Goal: Task Accomplishment & Management: Manage account settings

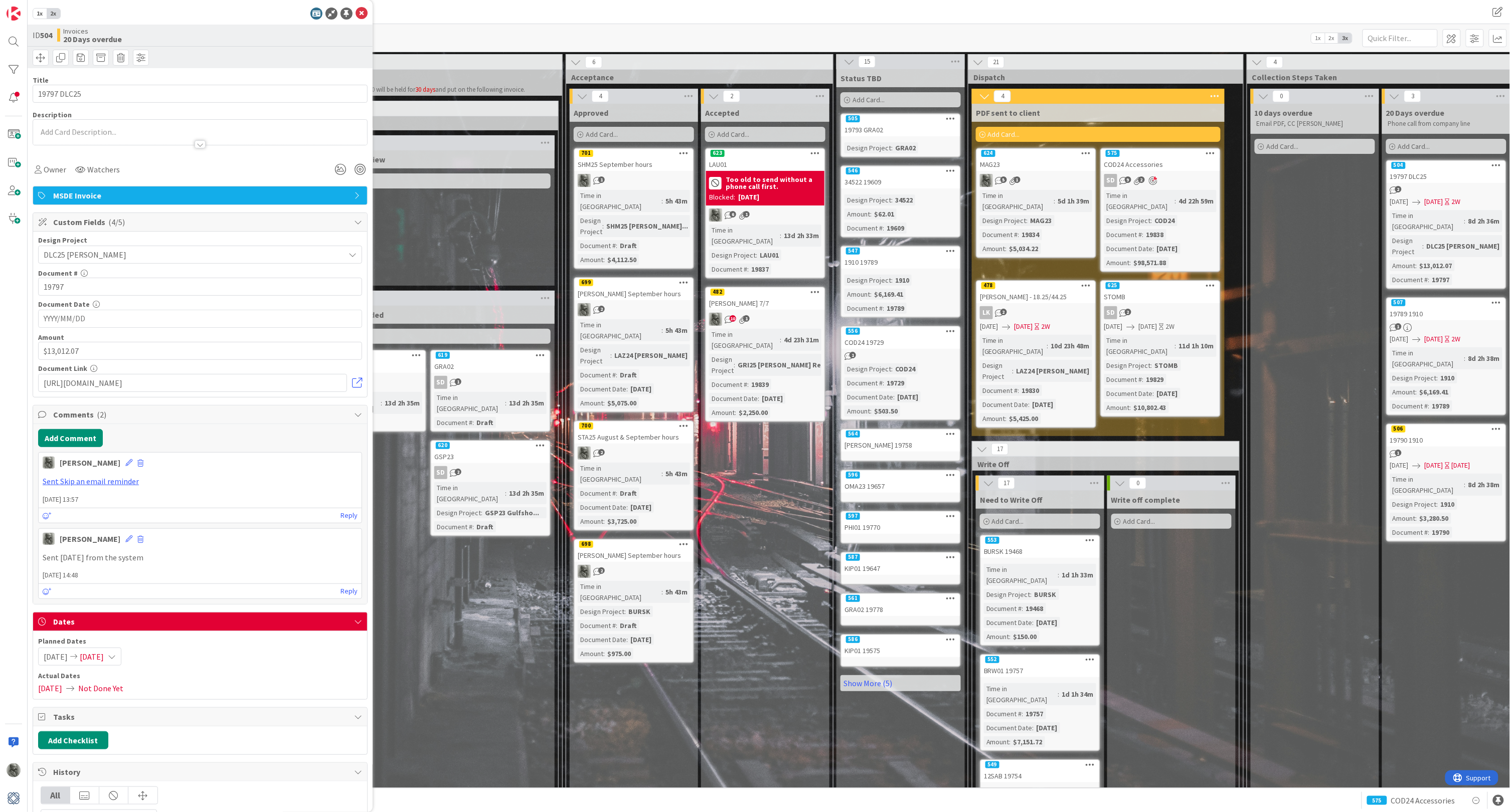
click at [1059, 216] on div "Time in Column : 5d 1h 39m Design Project : MAG23 Document # : 19834 Amount : $…" at bounding box center [1036, 222] width 112 height 64
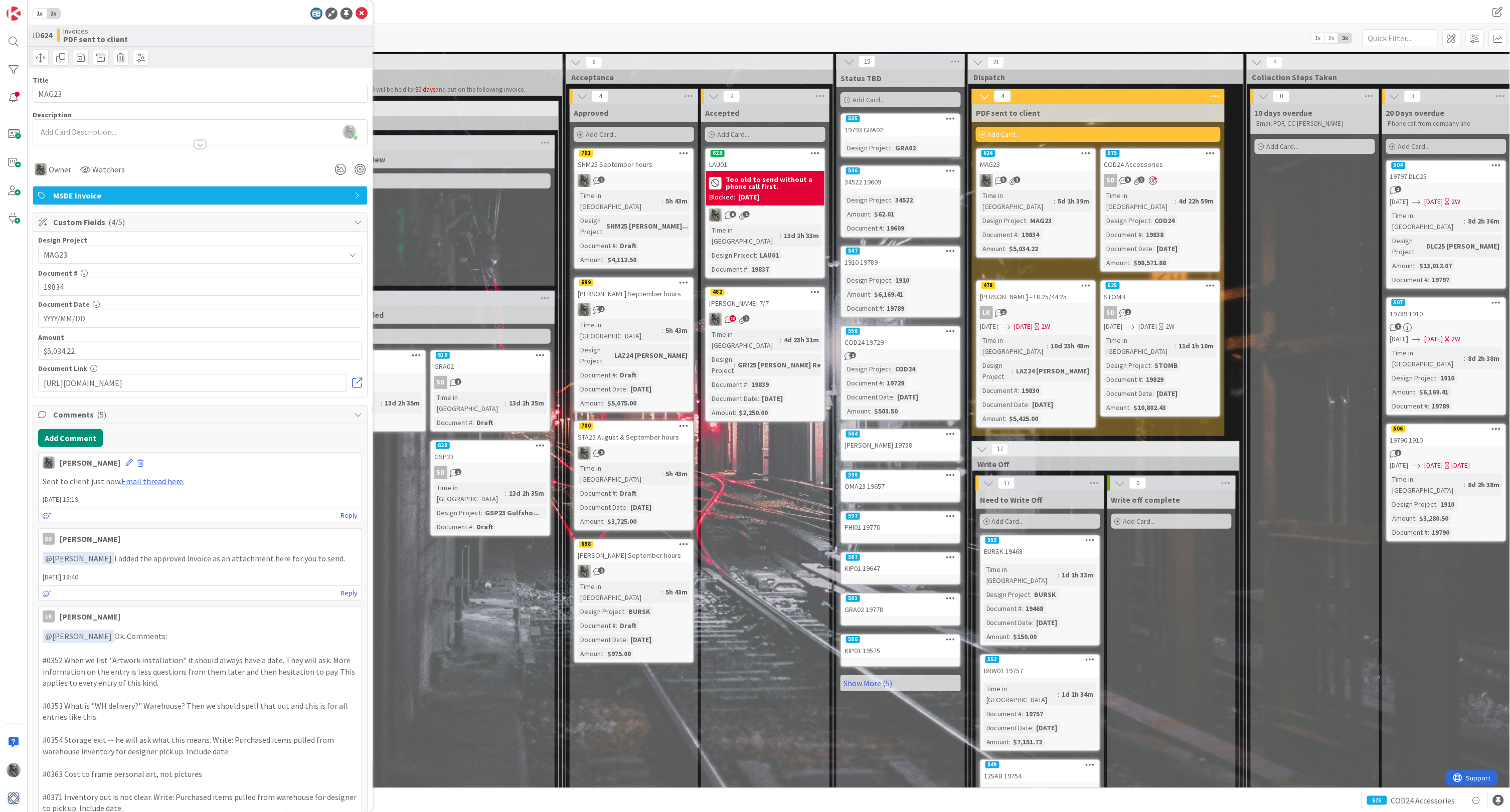
click at [355, 380] on link at bounding box center [356, 383] width 10 height 10
click at [115, 316] on input "YYYY/MM/DD" at bounding box center [200, 319] width 313 height 17
click at [115, 316] on input "2023-" at bounding box center [200, 319] width 313 height 17
type input "[DATE]"
click at [138, 286] on input "19834" at bounding box center [200, 287] width 324 height 18
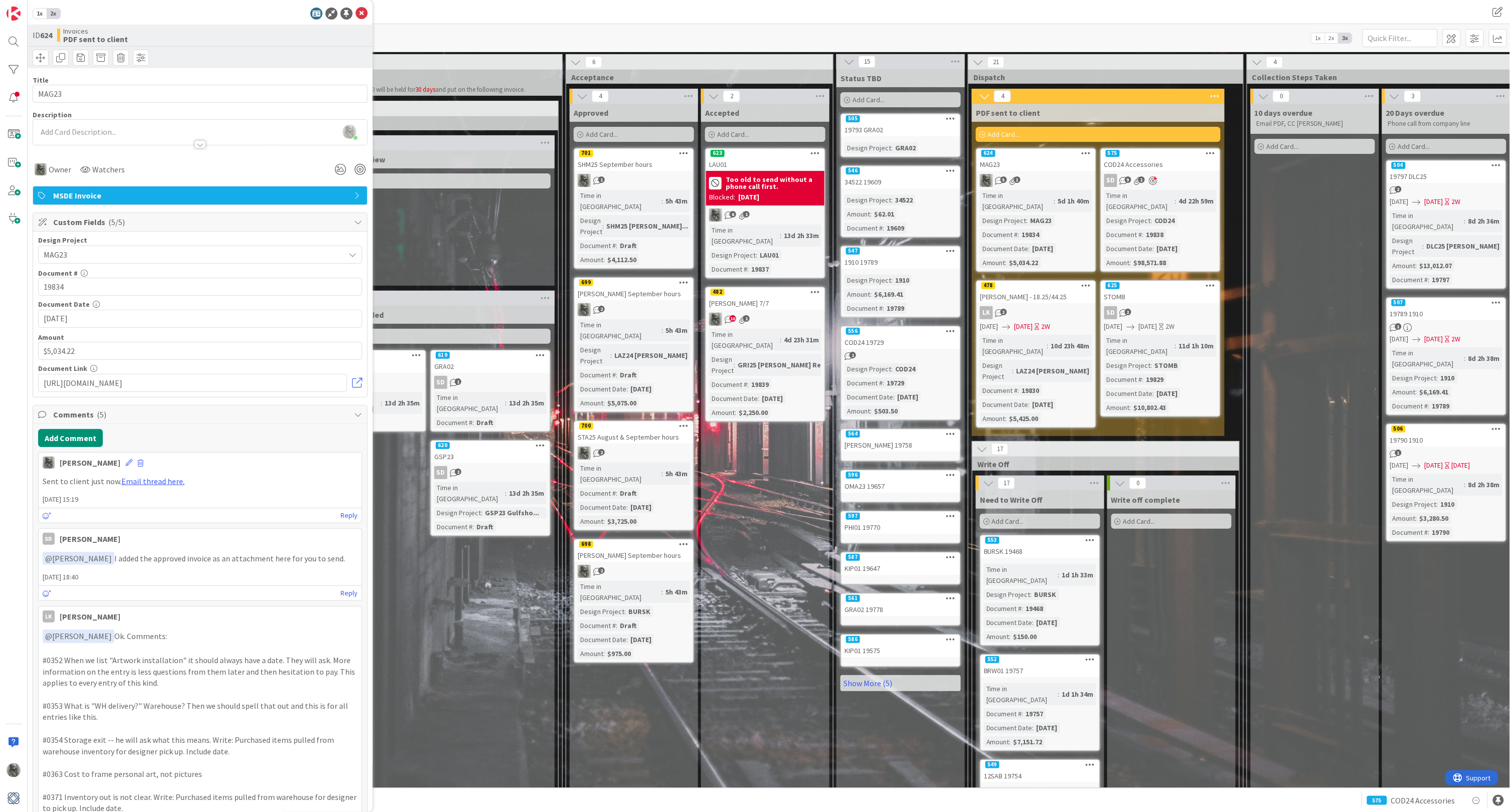
click at [355, 223] on icon at bounding box center [358, 222] width 8 height 8
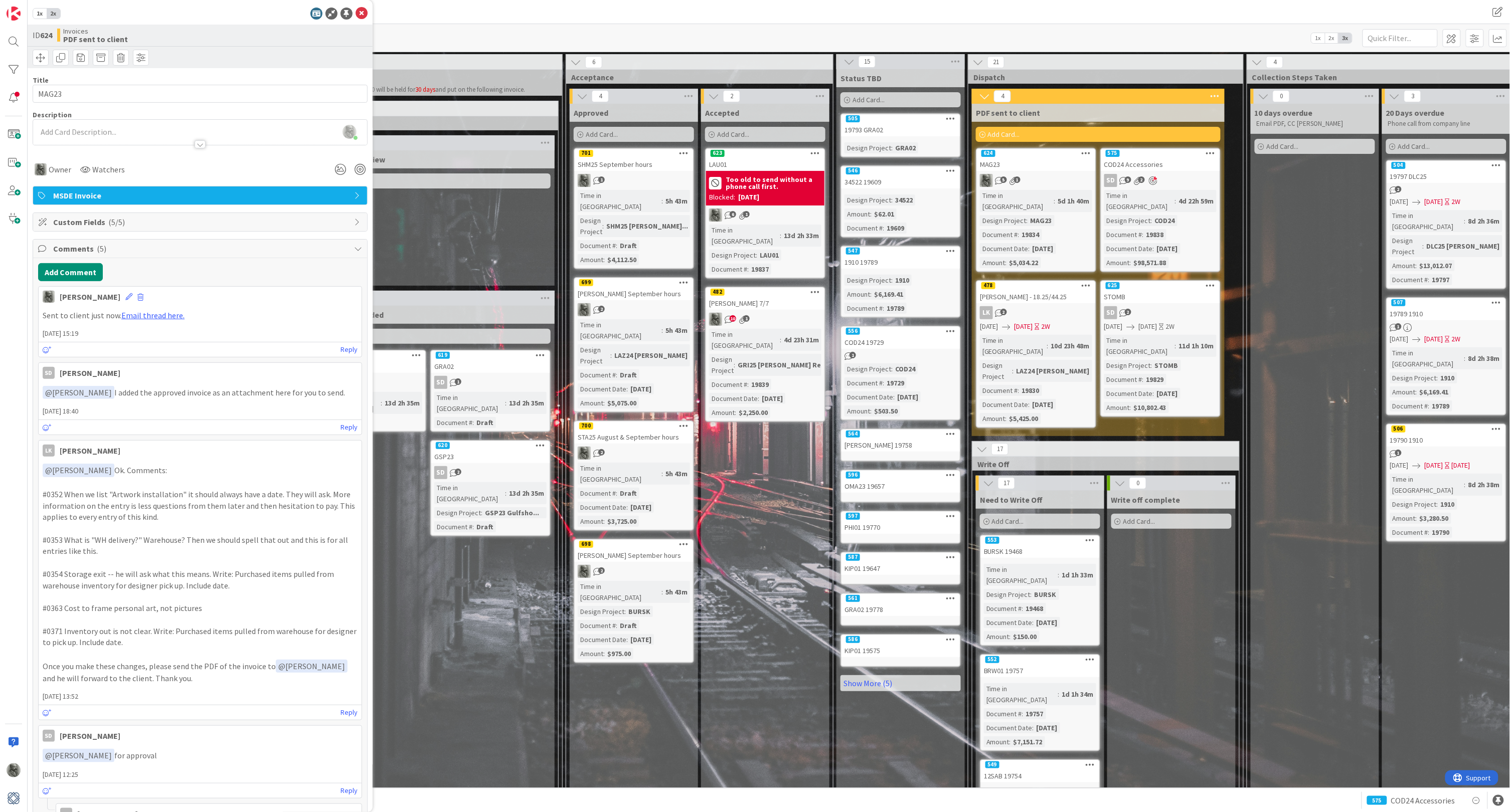
click at [360, 245] on icon at bounding box center [358, 248] width 8 height 8
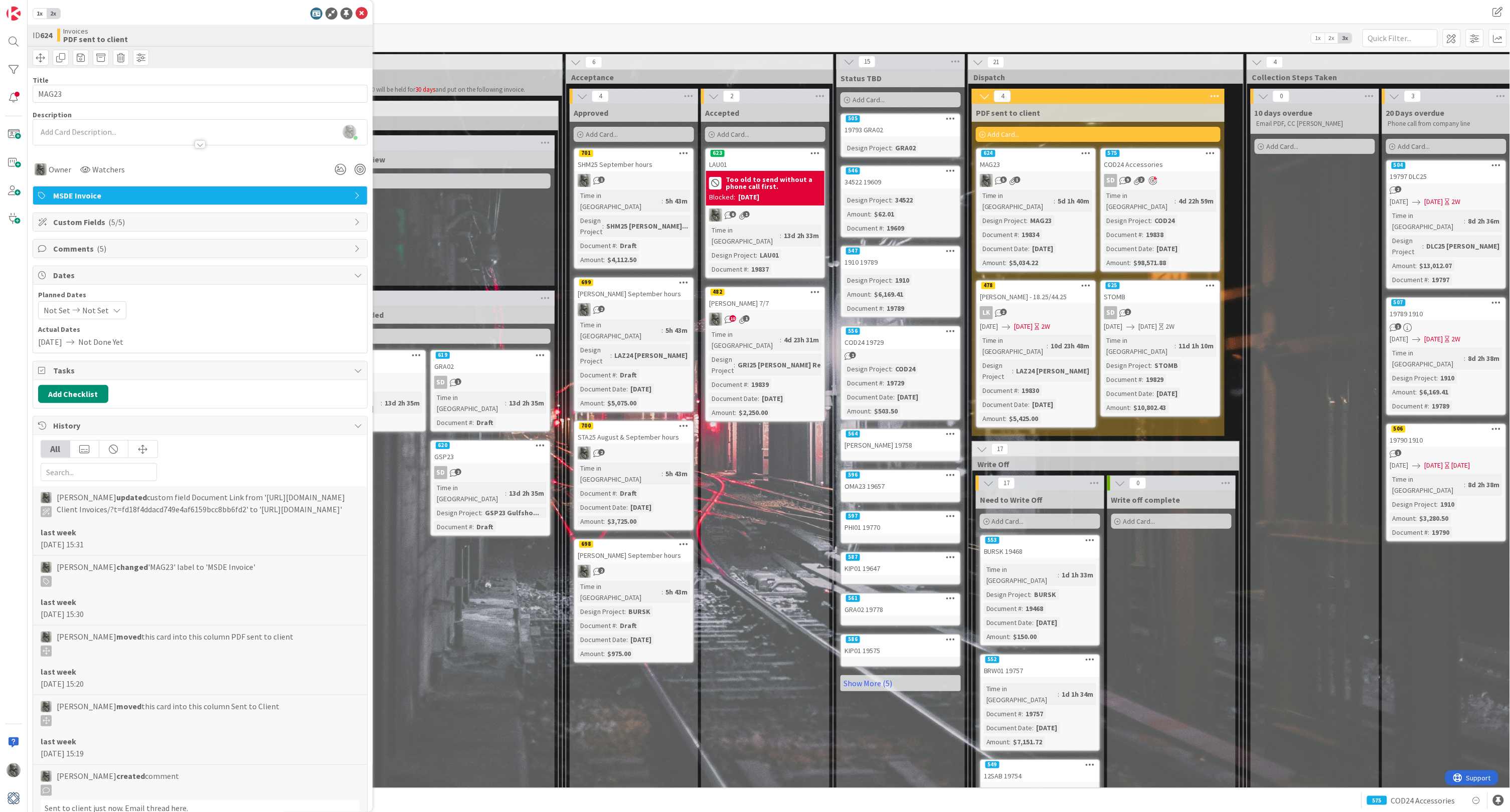
click at [92, 309] on span "Not Set" at bounding box center [95, 311] width 27 height 12
click at [355, 220] on icon at bounding box center [358, 222] width 8 height 8
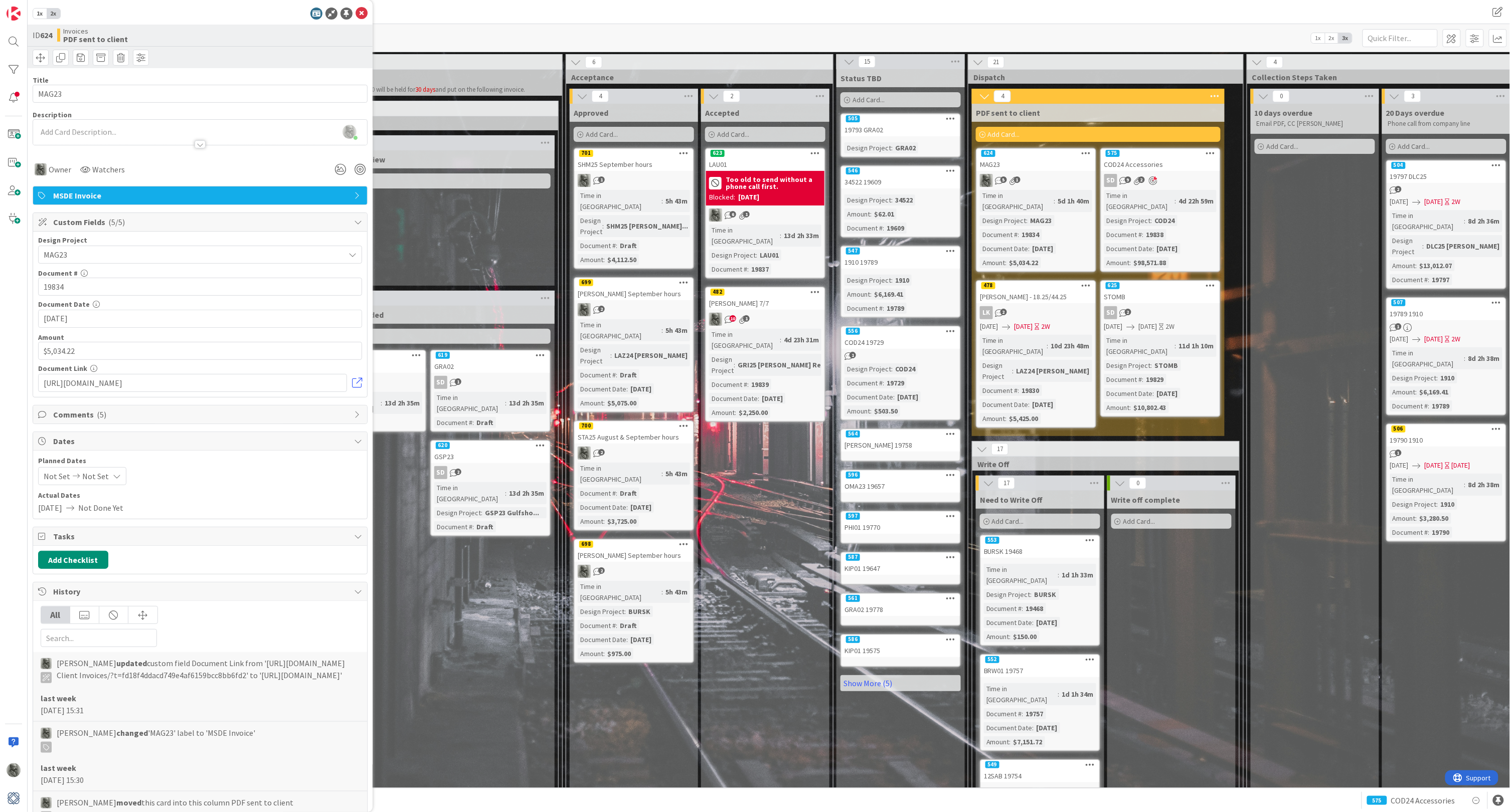
click at [355, 220] on icon at bounding box center [358, 222] width 8 height 8
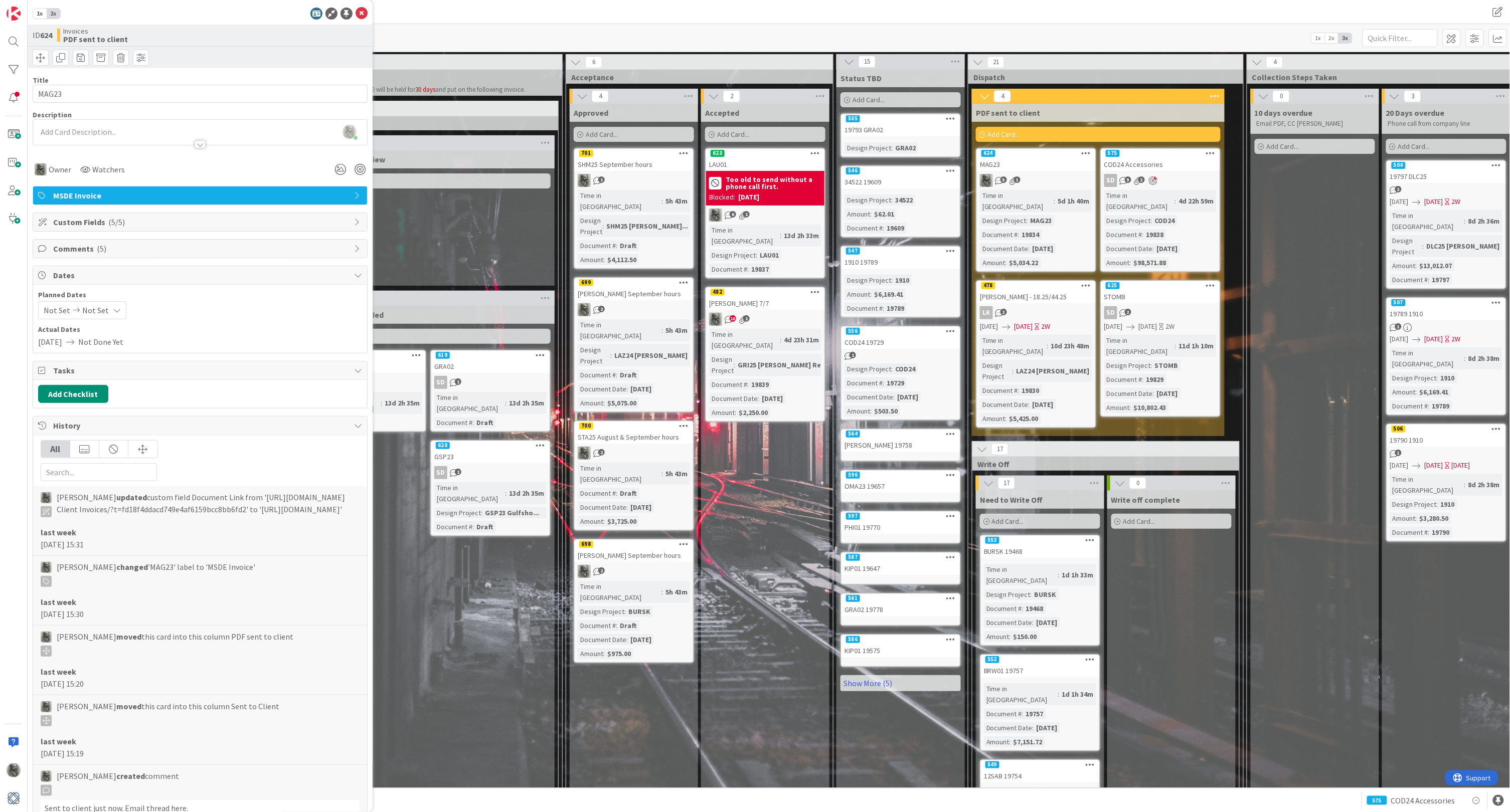
click at [355, 245] on icon at bounding box center [358, 248] width 8 height 8
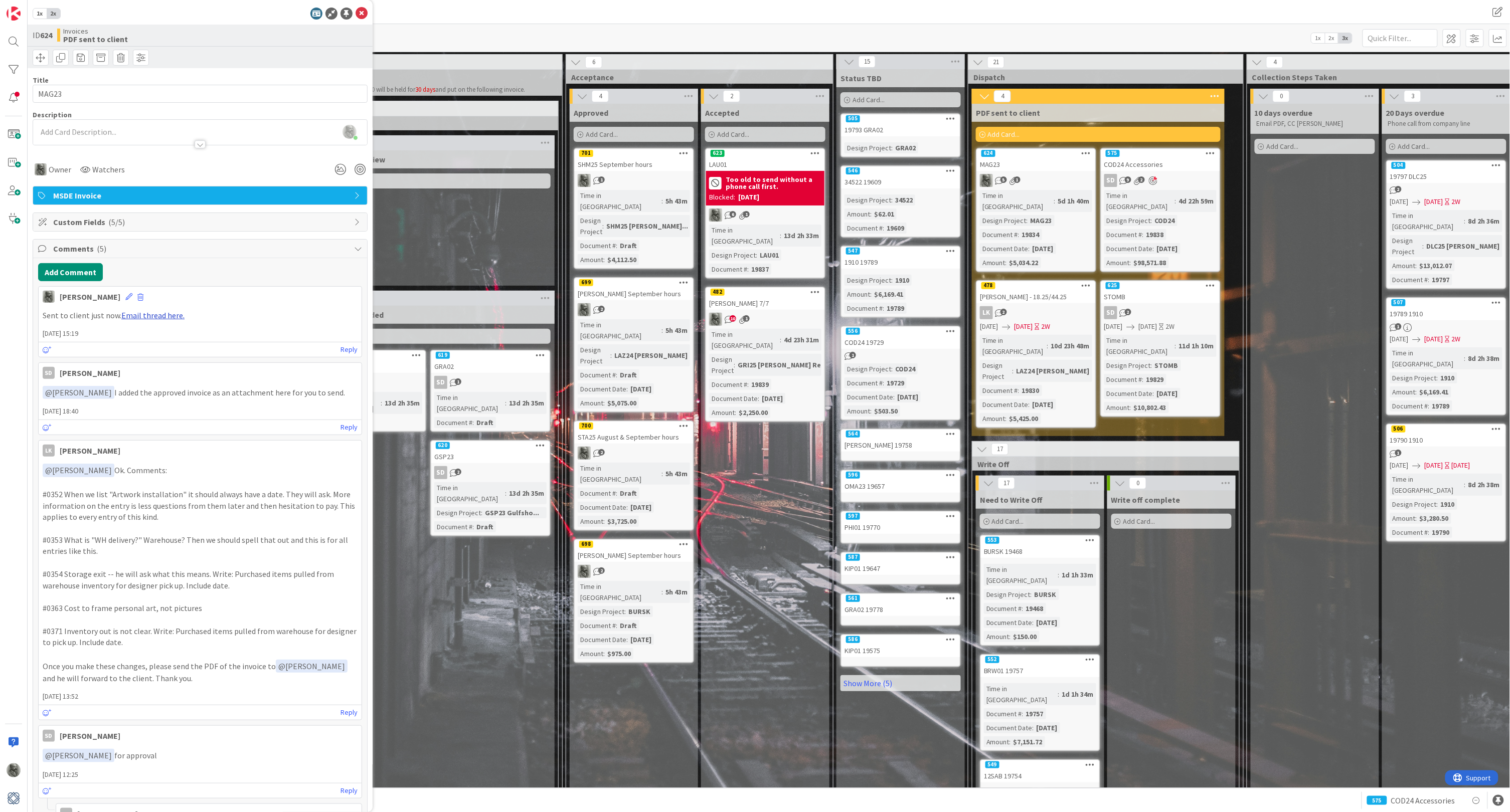
click at [148, 315] on link "Email thread here." at bounding box center [153, 315] width 63 height 10
click at [359, 246] on icon at bounding box center [358, 248] width 8 height 8
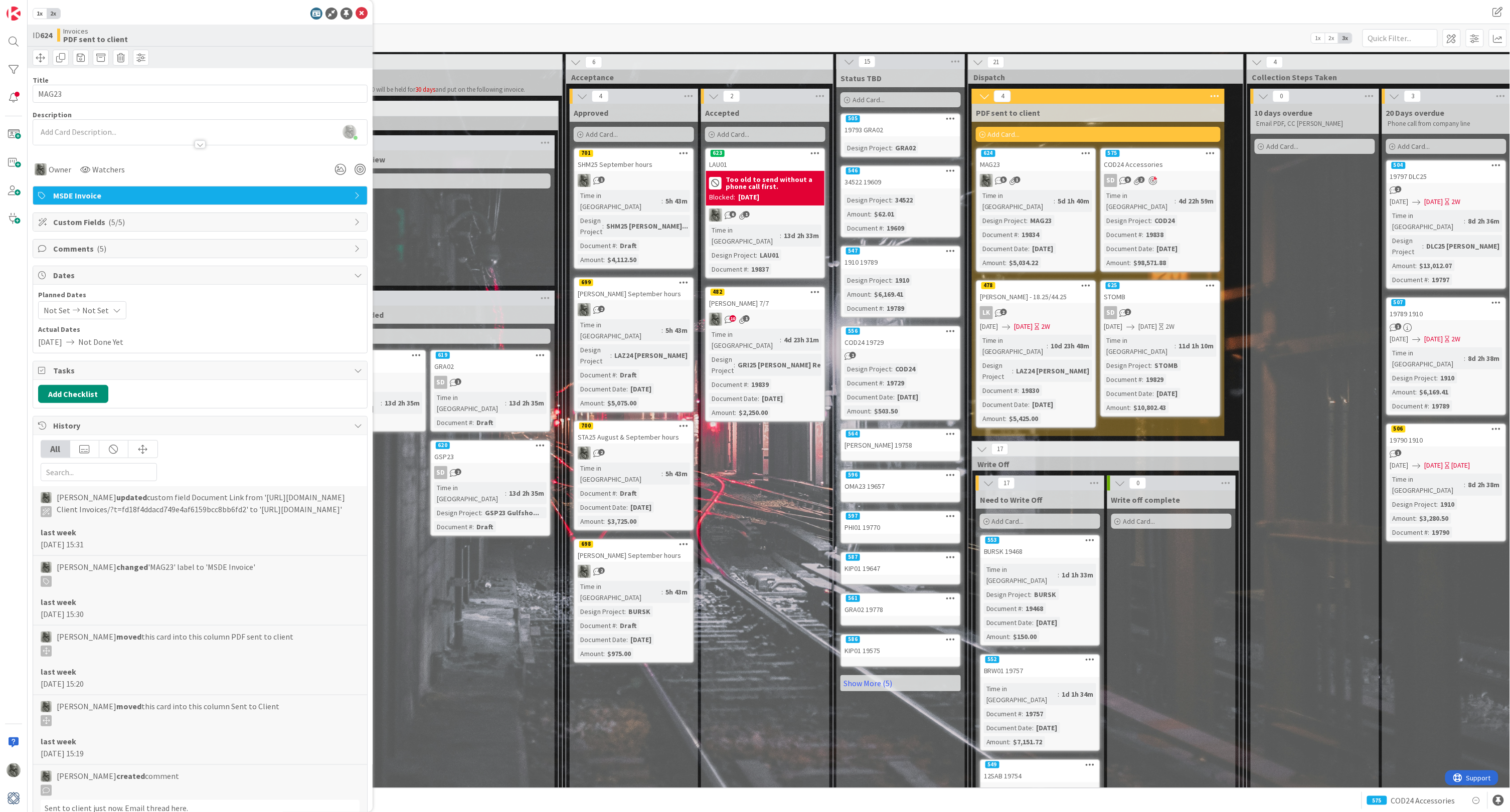
click at [85, 305] on span "Not Set" at bounding box center [95, 311] width 27 height 12
click at [242, 302] on div "Not Set Not Set Su Mo Tu We Th Fr Sa [DATE] 1 2 3 4 5 6 7 8 9 10 11 12 13 14 15…" at bounding box center [200, 311] width 324 height 18
click at [60, 308] on span "Not Set" at bounding box center [56, 311] width 27 height 12
click at [137, 375] on td "2" at bounding box center [137, 378] width 20 height 19
type input "[DATE]"
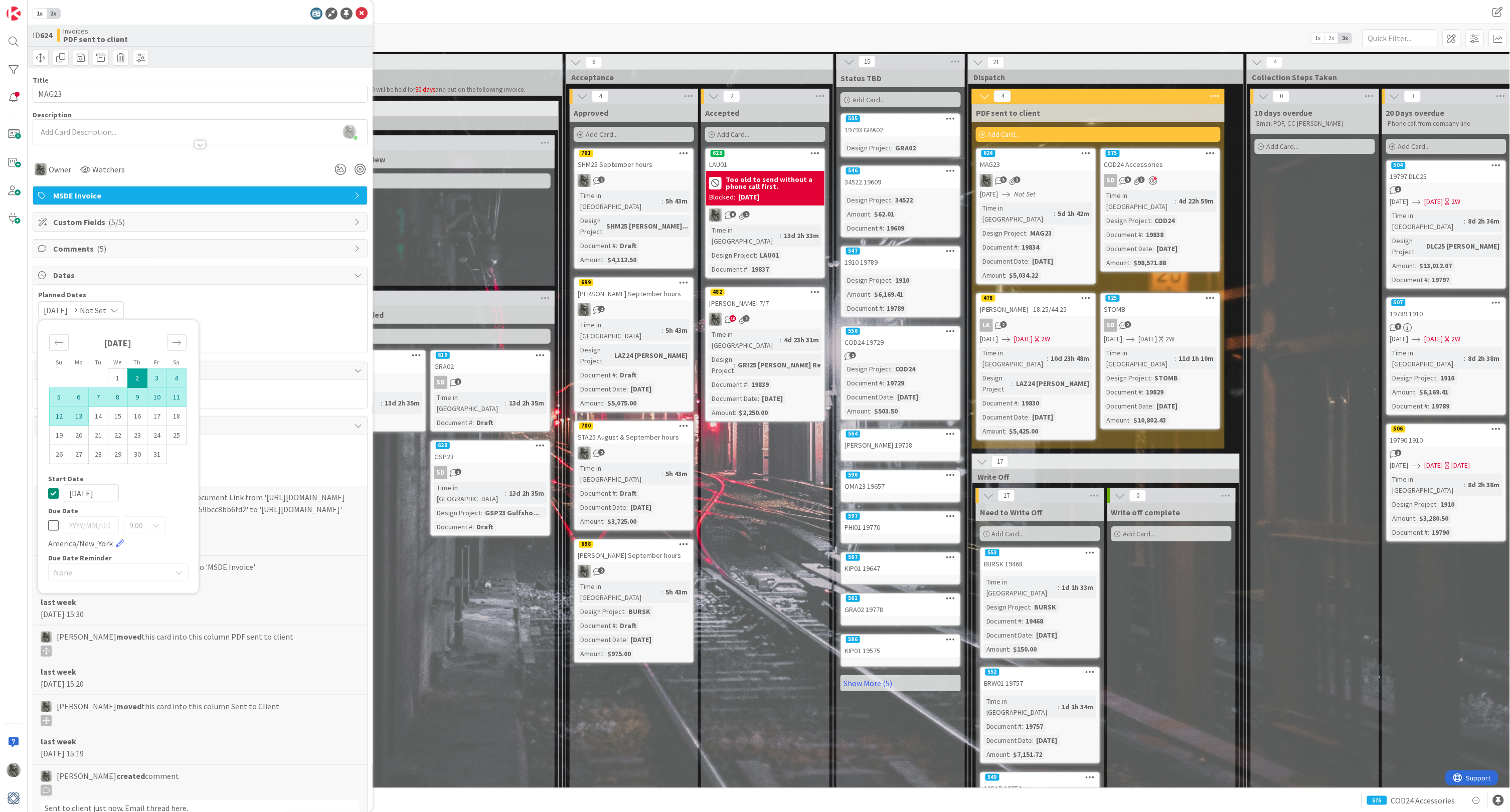
click at [81, 414] on td "13" at bounding box center [79, 416] width 20 height 19
type input "[DATE]"
click at [178, 570] on icon at bounding box center [178, 573] width 8 height 8
click at [281, 463] on div "All" at bounding box center [200, 461] width 319 height 41
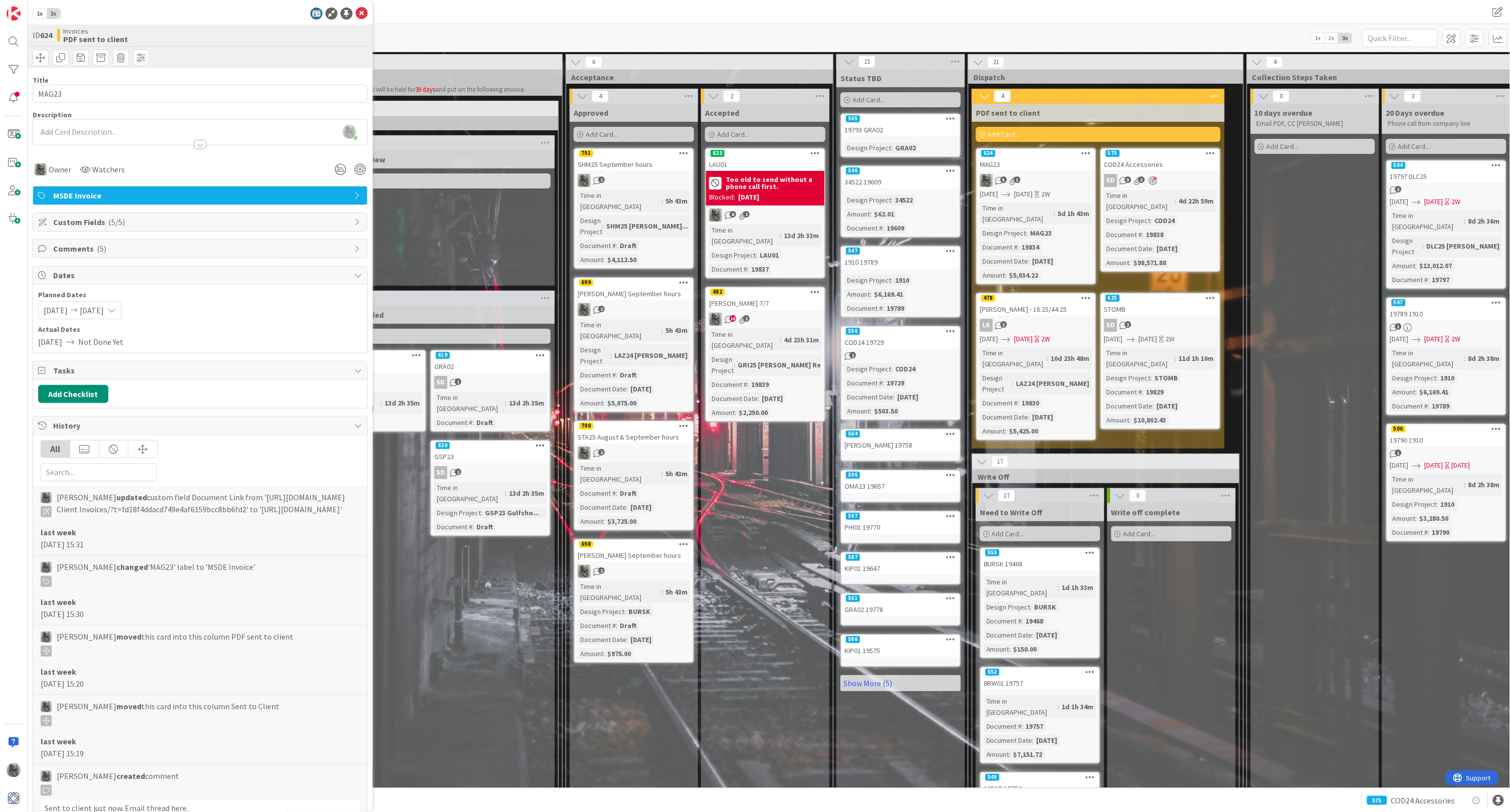
click at [1041, 303] on div "[PERSON_NAME] - 18.25/44.25" at bounding box center [1036, 309] width 118 height 13
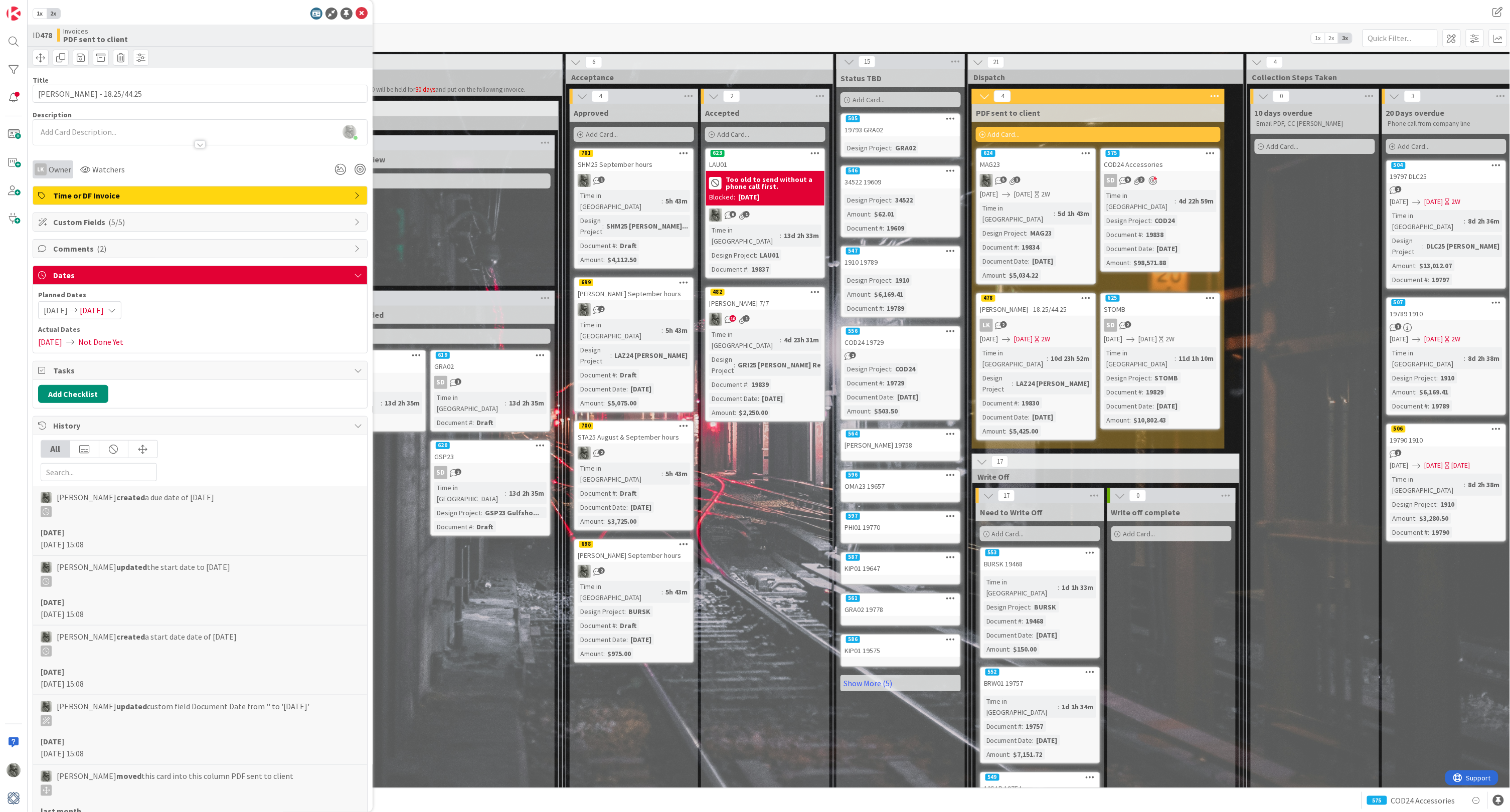
click at [52, 172] on span "Owner" at bounding box center [60, 169] width 23 height 12
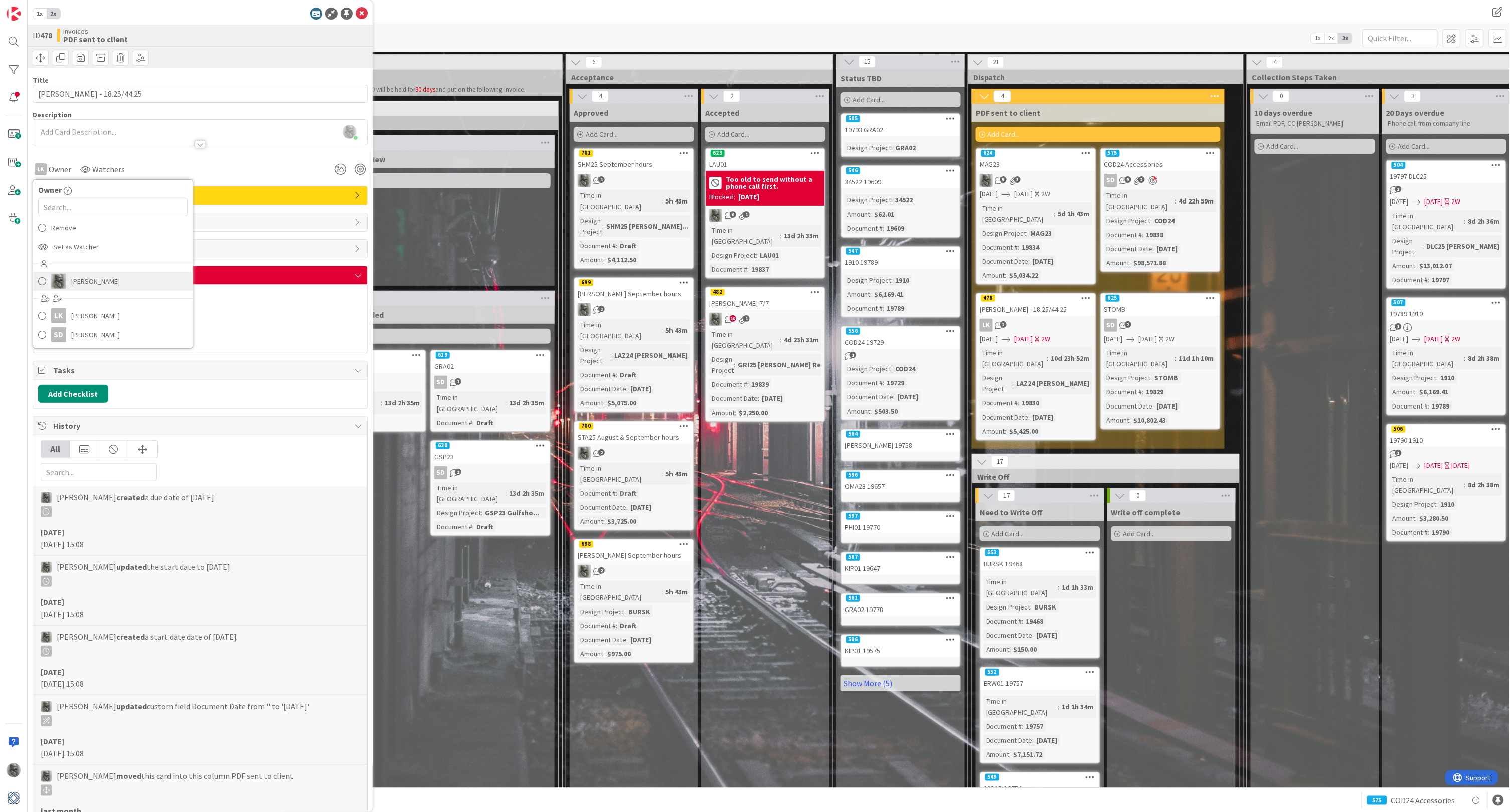
click at [80, 278] on span "[PERSON_NAME]" at bounding box center [96, 281] width 49 height 15
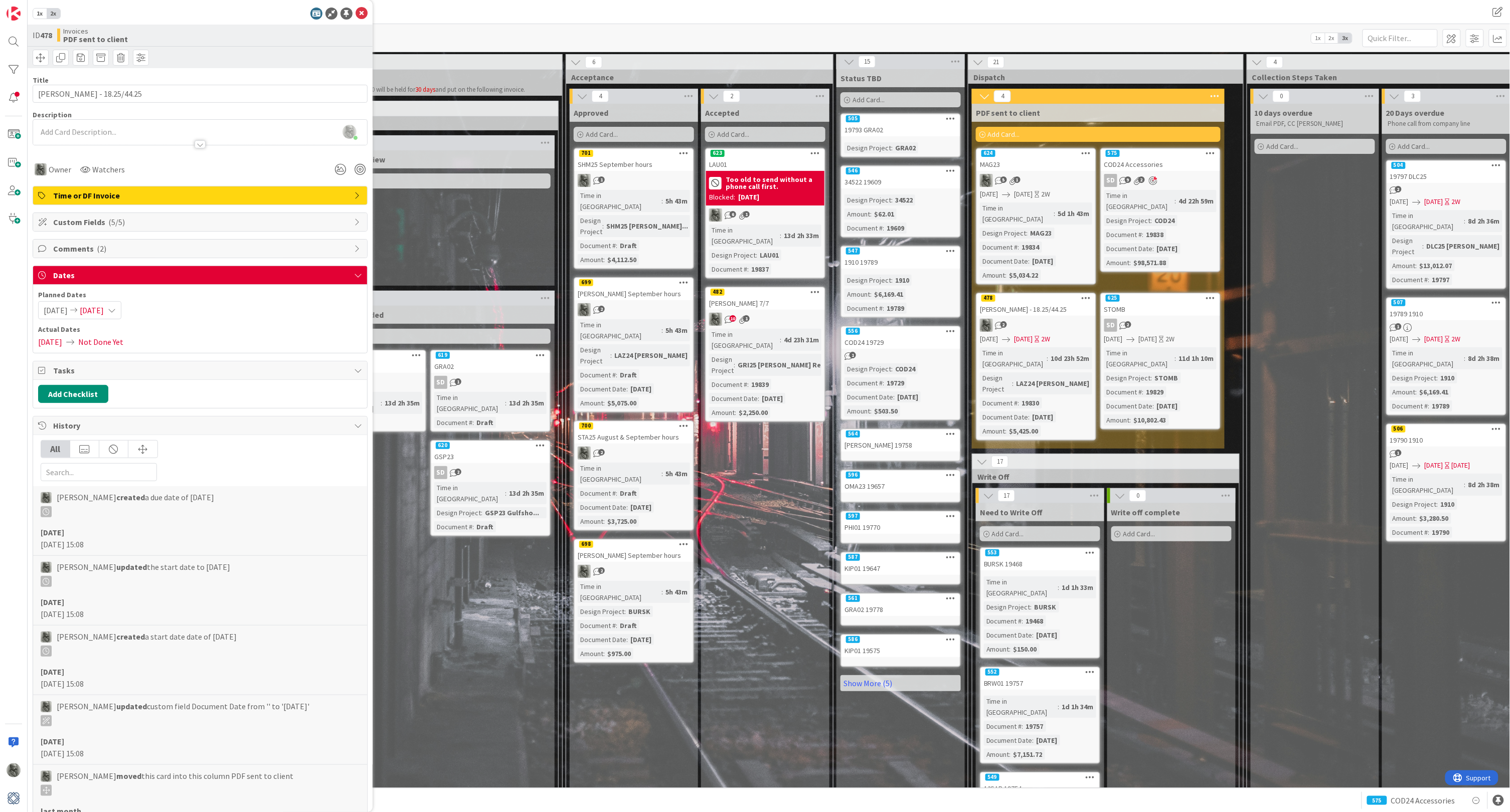
click at [1175, 175] on div "SD 9 2" at bounding box center [1161, 180] width 118 height 13
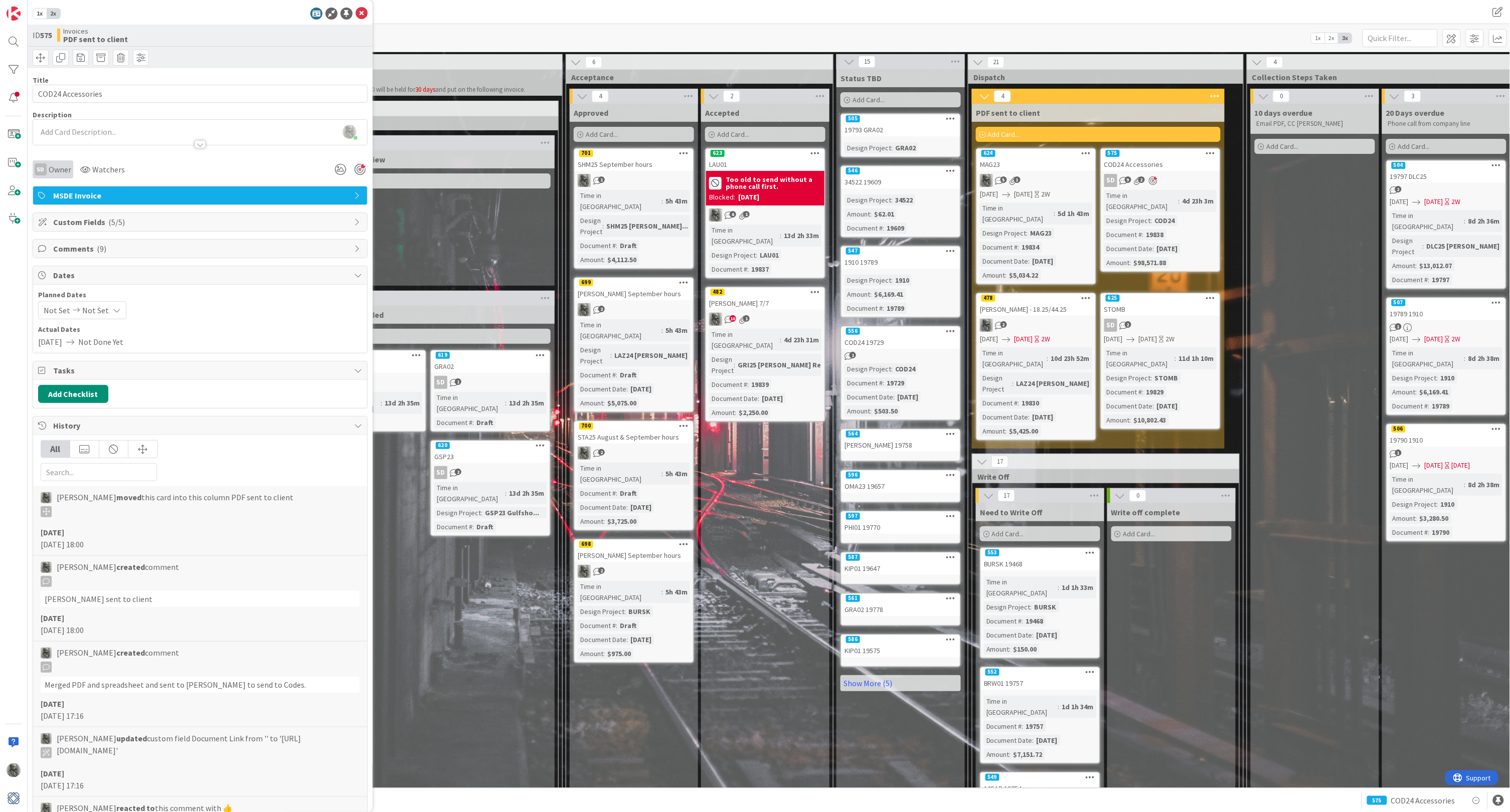
click at [65, 169] on span "Owner" at bounding box center [60, 169] width 23 height 12
click at [94, 281] on span "[PERSON_NAME]" at bounding box center [96, 281] width 49 height 15
click at [1177, 303] on div "STOMB" at bounding box center [1161, 309] width 118 height 13
click at [54, 166] on span "Owner" at bounding box center [60, 169] width 23 height 12
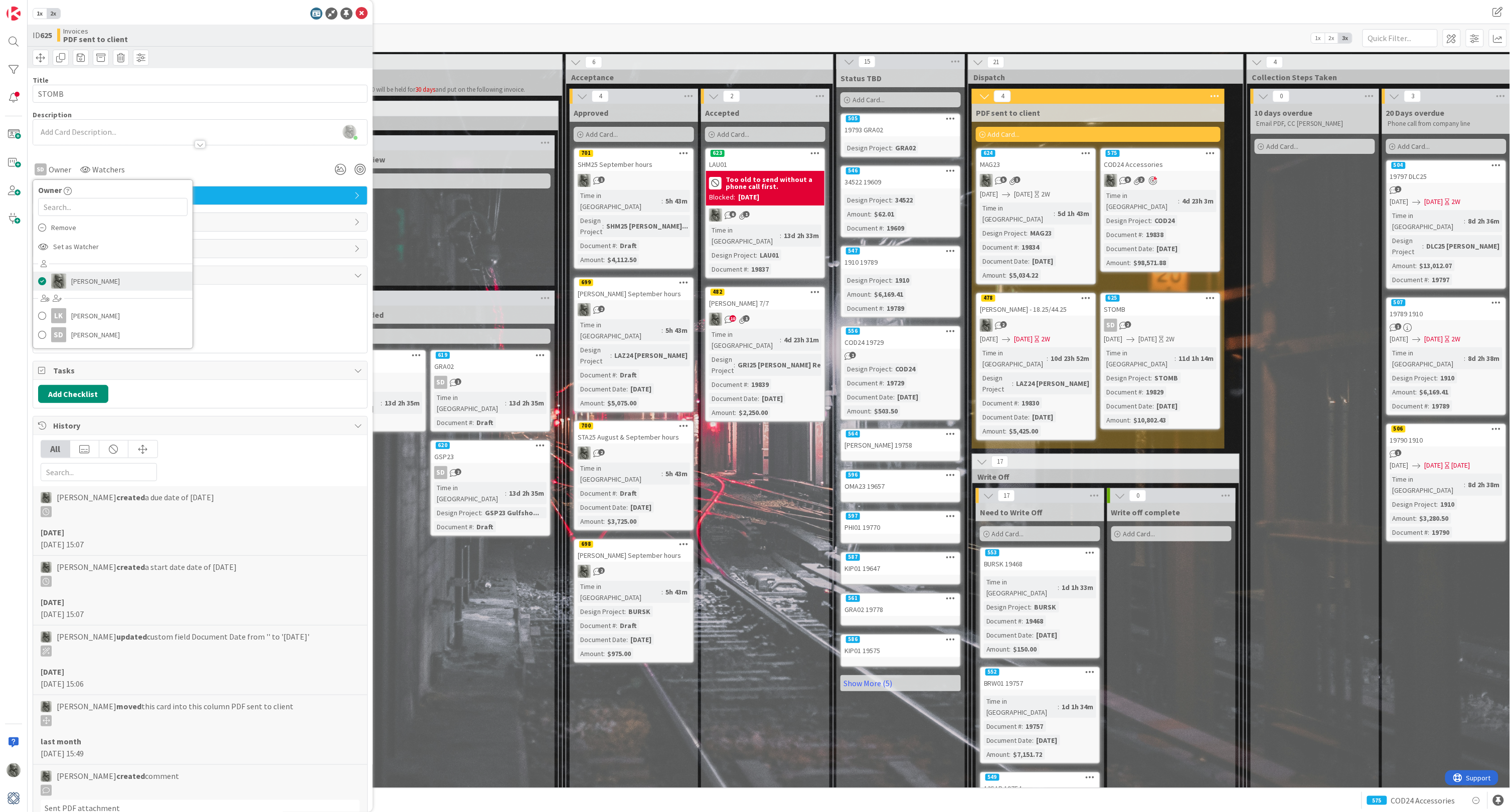
click at [92, 280] on span "[PERSON_NAME]" at bounding box center [96, 281] width 49 height 15
click at [1386, 37] on input "text" at bounding box center [1400, 38] width 75 height 18
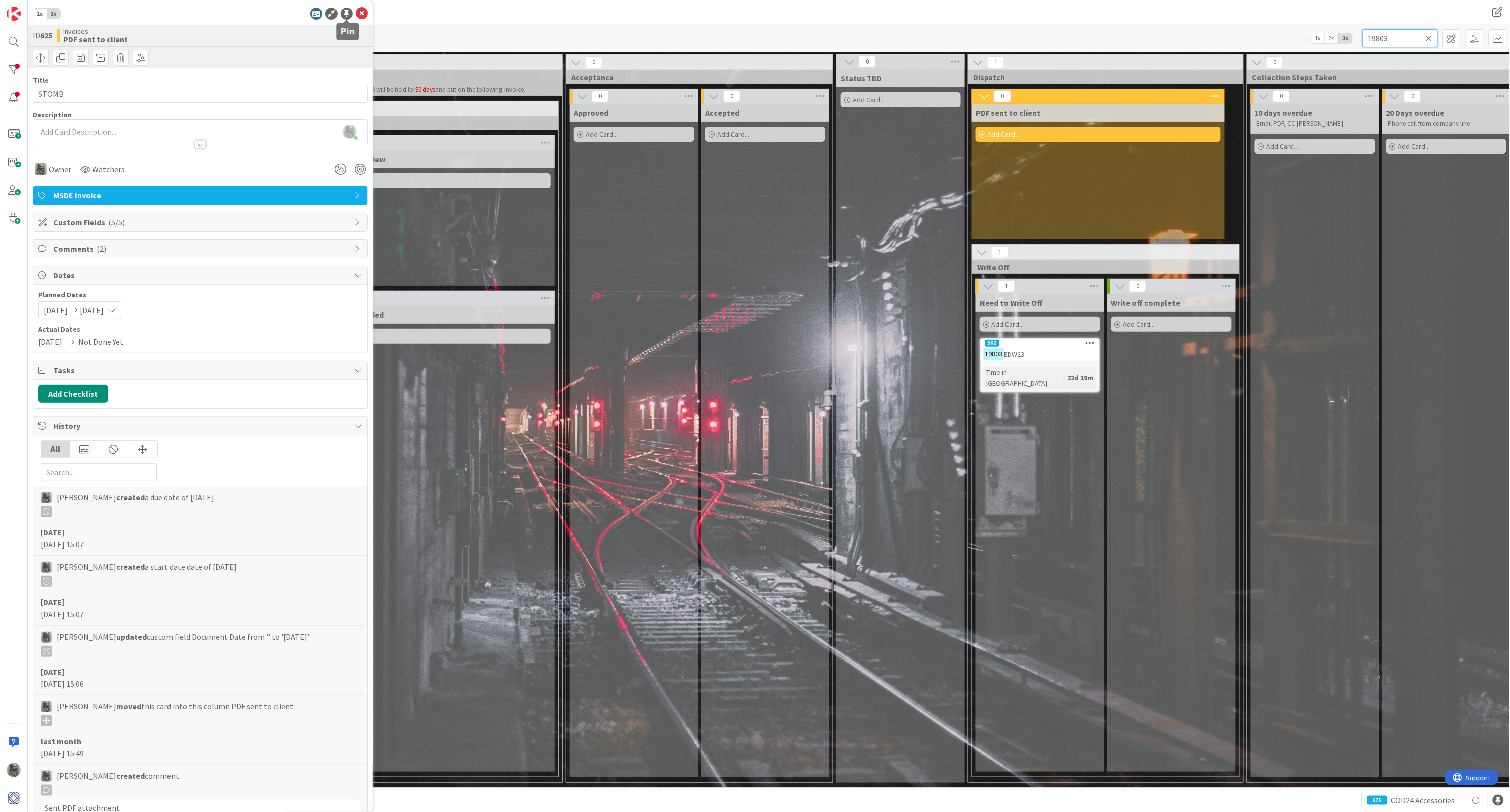
type input "19803"
click at [345, 12] on div at bounding box center [346, 14] width 12 height 12
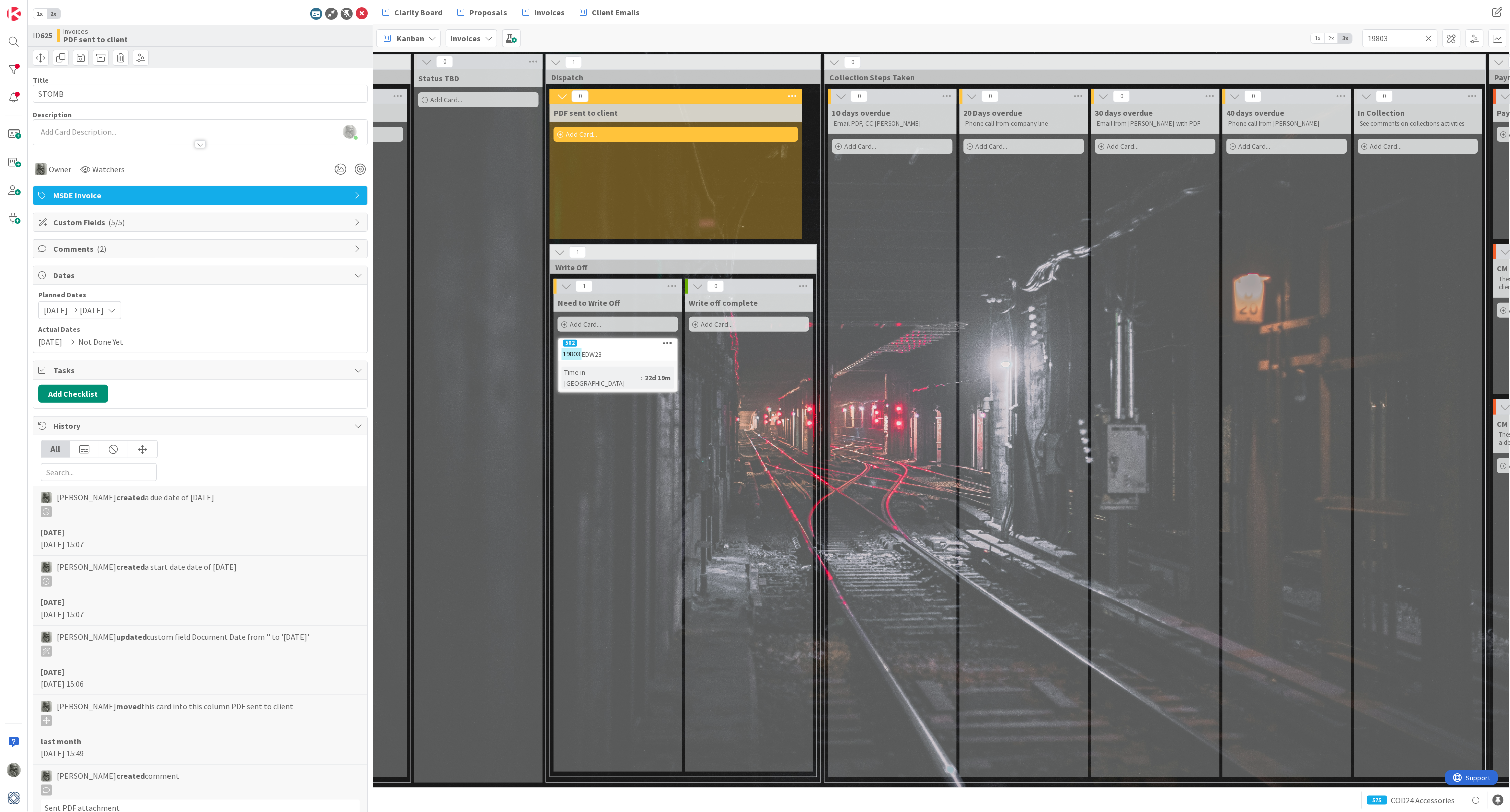
scroll to position [0, 719]
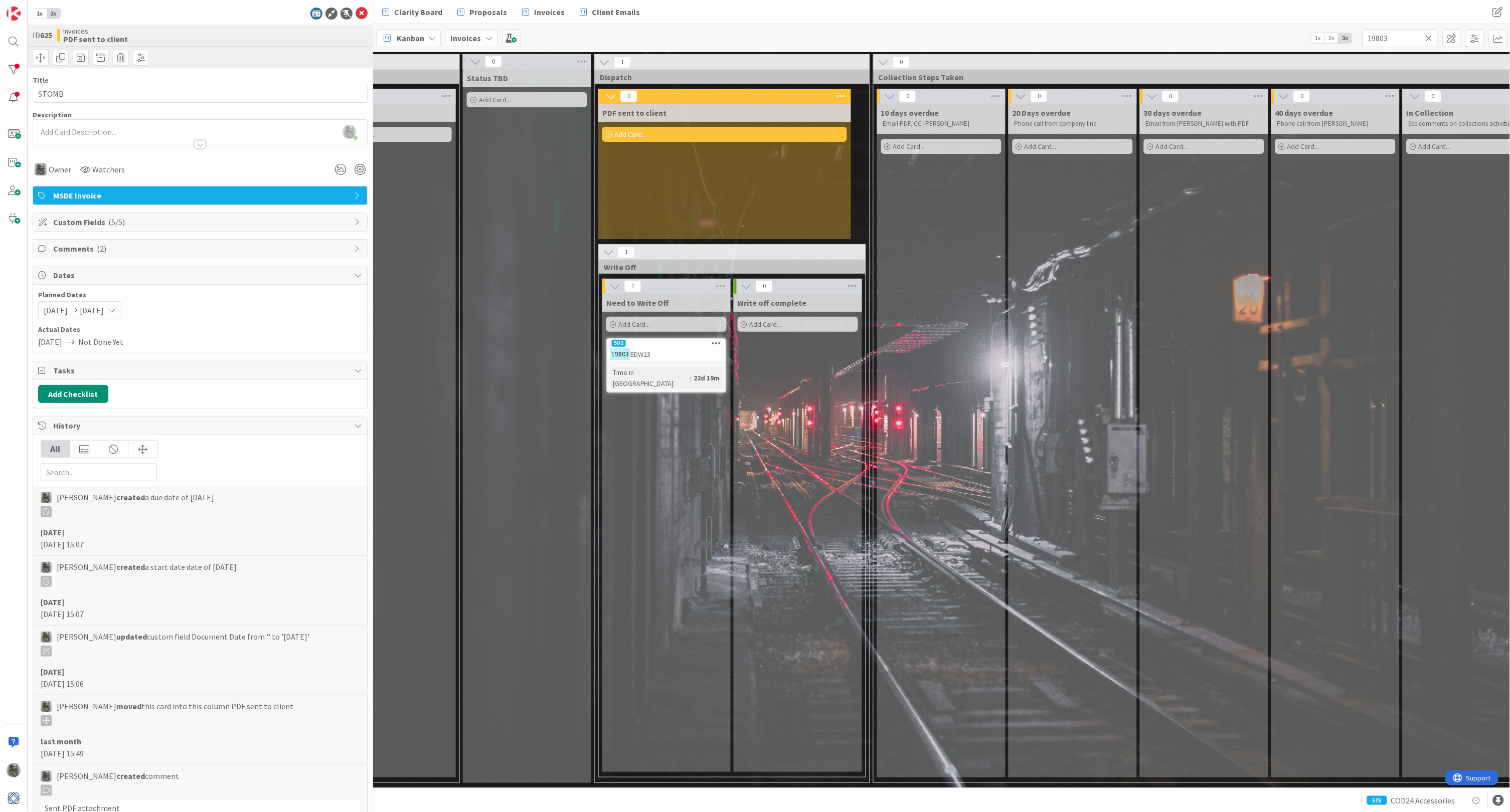
click at [678, 352] on div "19803 EDW23" at bounding box center [666, 354] width 118 height 13
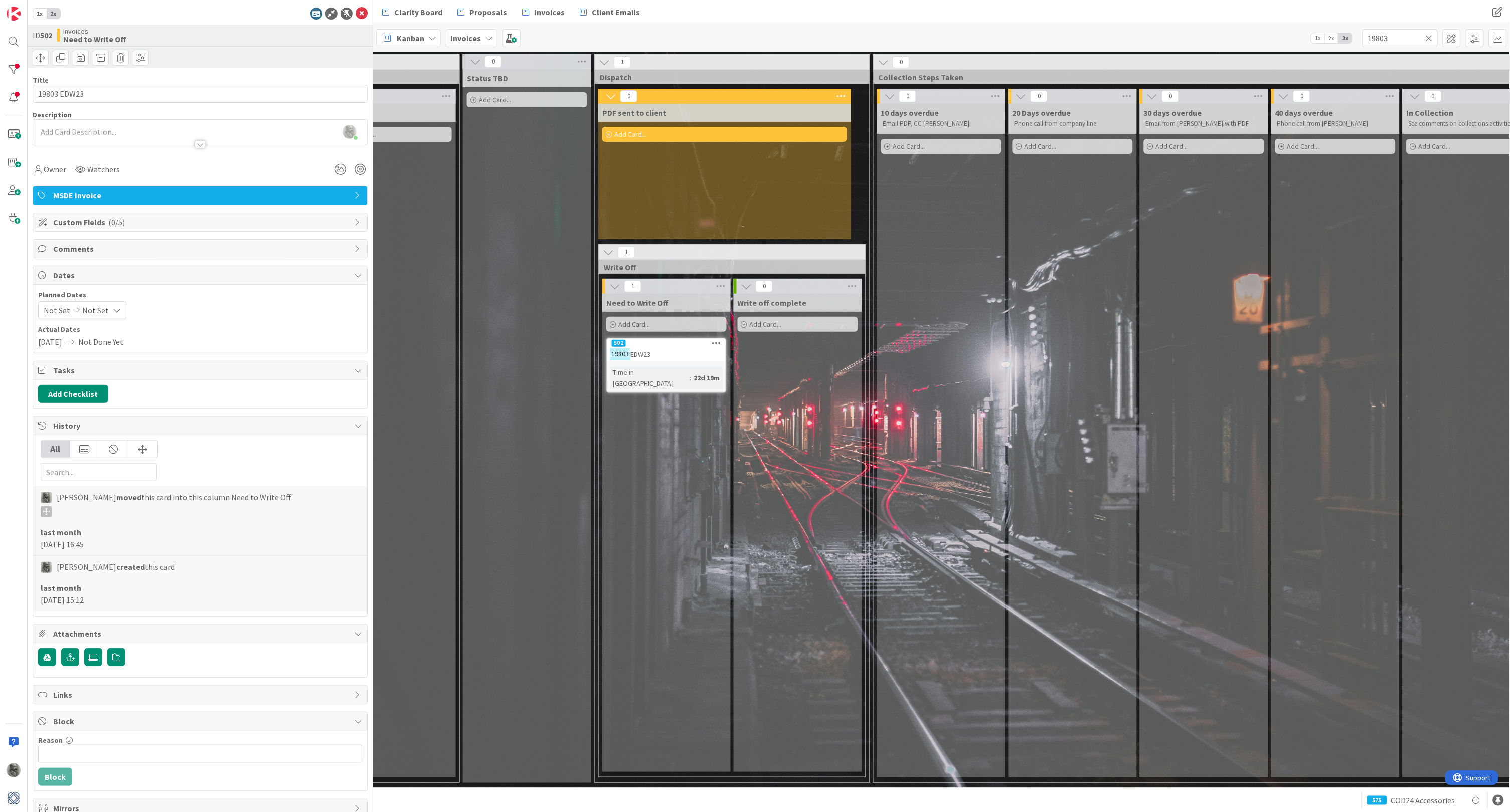
click at [102, 220] on span "Custom Fields ( 0/5 )" at bounding box center [201, 223] width 295 height 12
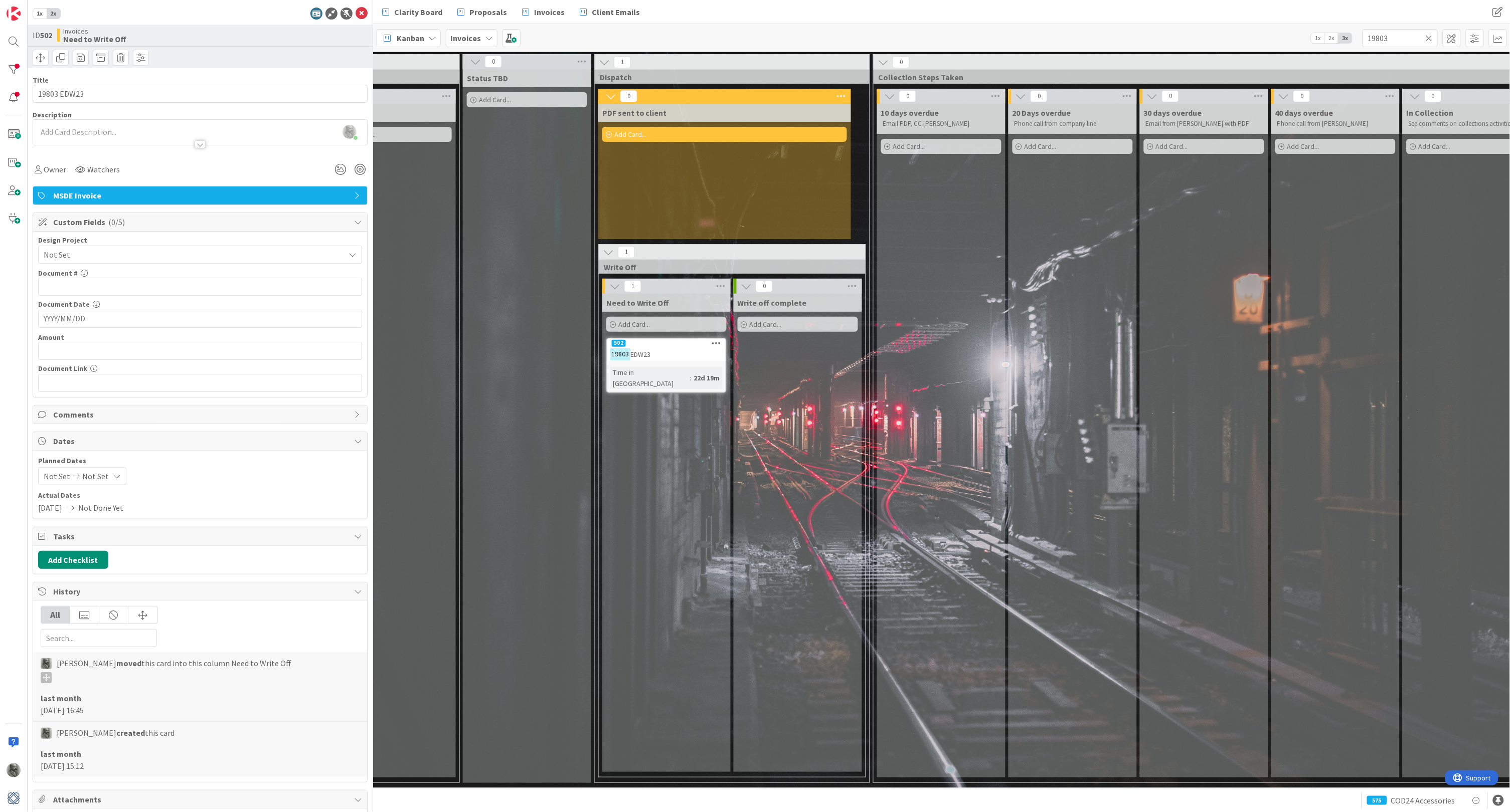
click at [95, 253] on span "Not Set" at bounding box center [191, 254] width 295 height 14
click at [150, 302] on span "Not Set" at bounding box center [207, 301] width 299 height 15
click at [121, 286] on input "text" at bounding box center [200, 287] width 324 height 18
type input "19803"
click at [115, 317] on input "YYYY/MM/DD" at bounding box center [200, 319] width 313 height 17
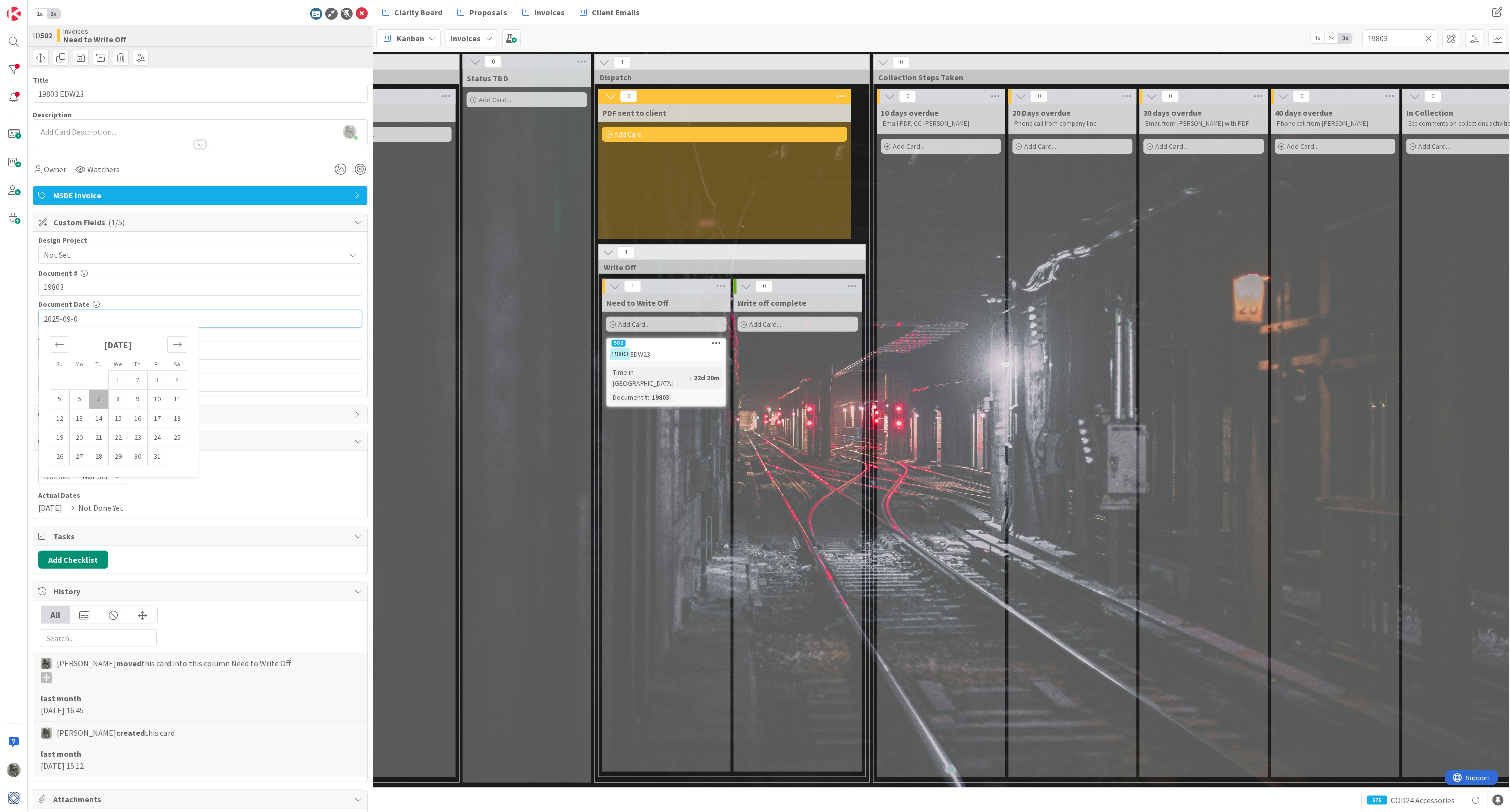
type input "[DATE]"
type input "$637.50"
click at [108, 386] on input "text" at bounding box center [200, 383] width 324 height 18
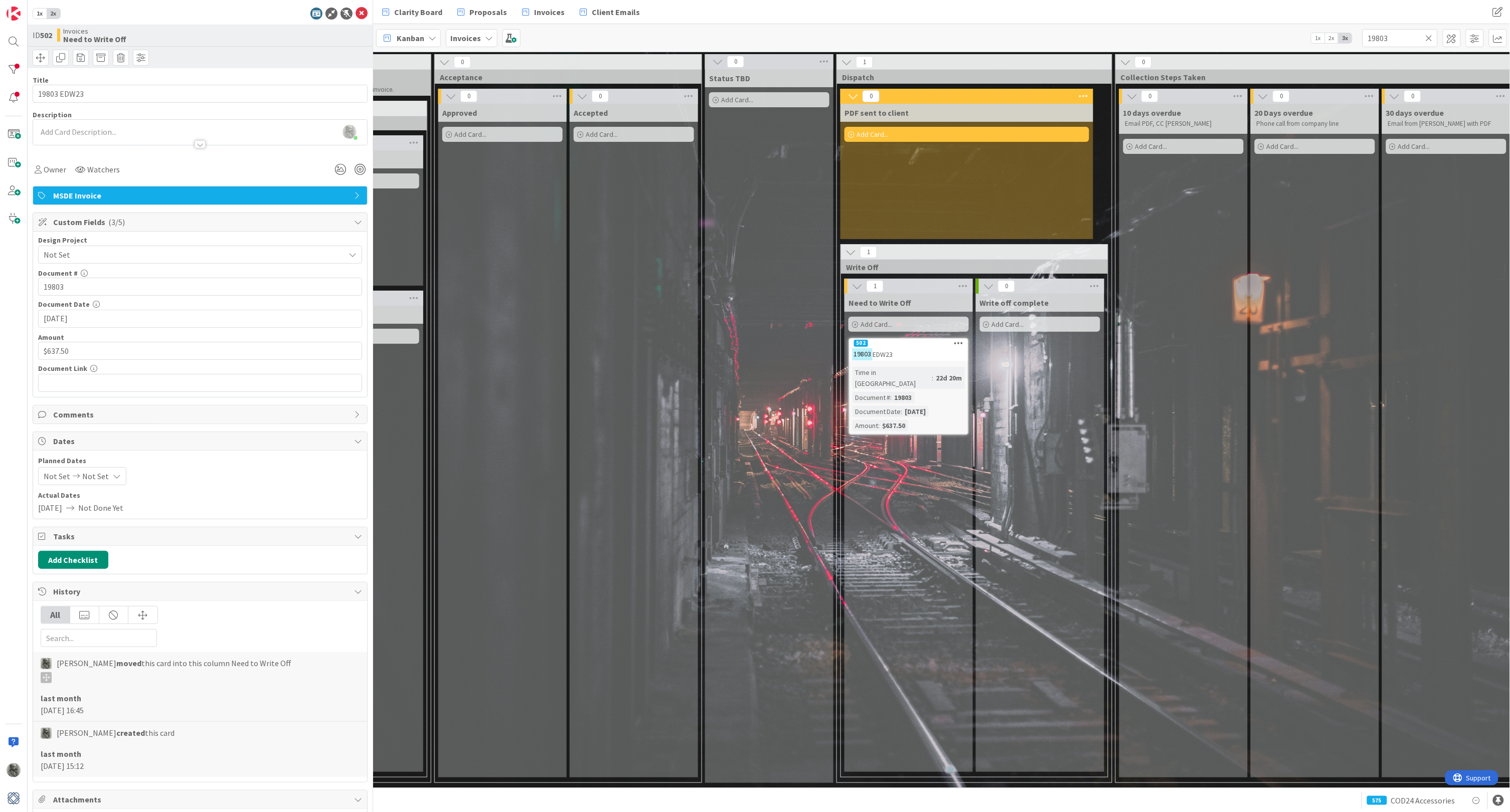
scroll to position [0, 477]
drag, startPoint x: 1402, startPoint y: 36, endPoint x: 1326, endPoint y: 29, distance: 76.3
click at [1326, 29] on div "Kanban Invoices 1x 2x 3x 19803" at bounding box center [941, 38] width 1137 height 27
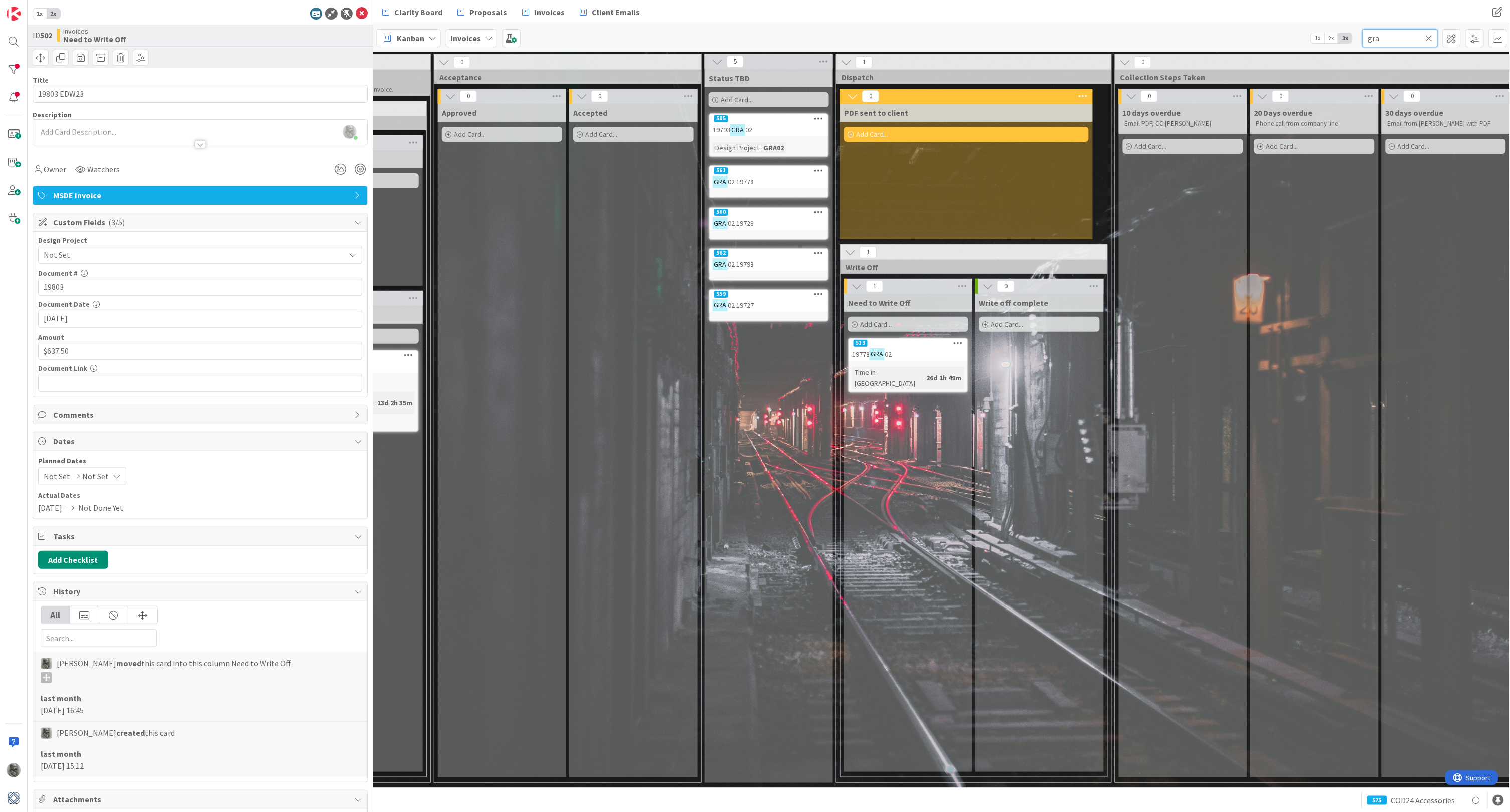
type input "gra"
click at [767, 125] on div "19793 GRA 02" at bounding box center [769, 129] width 118 height 13
click at [156, 286] on input "text" at bounding box center [200, 287] width 324 height 18
click at [770, 293] on div "559" at bounding box center [769, 295] width 118 height 9
click at [109, 253] on span "Not Set" at bounding box center [191, 254] width 295 height 14
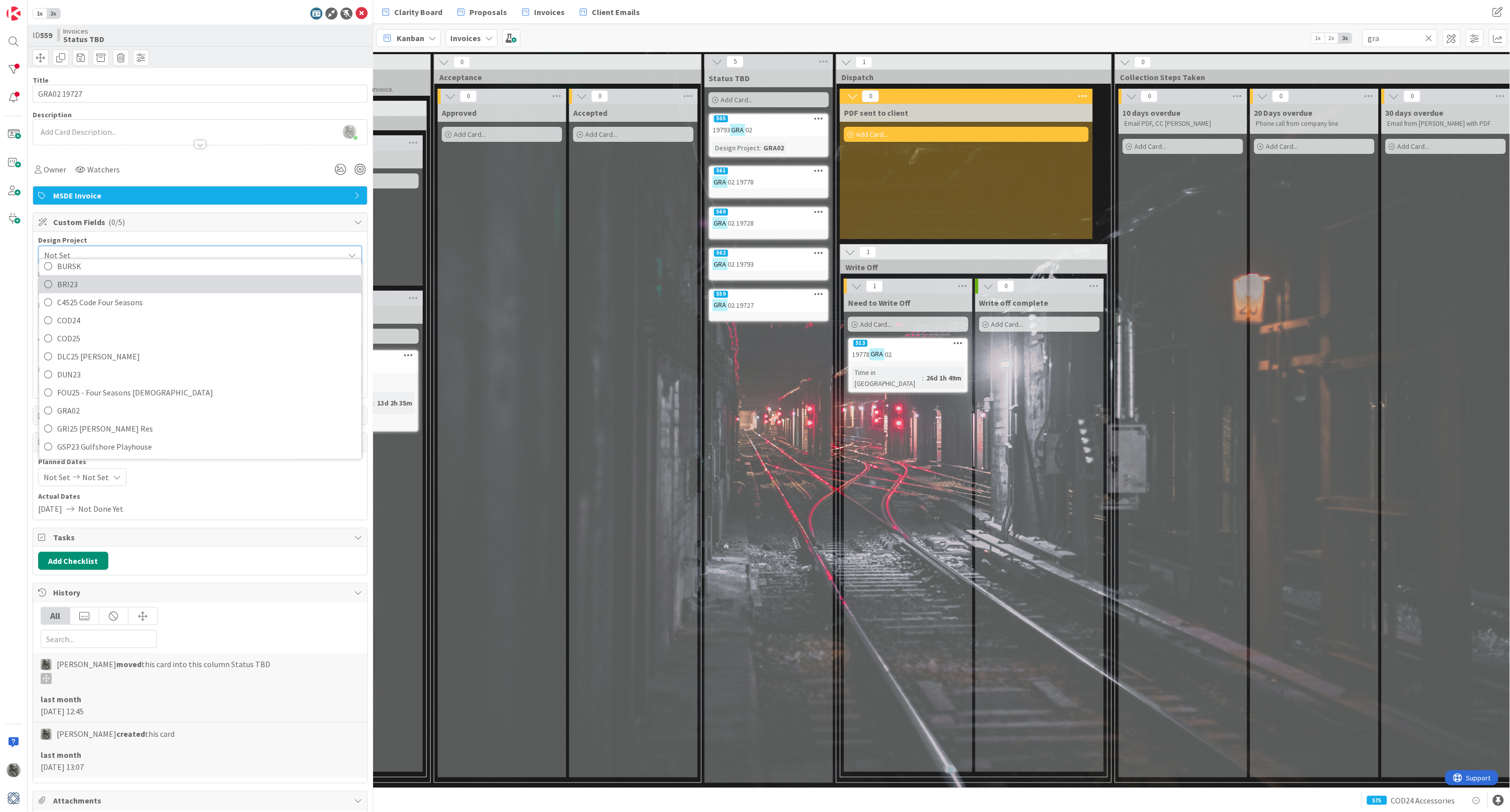
scroll to position [126, 0]
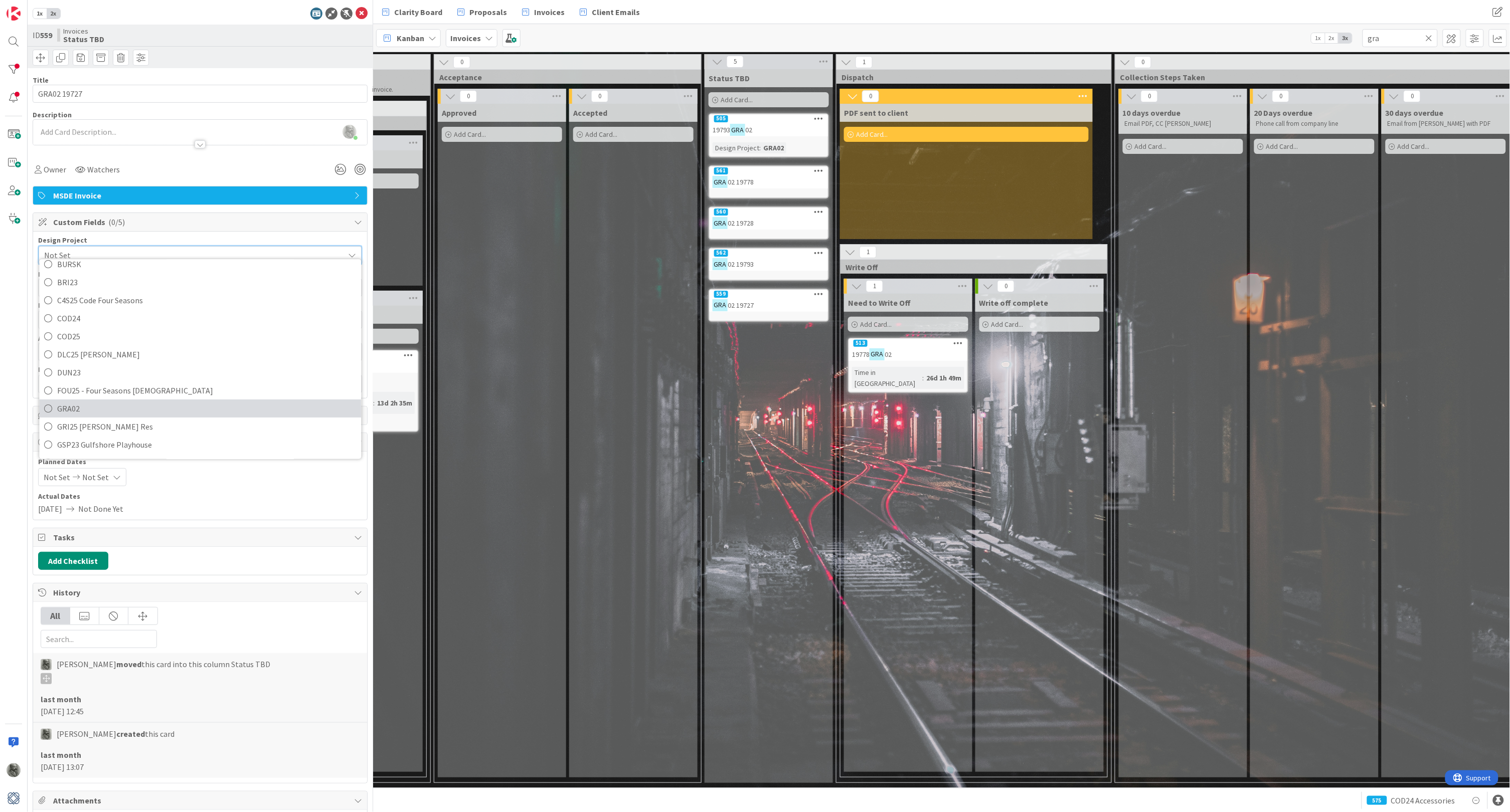
click at [87, 409] on span "GRA02" at bounding box center [207, 409] width 299 height 15
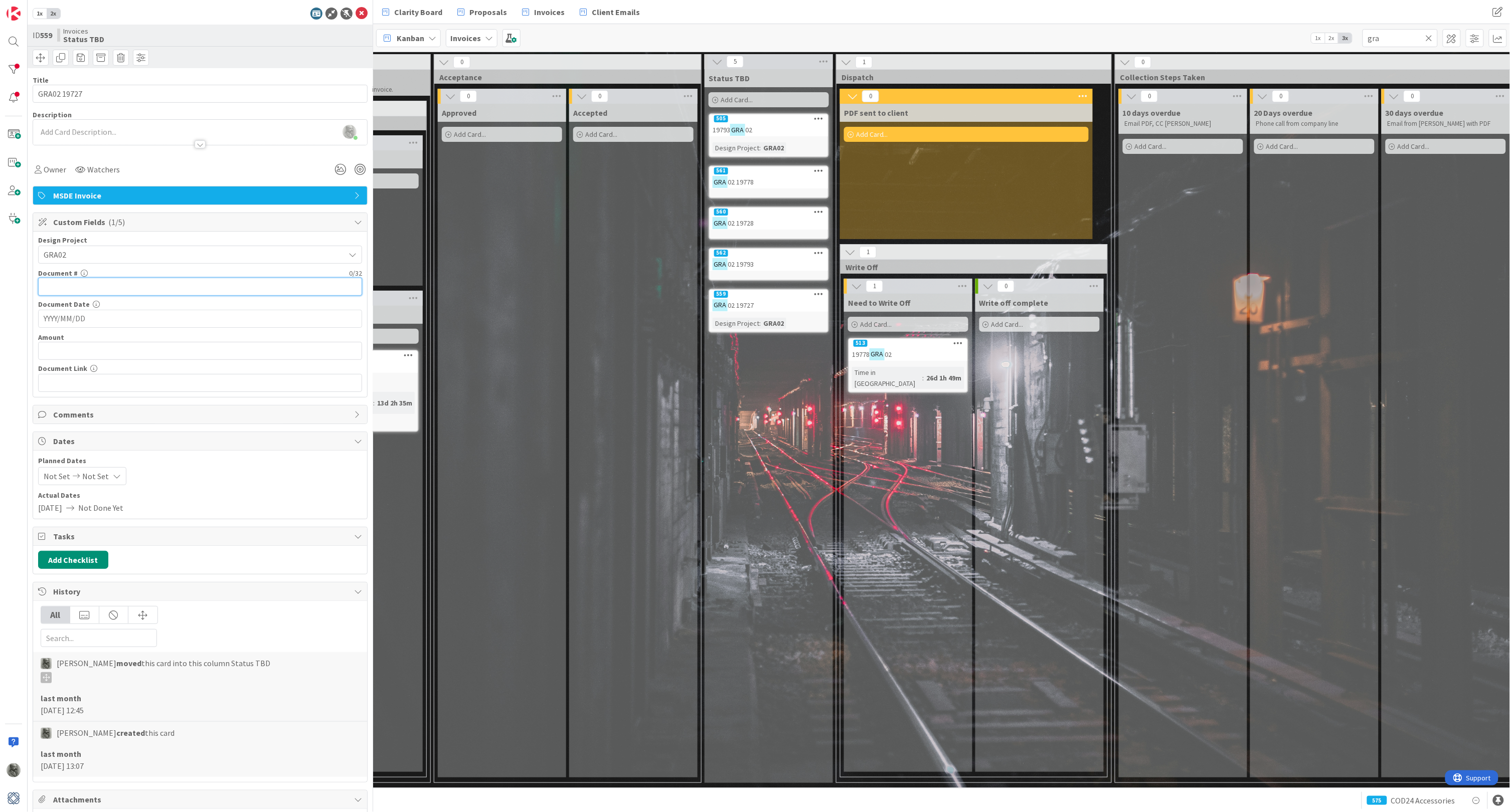
click at [125, 283] on input "text" at bounding box center [200, 287] width 324 height 18
type input "19727"
click at [118, 312] on input "YYYY/MM/DD" at bounding box center [200, 319] width 313 height 17
type input "[DATE]"
type input "$8,202.45"
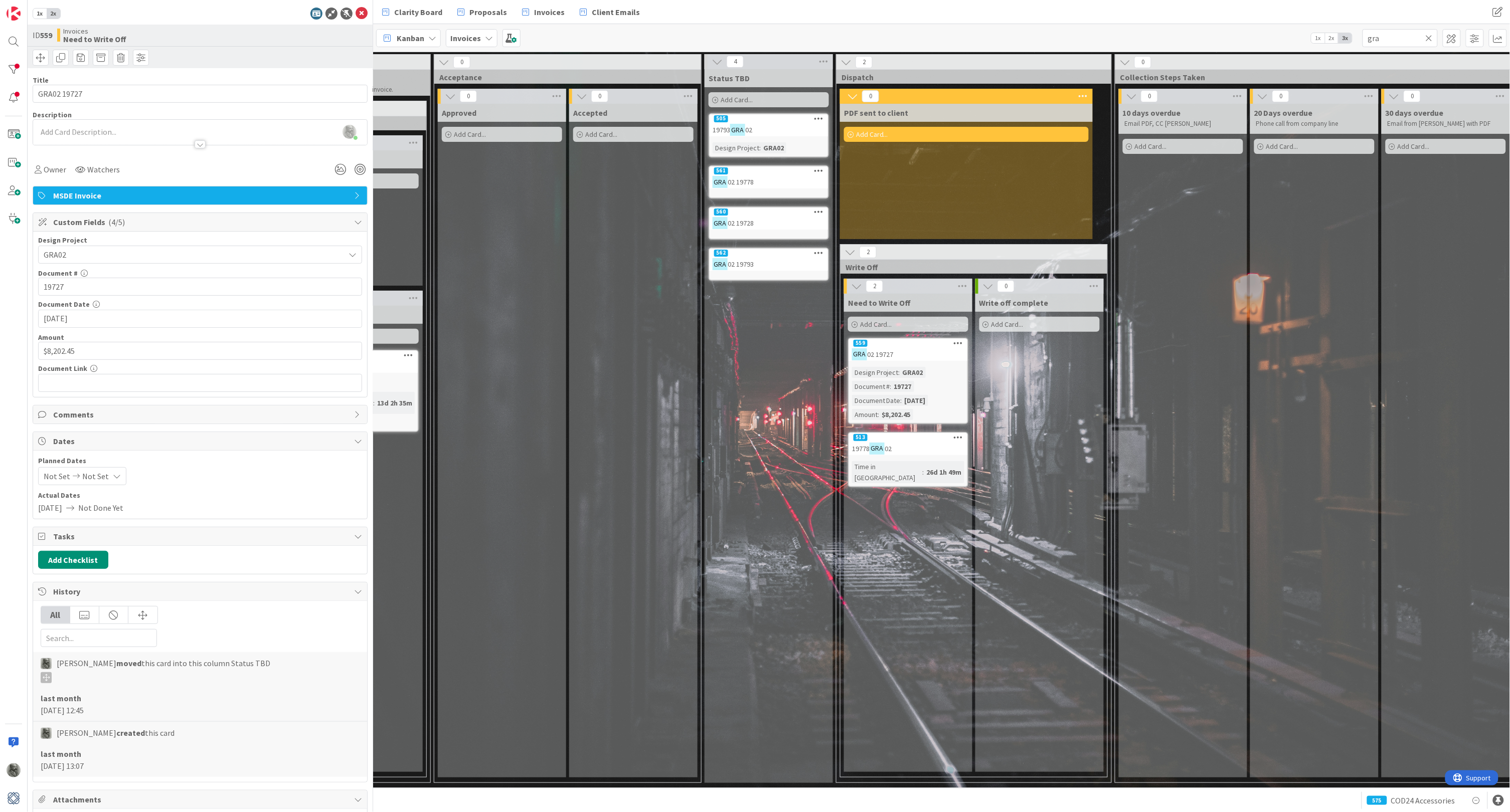
click at [768, 213] on div "560" at bounding box center [769, 212] width 118 height 9
click at [125, 253] on span "Not Set" at bounding box center [191, 254] width 295 height 14
click at [76, 354] on span "GRA02" at bounding box center [207, 362] width 299 height 15
click at [155, 287] on input "text" at bounding box center [200, 287] width 324 height 18
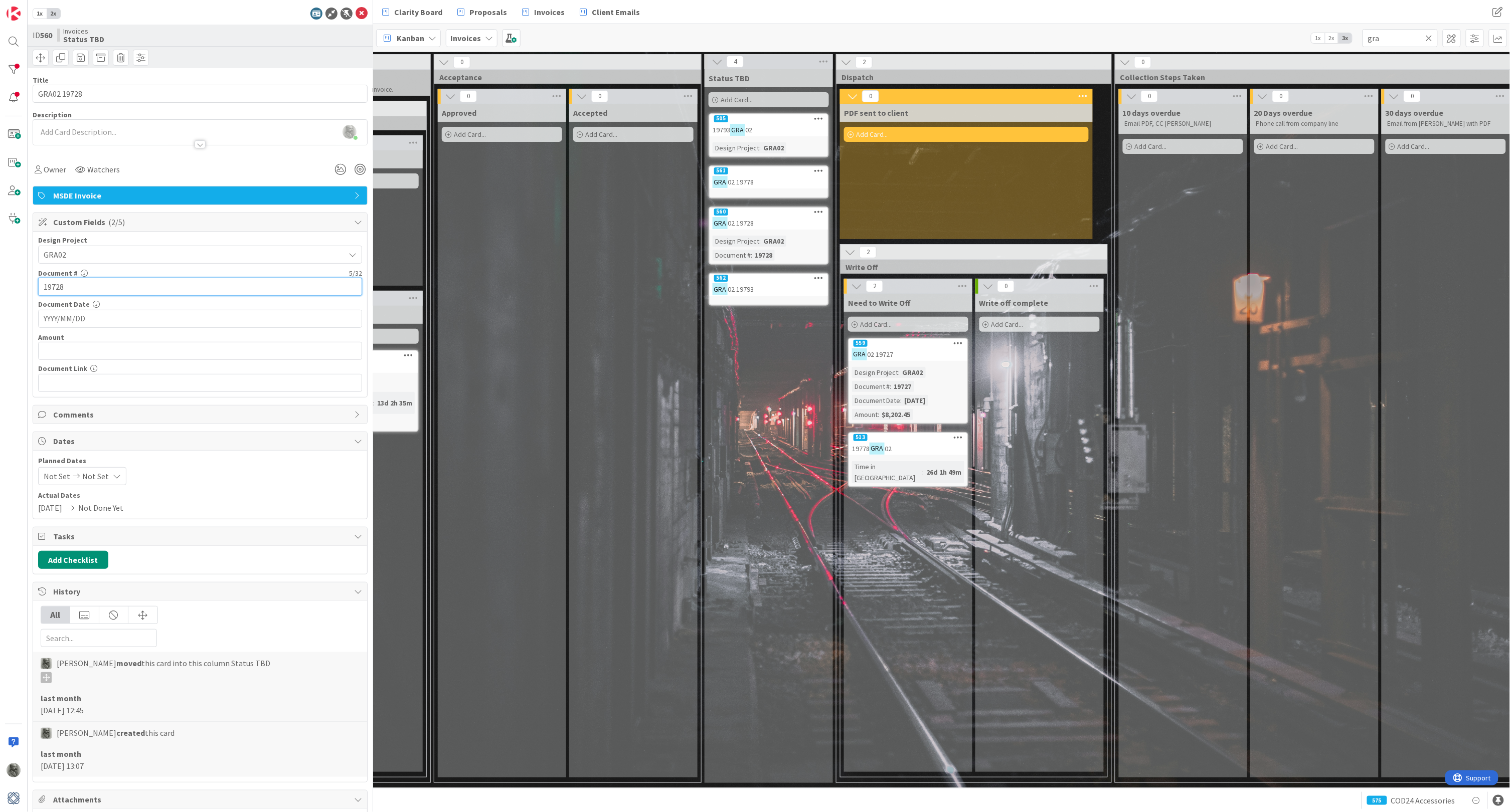
type input "19728"
click at [143, 317] on input "YYYY/MM/DD" at bounding box center [200, 319] width 313 height 17
type input "1"
type input "[DATE]"
click at [148, 348] on input "text" at bounding box center [200, 351] width 324 height 18
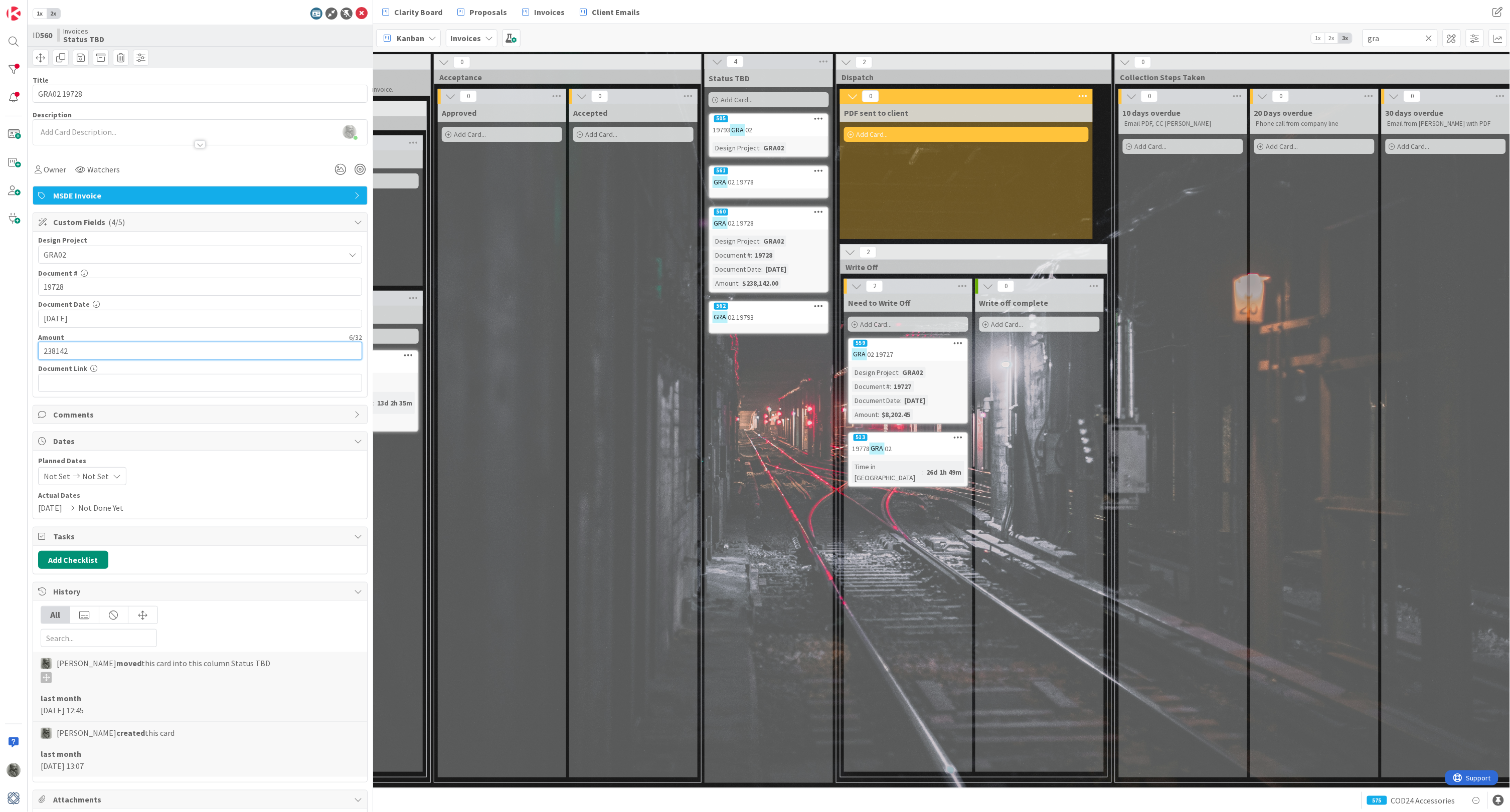
drag, startPoint x: 140, startPoint y: 352, endPoint x: 4, endPoint y: 345, distance: 136.2
click at [4, 345] on div "1x 2x ID 560 Invoices Status TBD Title 11 / 128 GRA02 19728 Description [PERSON…" at bounding box center [186, 406] width 373 height 812
type input "$2,381.42"
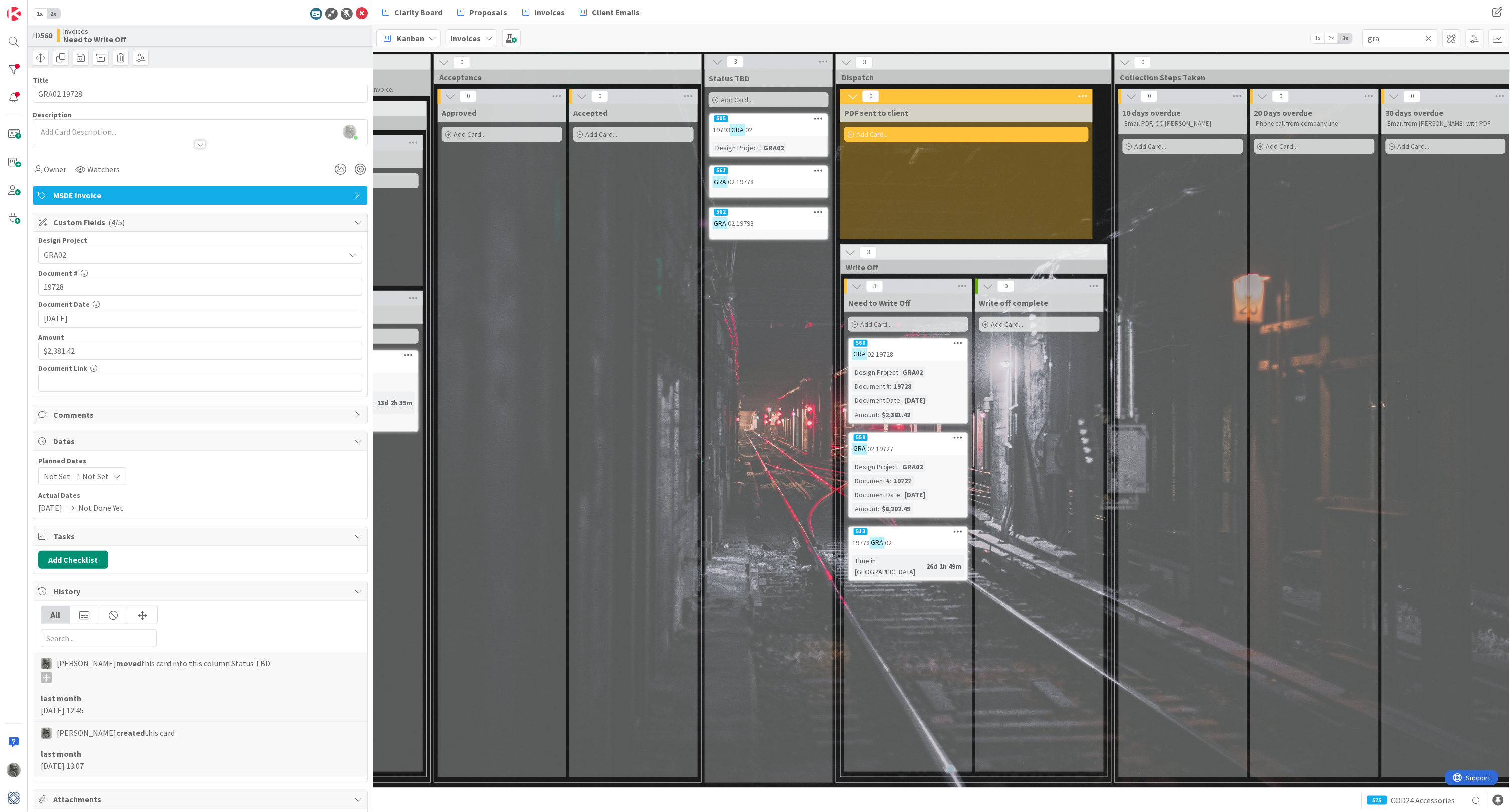
click at [771, 175] on div "GRA 02 19778" at bounding box center [769, 182] width 118 height 13
click at [122, 253] on span "Not Set" at bounding box center [191, 254] width 295 height 14
click at [109, 395] on span "GRA02" at bounding box center [207, 400] width 299 height 15
click at [110, 287] on input "text" at bounding box center [200, 287] width 324 height 18
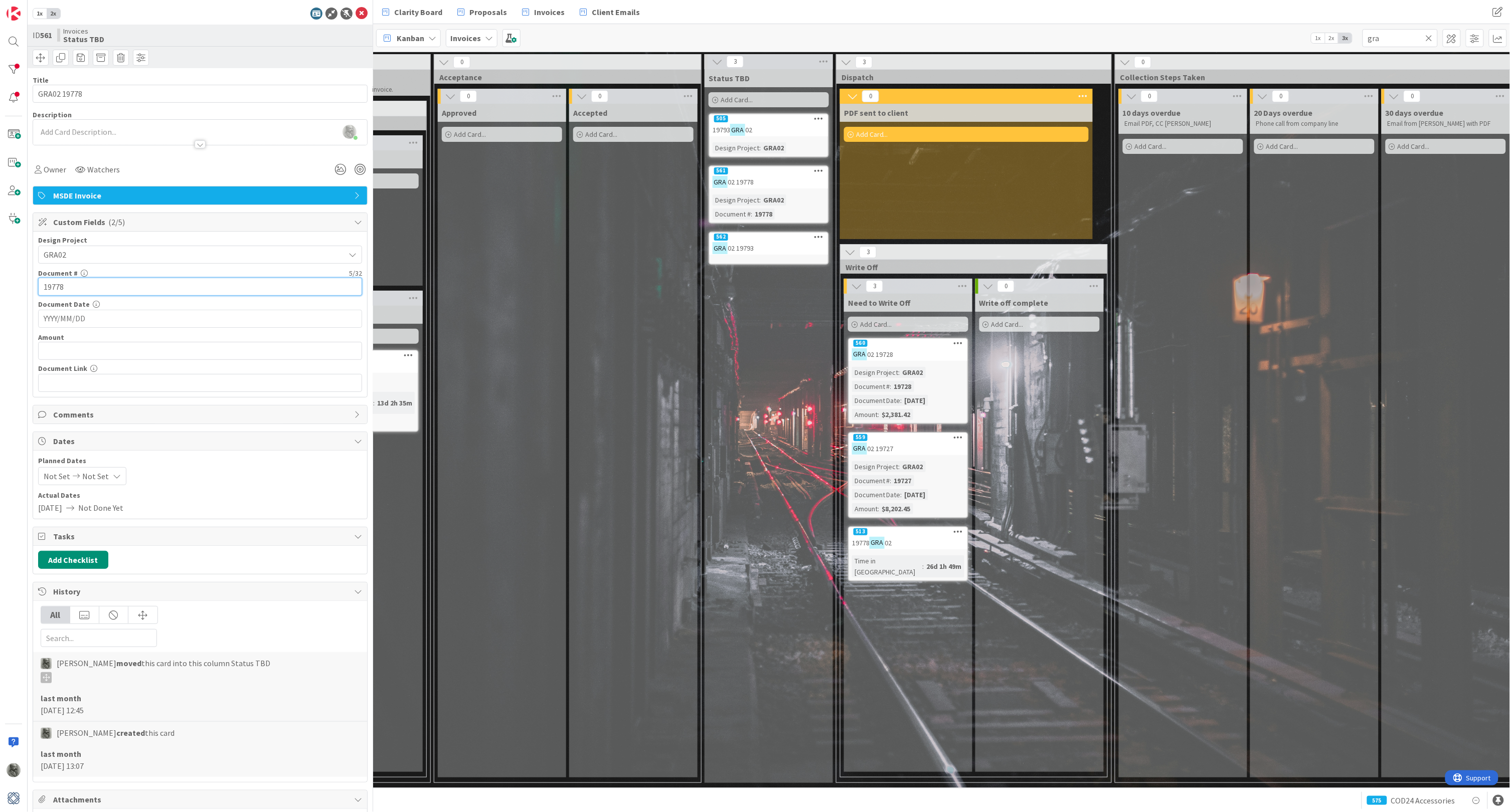
type input "19778"
click at [103, 321] on input "YYYY/MM/DD" at bounding box center [200, 319] width 313 height 17
type input "[DATE]"
click at [105, 350] on input "text" at bounding box center [200, 351] width 324 height 18
type input "$4,250.00"
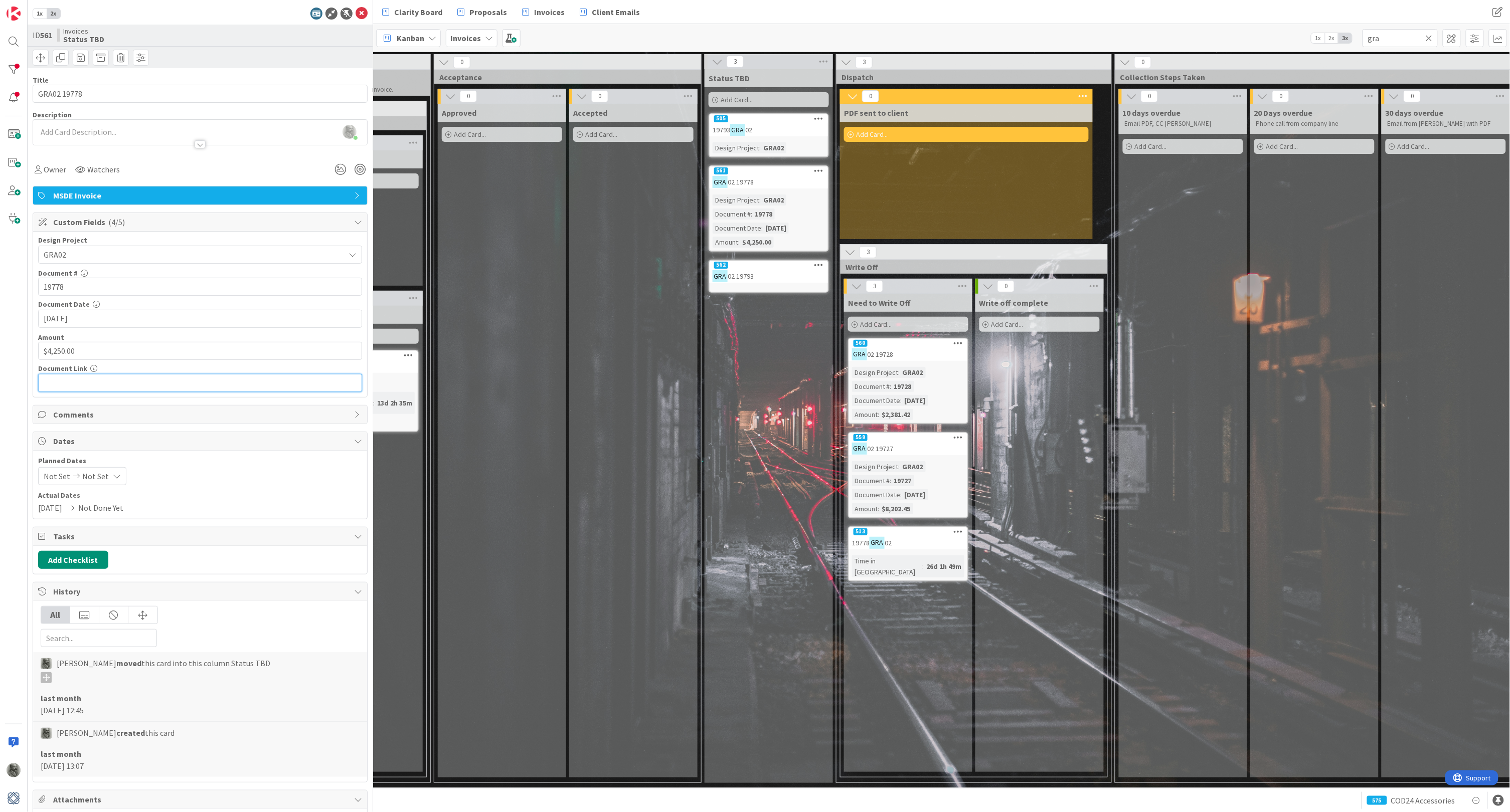
click at [97, 385] on input "text" at bounding box center [200, 383] width 324 height 18
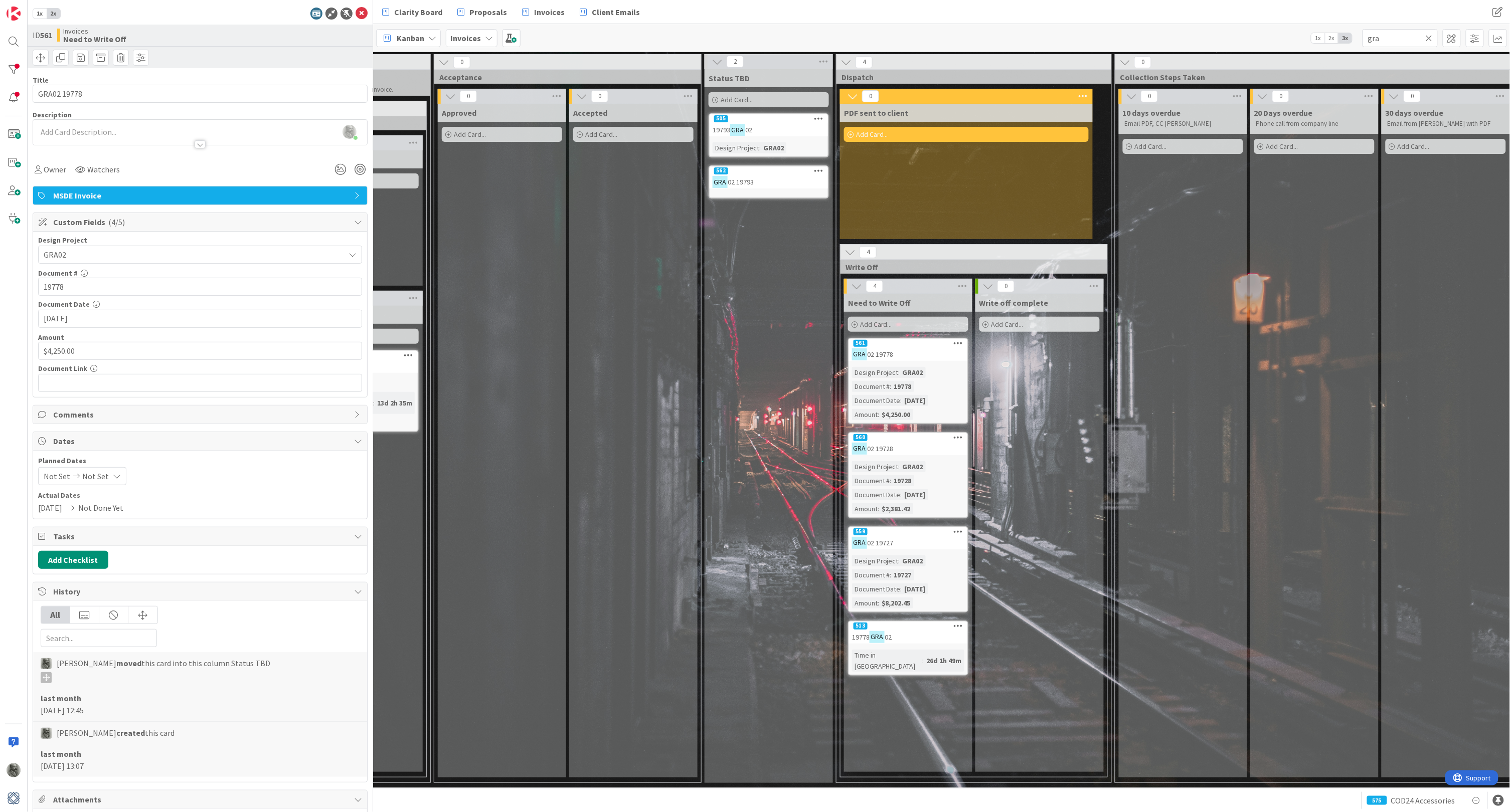
click at [768, 167] on div "562" at bounding box center [769, 171] width 118 height 9
click at [820, 169] on icon at bounding box center [819, 170] width 10 height 7
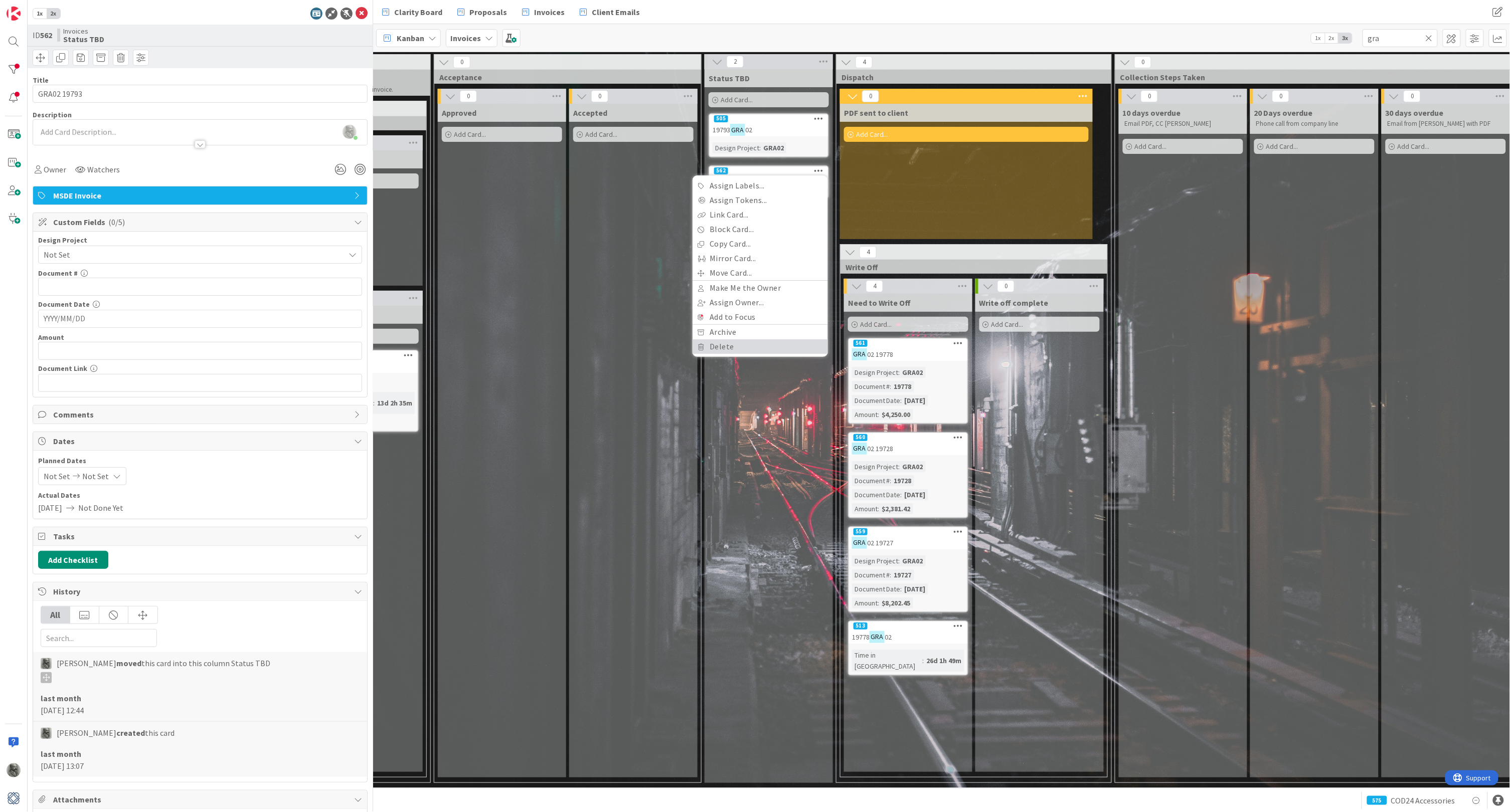
click at [727, 345] on link "Delete" at bounding box center [760, 346] width 135 height 14
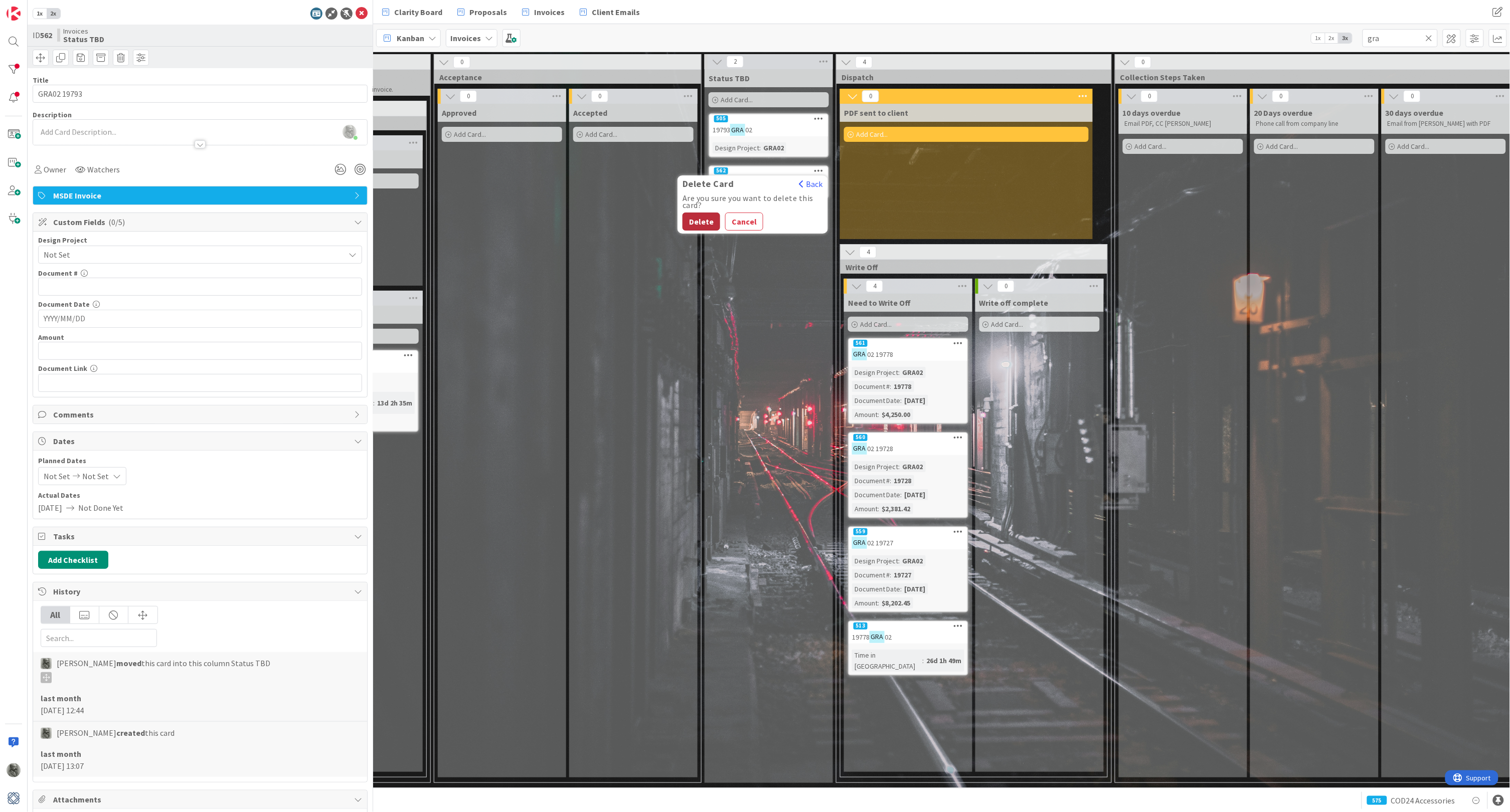
click at [693, 222] on button "Delete" at bounding box center [701, 222] width 38 height 18
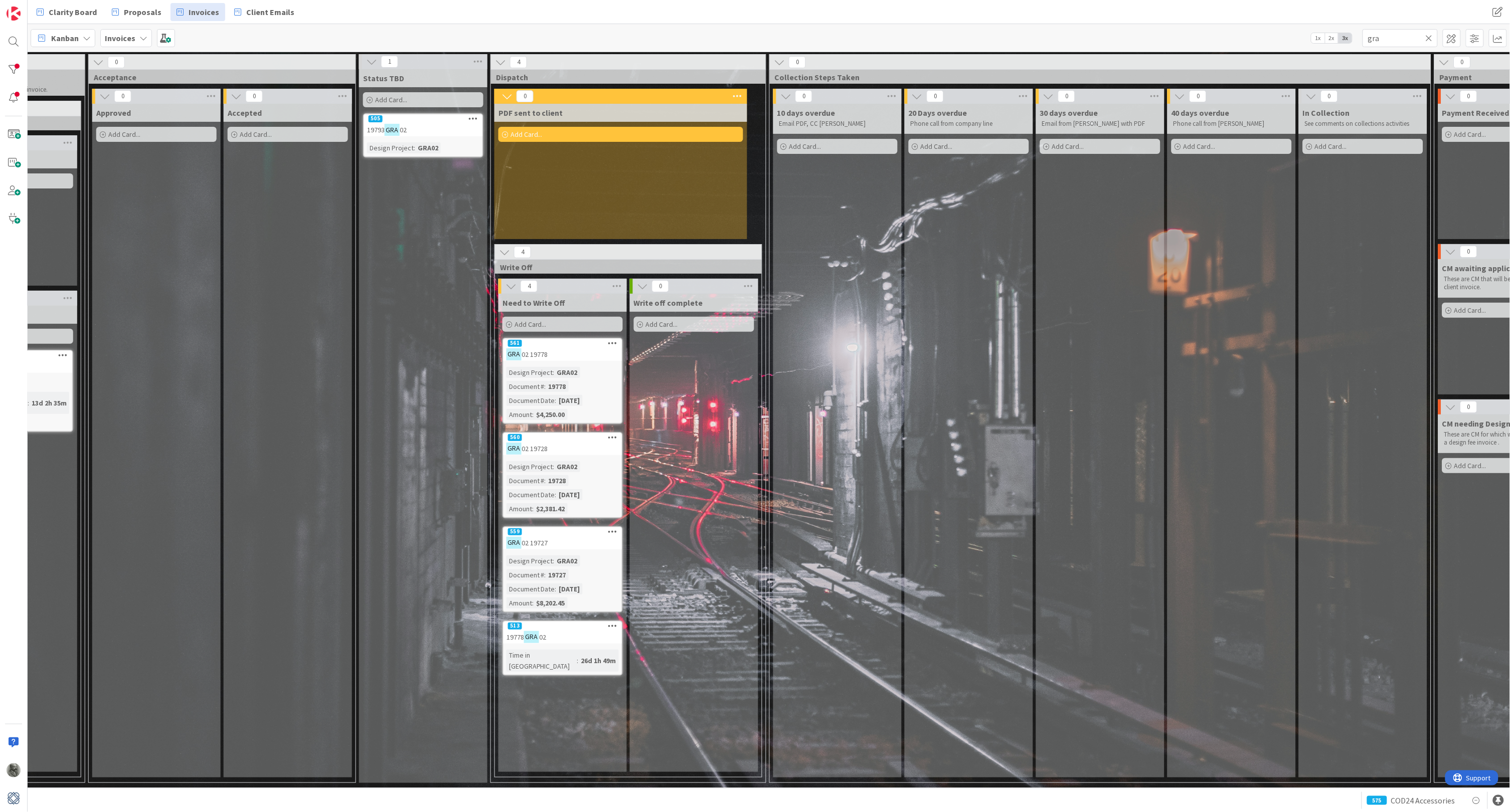
click at [438, 121] on div "505" at bounding box center [423, 119] width 118 height 9
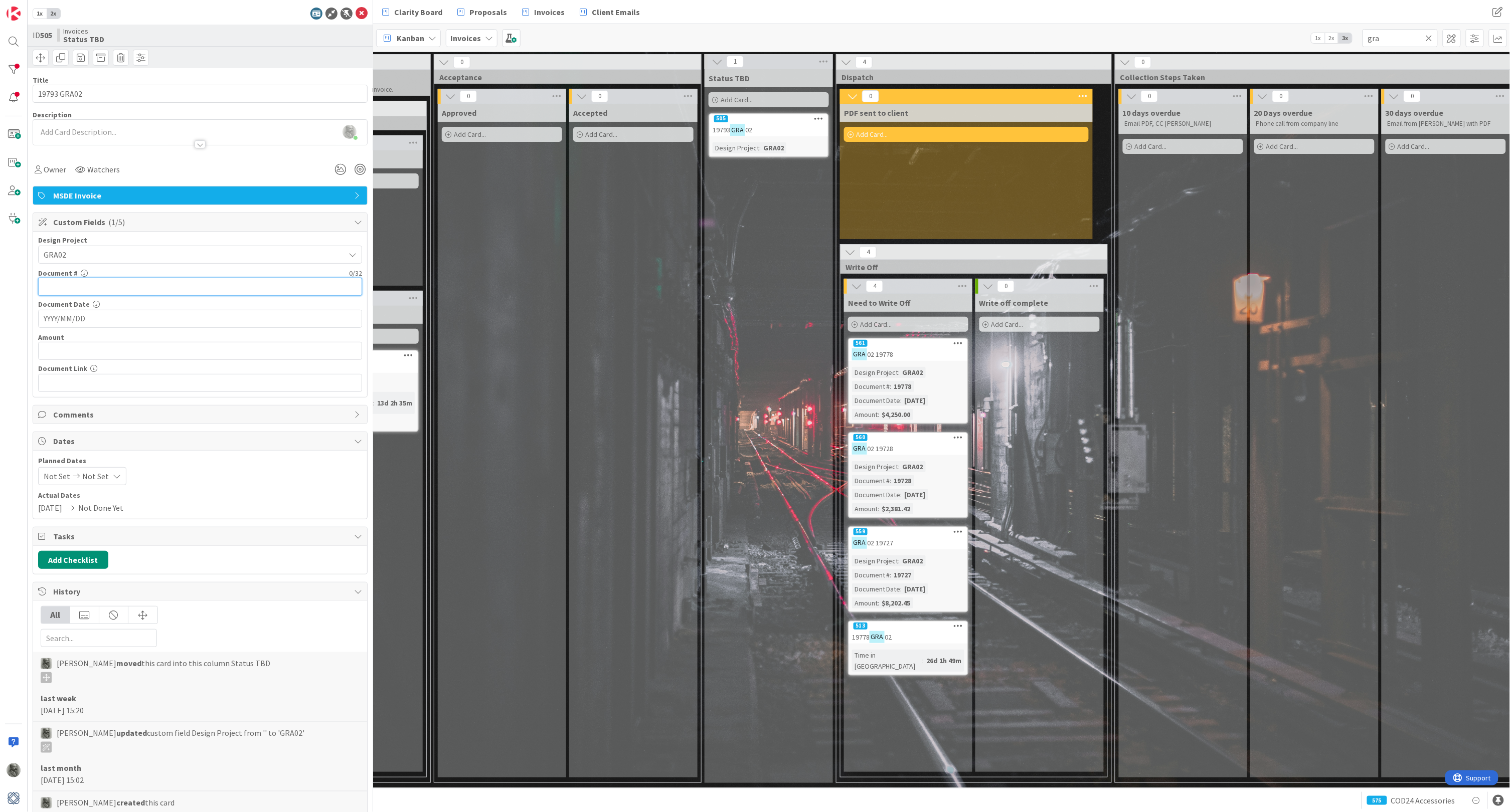
click at [115, 282] on input "text" at bounding box center [200, 287] width 324 height 18
type input "19793"
click at [124, 319] on input "YYYY/MM/DD" at bounding box center [200, 319] width 313 height 17
type input "[DATE]"
click at [92, 352] on input "text" at bounding box center [200, 351] width 324 height 18
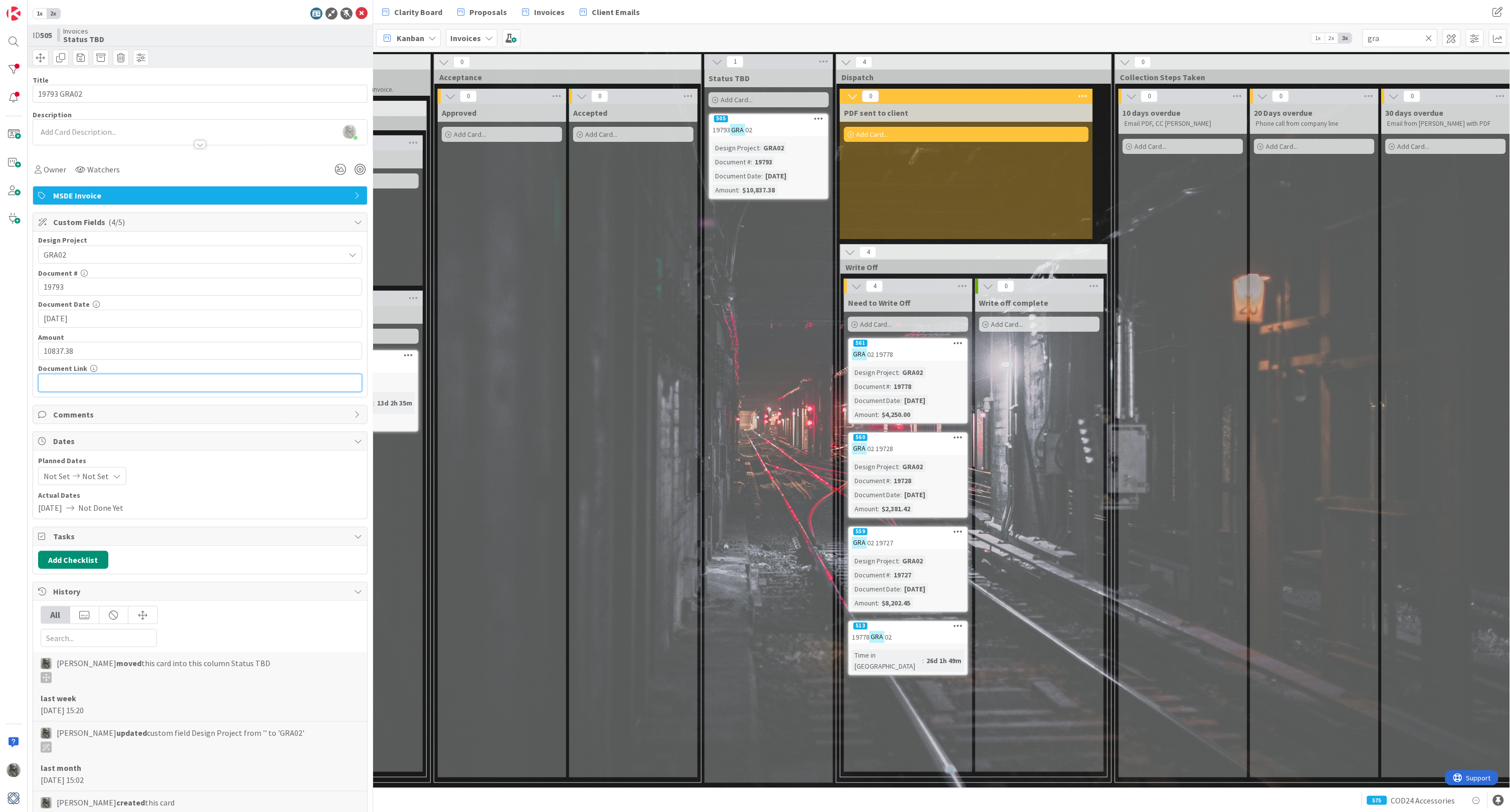
type input "$10,837.38"
click at [98, 383] on input "text" at bounding box center [200, 383] width 324 height 18
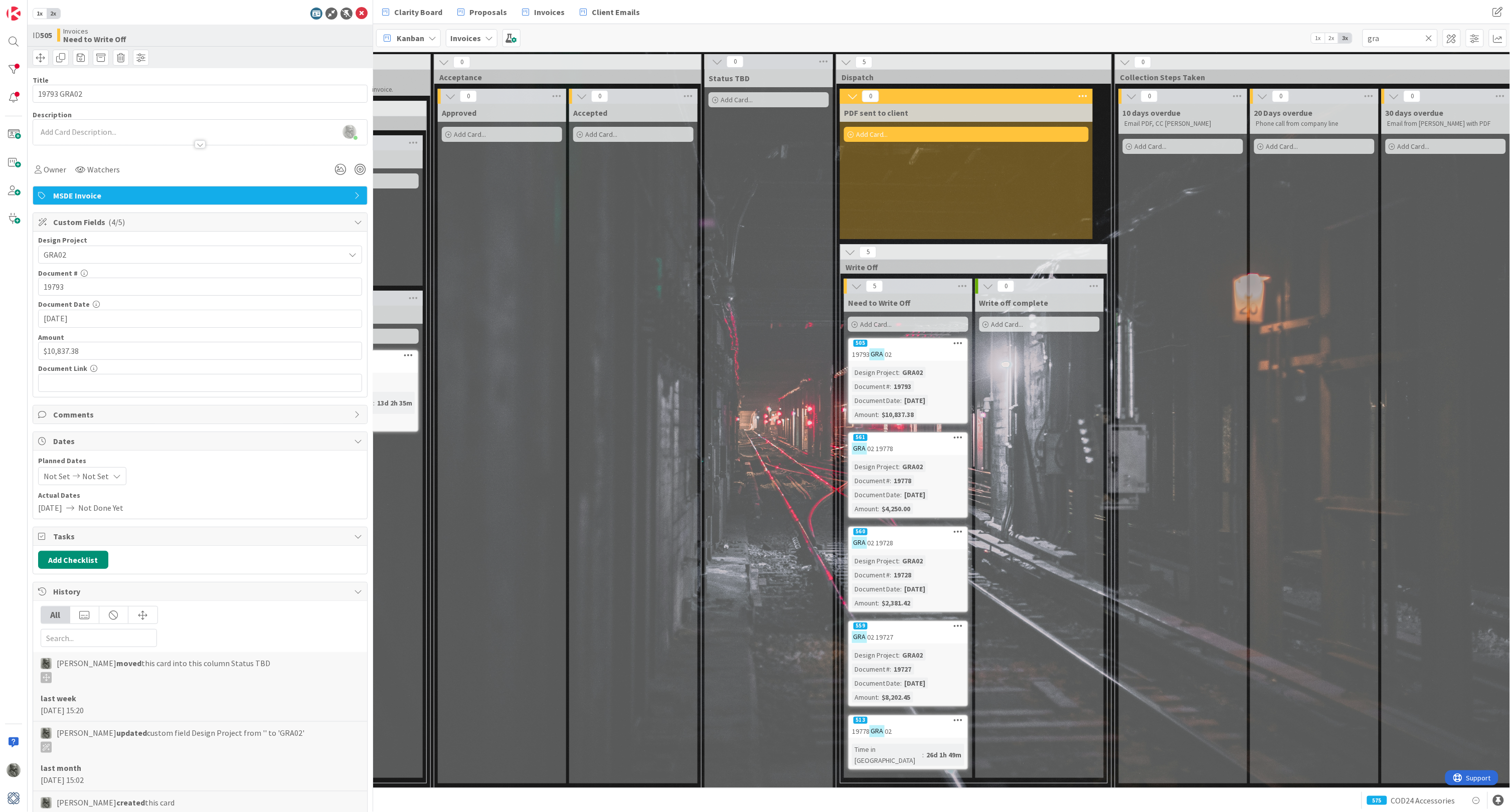
click at [959, 716] on icon at bounding box center [959, 719] width 10 height 7
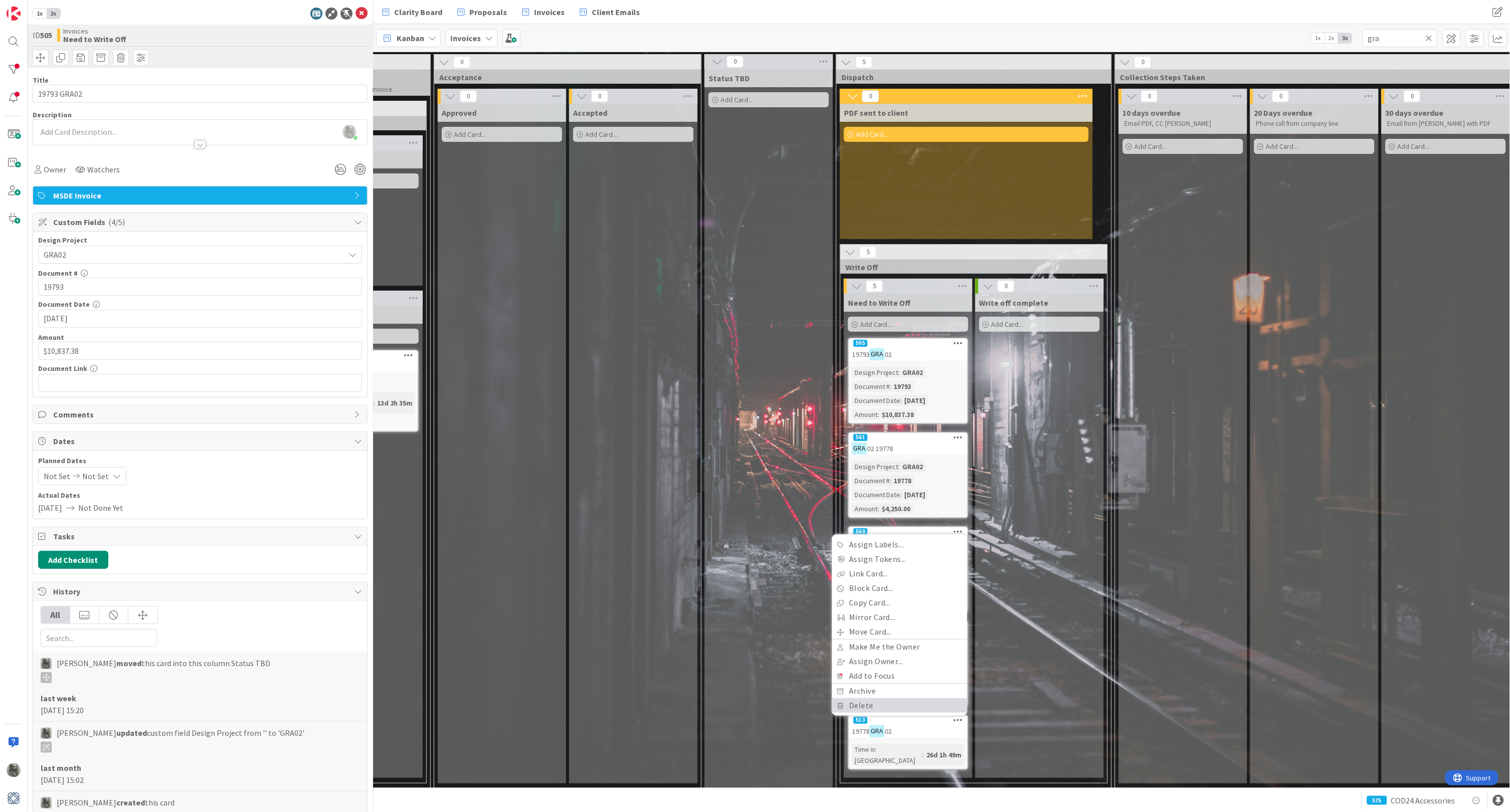
click at [886, 699] on link "Delete" at bounding box center [899, 706] width 135 height 14
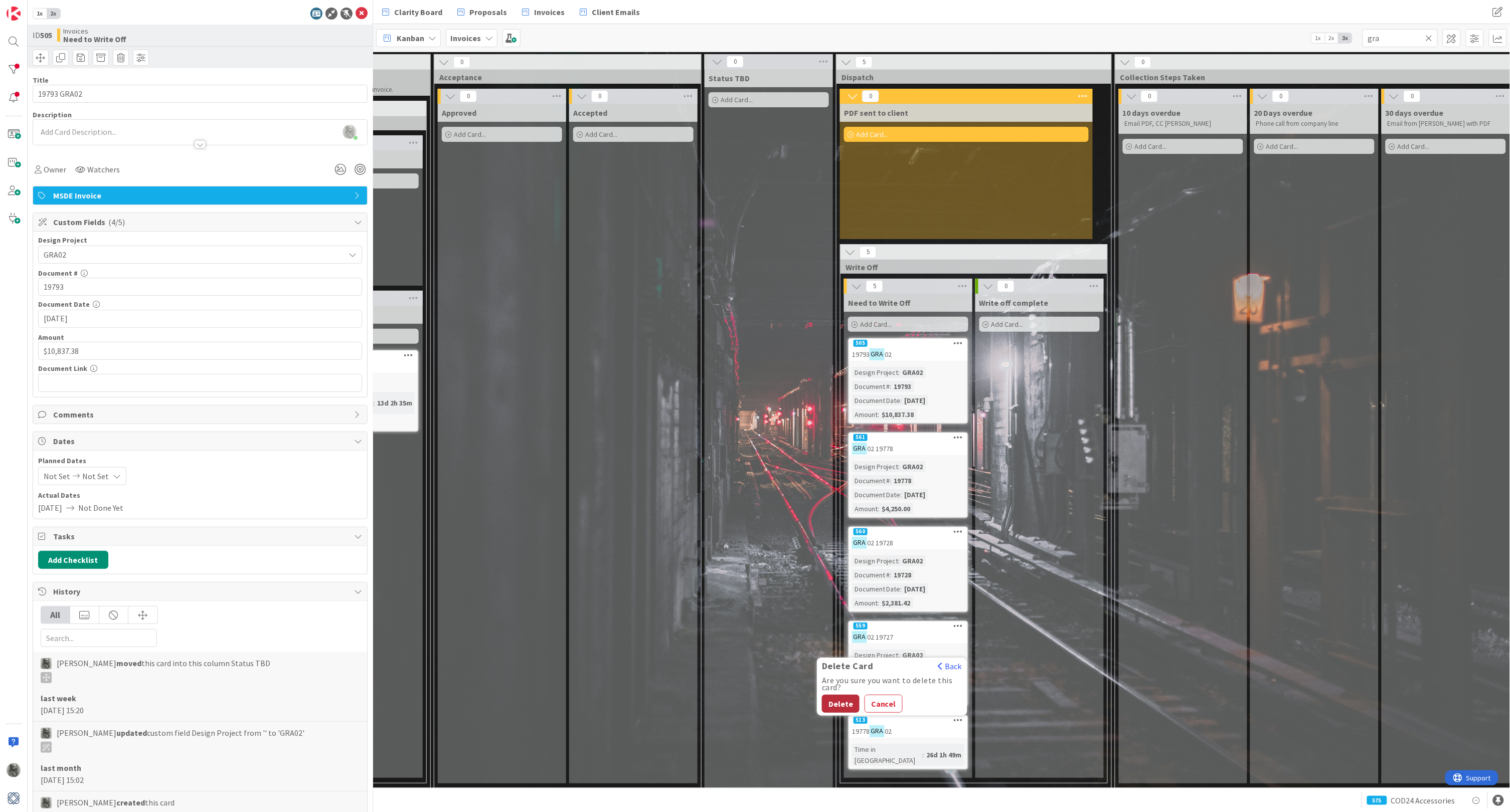
click at [839, 695] on button "Delete" at bounding box center [841, 704] width 38 height 18
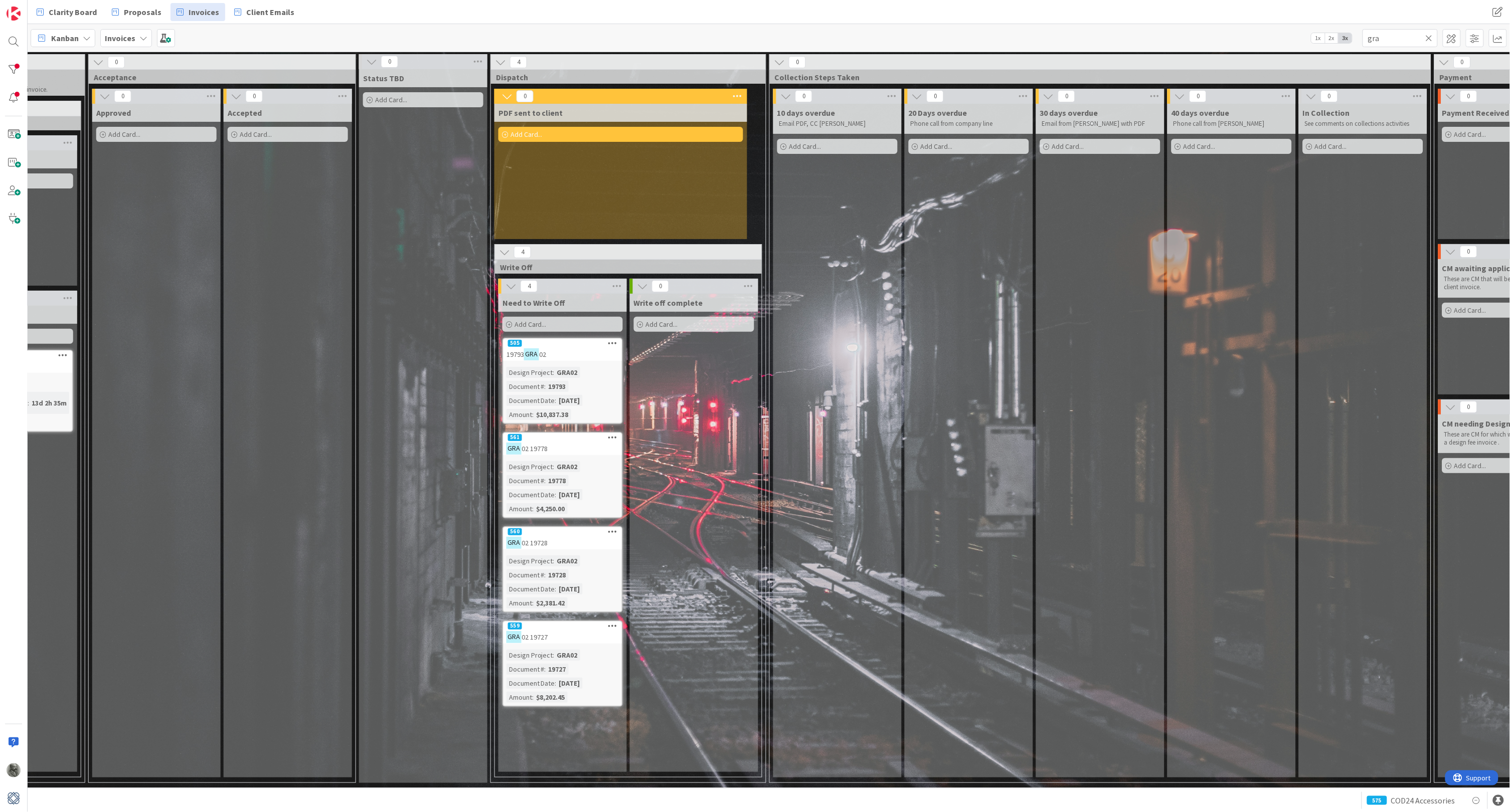
click at [1430, 36] on icon at bounding box center [1429, 38] width 7 height 9
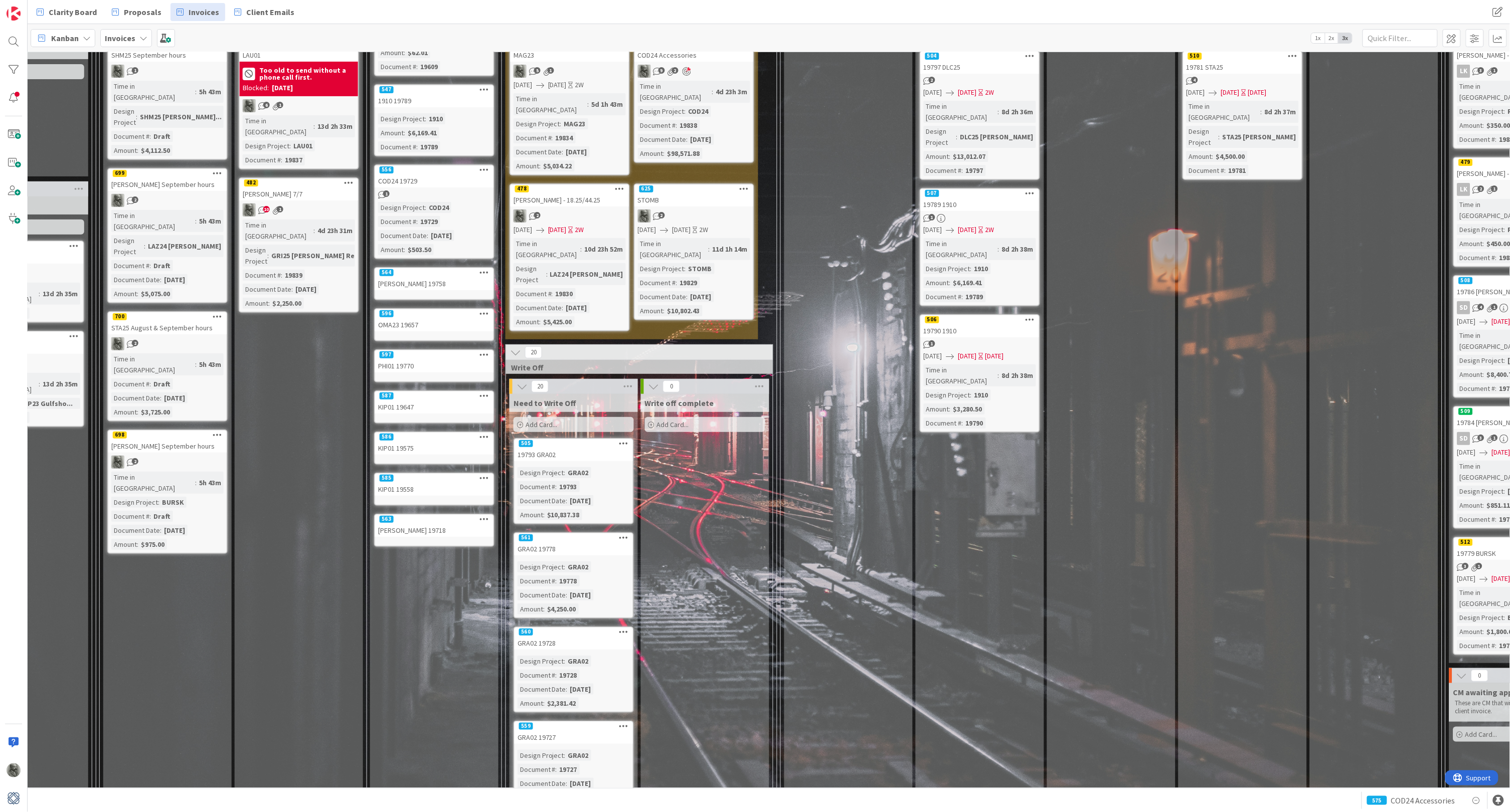
scroll to position [110, 466]
click at [591, 438] on div "505" at bounding box center [574, 443] width 118 height 9
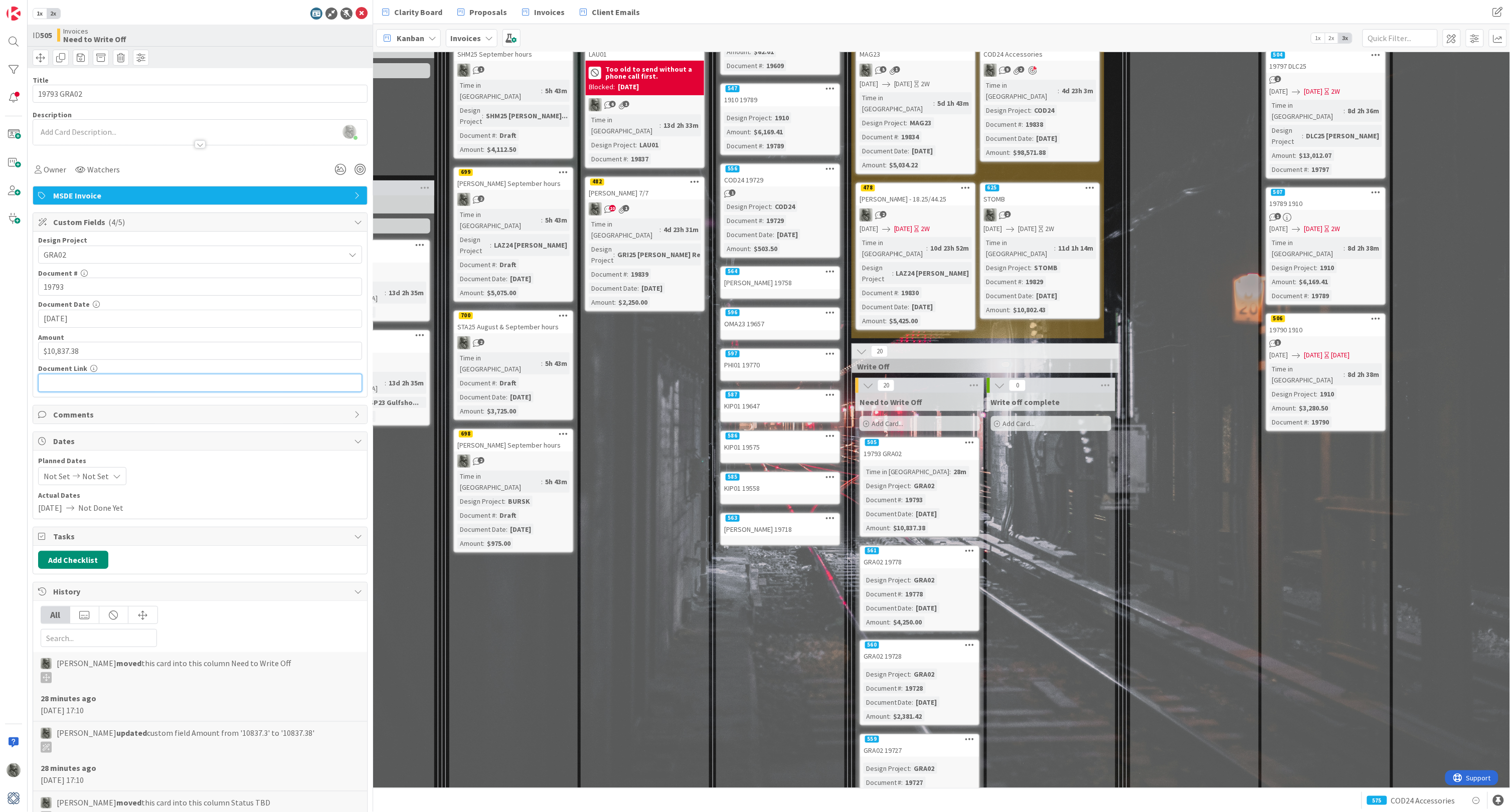
click at [148, 384] on input "text" at bounding box center [200, 383] width 324 height 18
paste input "[URL][DOMAIN_NAME]"
type input "[URL][DOMAIN_NAME]"
click at [937, 547] on div "561" at bounding box center [920, 551] width 118 height 9
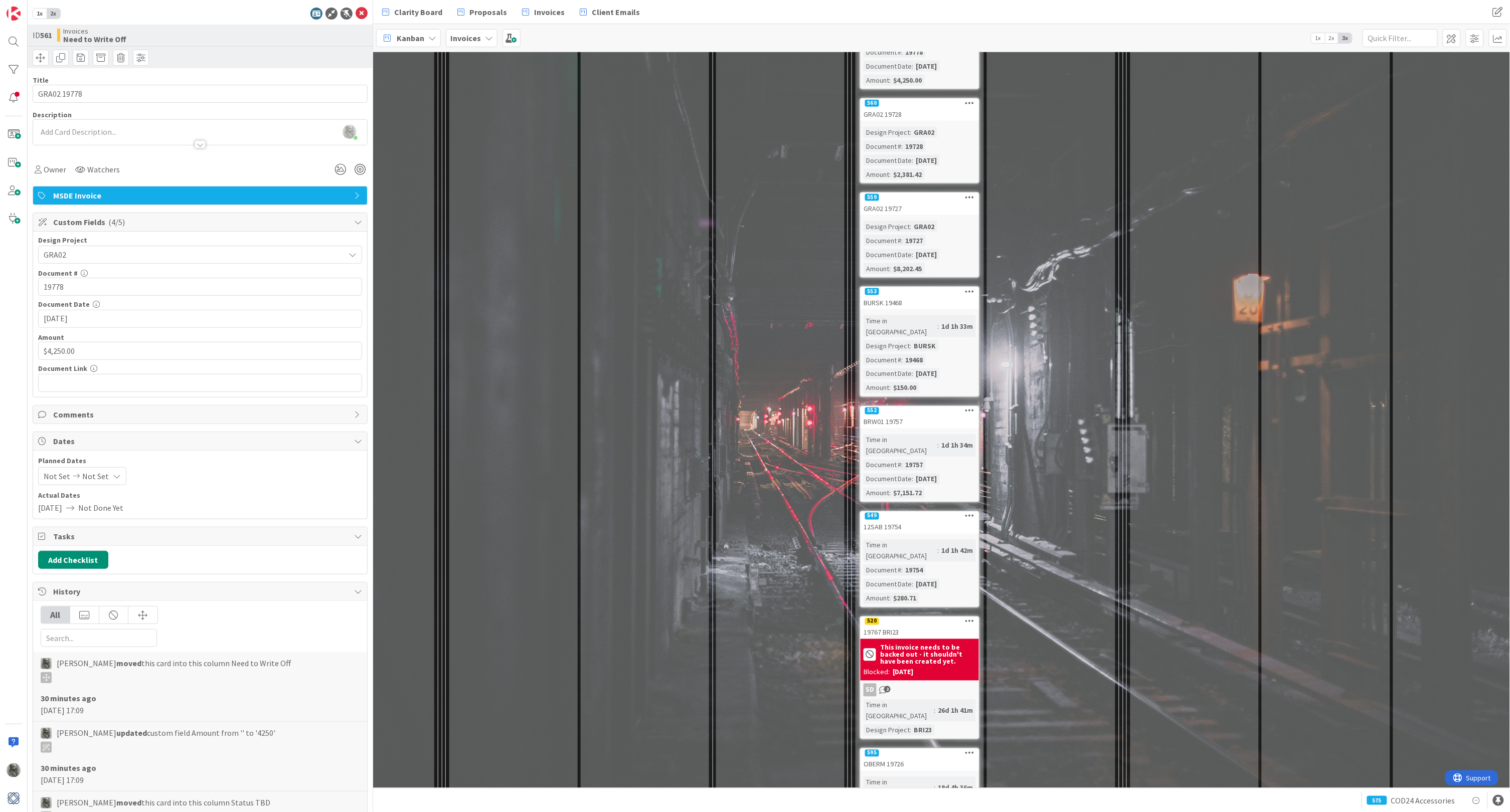
scroll to position [666, 466]
click at [927, 759] on div "OBERM 19726" at bounding box center [920, 765] width 118 height 13
click at [92, 286] on input "text" at bounding box center [200, 287] width 324 height 18
type input "19726"
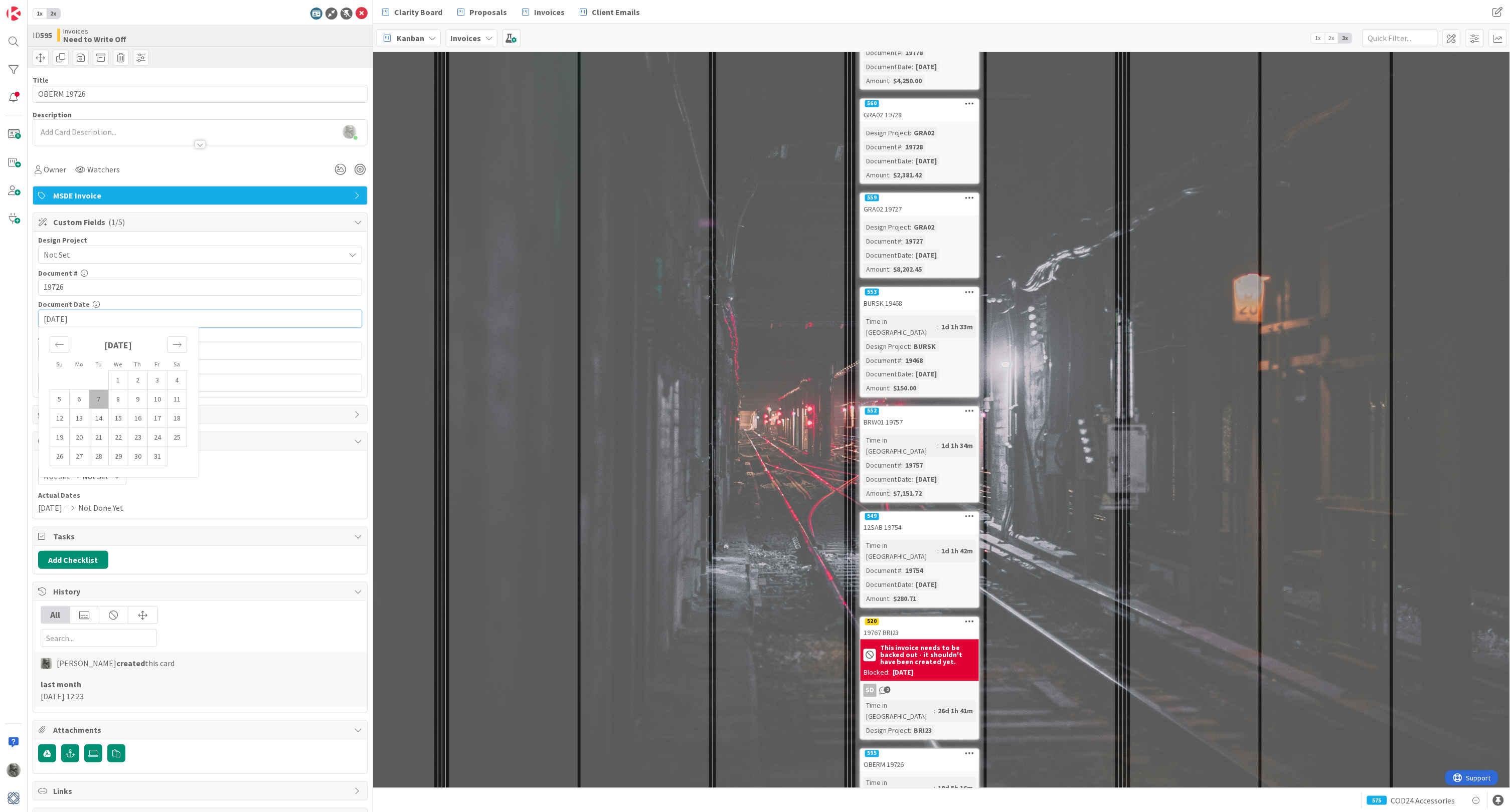
type input "[DATE]"
type input "$5.47"
click at [102, 379] on input "text" at bounding box center [200, 383] width 324 height 18
click at [106, 286] on input "text" at bounding box center [200, 287] width 324 height 18
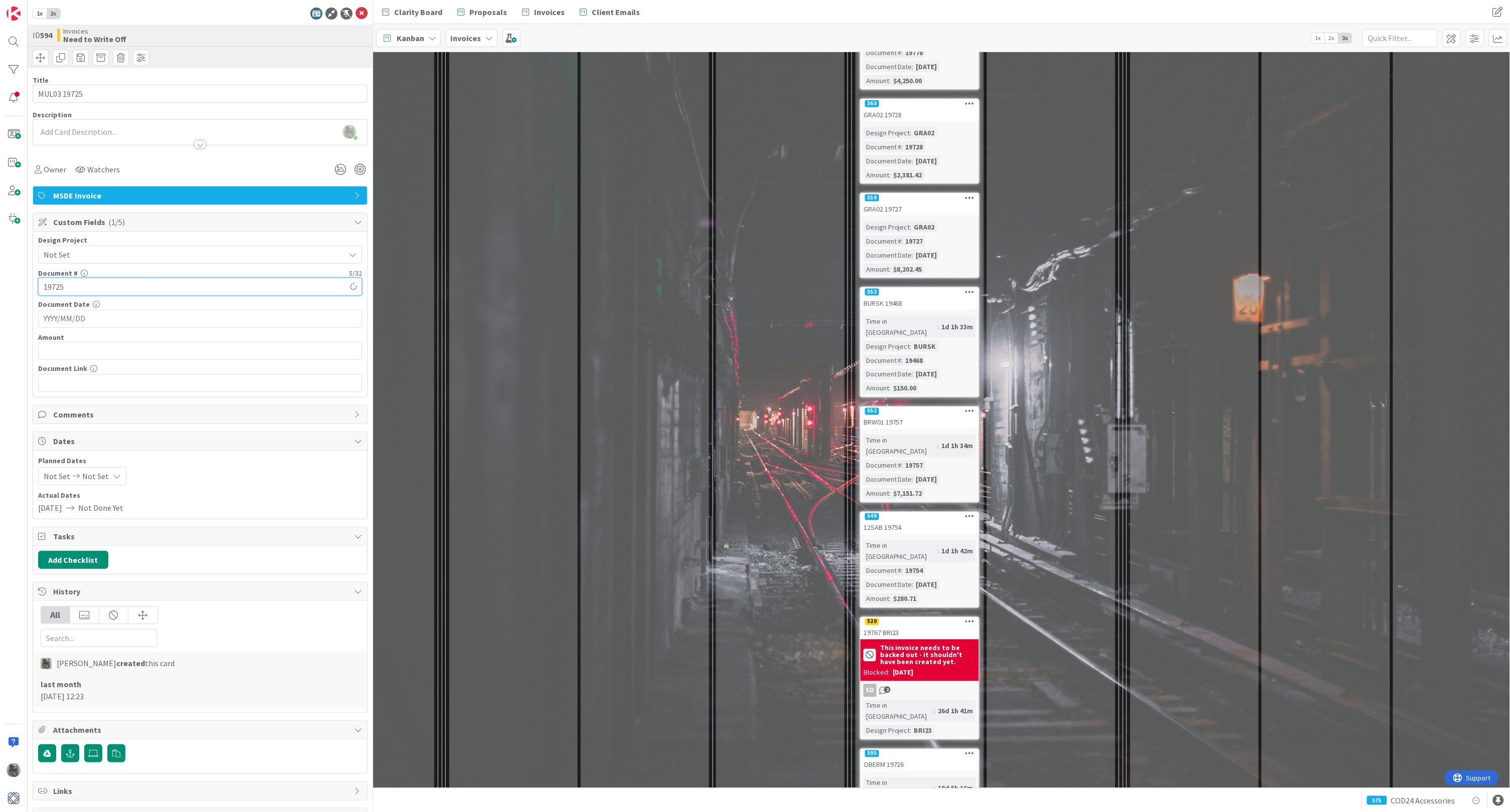
type input "19725"
type input "[DATE]"
type input "$3,537.36"
paste input "[URL][DOMAIN_NAME]"
type input "[URL][DOMAIN_NAME]"
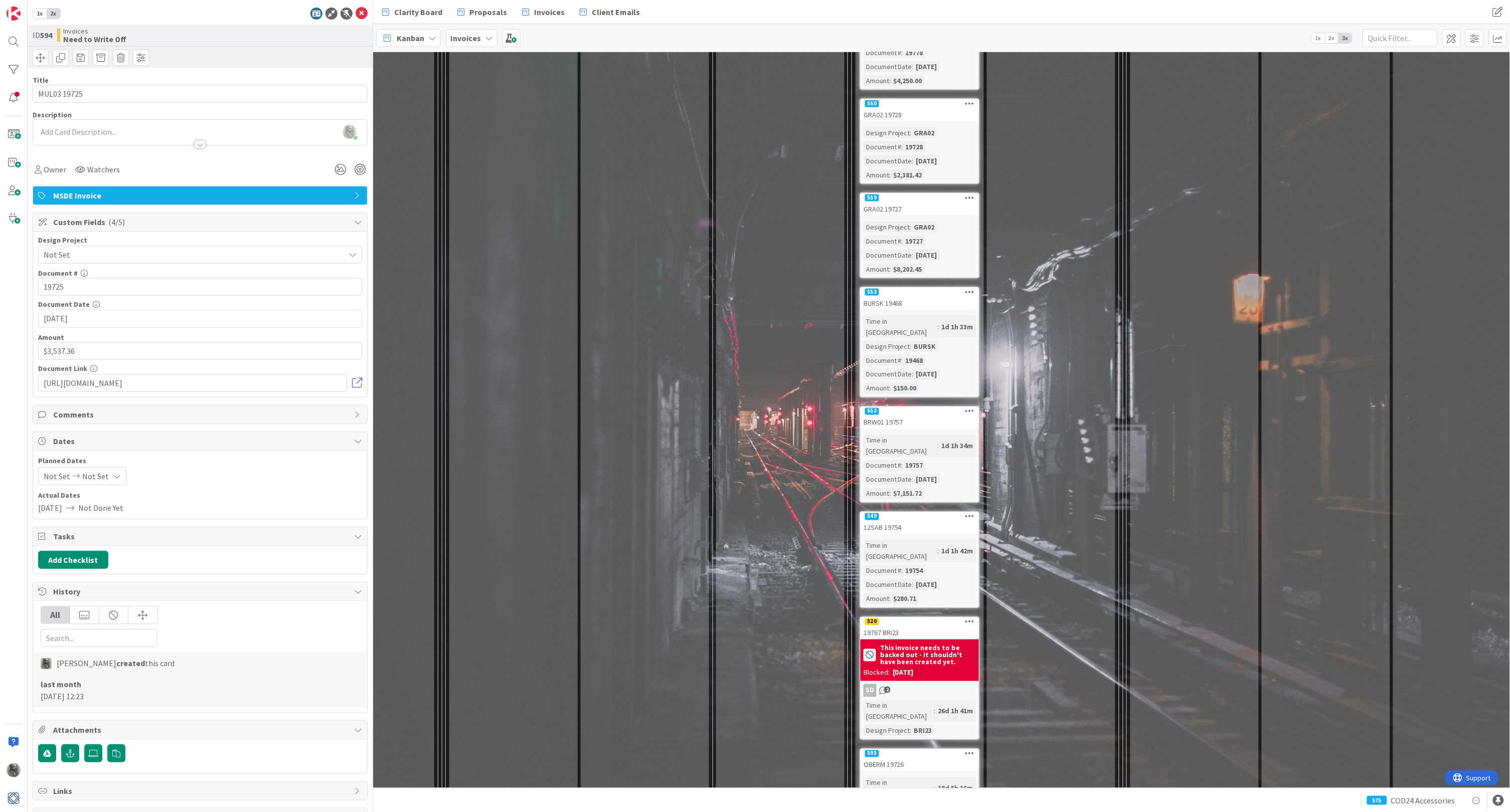
click at [820, 442] on div "Status TBD Add Card... 546 34522 19609 Design Project : 34522 Amount : $62.01 D…" at bounding box center [780, 198] width 128 height 1591
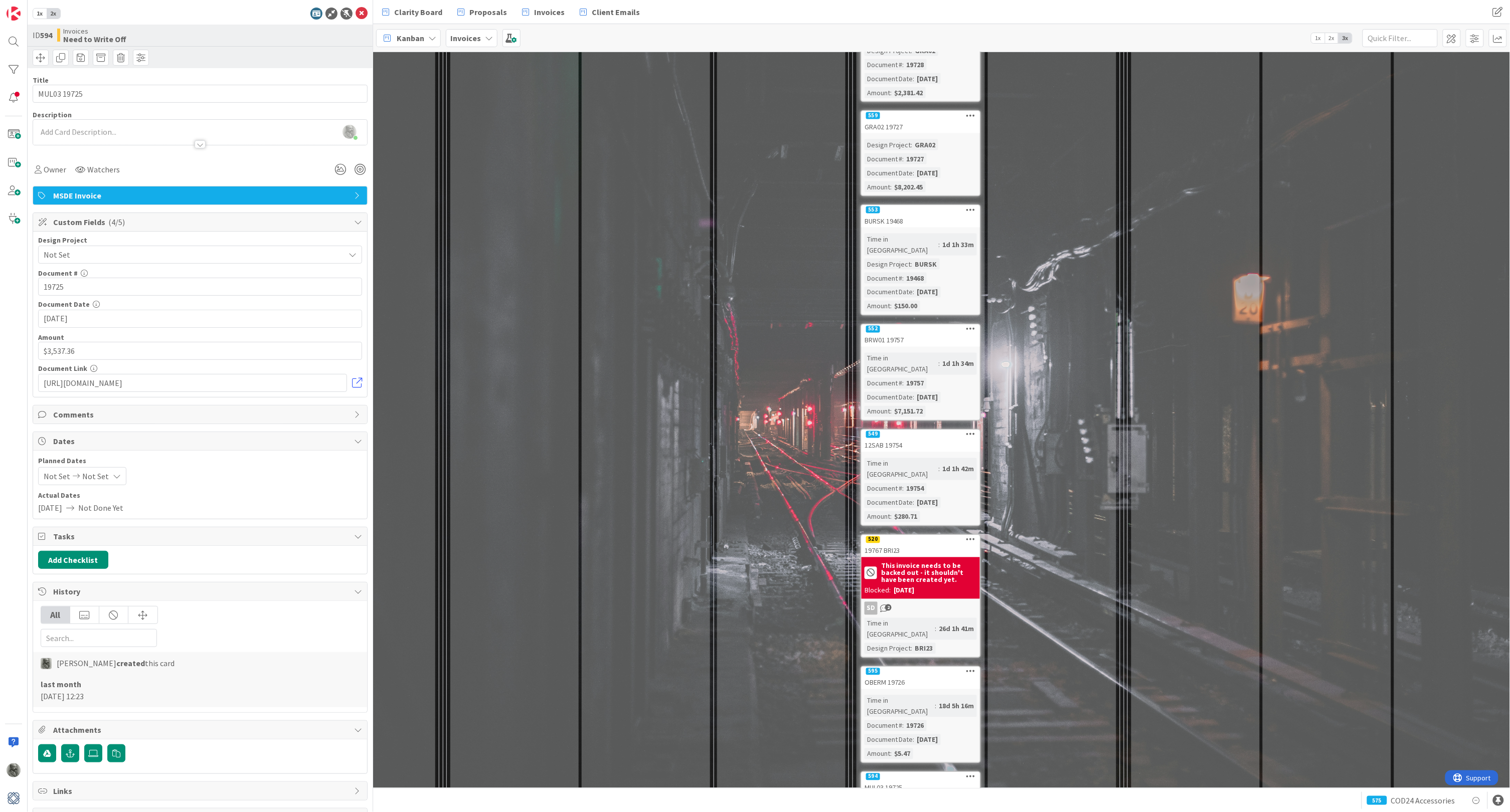
scroll to position [747, 465]
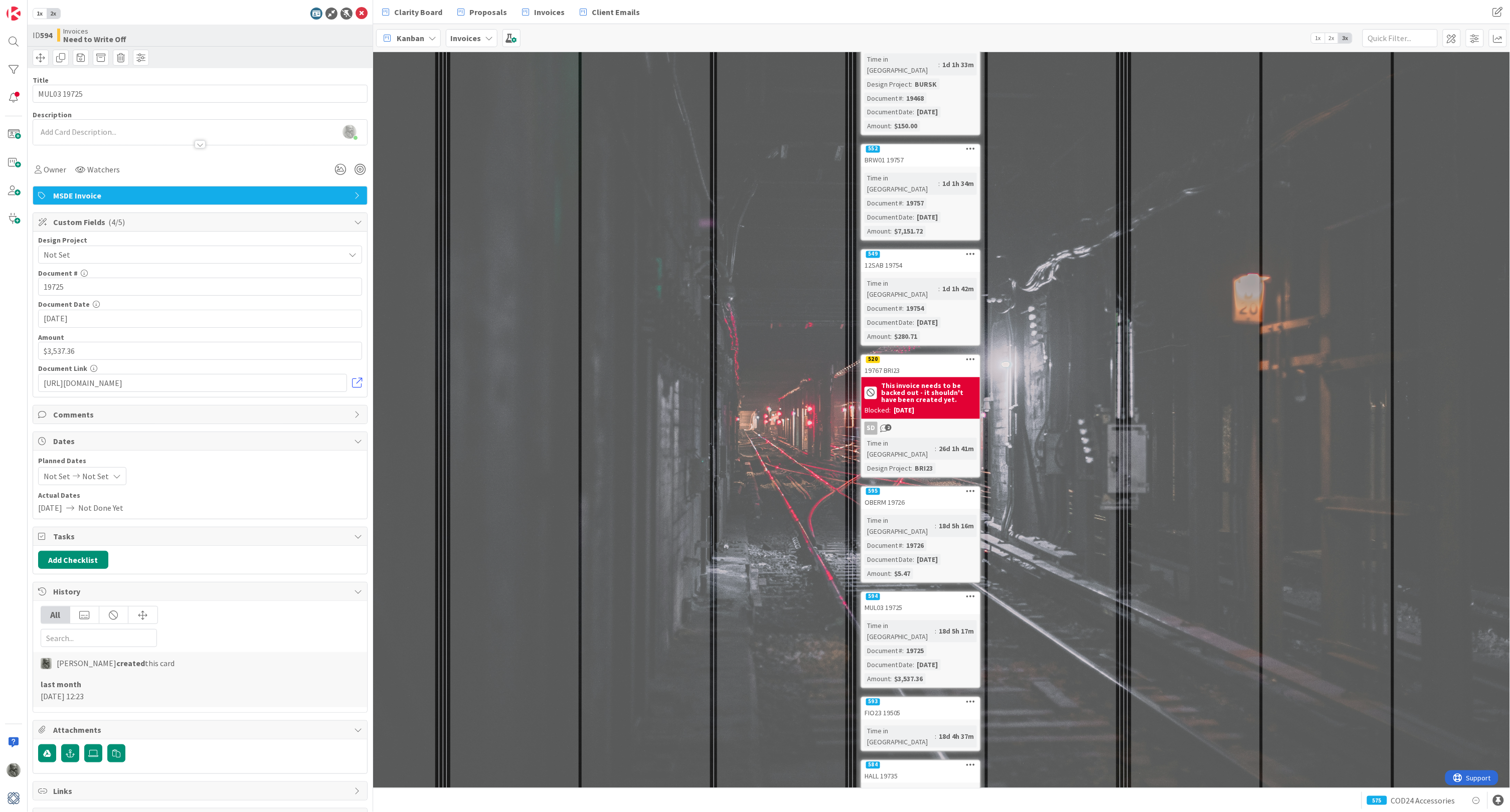
scroll to position [930, 465]
click at [1388, 5] on div "Clarity Board Proposals Invoices Client Emails Clarity Board Proposals Invoices…" at bounding box center [941, 12] width 1137 height 24
click at [920, 696] on div "593" at bounding box center [921, 700] width 118 height 9
click at [106, 286] on input "text" at bounding box center [200, 287] width 324 height 18
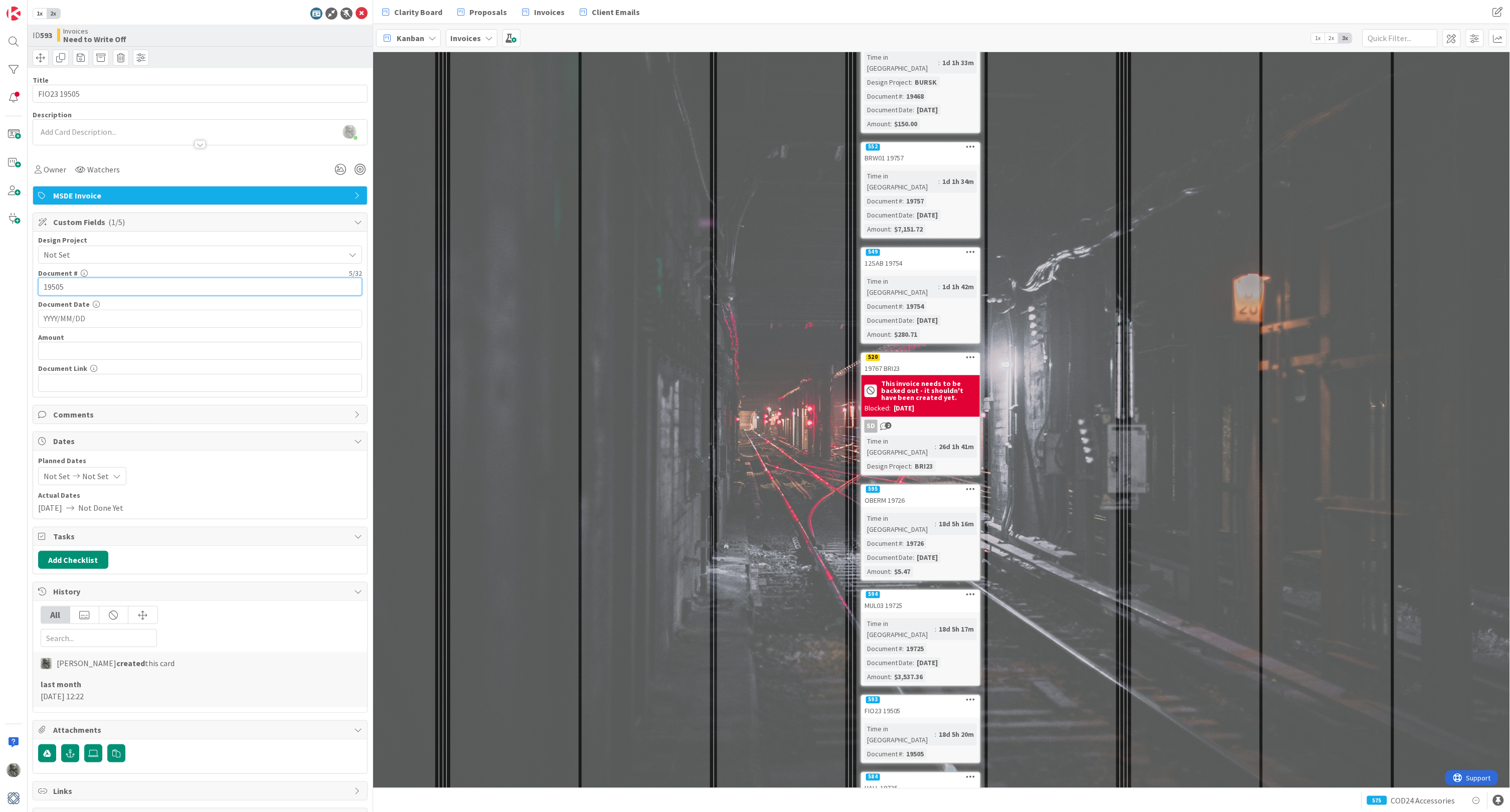
type input "19505"
click at [108, 316] on input "YYYY/MM/DD" at bounding box center [200, 319] width 313 height 17
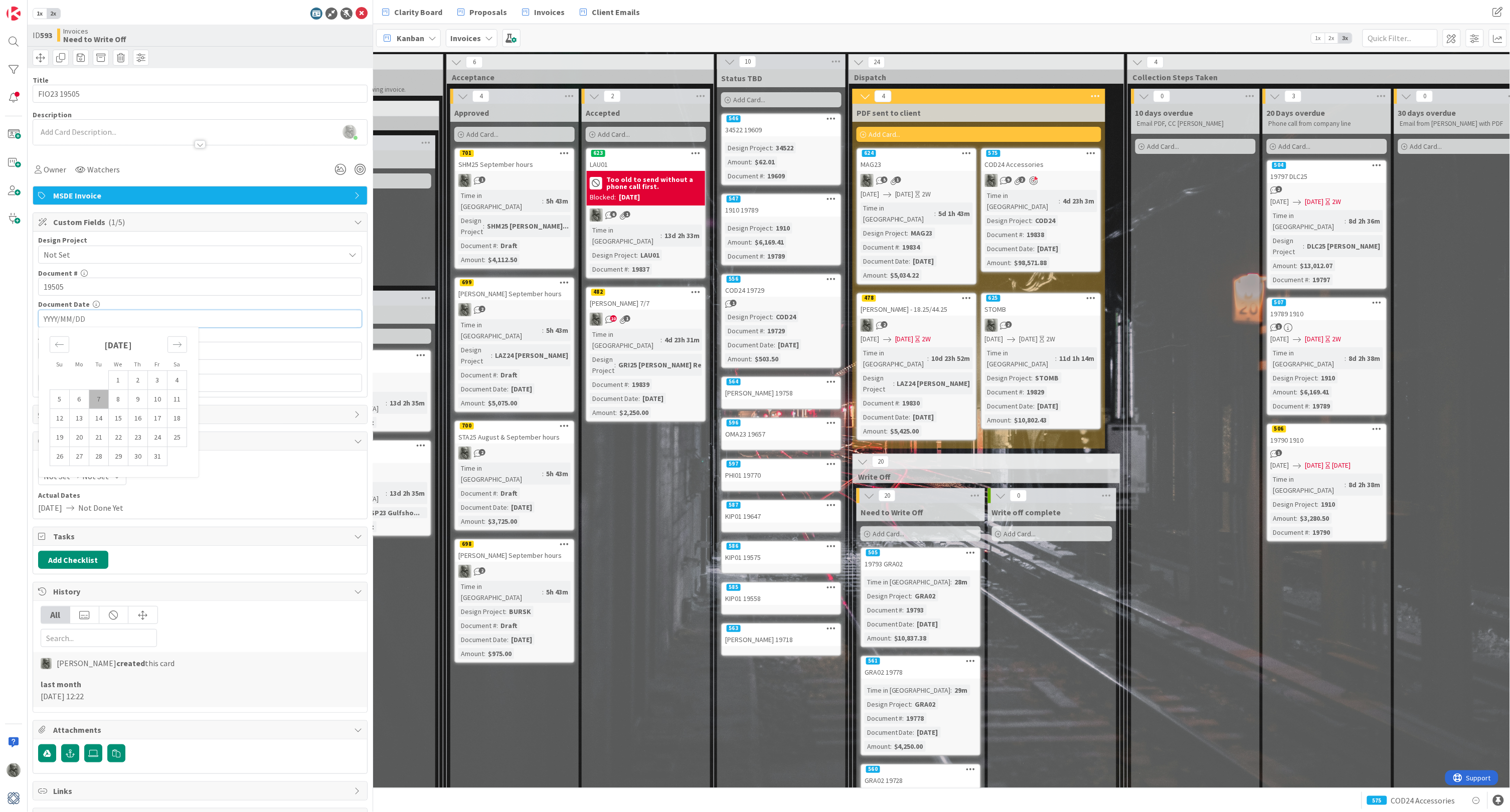
scroll to position [0, 465]
click at [867, 491] on icon at bounding box center [869, 496] width 11 height 11
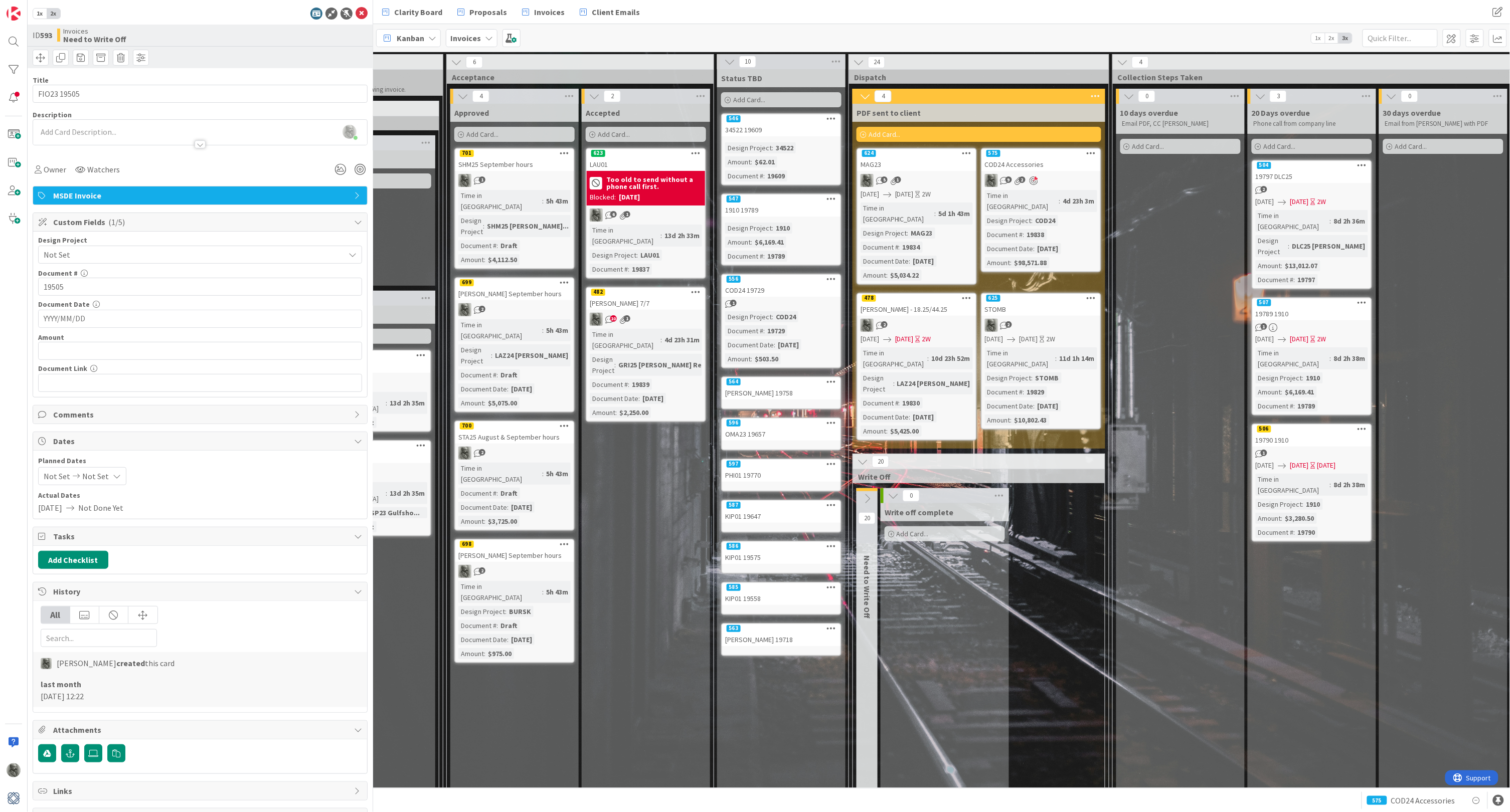
click at [867, 494] on icon at bounding box center [867, 499] width 11 height 11
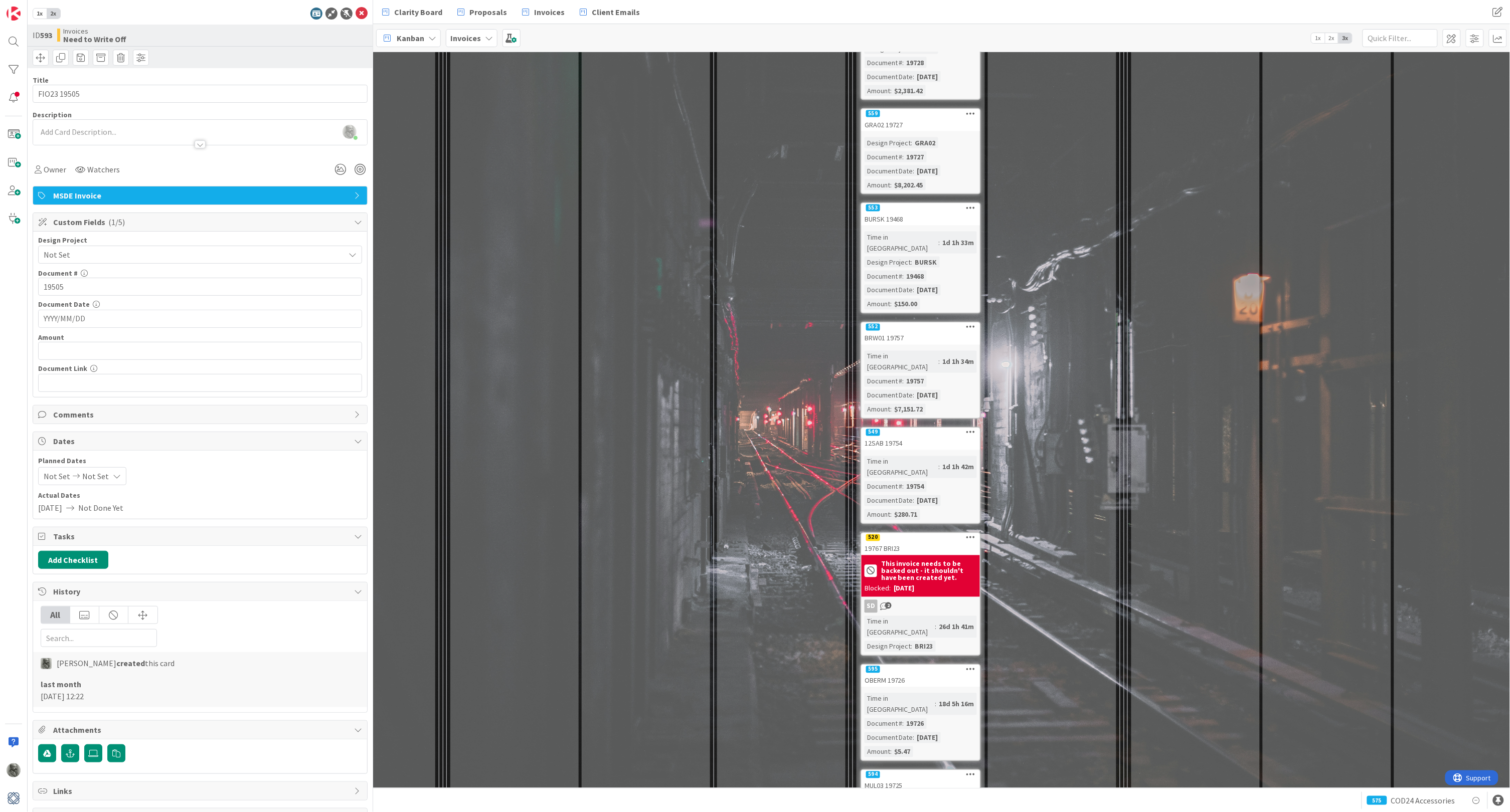
scroll to position [747, 465]
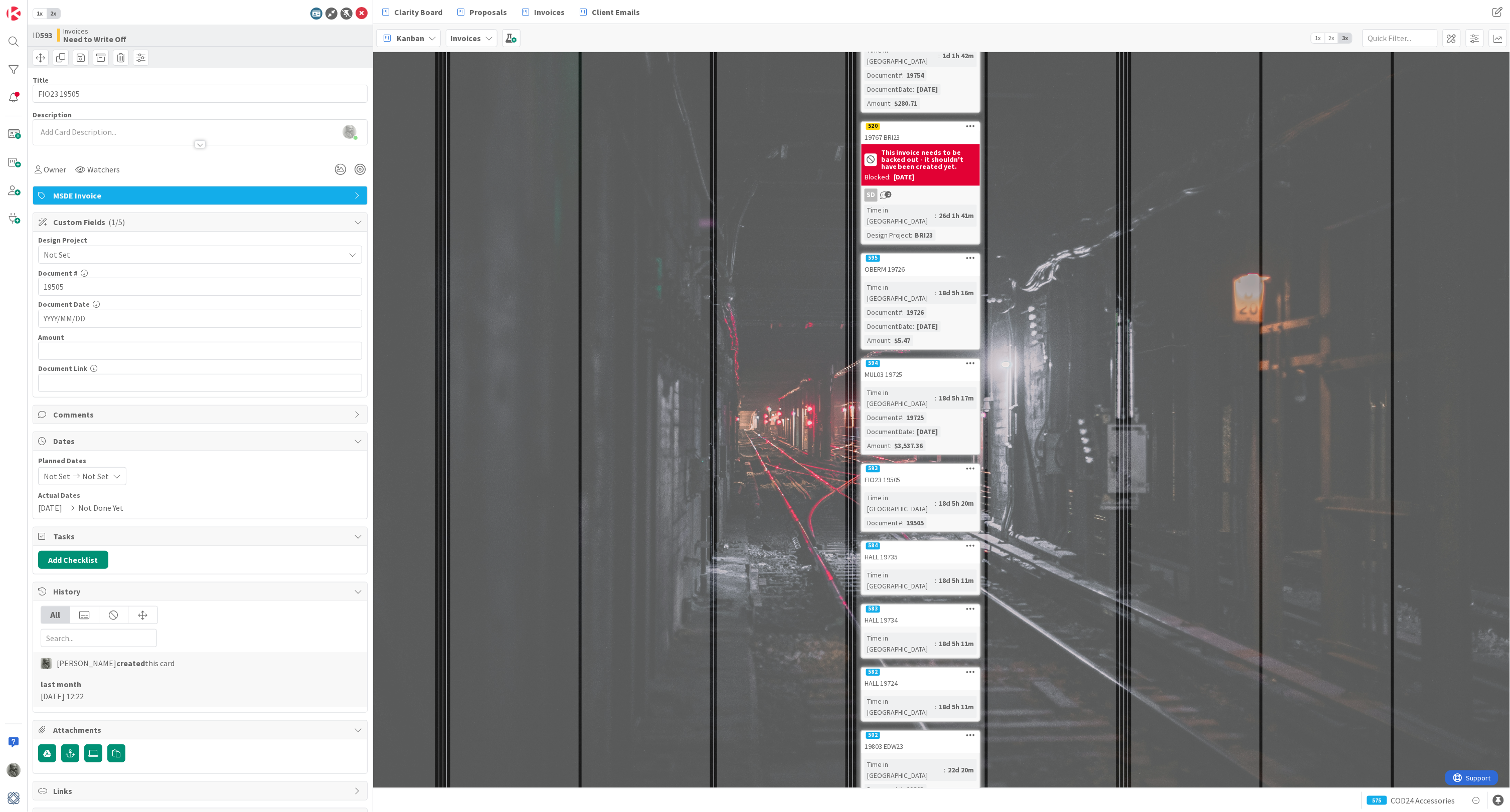
scroll to position [1171, 465]
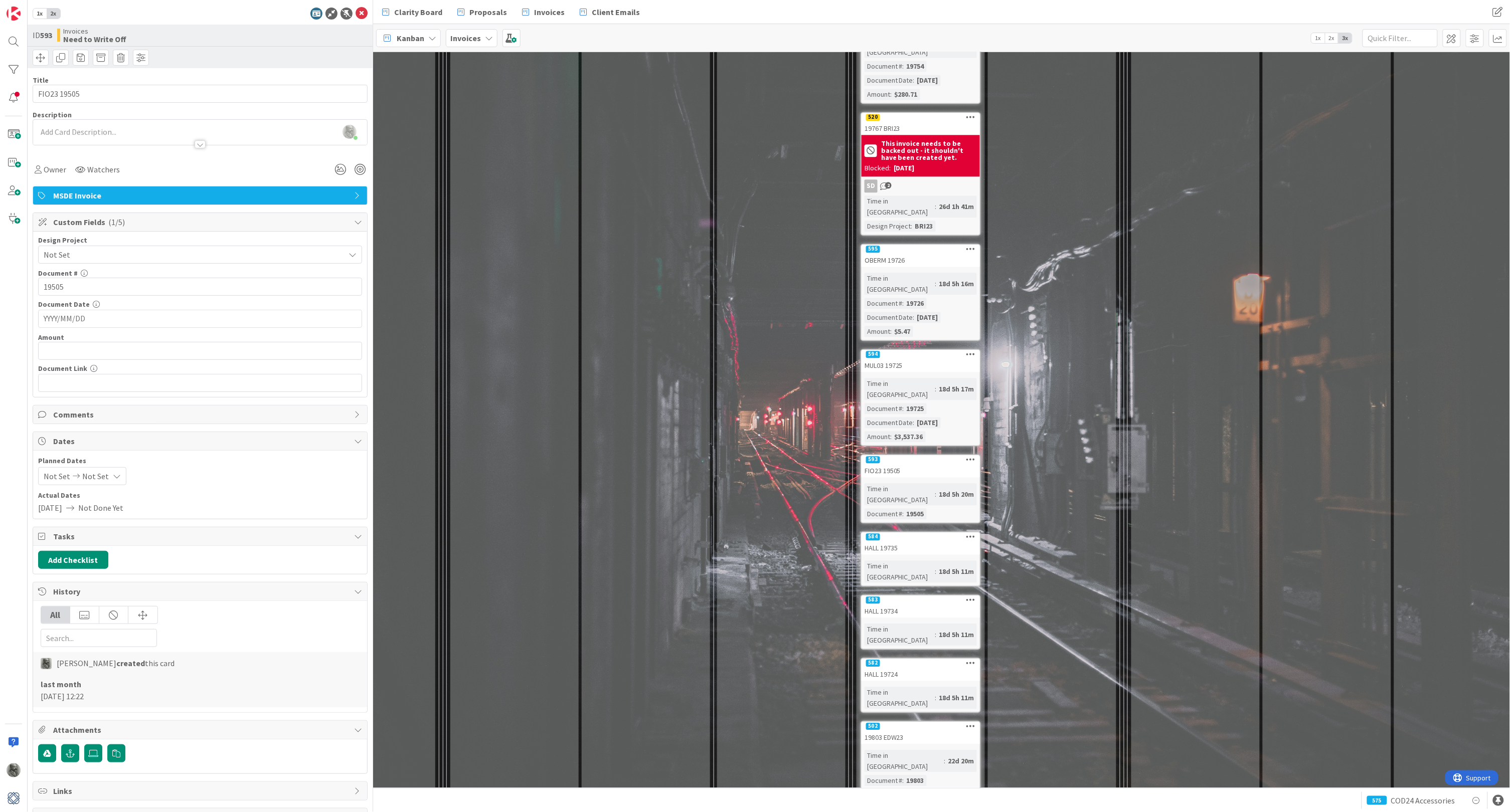
click at [920, 464] on div "FIO23 19505" at bounding box center [921, 470] width 118 height 13
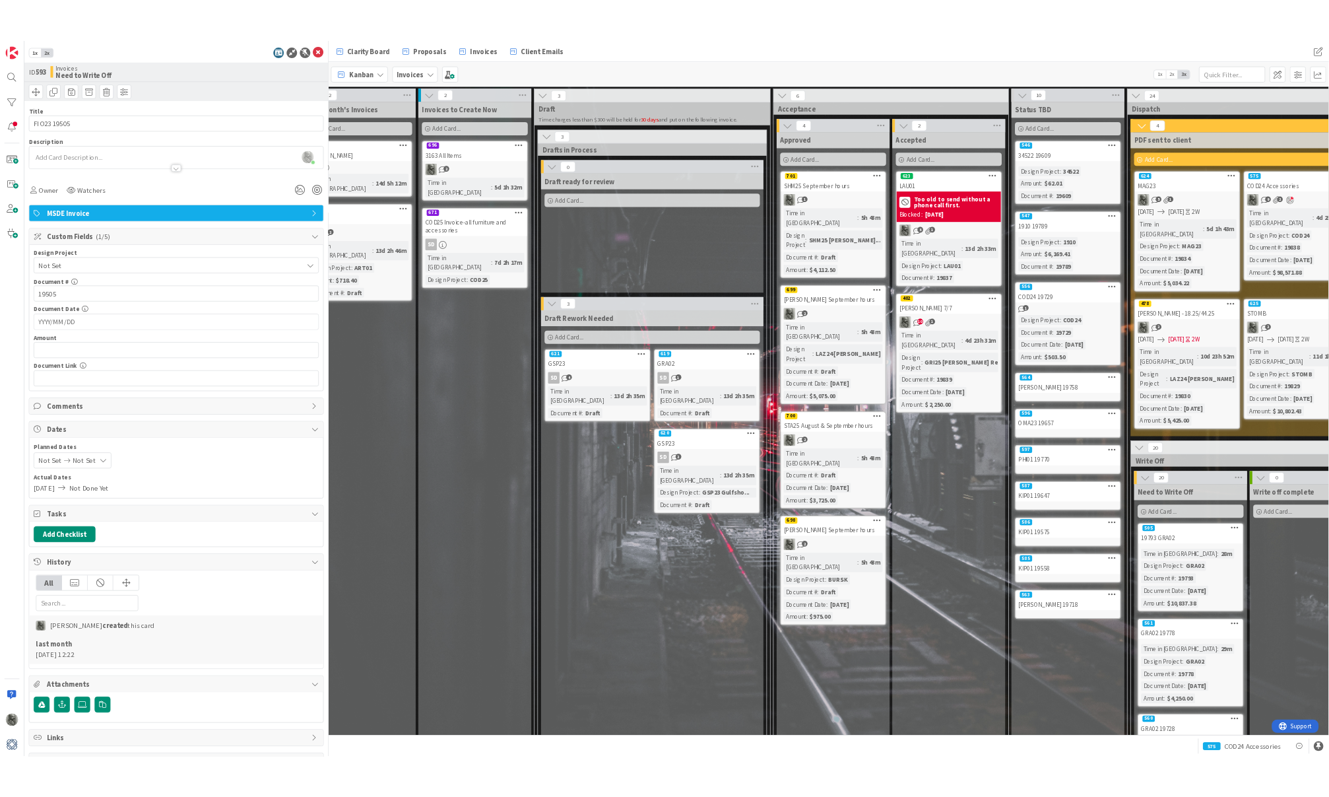
scroll to position [0, 0]
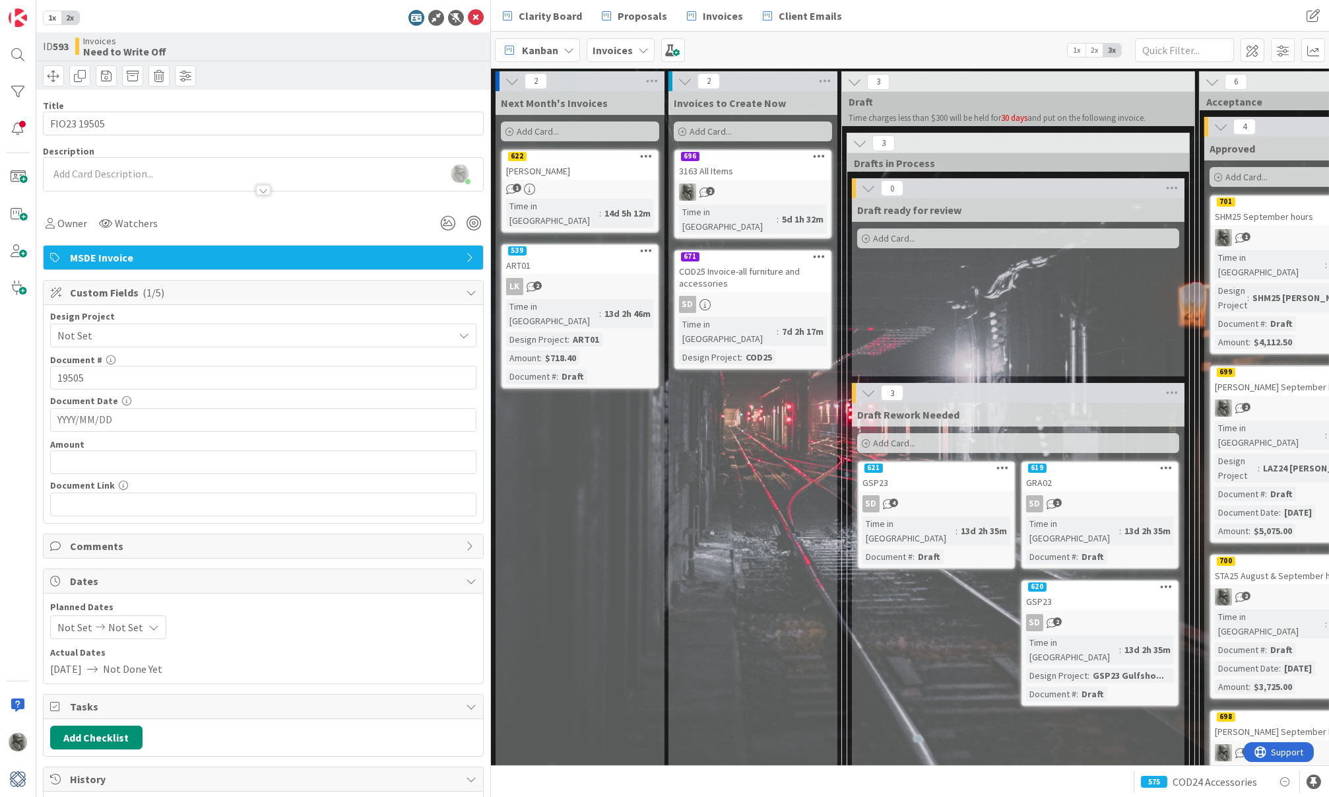
click at [51, 19] on span "1x" at bounding box center [53, 17] width 18 height 13
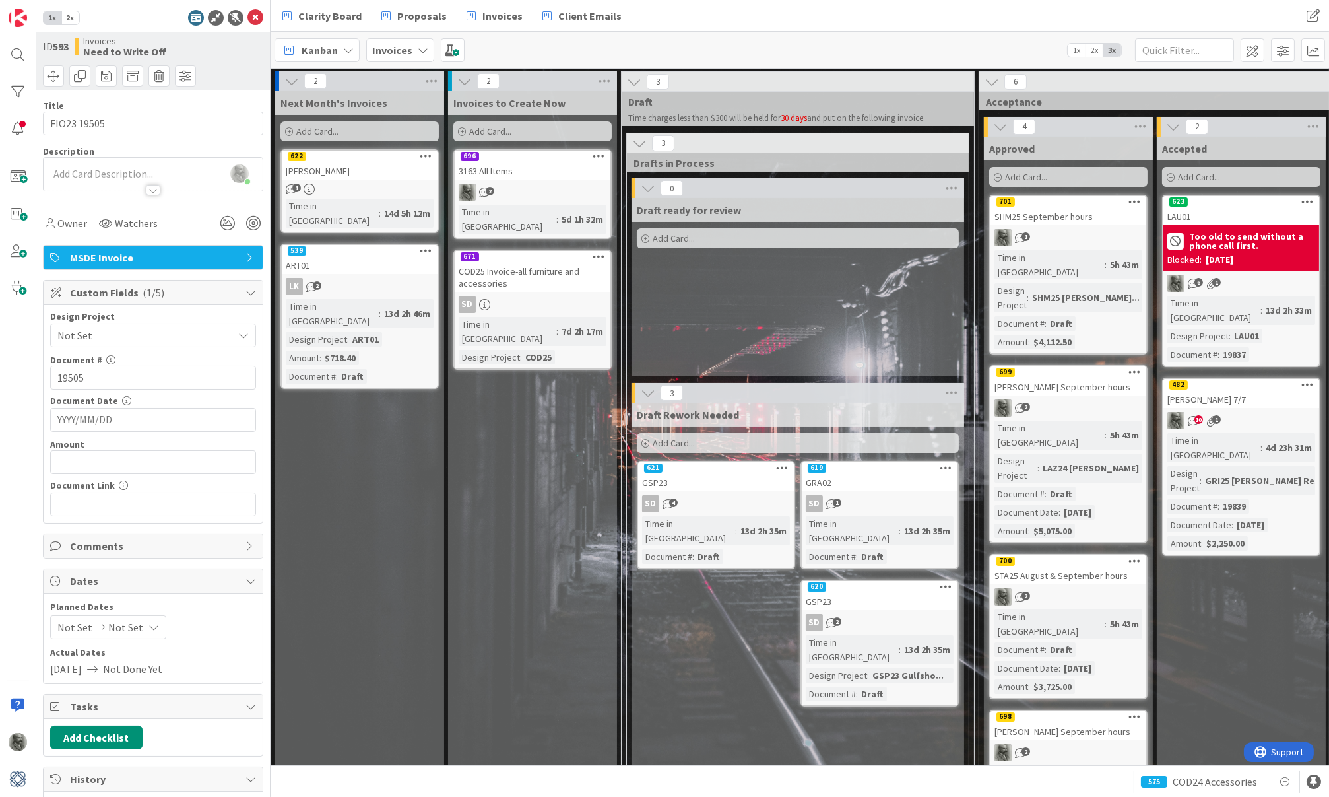
click at [471, 129] on span "Add Card..." at bounding box center [490, 131] width 42 height 12
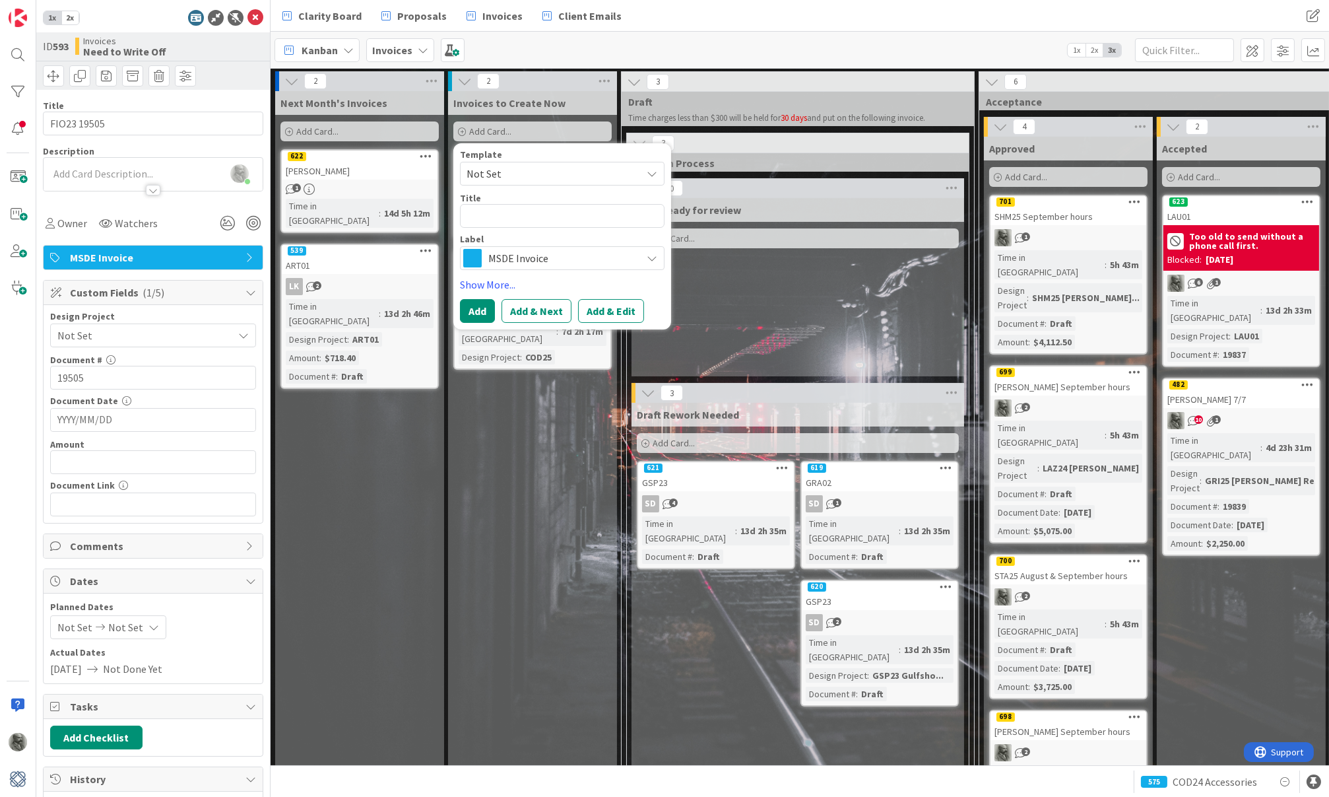
type textarea "x"
type textarea "C"
type textarea "x"
type textarea "C4"
type textarea "x"
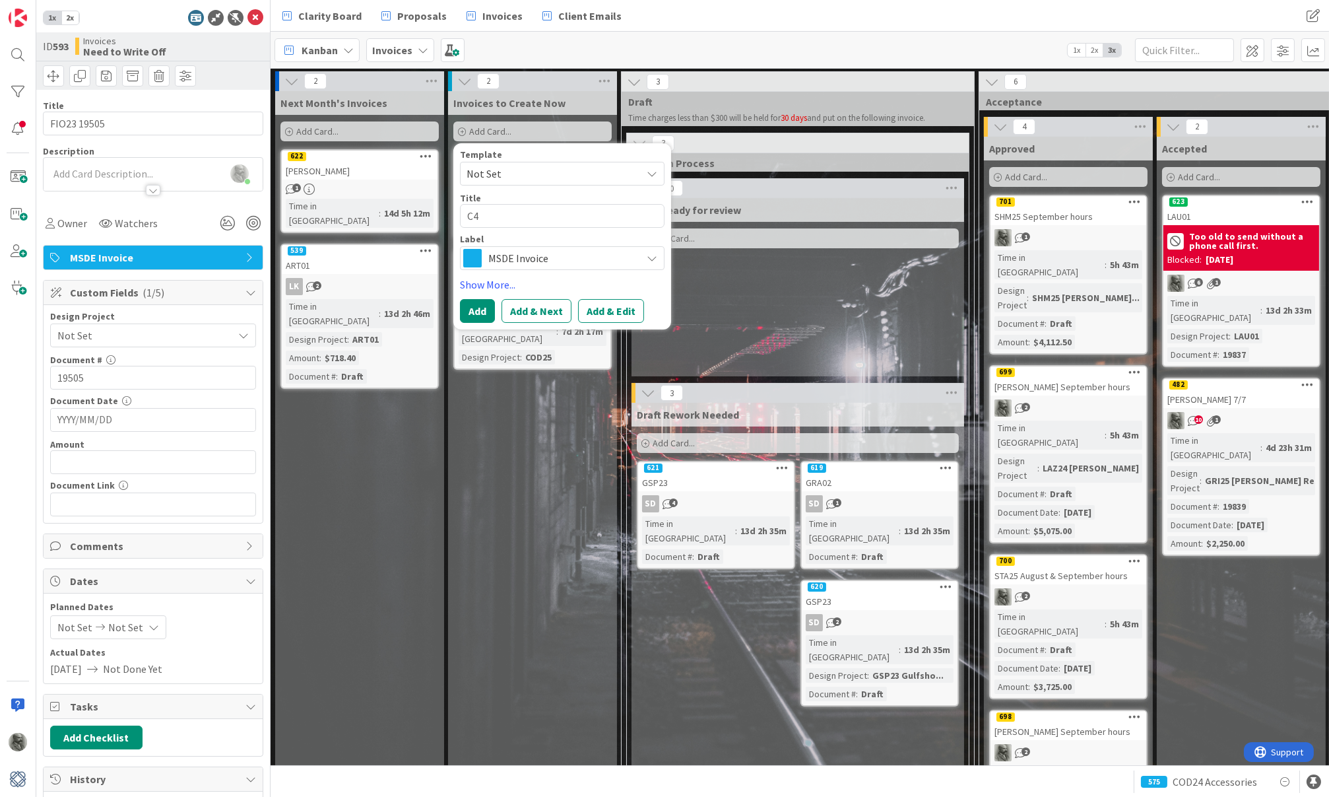
type textarea "C4S"
type textarea "x"
type textarea "C4S2"
type textarea "x"
type textarea "C4S25"
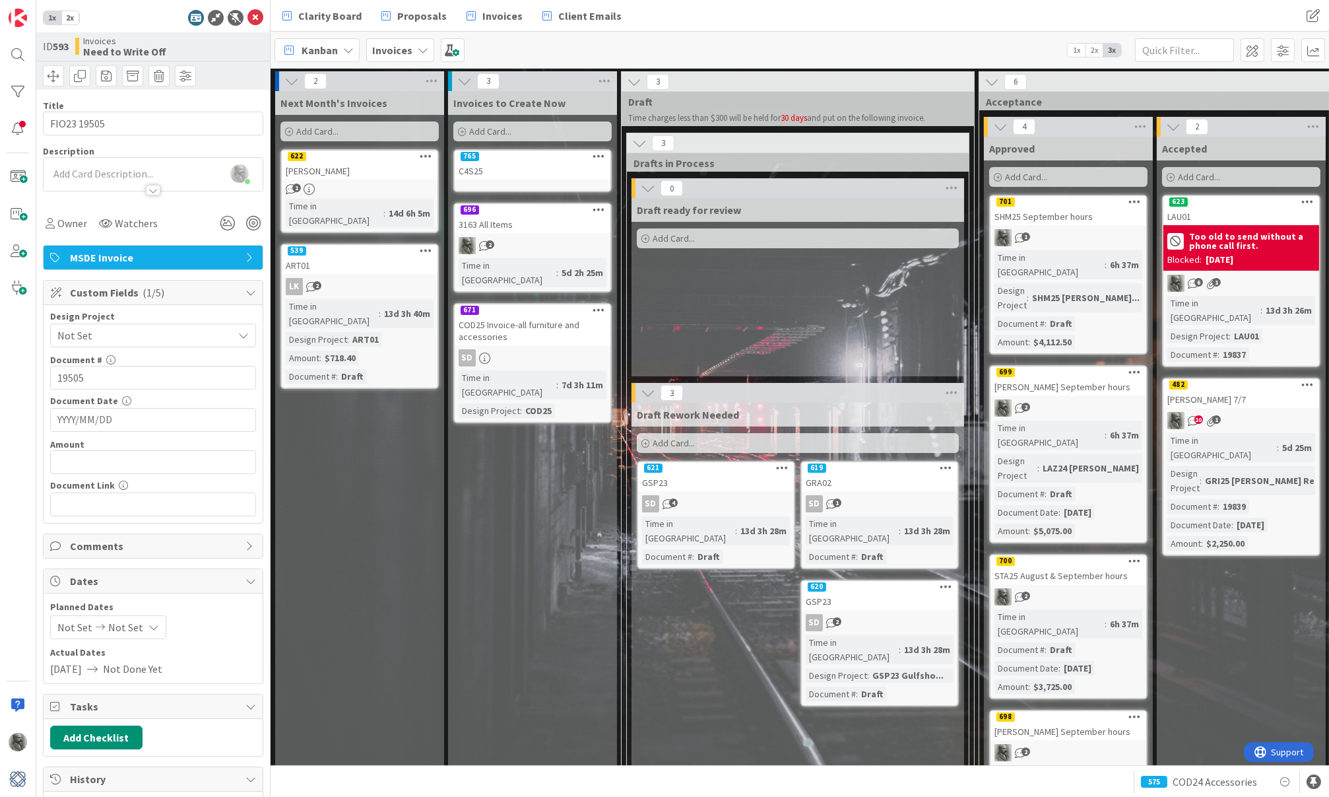
click at [481, 133] on span "Add Card..." at bounding box center [490, 131] width 42 height 12
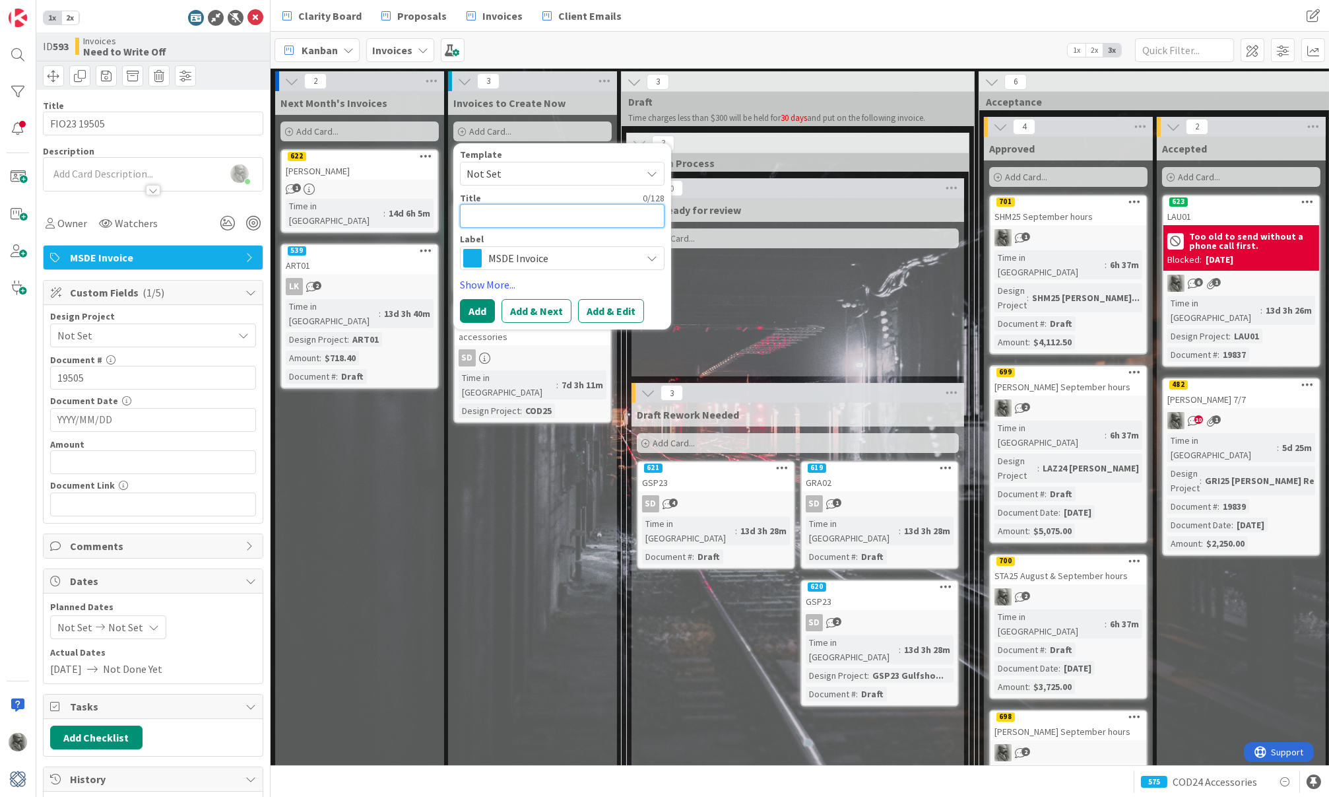
type textarea "x"
type textarea "L"
type textarea "x"
type textarea "LZ"
type textarea "x"
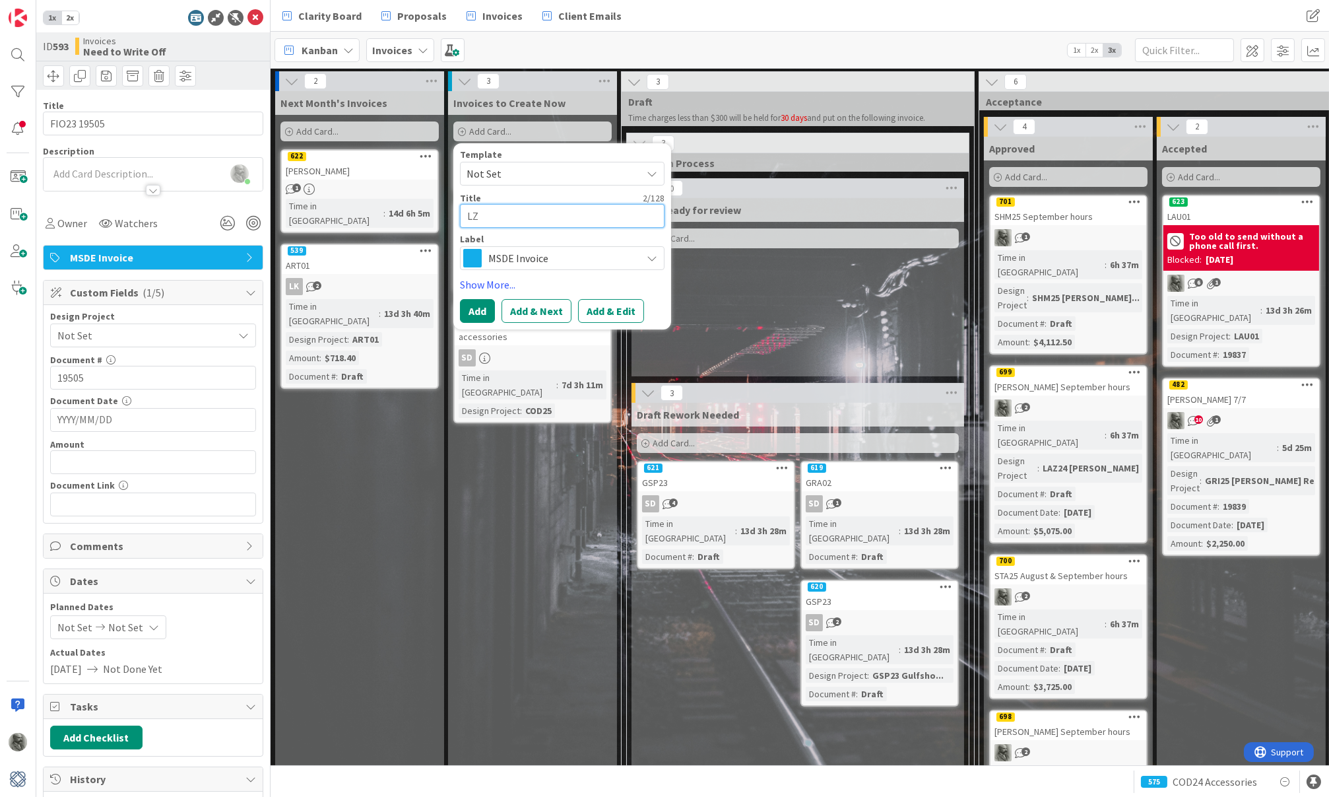
type textarea "L"
type textarea "x"
type textarea "LA"
type textarea "x"
type textarea "LAZ"
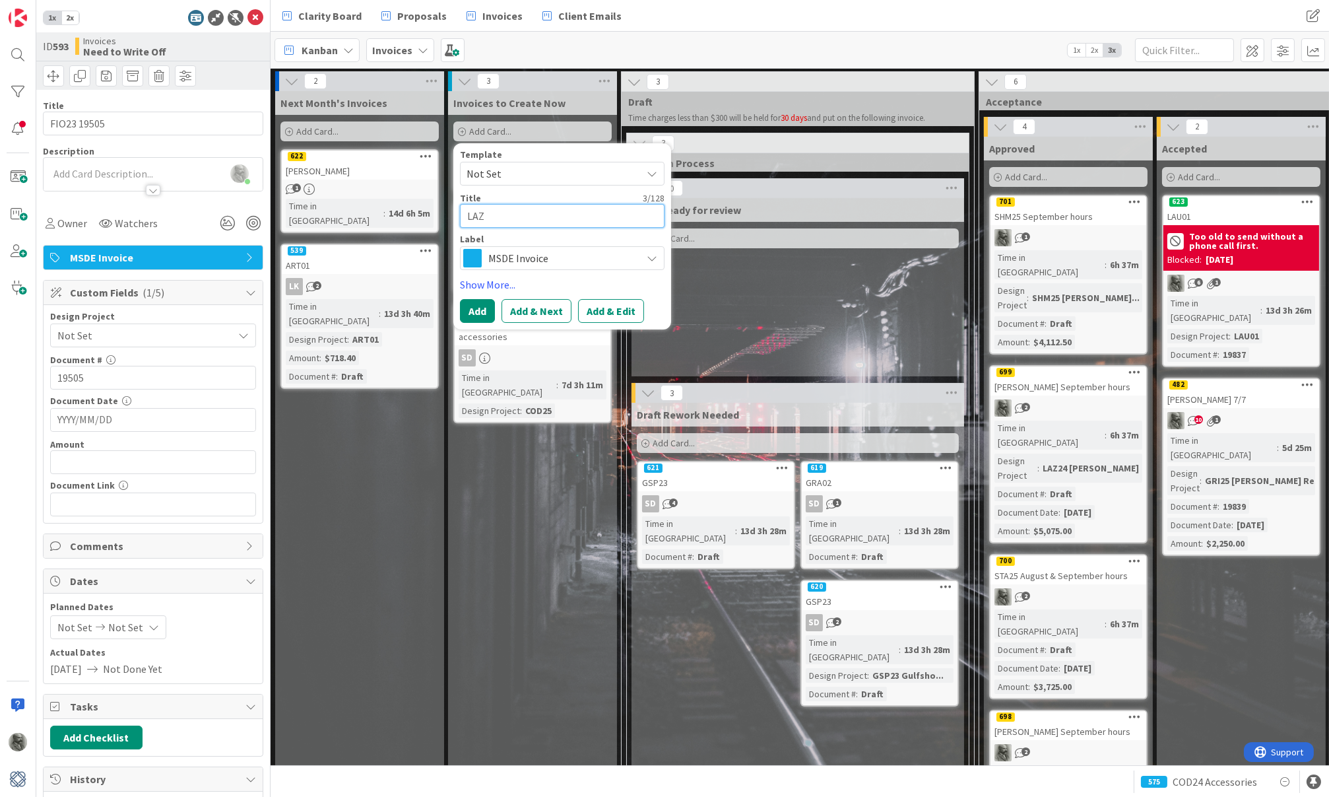
type textarea "x"
type textarea "LAZ3"
type textarea "x"
type textarea "LAZ35"
type textarea "x"
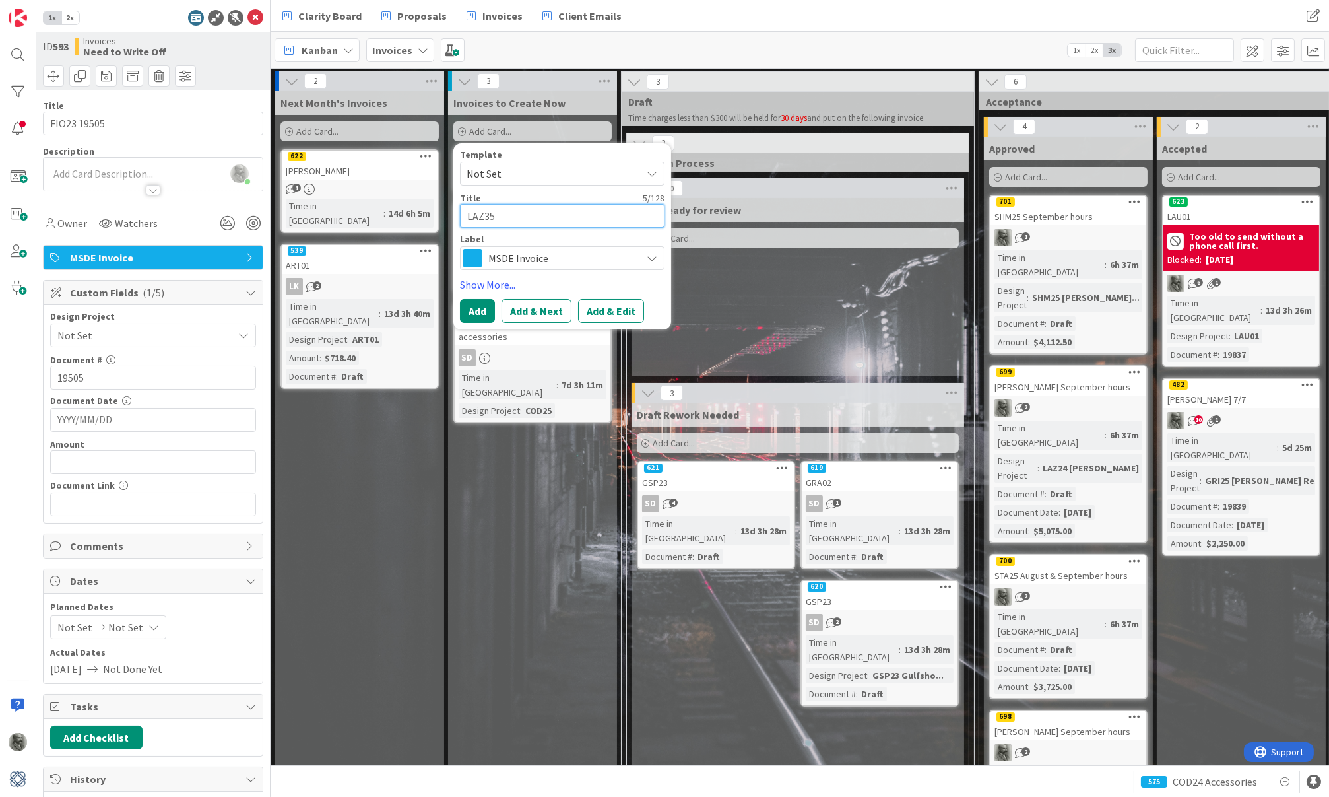
type textarea "LAZ3"
type textarea "x"
type textarea "LAZ"
type textarea "x"
type textarea "LAZ2"
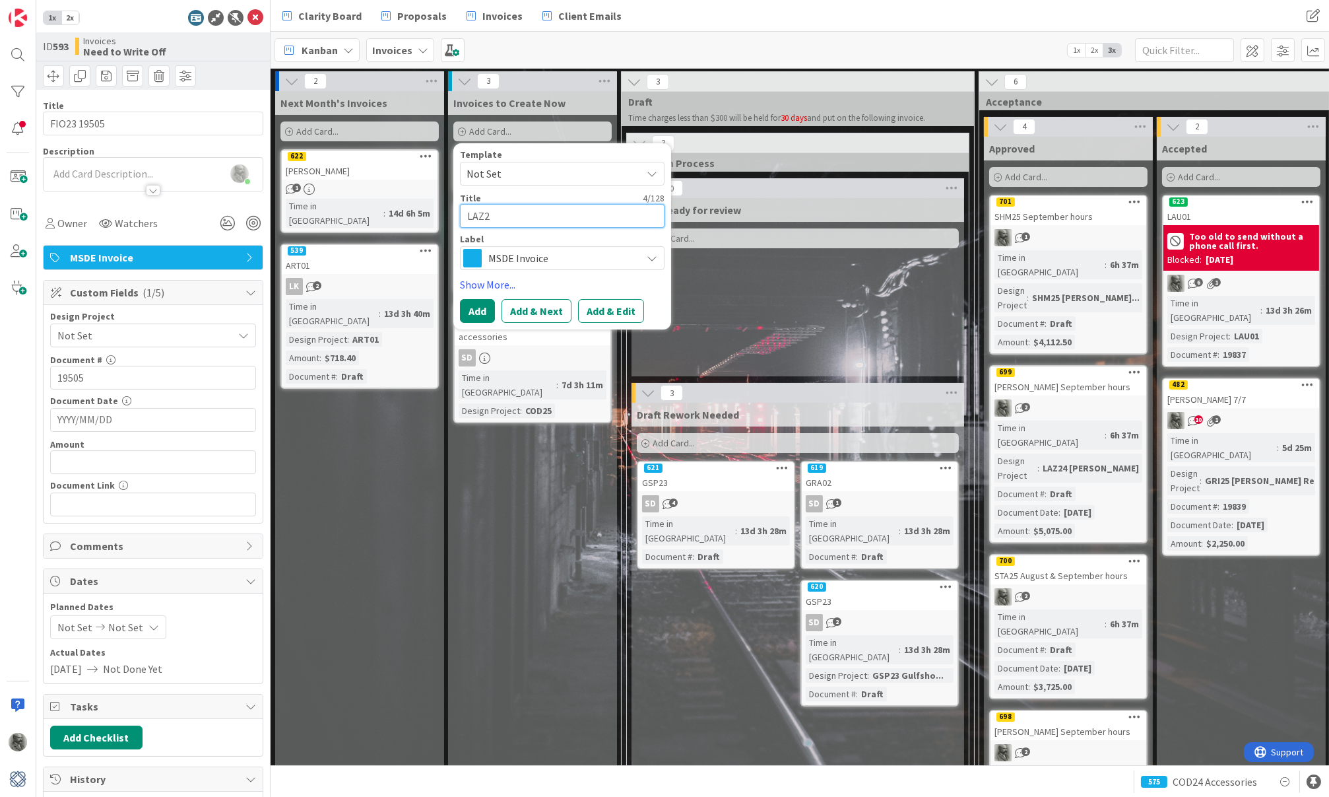
type textarea "x"
type textarea "LAZ25"
click at [540, 310] on button "Add & Next" at bounding box center [537, 311] width 70 height 24
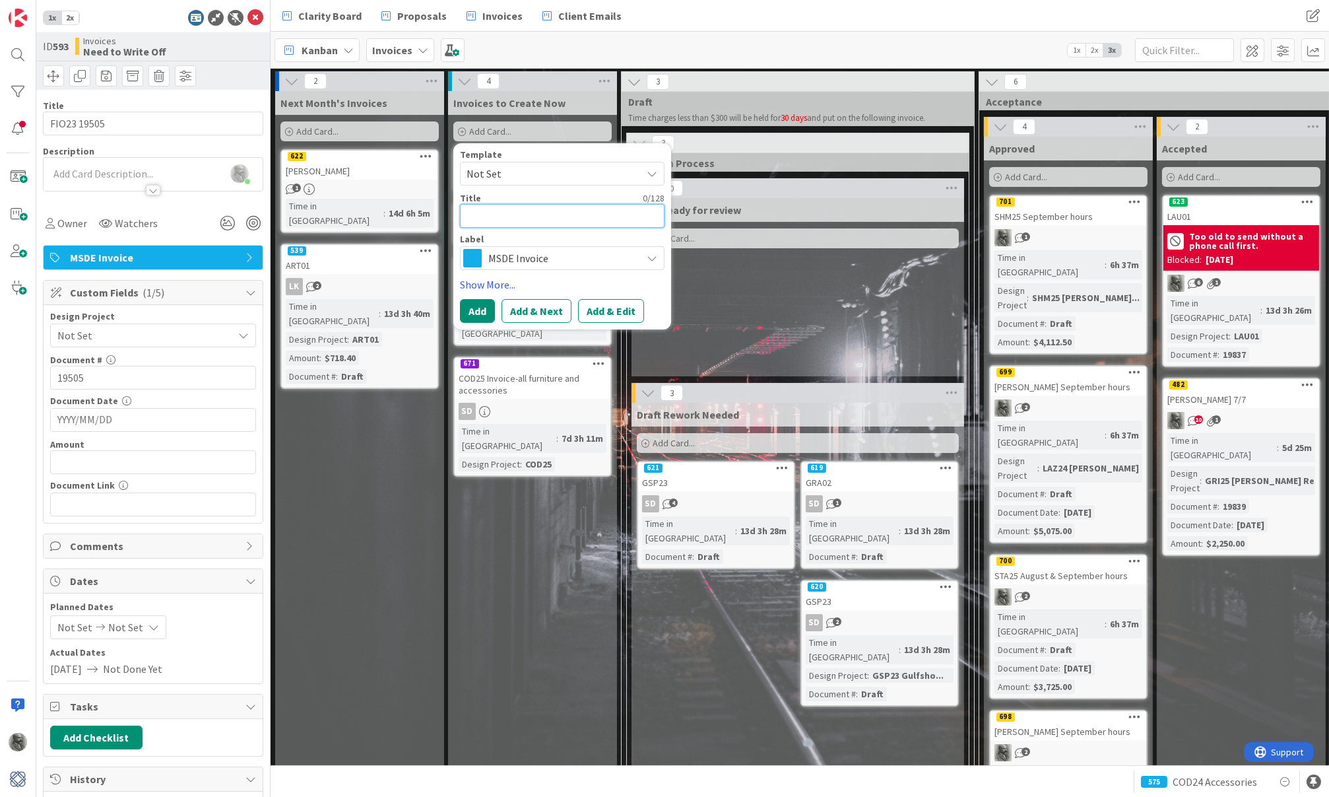
click at [523, 216] on textarea at bounding box center [562, 216] width 205 height 24
type textarea "x"
type textarea "M"
type textarea "x"
type textarea "MC"
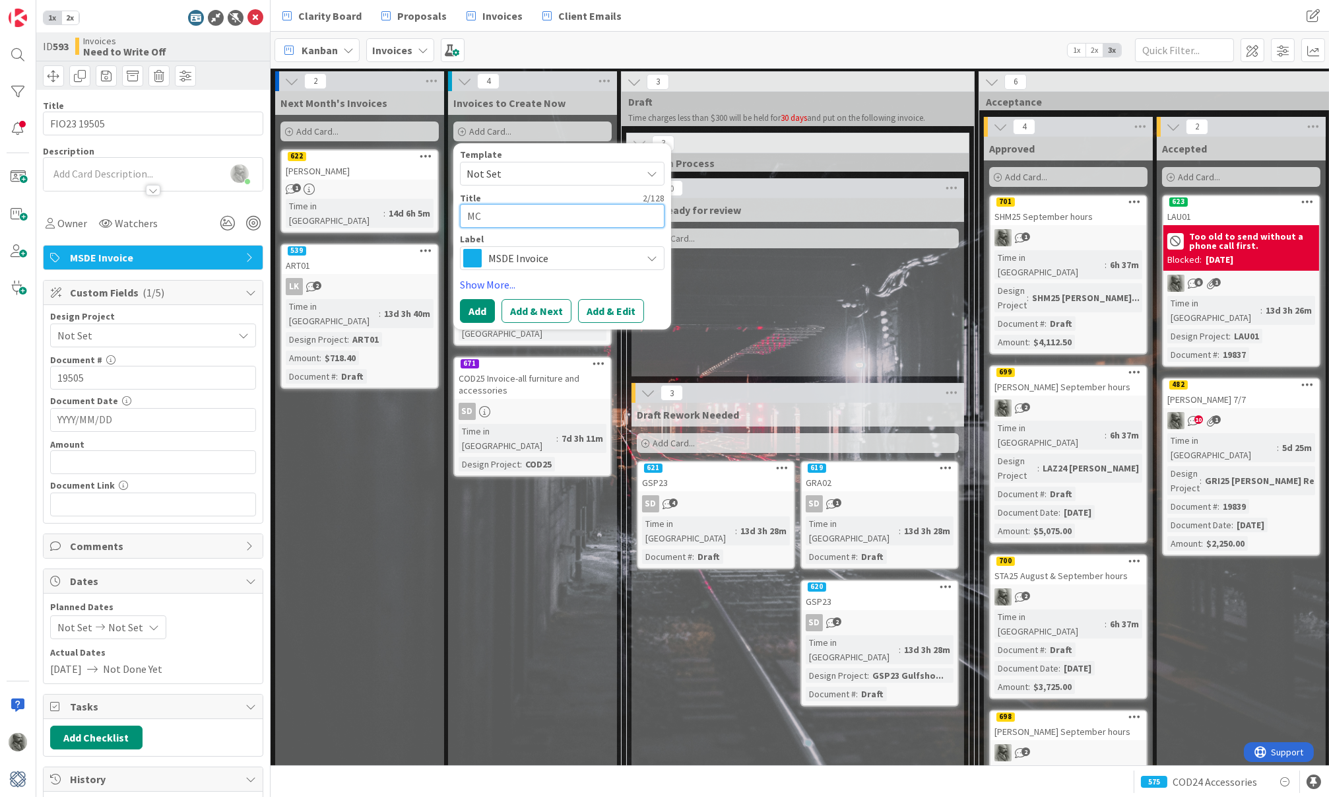
type textarea "x"
type textarea "MCM"
type textarea "x"
type textarea "MCMI"
type textarea "x"
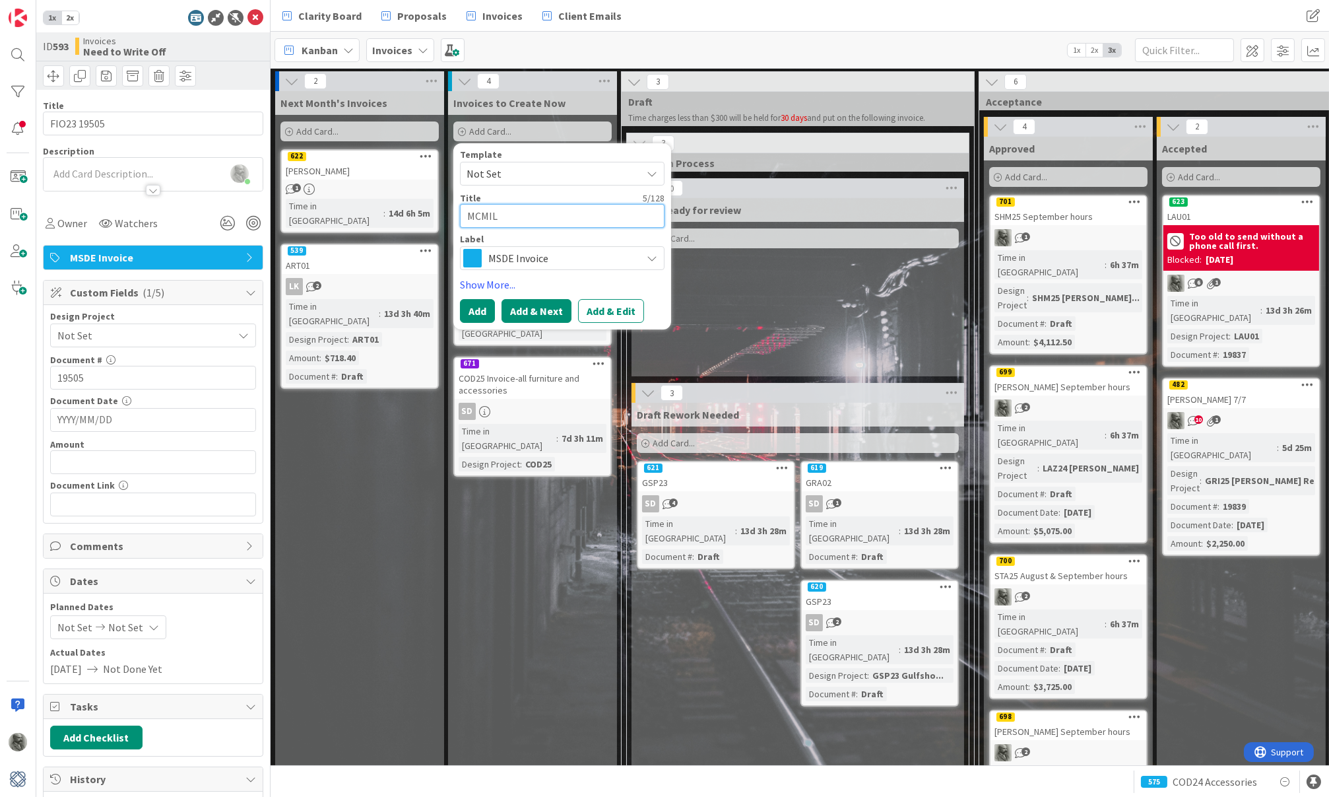
type textarea "MCMIL"
click at [533, 307] on button "Add & Next" at bounding box center [537, 311] width 70 height 24
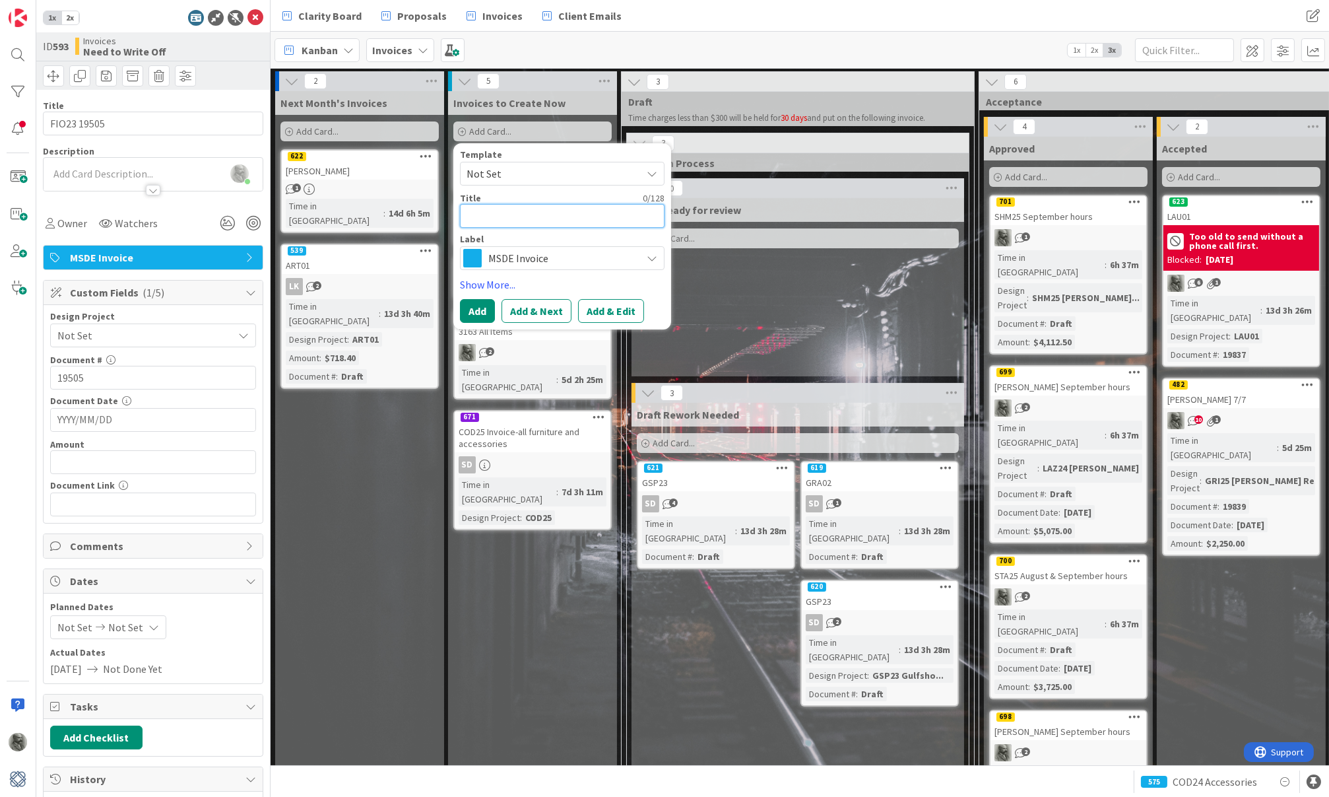
click at [485, 216] on textarea at bounding box center [562, 216] width 205 height 24
type textarea "x"
type textarea "G"
type textarea "x"
type textarea "GS"
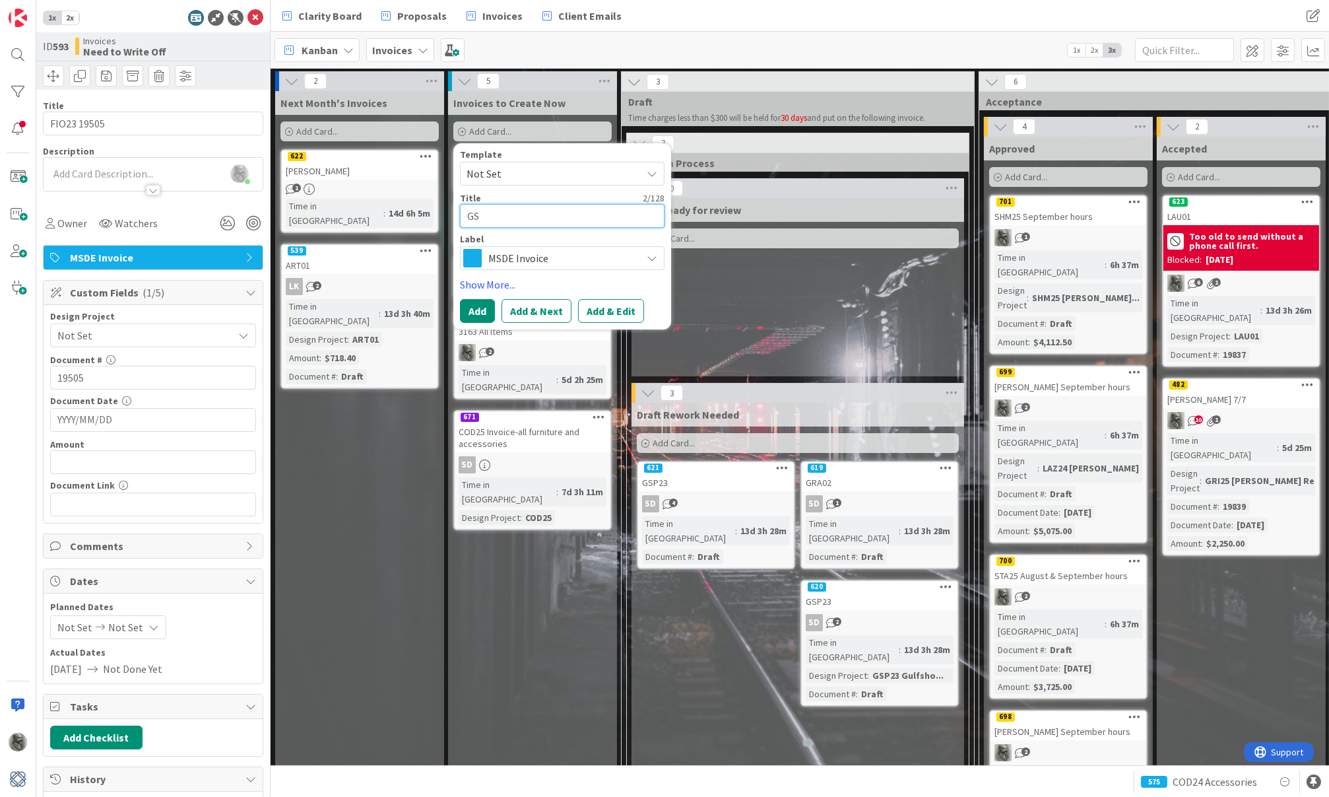
type textarea "x"
type textarea "GSP"
type textarea "x"
type textarea "GSP2"
type textarea "x"
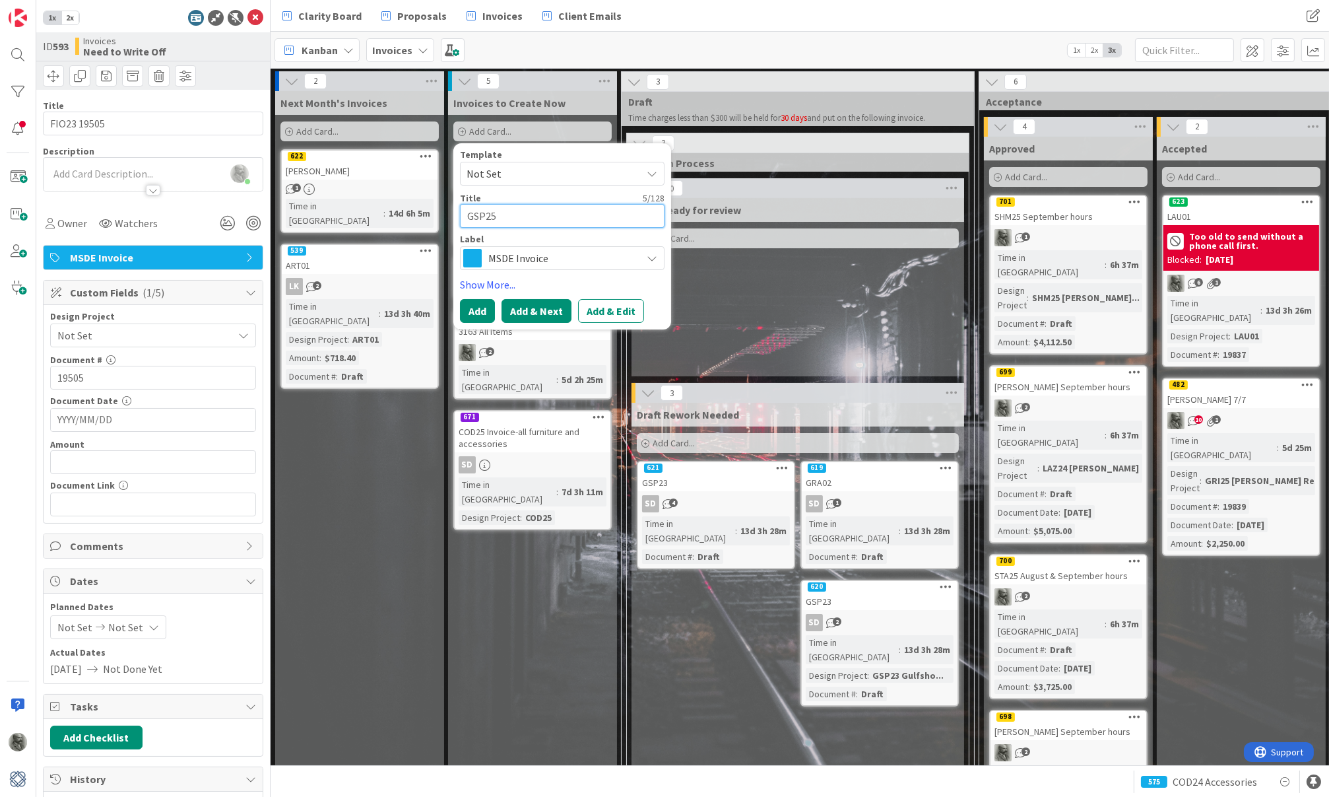
type textarea "GSP25"
click at [526, 309] on button "Add & Next" at bounding box center [537, 311] width 70 height 24
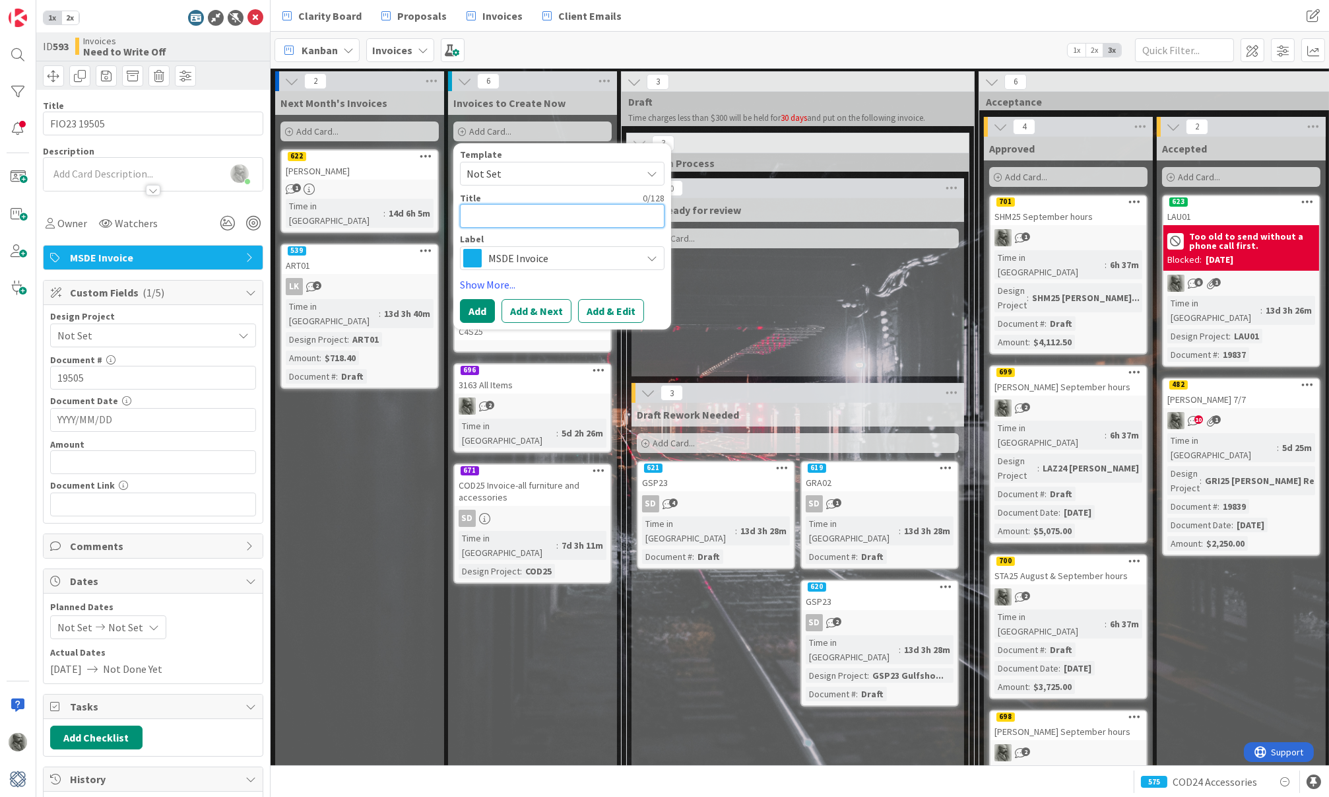
click at [491, 213] on textarea at bounding box center [562, 216] width 205 height 24
type textarea "x"
type textarea "T"
type textarea "x"
type textarea "TN"
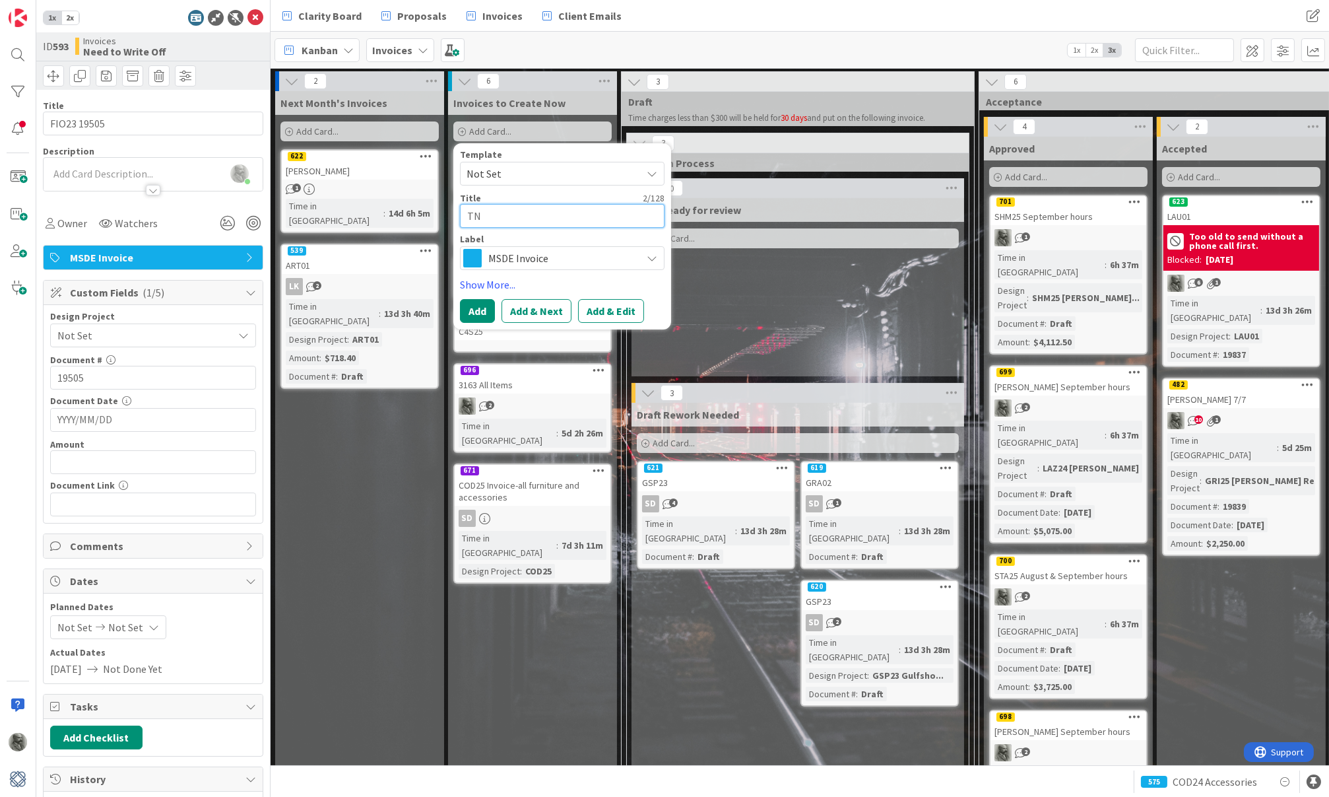
type textarea "x"
type textarea "TNP"
type textarea "x"
type textarea "TNP2"
type textarea "x"
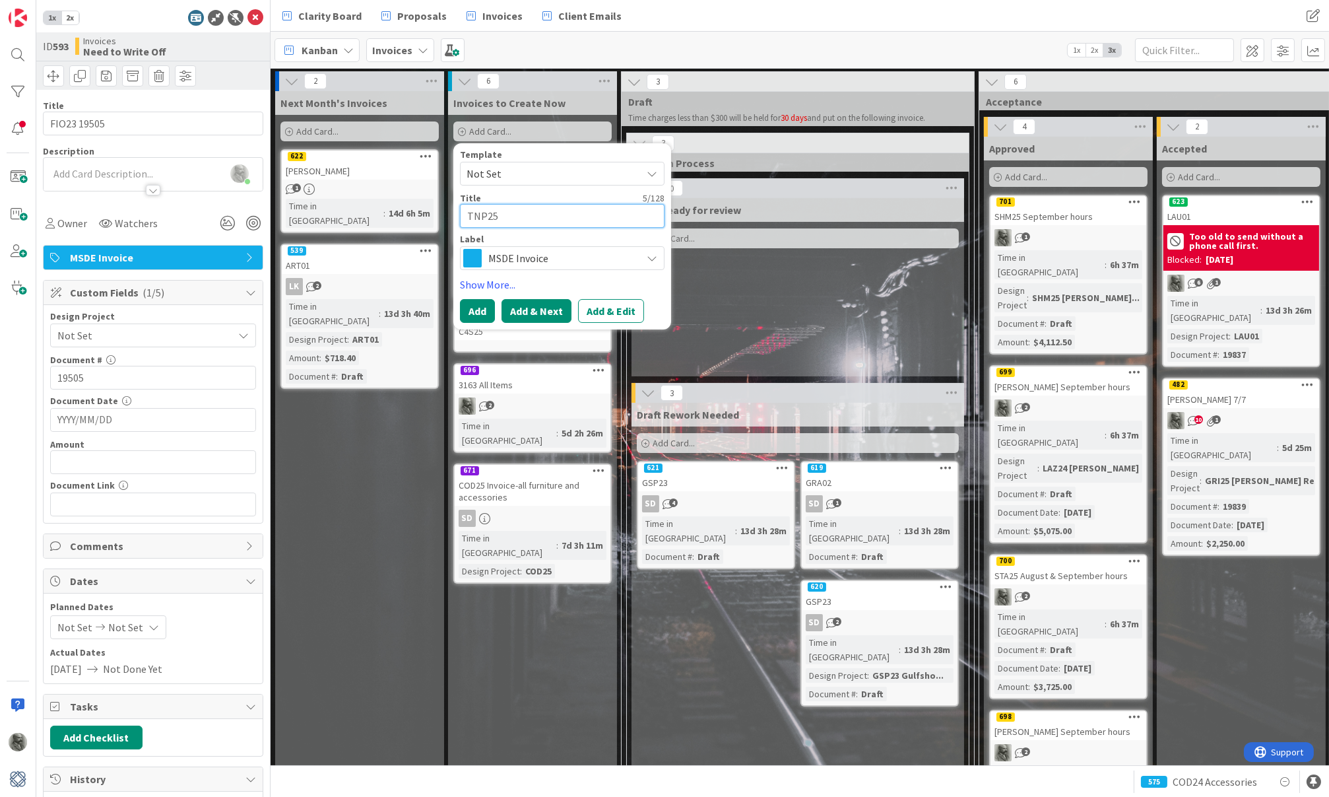
type textarea "TNP25"
click at [538, 308] on button "Add & Next" at bounding box center [537, 311] width 70 height 24
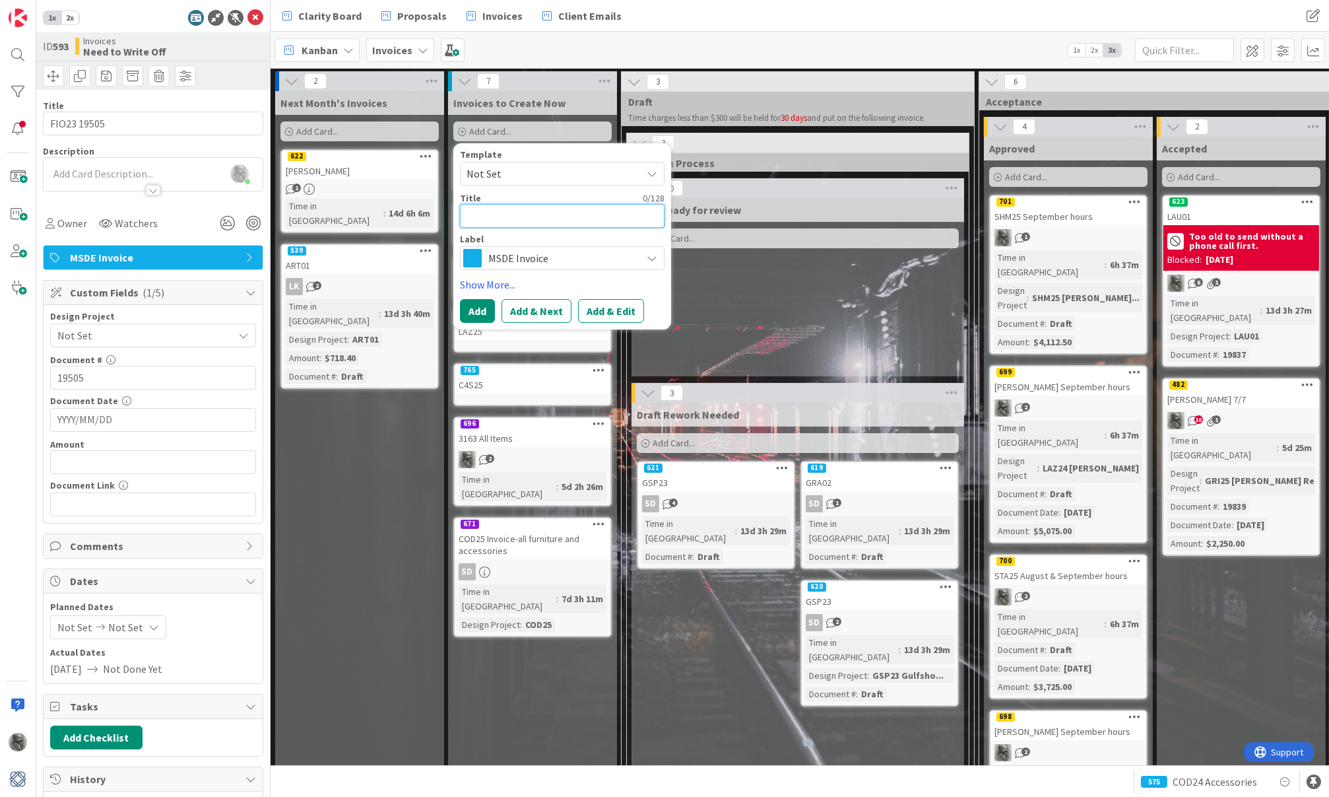
click at [522, 213] on textarea at bounding box center [562, 216] width 205 height 24
type textarea "x"
type textarea "C"
type textarea "x"
type textarea "CO"
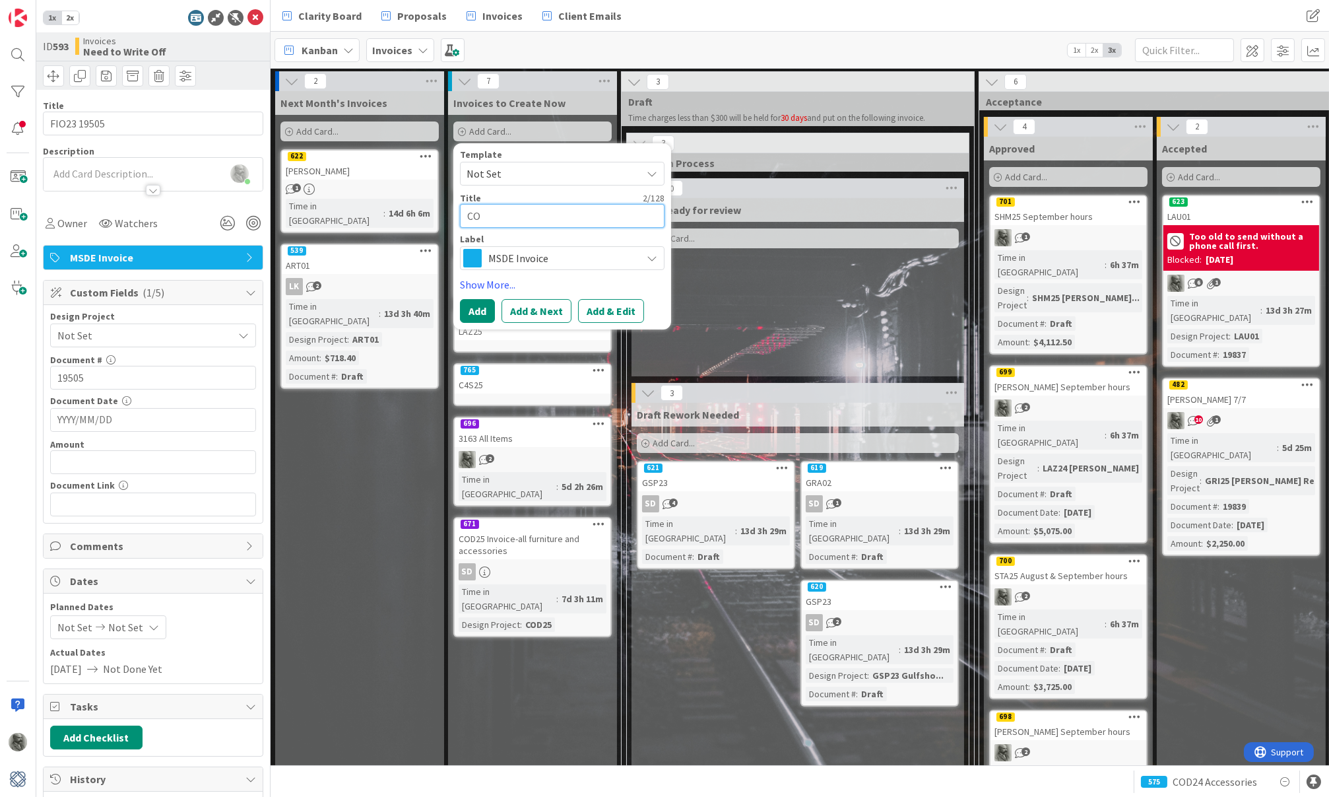
type textarea "x"
type textarea "COD"
type textarea "x"
type textarea "COD2"
type textarea "x"
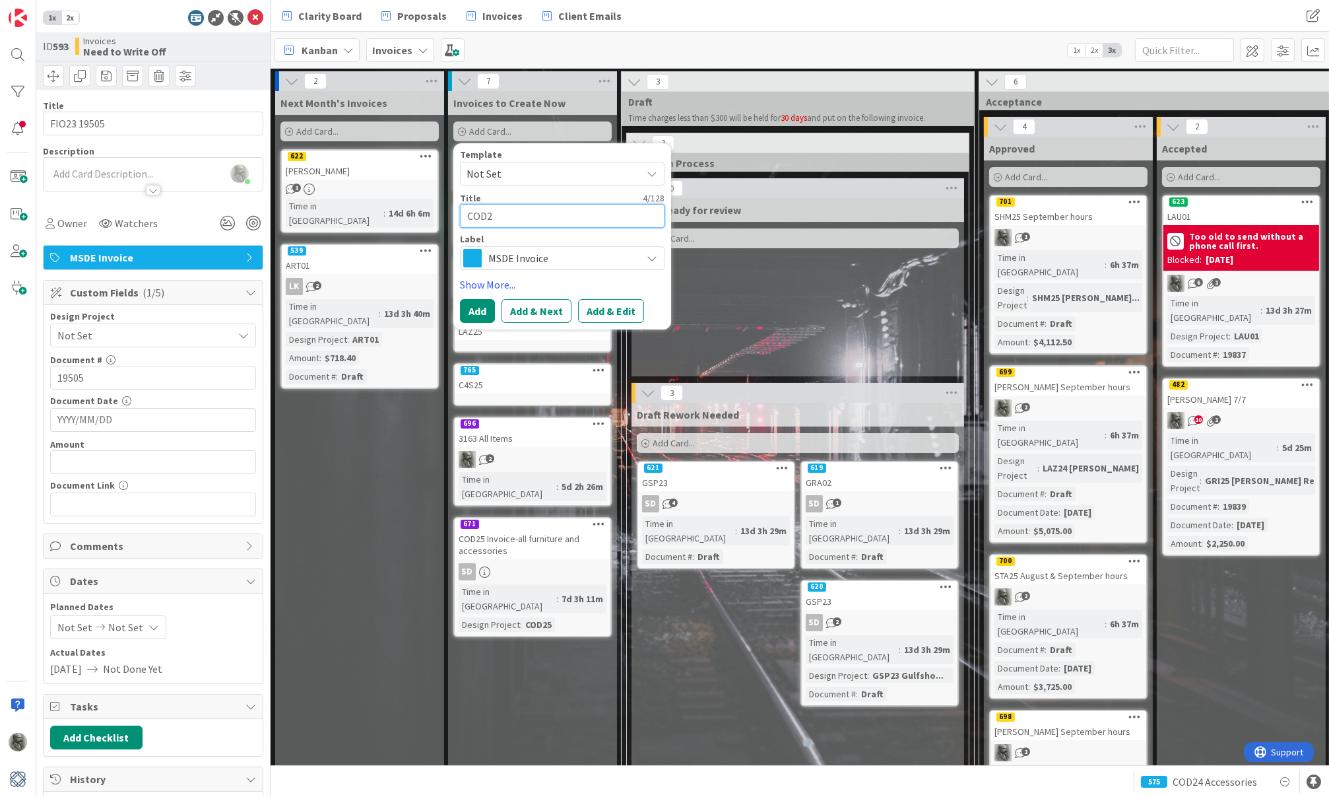
type textarea "COD25"
type textarea "x"
type textarea "COD254"
type textarea "x"
type textarea "COD25"
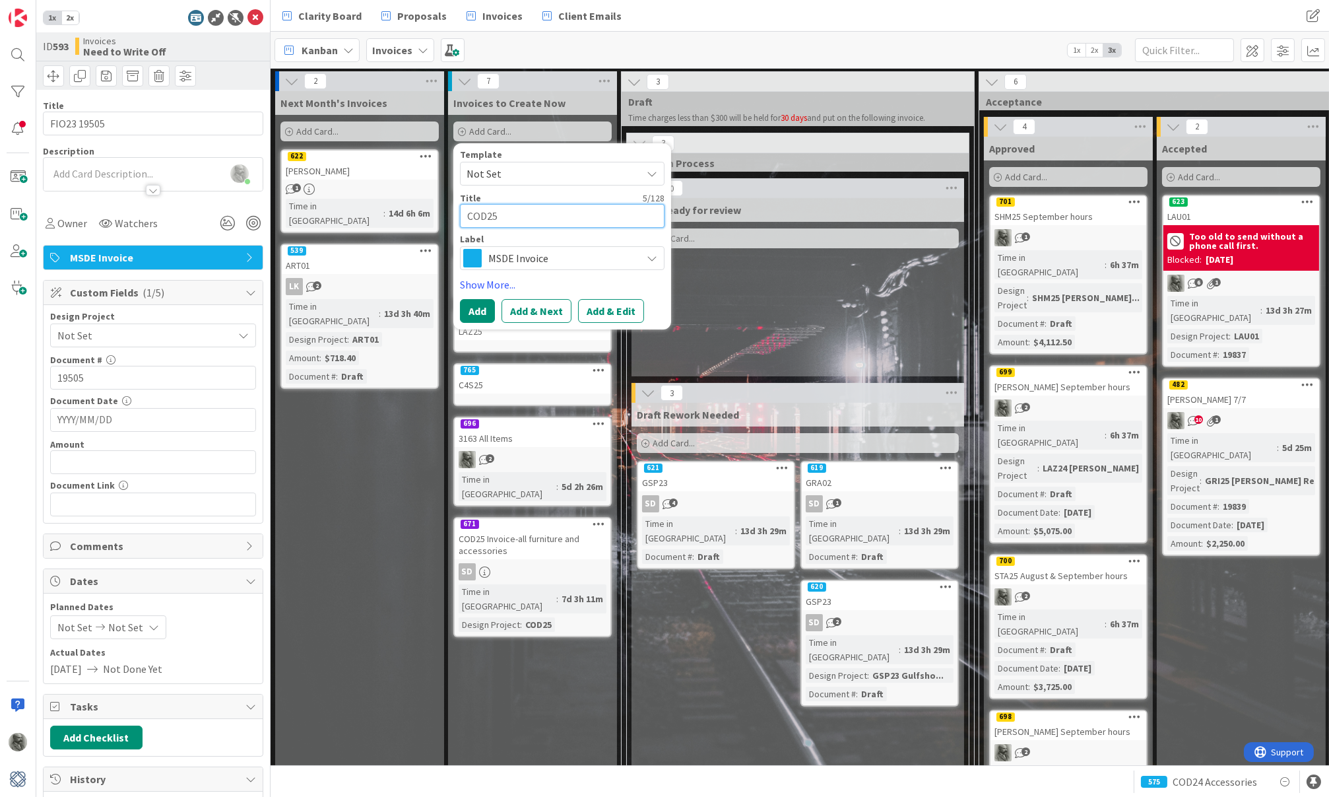
type textarea "x"
type textarea "COD2"
type textarea "x"
type textarea "COD24"
click at [520, 310] on button "Add & Next" at bounding box center [537, 311] width 70 height 24
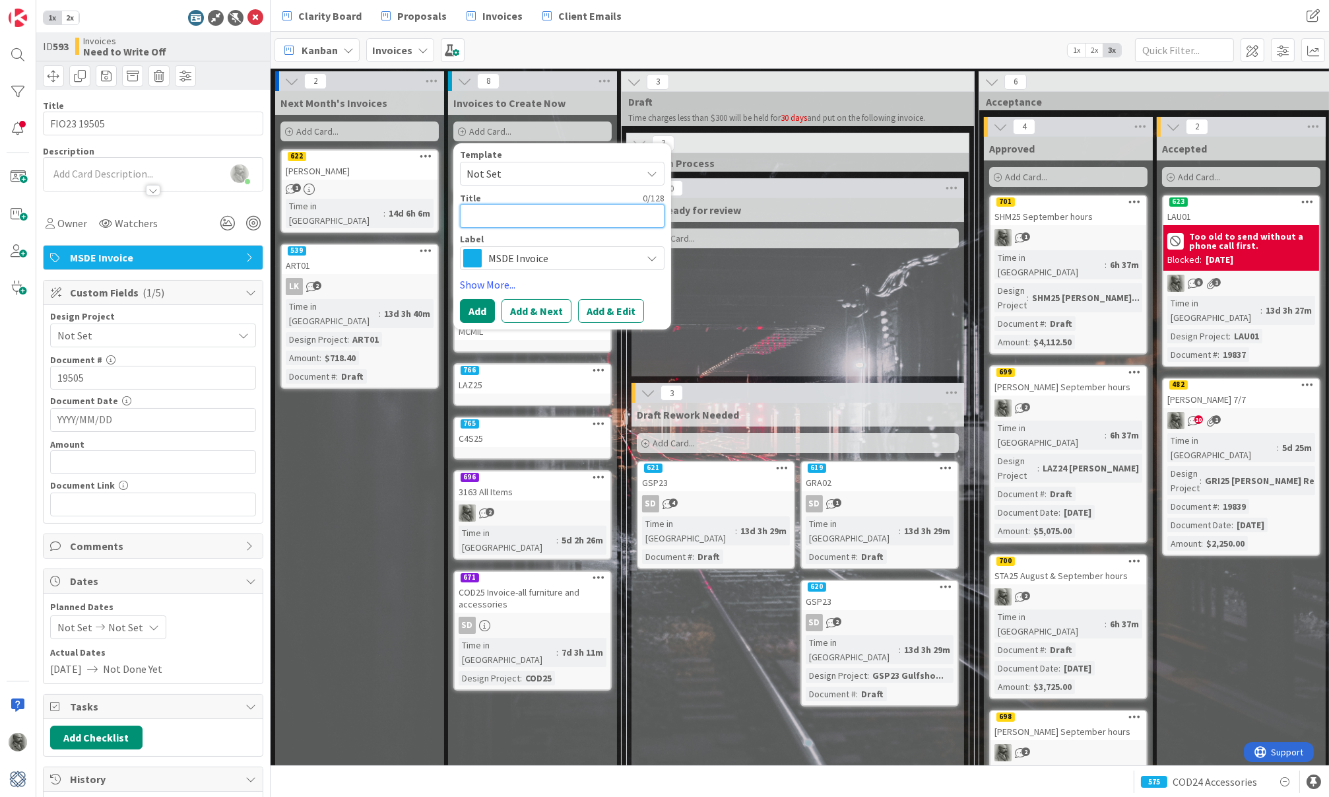
click at [503, 215] on textarea at bounding box center [562, 216] width 205 height 24
type textarea "x"
type textarea "S"
type textarea "x"
type textarea "ST"
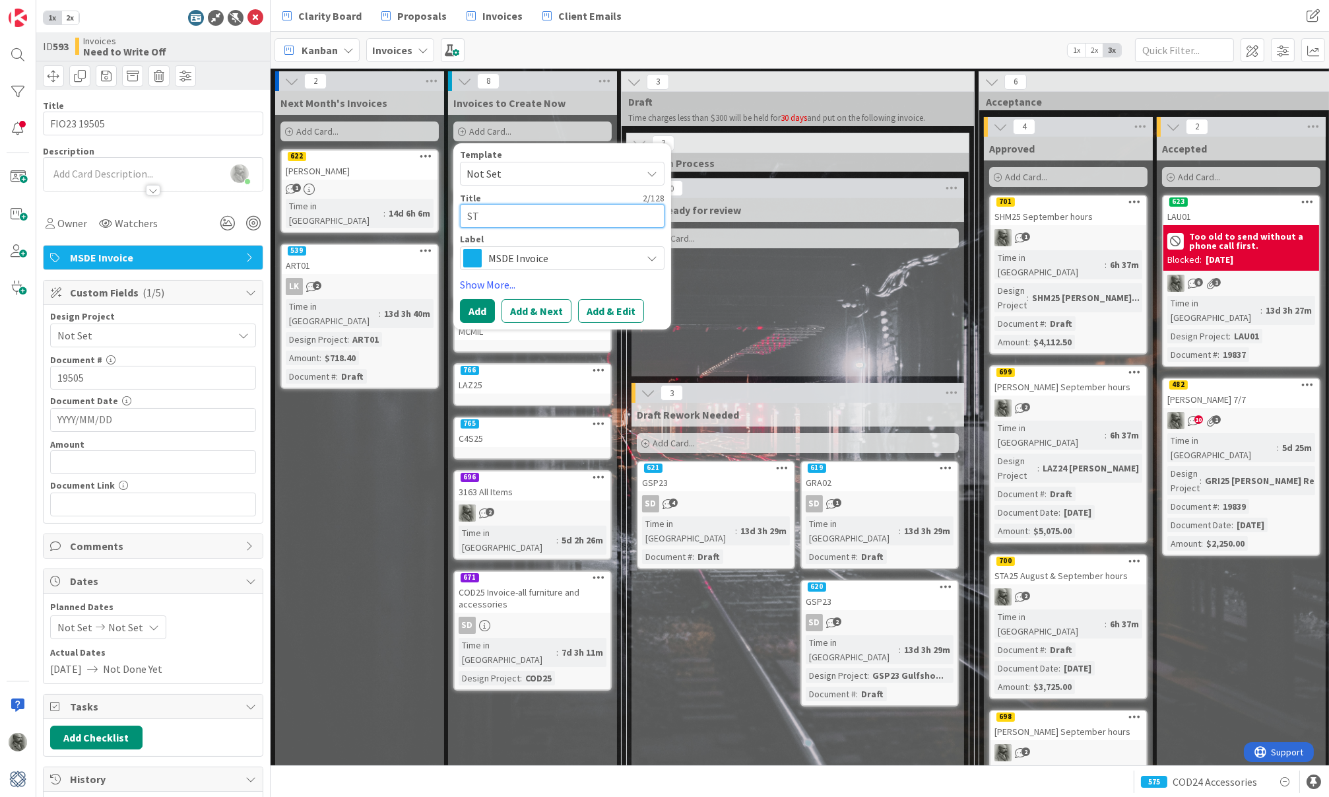
type textarea "x"
type textarea "STA"
type textarea "x"
type textarea "STA2"
type textarea "x"
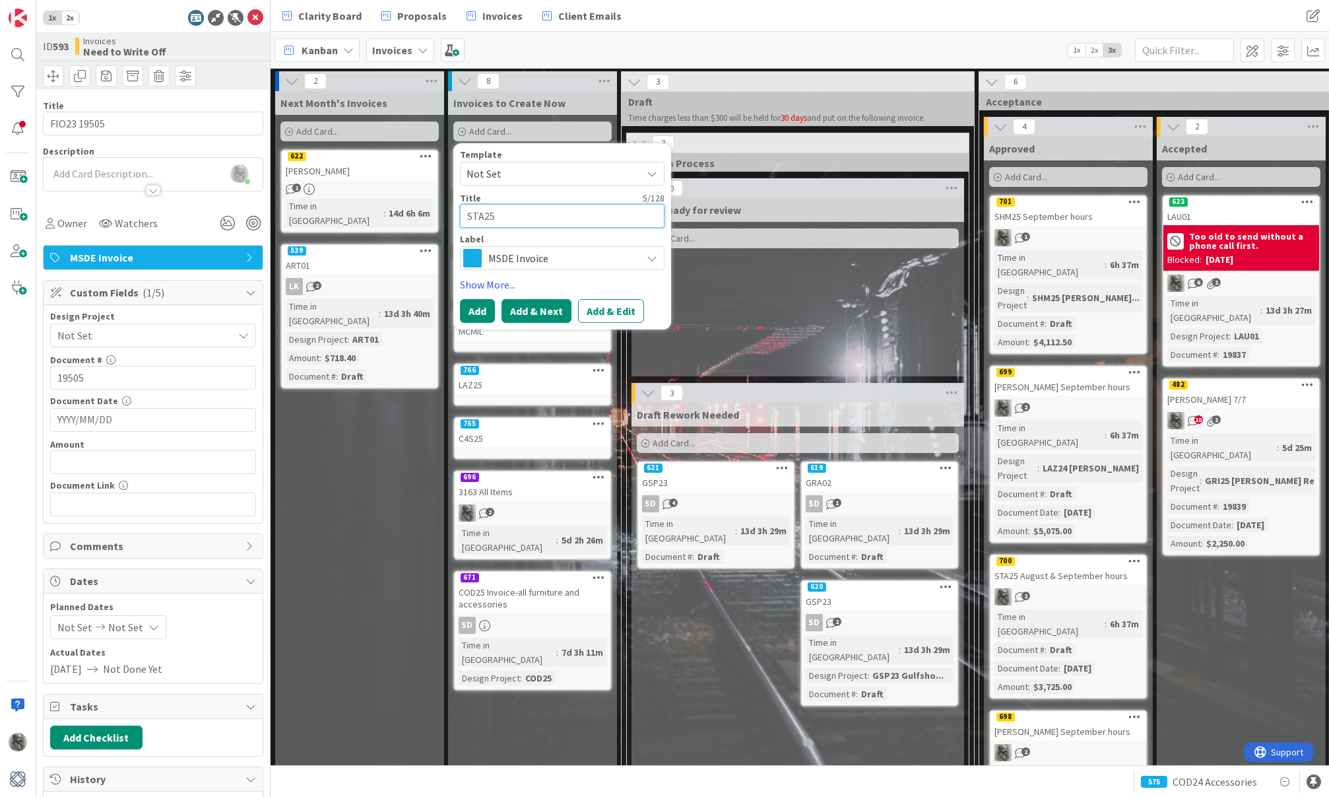
type textarea "STA25"
click at [549, 302] on button "Add & Next" at bounding box center [537, 311] width 70 height 24
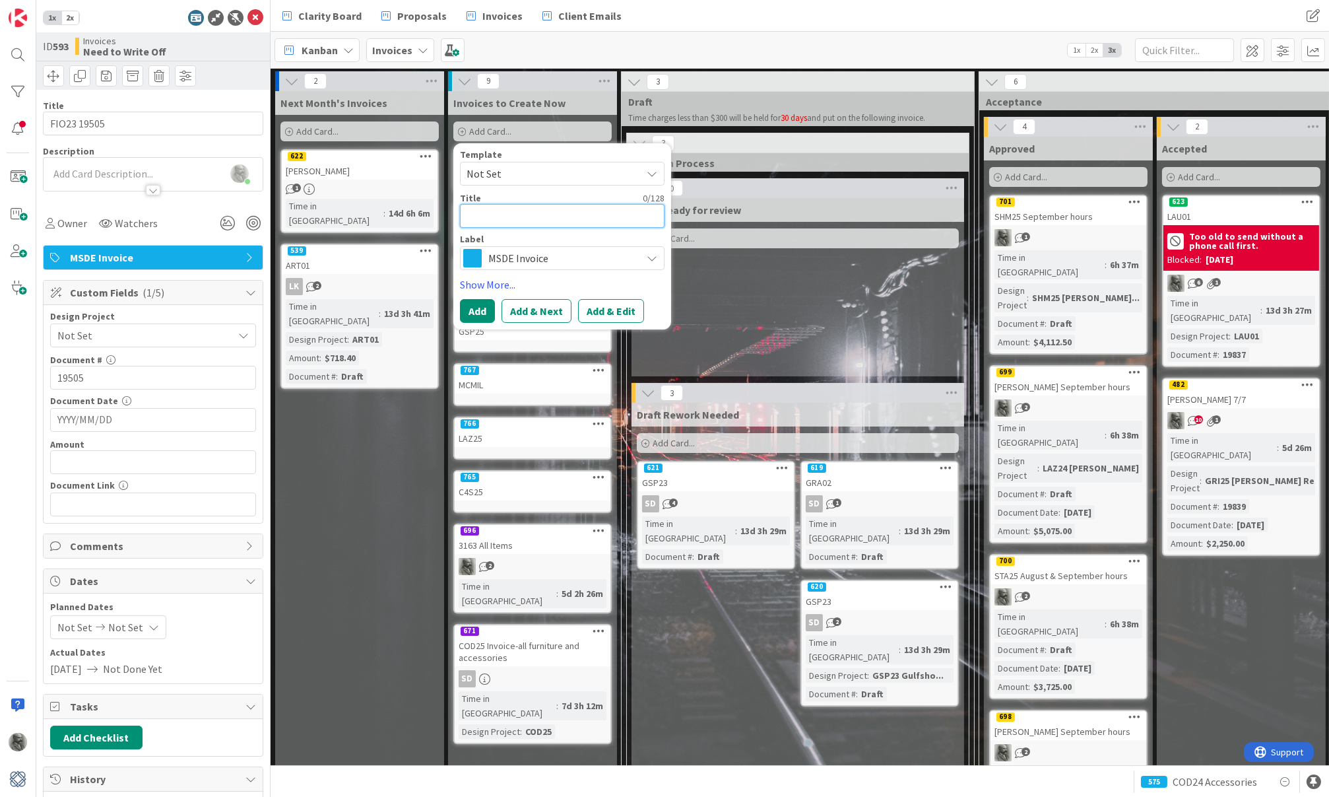
click at [516, 213] on textarea at bounding box center [562, 216] width 205 height 24
type textarea "x"
type textarea "B"
type textarea "x"
type textarea "BU"
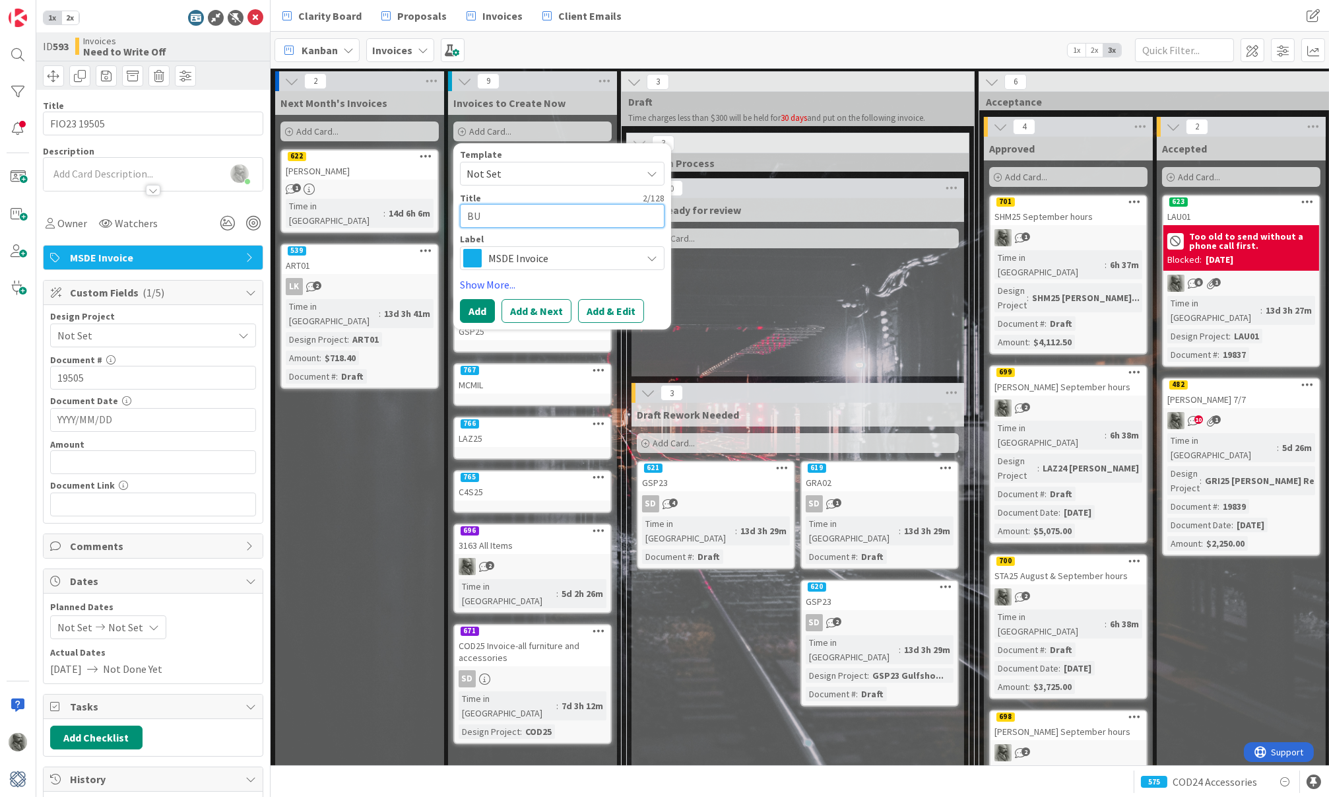
type textarea "x"
type textarea "BUR"
type textarea "x"
type textarea "BURS"
type textarea "x"
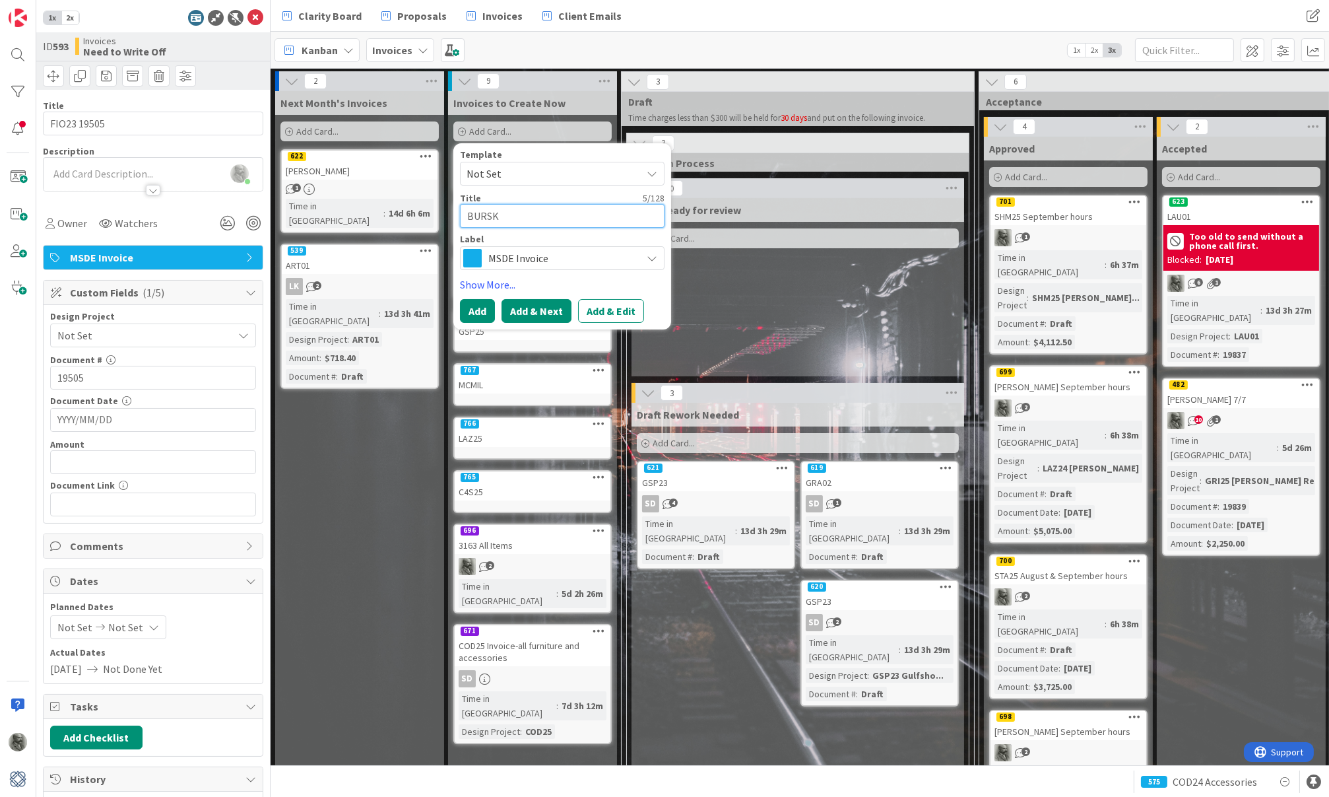
type textarea "BURSK"
click at [540, 307] on button "Add & Next" at bounding box center [537, 311] width 70 height 24
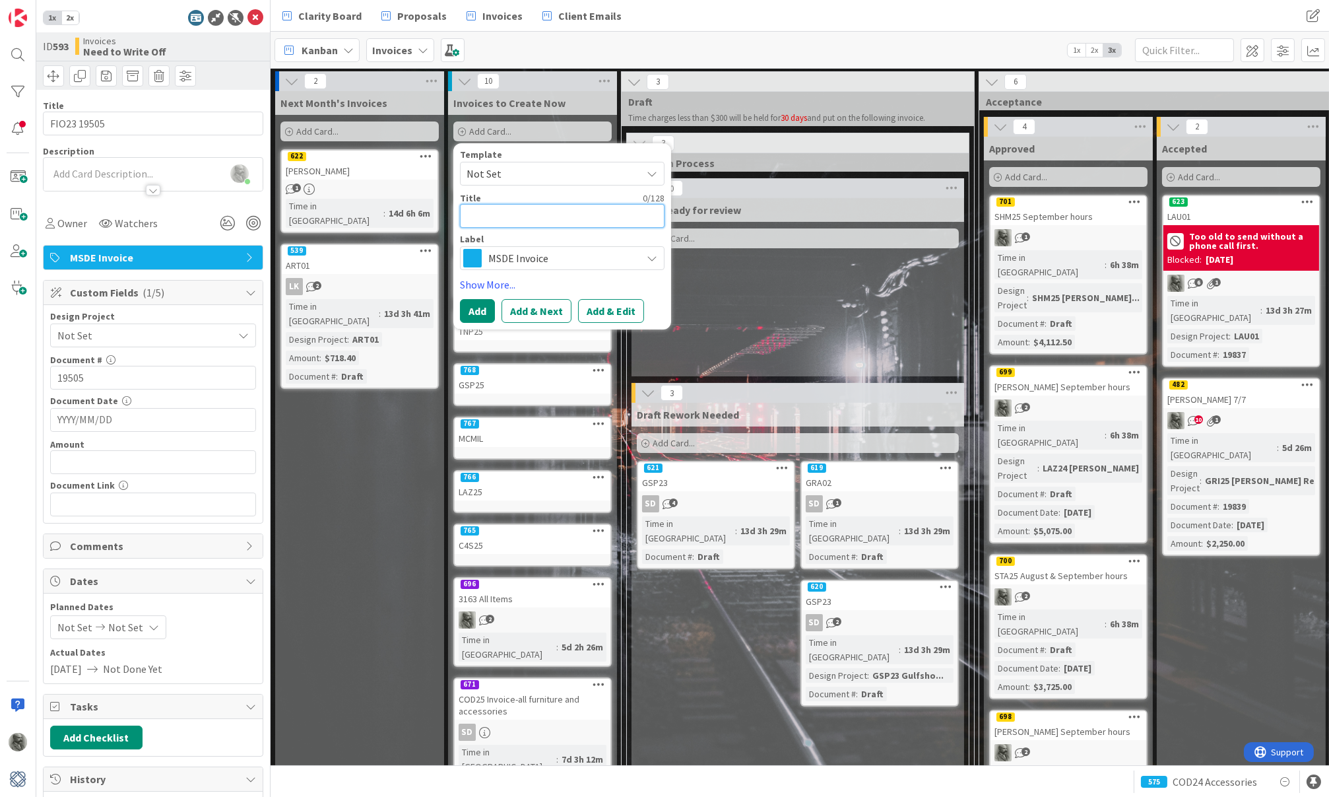
click at [547, 215] on textarea at bounding box center [562, 216] width 205 height 24
type textarea "x"
type textarea "S"
type textarea "x"
type textarea "ST"
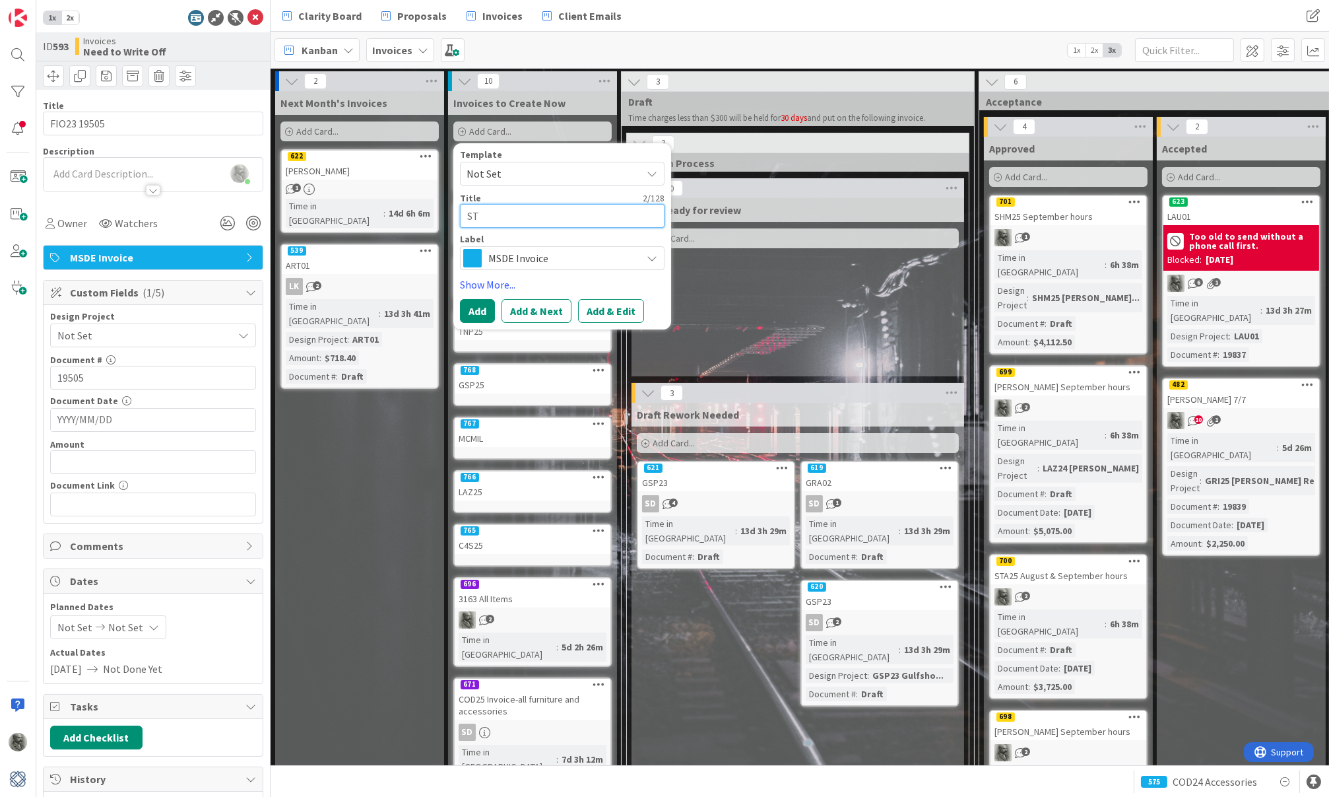
type textarea "x"
type textarea "STO"
type textarea "x"
type textarea "STOM"
type textarea "x"
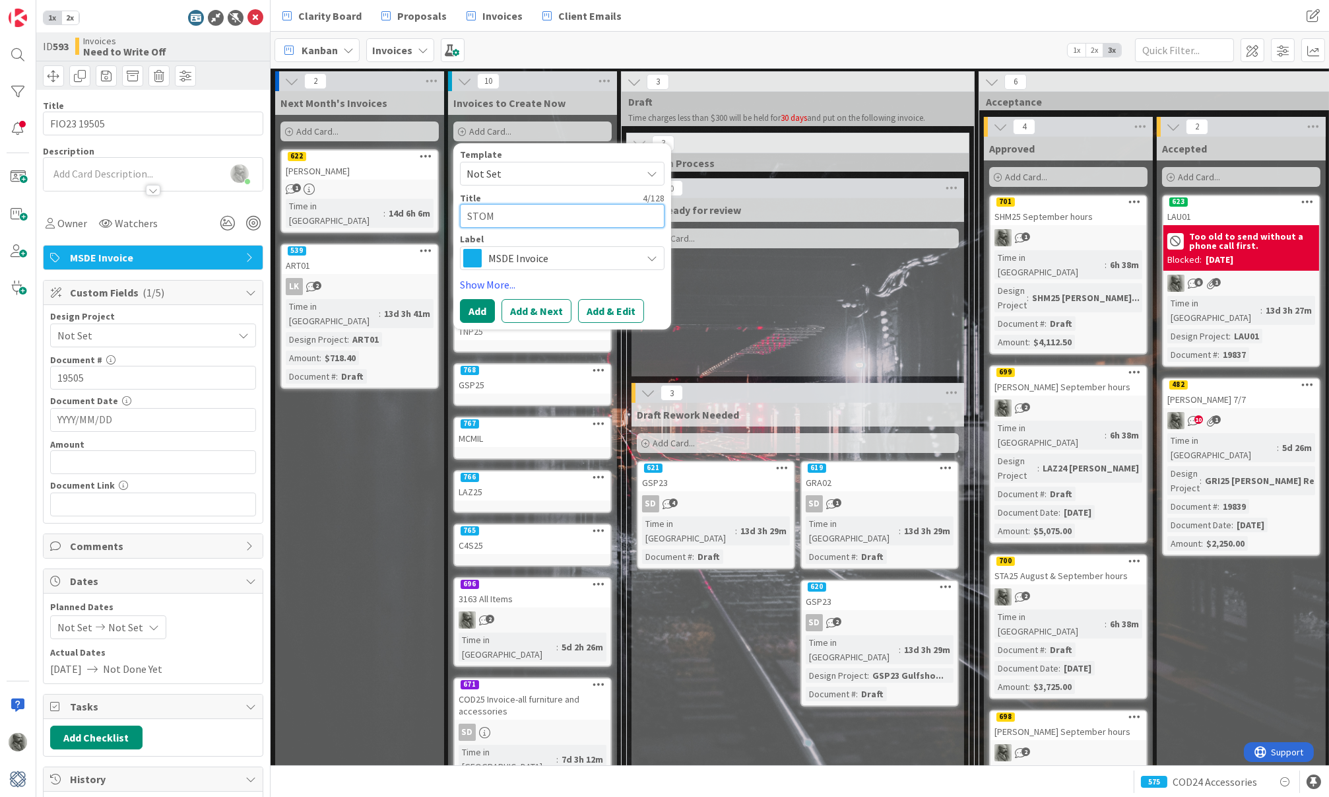
type textarea "STOMB"
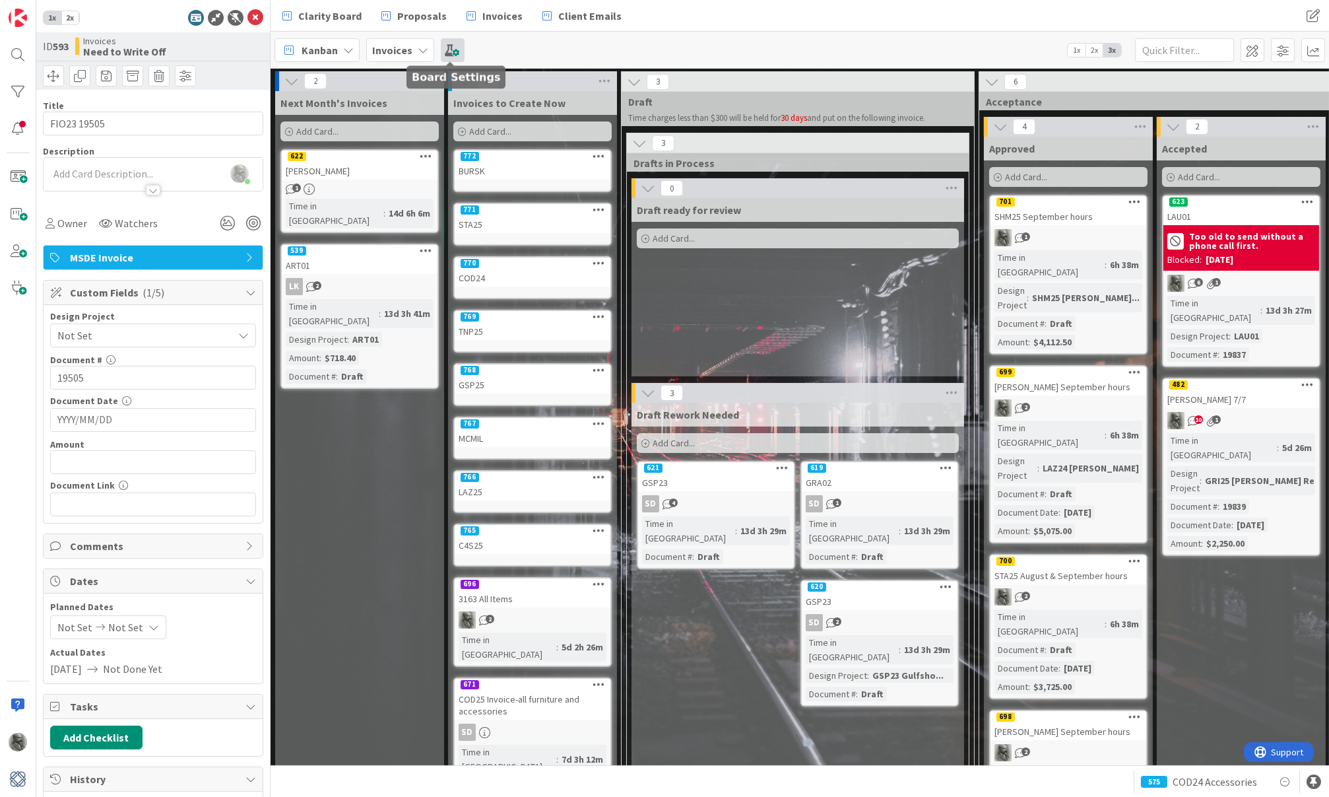
click at [442, 46] on span at bounding box center [453, 50] width 24 height 24
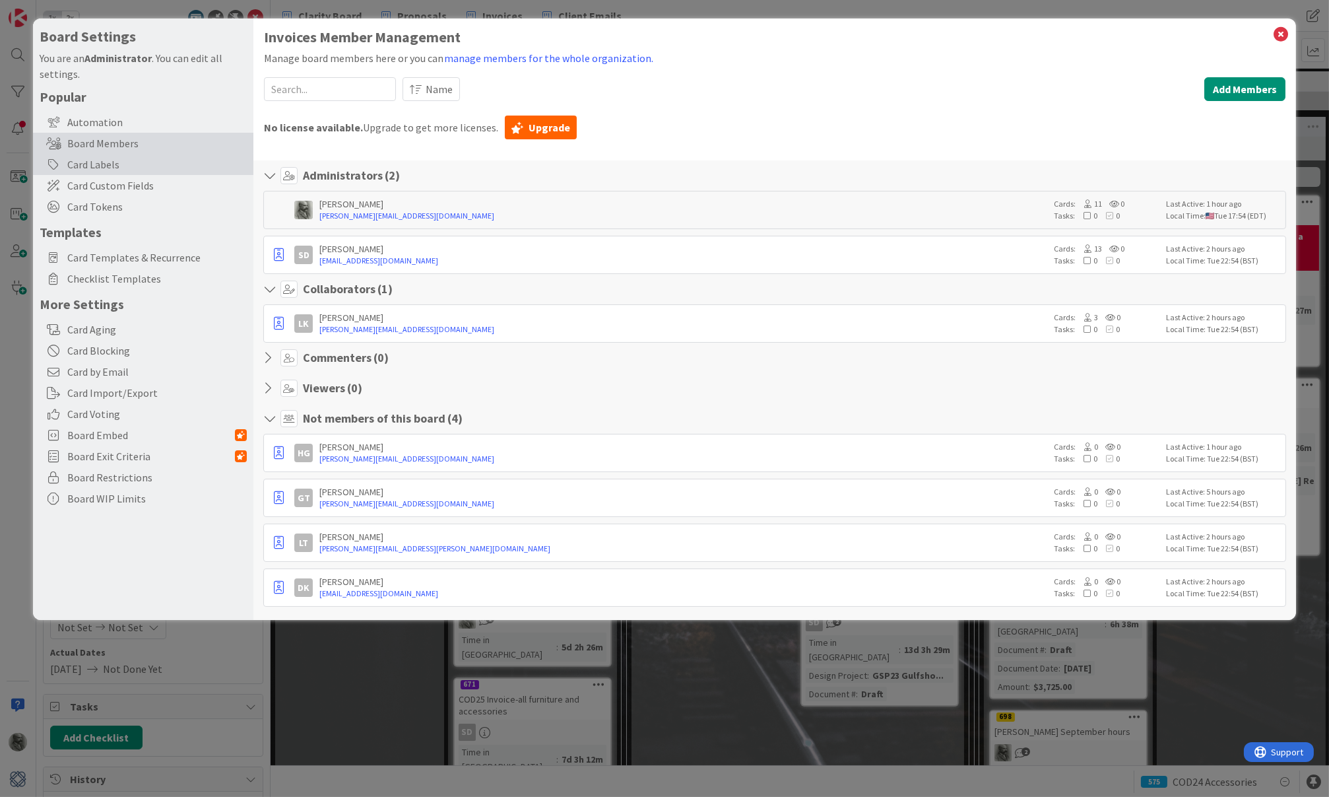
click at [105, 156] on div "Card Labels" at bounding box center [143, 164] width 220 height 21
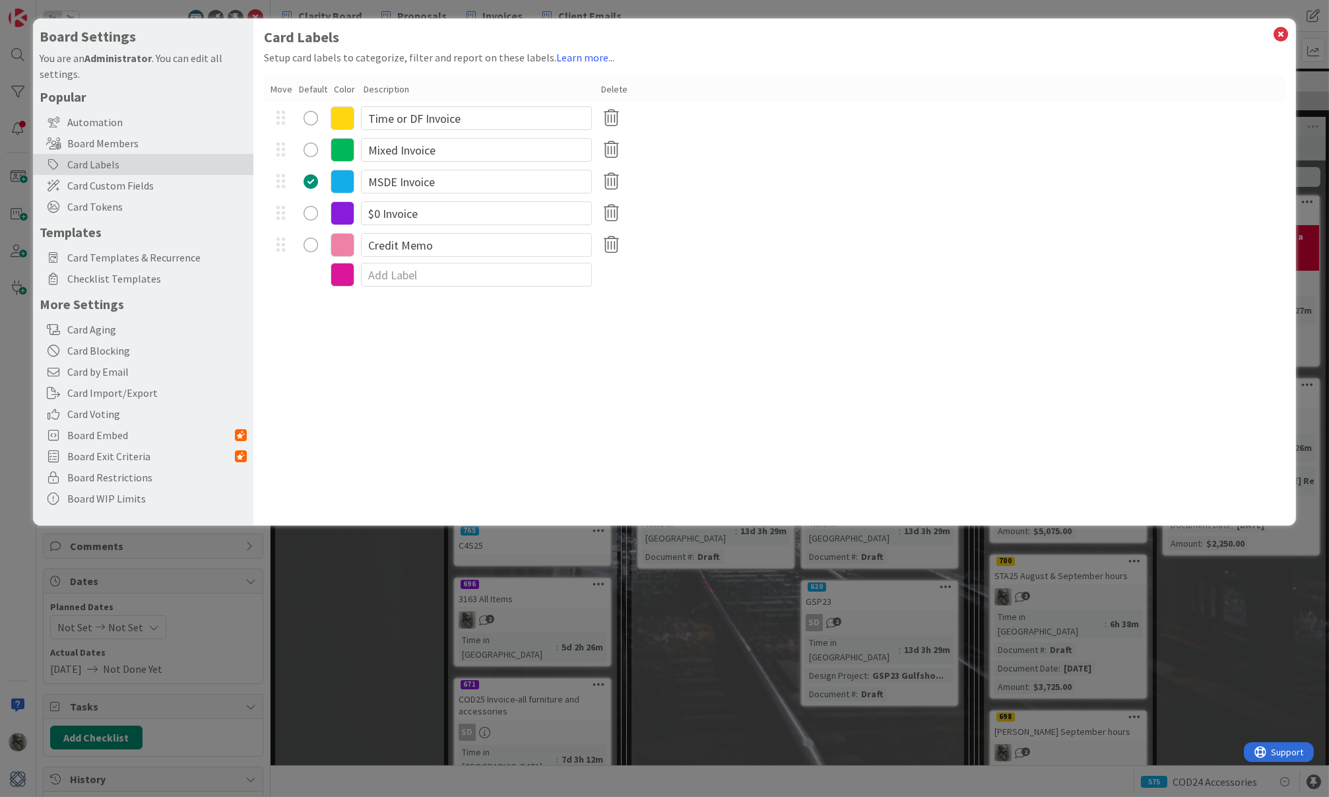
type textarea "x"
click at [407, 277] on input at bounding box center [476, 275] width 231 height 24
type input "Check for NTBI"
type textarea "x"
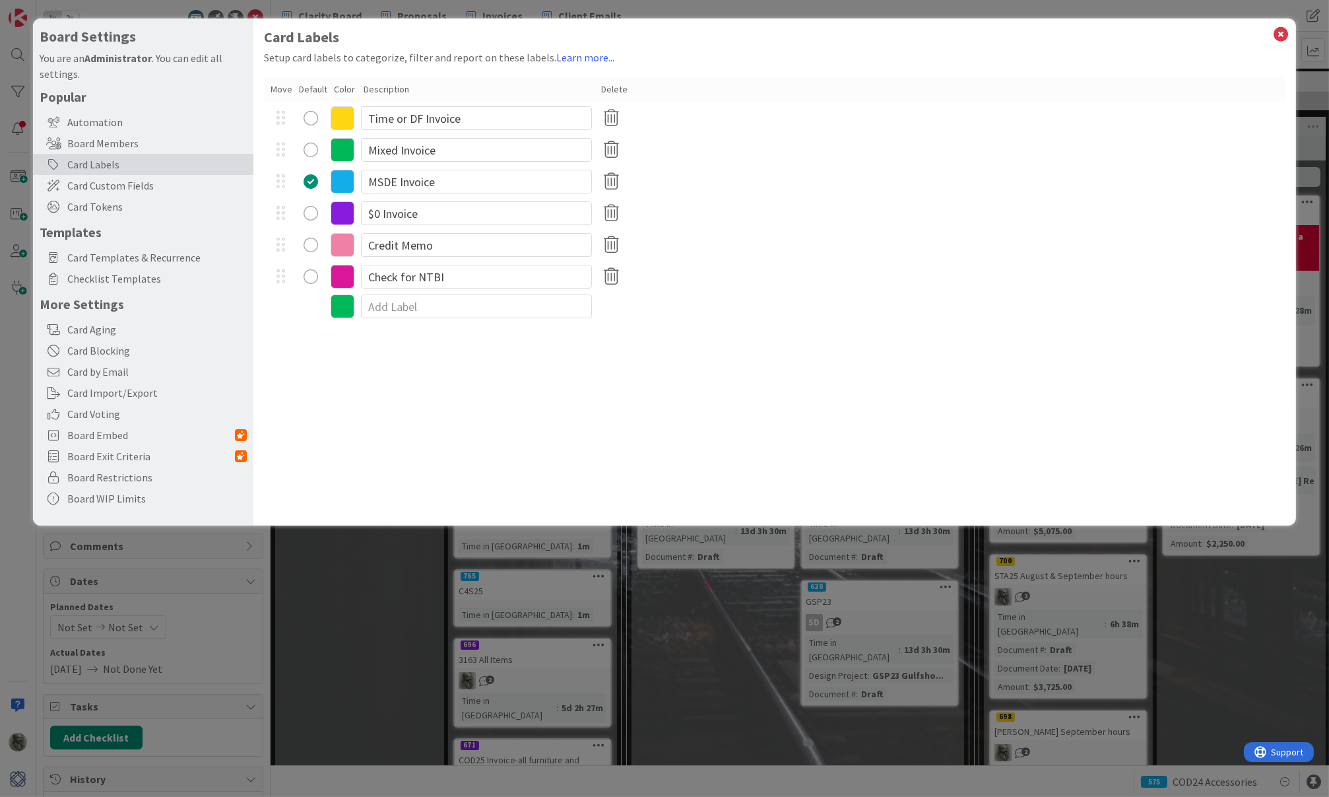
click at [345, 271] on icon at bounding box center [343, 277] width 24 height 24
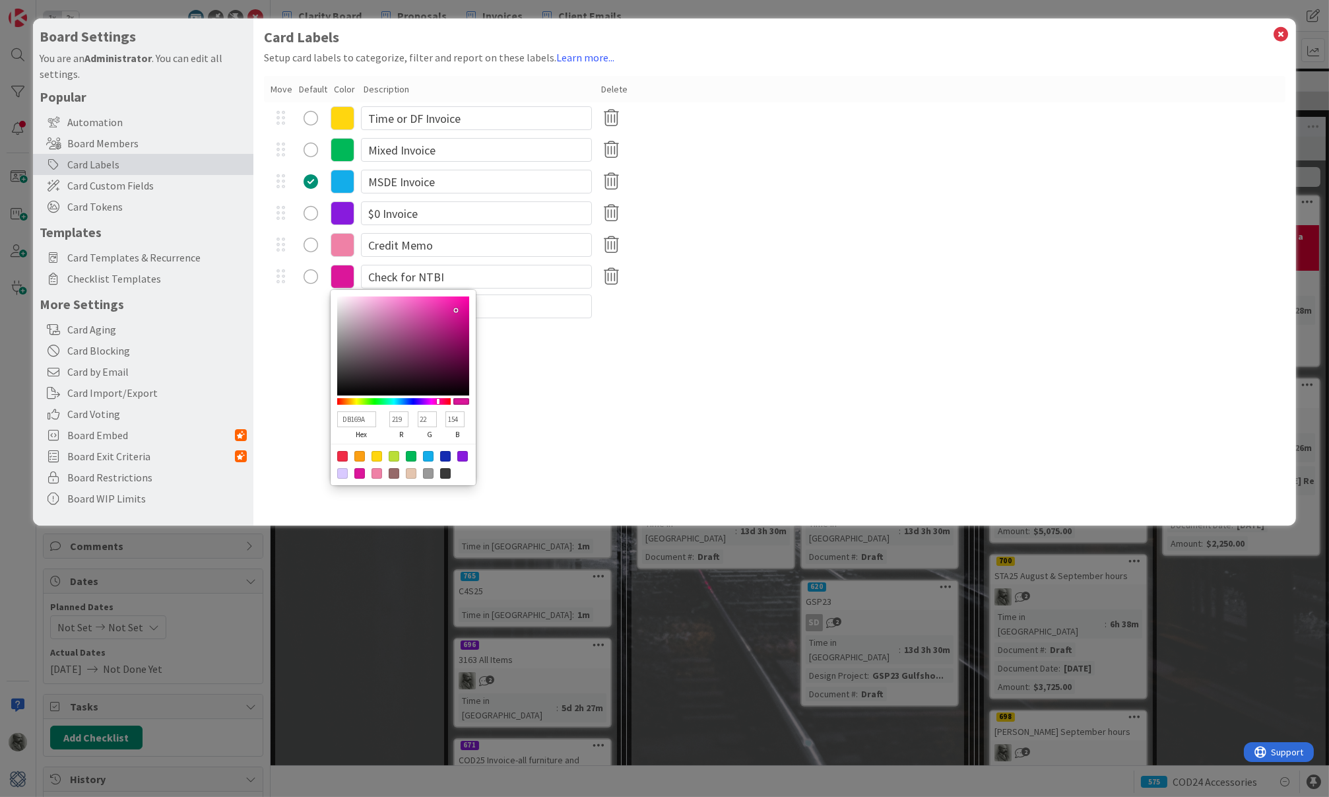
click at [358, 454] on div at bounding box center [359, 456] width 11 height 11
type input "FB9F14"
type input "251"
type input "159"
type input "20"
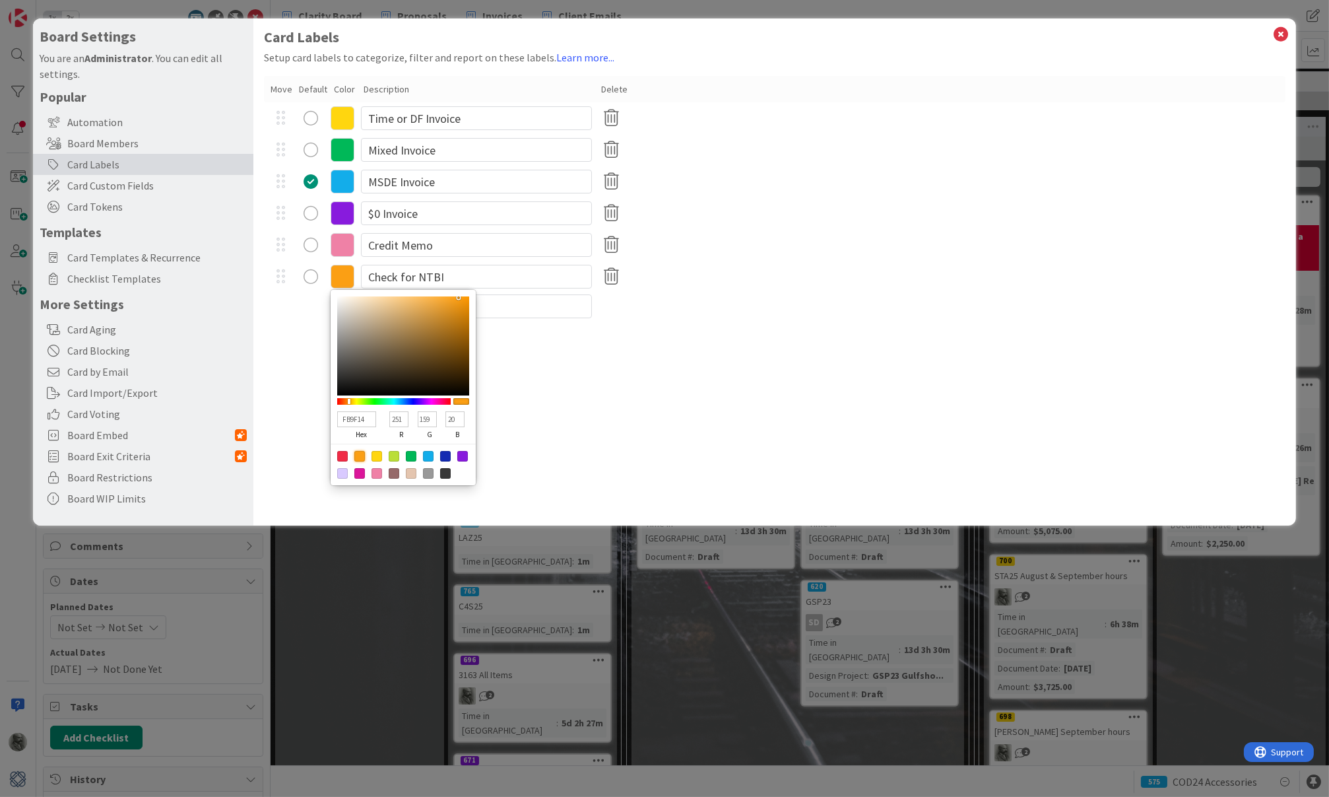
type textarea "x"
click at [343, 454] on div at bounding box center [342, 456] width 11 height 11
type input "F02B46"
type input "240"
type input "43"
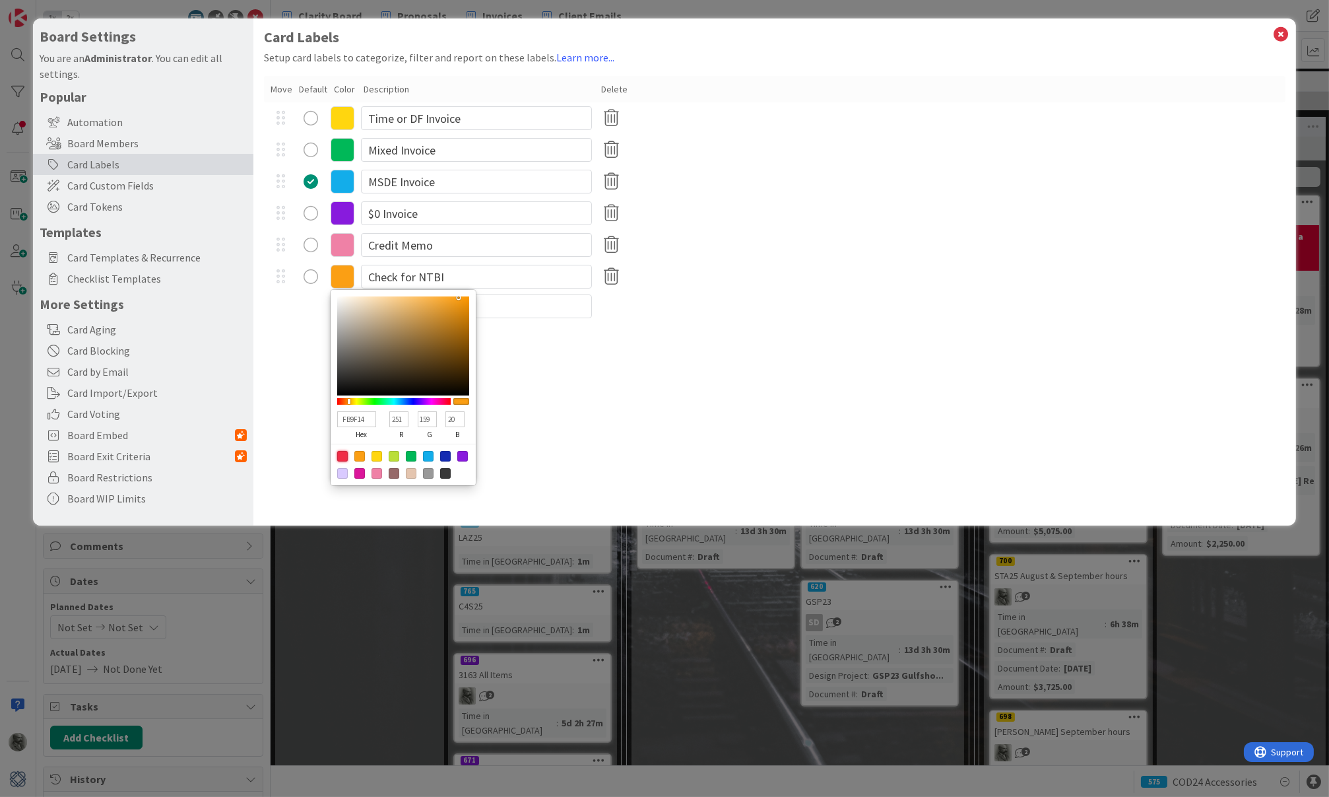
type input "70"
type textarea "x"
click at [354, 454] on div at bounding box center [359, 456] width 11 height 11
type input "FB9F14"
type input "251"
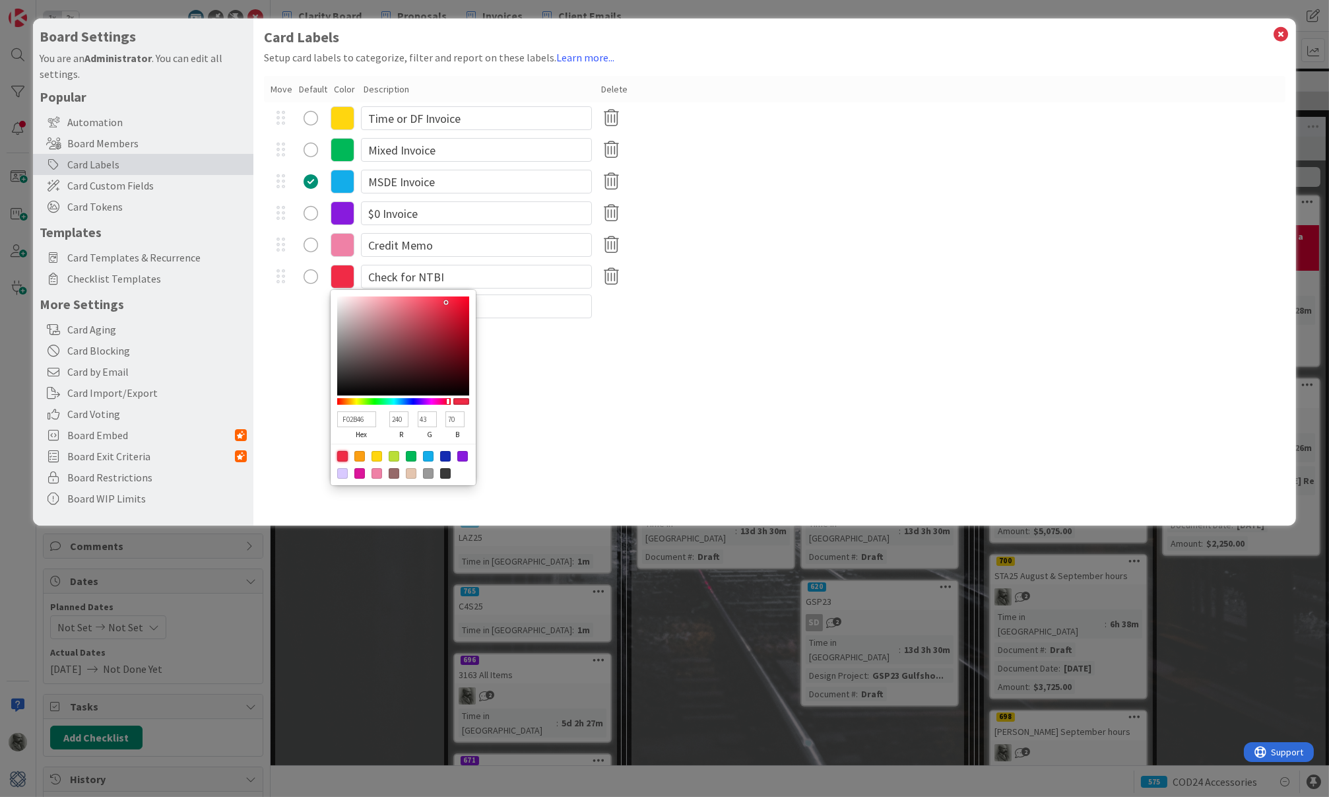
type input "159"
type input "20"
type textarea "x"
type input "C68016"
type input "198"
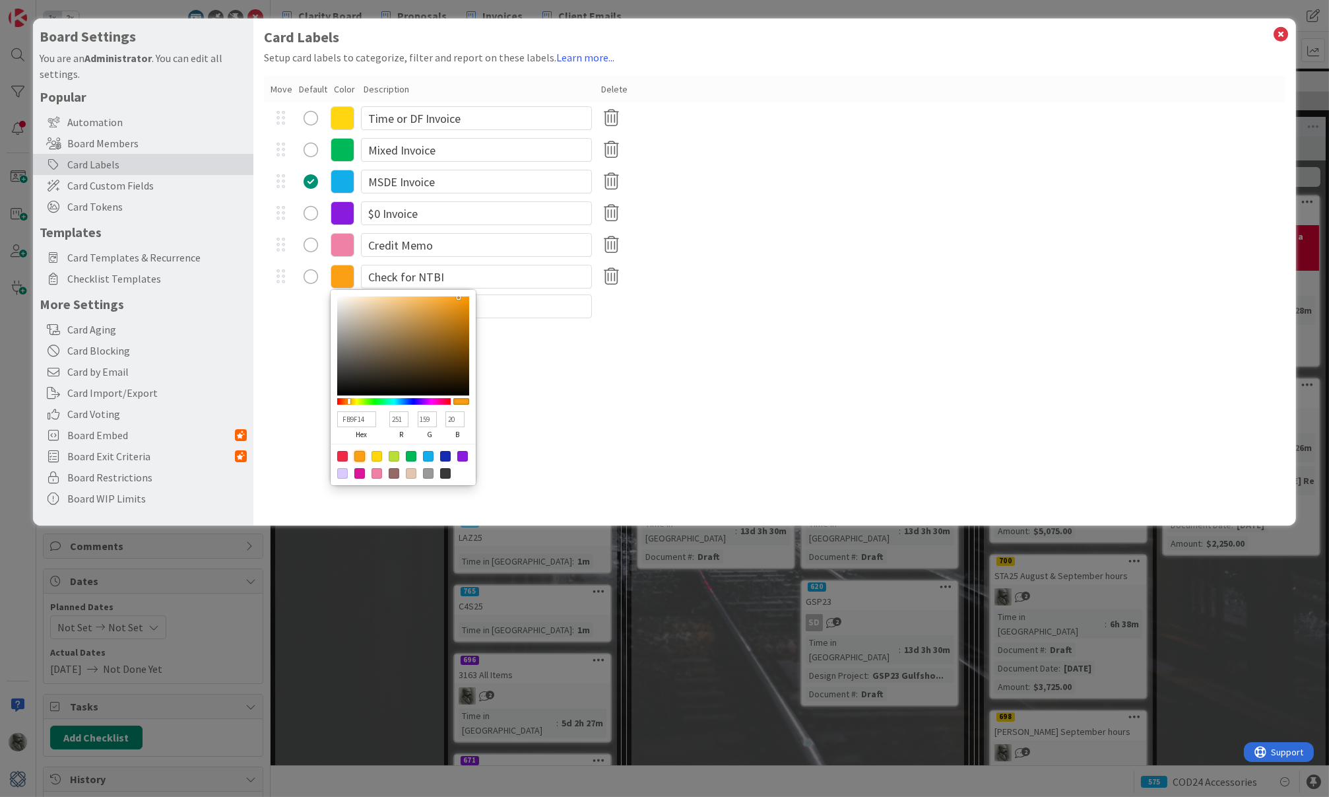
type input "128"
type input "22"
type input "CF8310"
type input "207"
type input "131"
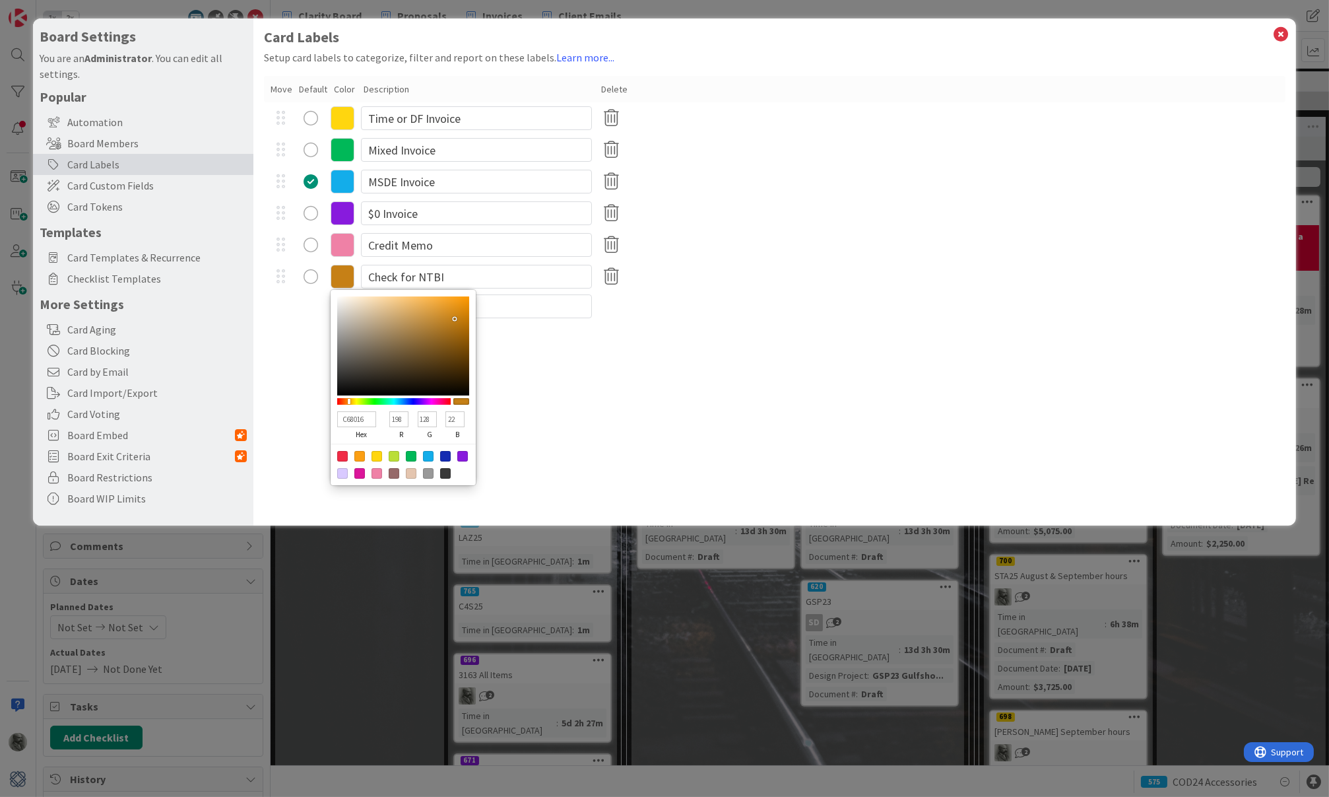
type input "16"
type input "D2840E"
type input "210"
type input "132"
type input "14"
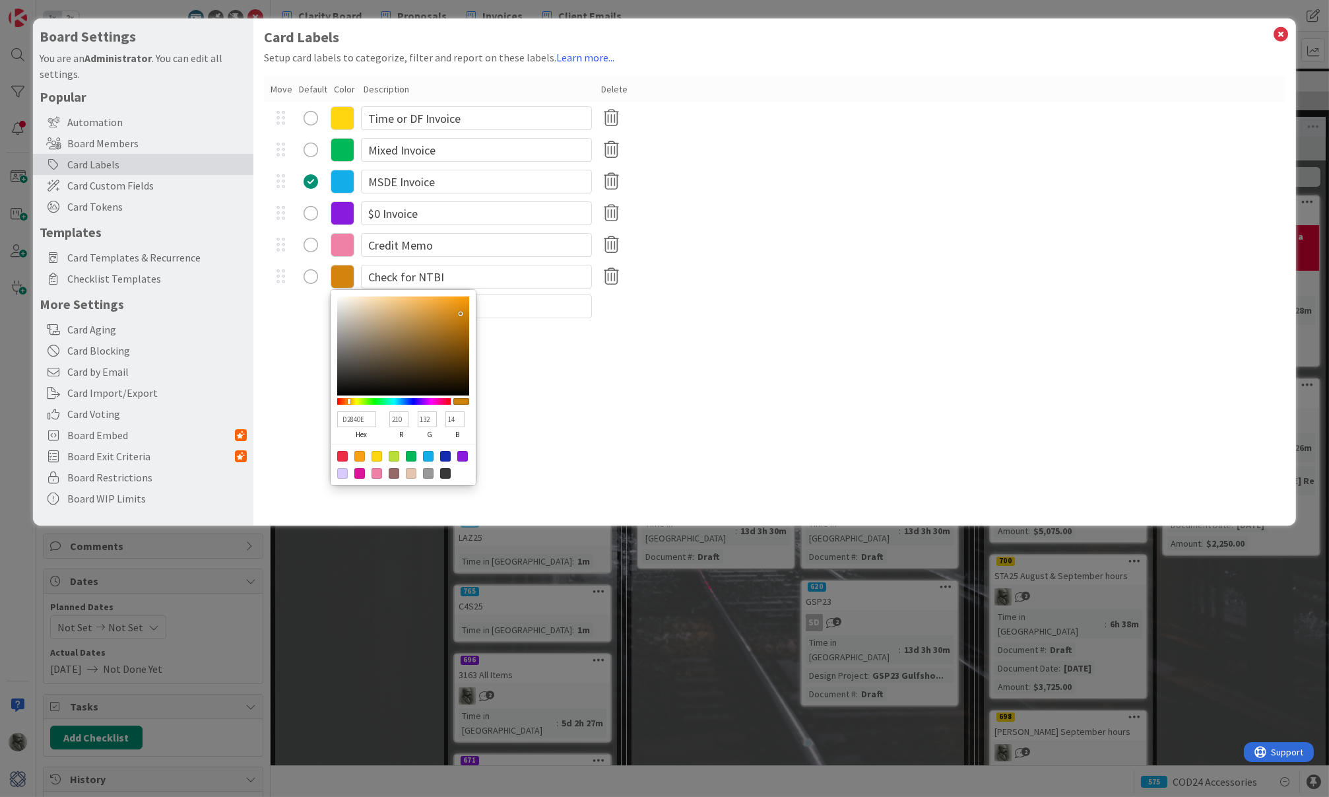
type input "D98609"
type input "217"
type input "134"
type input "9"
type input "DC8604"
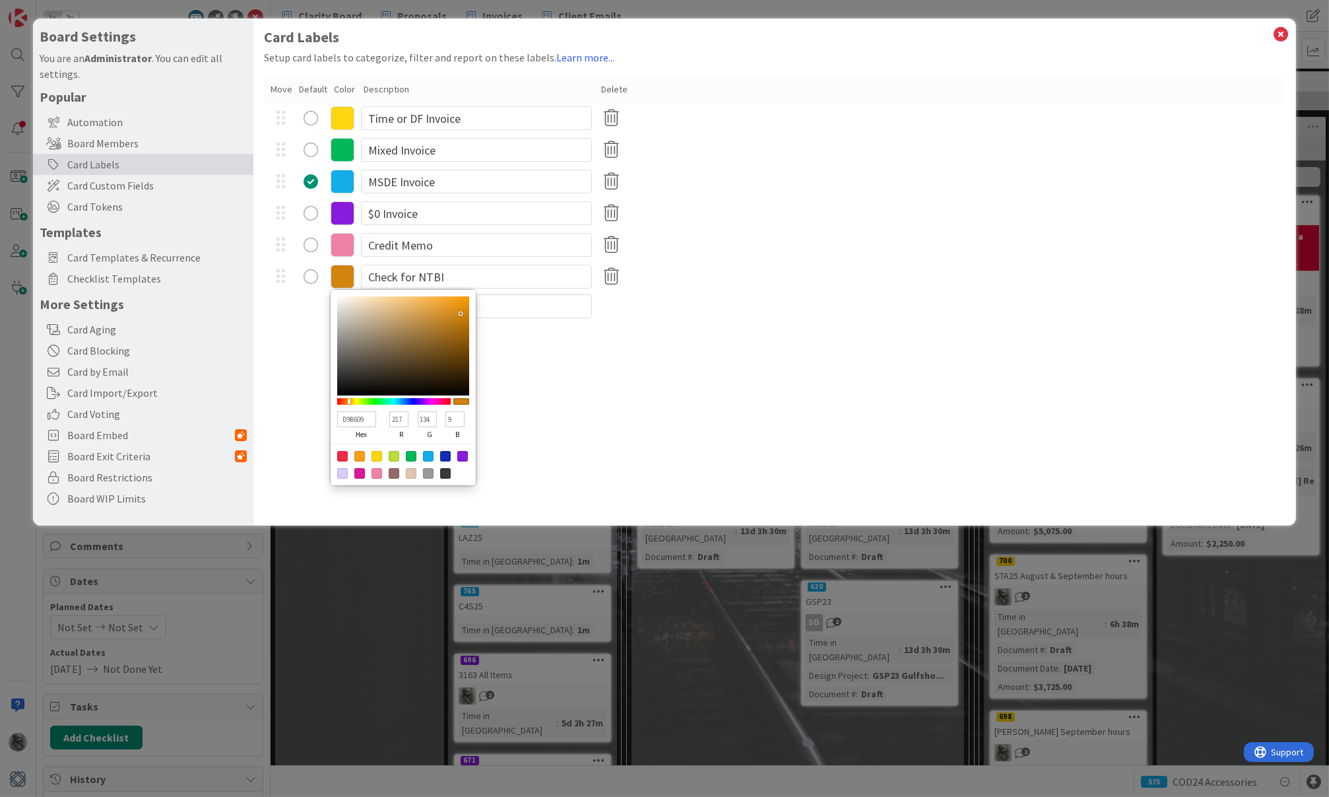
type input "220"
type input "4"
type input "DE8601"
type input "222"
type input "1"
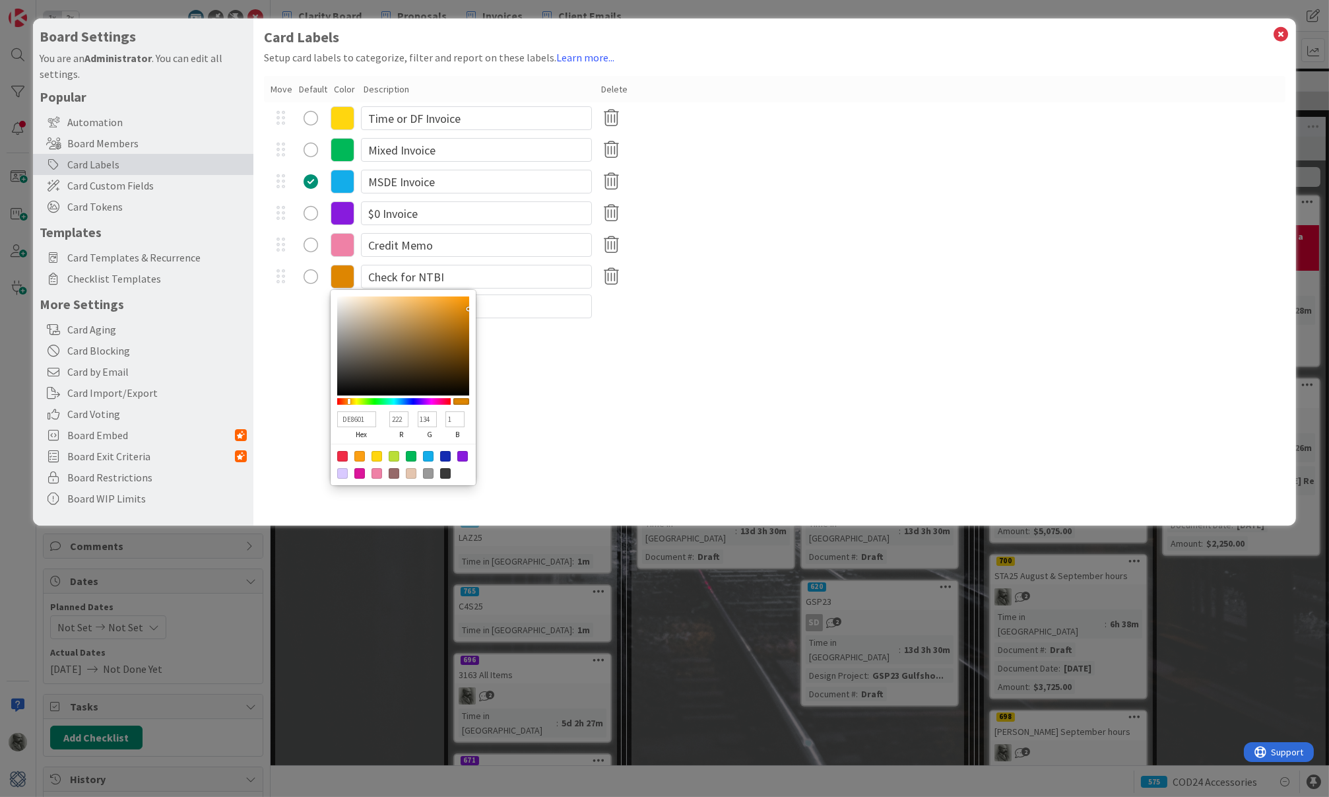
type input "E38901"
type input "227"
type input "137"
type input "F19100"
type input "241"
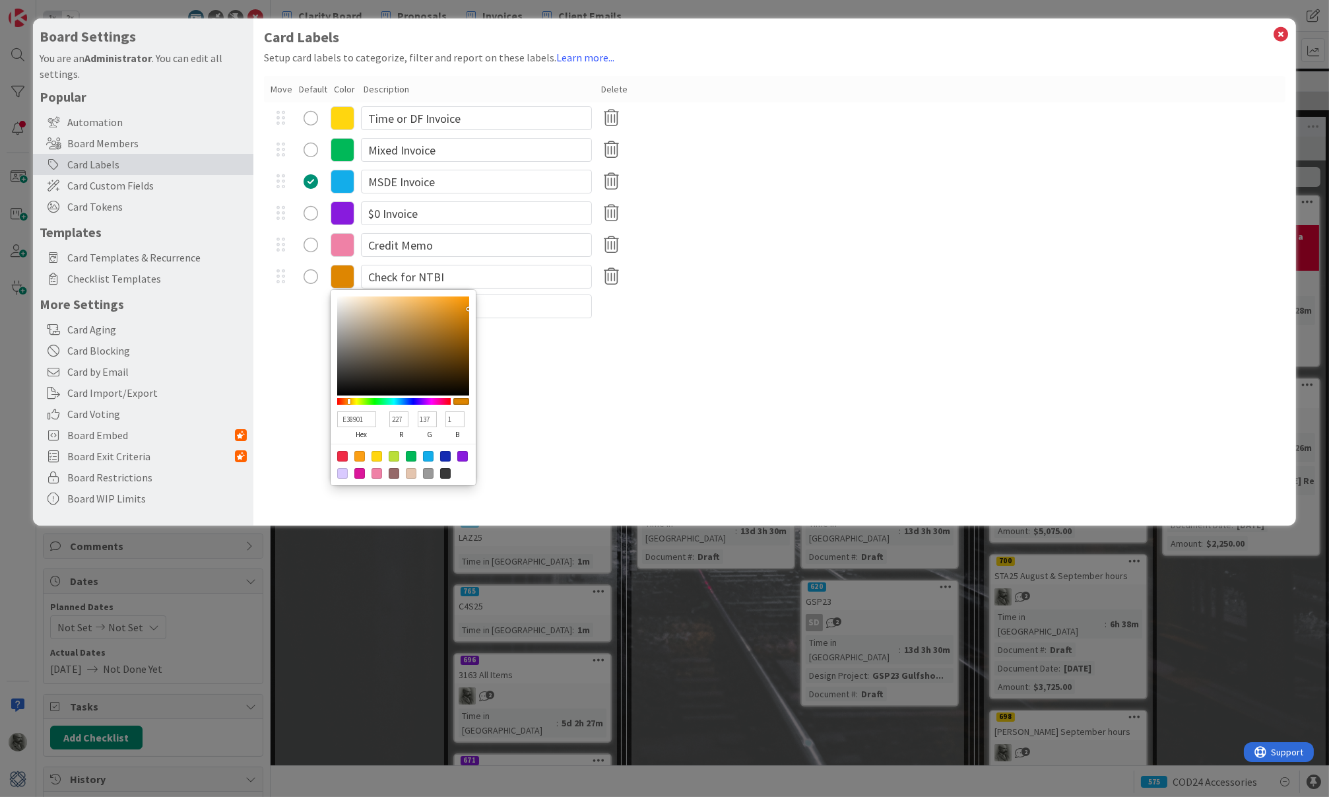
type input "145"
type input "0"
type input "F99600"
type input "249"
type input "150"
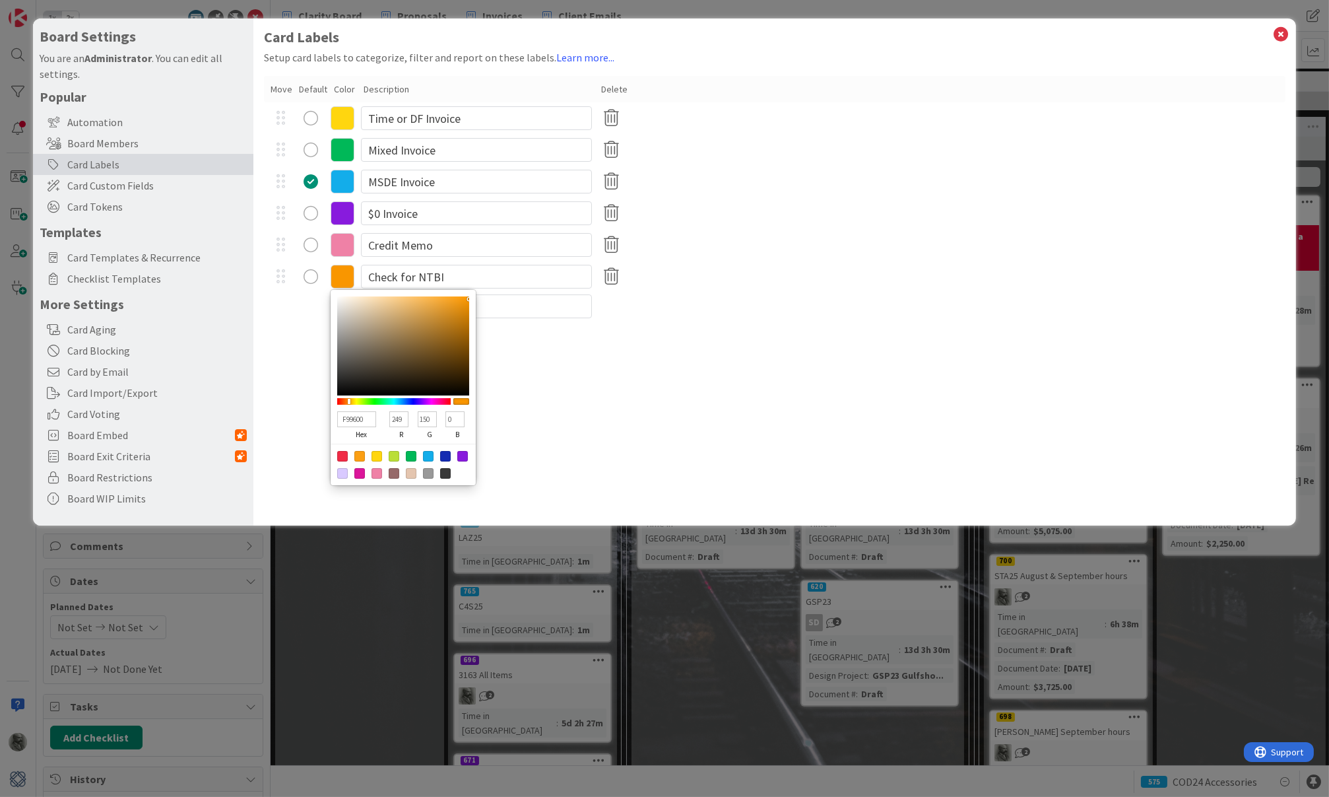
type input "F19204"
type input "241"
drag, startPoint x: 455, startPoint y: 318, endPoint x: 467, endPoint y: 304, distance: 17.8
click at [467, 303] on div at bounding box center [403, 345] width 132 height 99
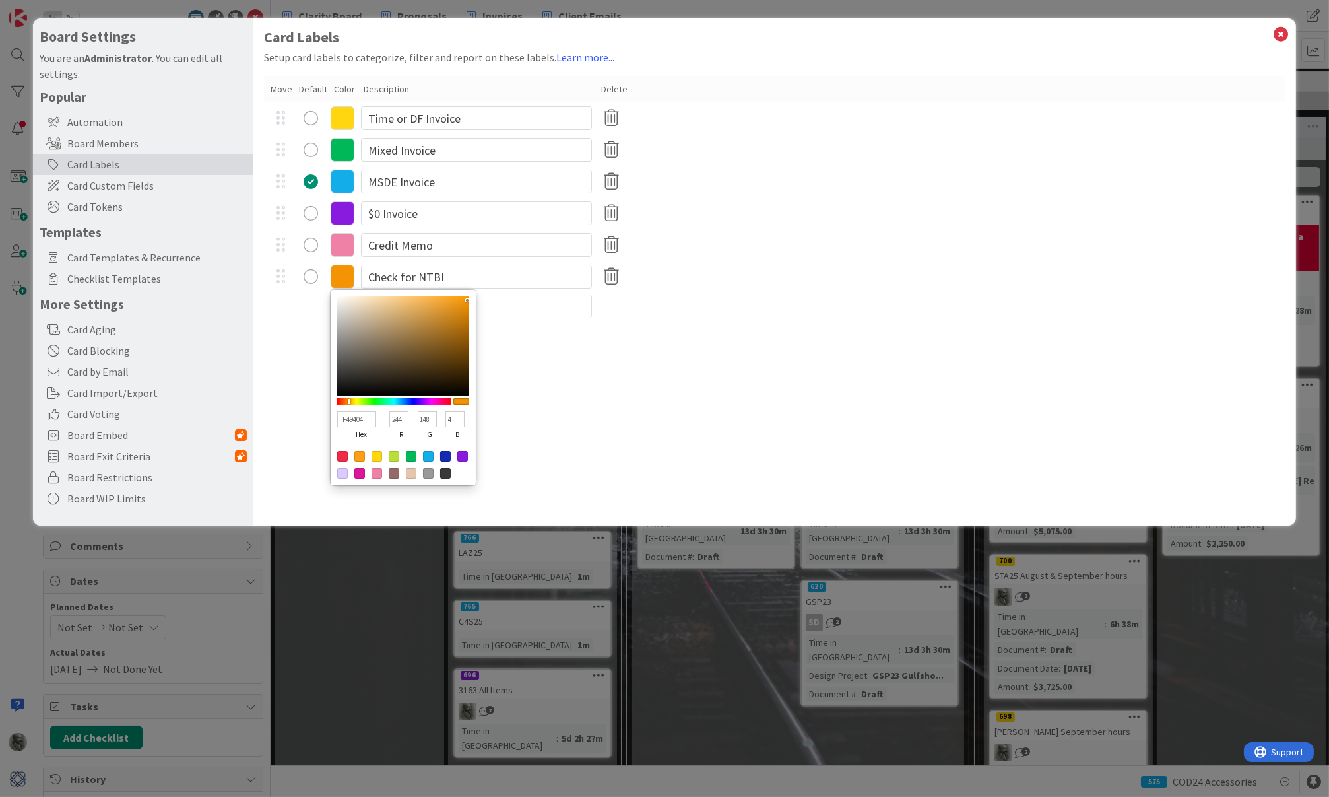
click at [641, 337] on div "Card Labels Setup card labels to categorize, filter and report on these labels.…" at bounding box center [774, 271] width 1042 height 507
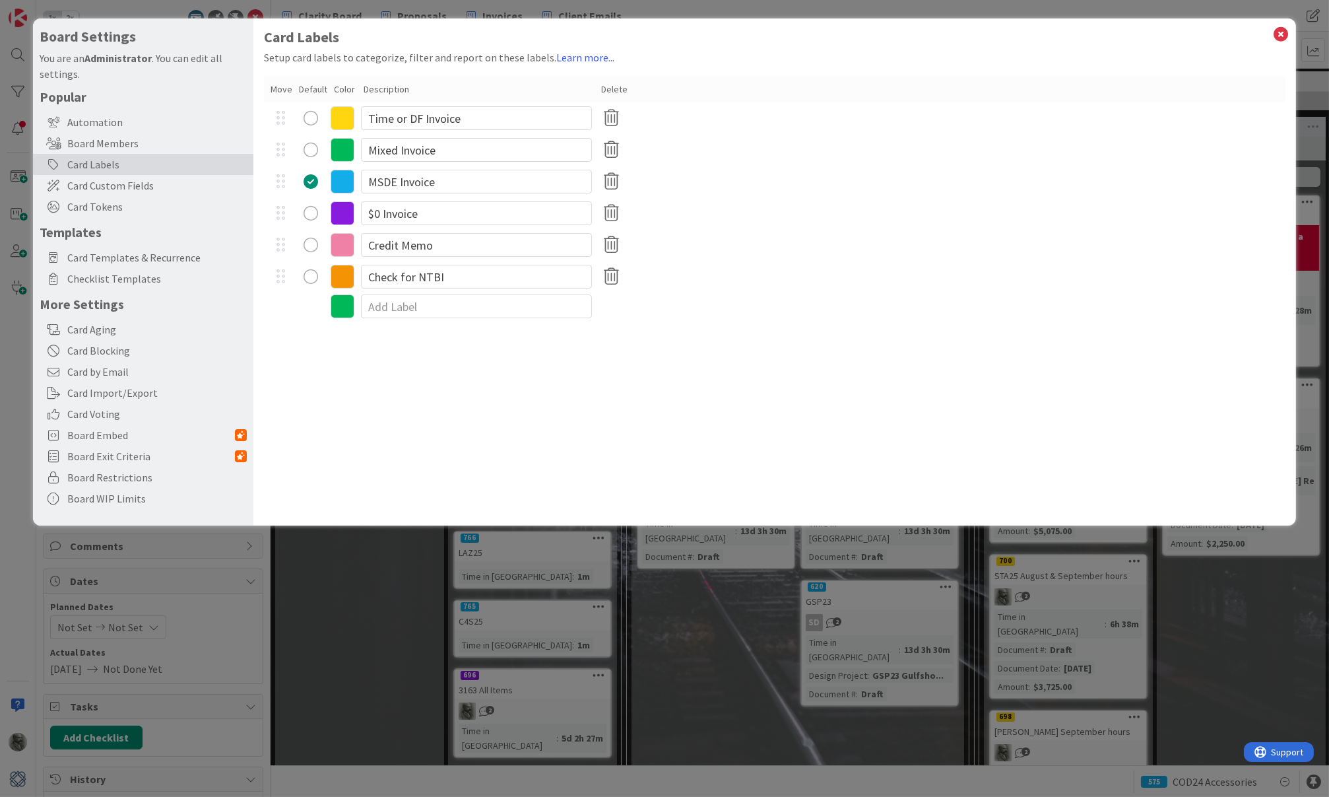
click at [310, 274] on div "radio" at bounding box center [311, 276] width 15 height 15
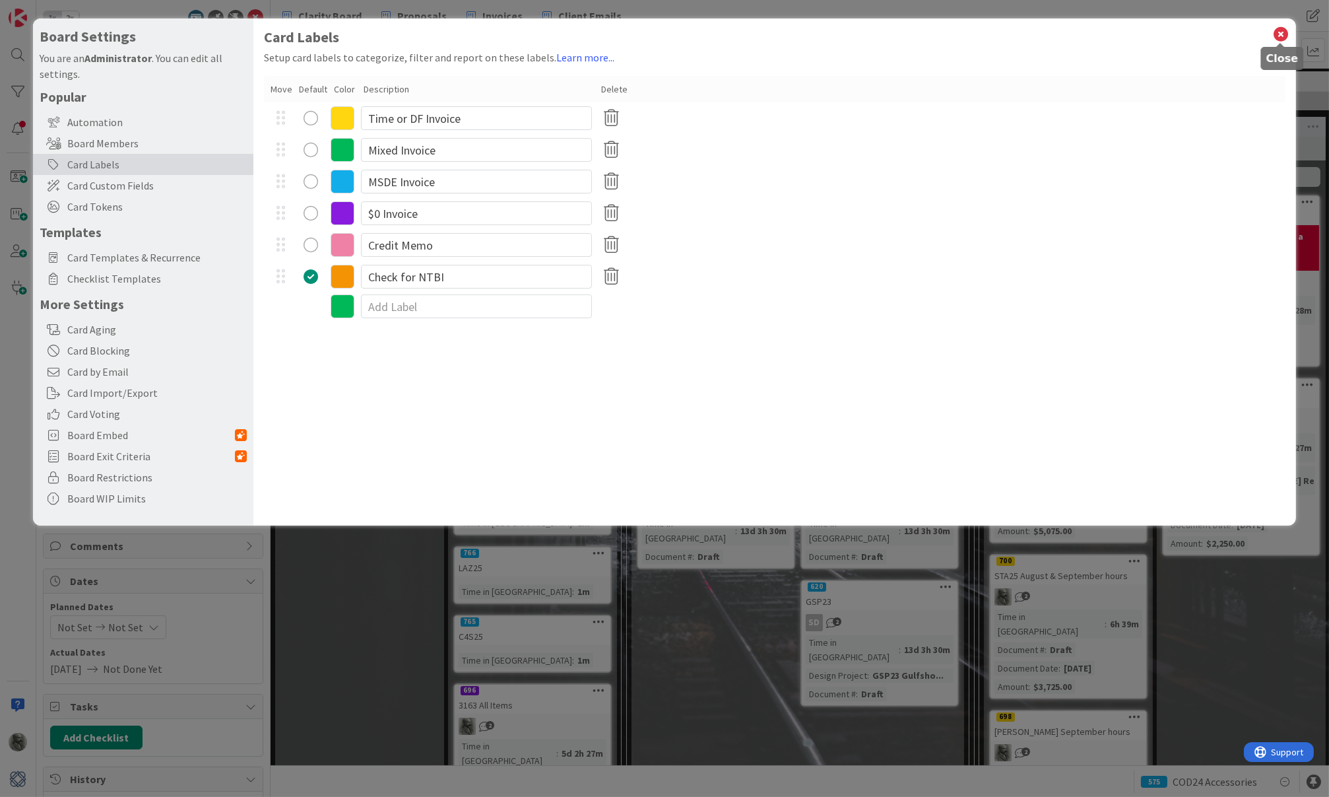
click at [1283, 33] on icon at bounding box center [1281, 34] width 17 height 18
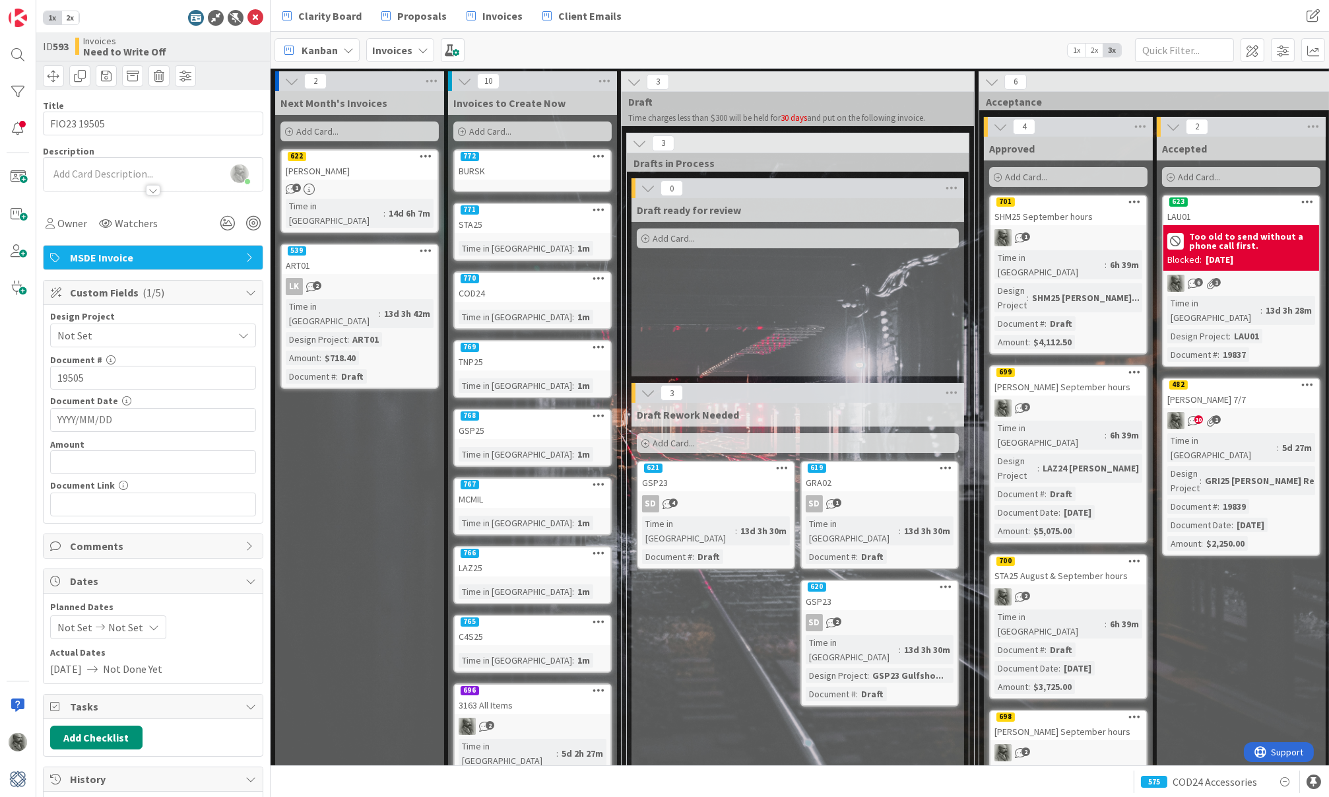
click at [599, 156] on icon at bounding box center [599, 155] width 13 height 9
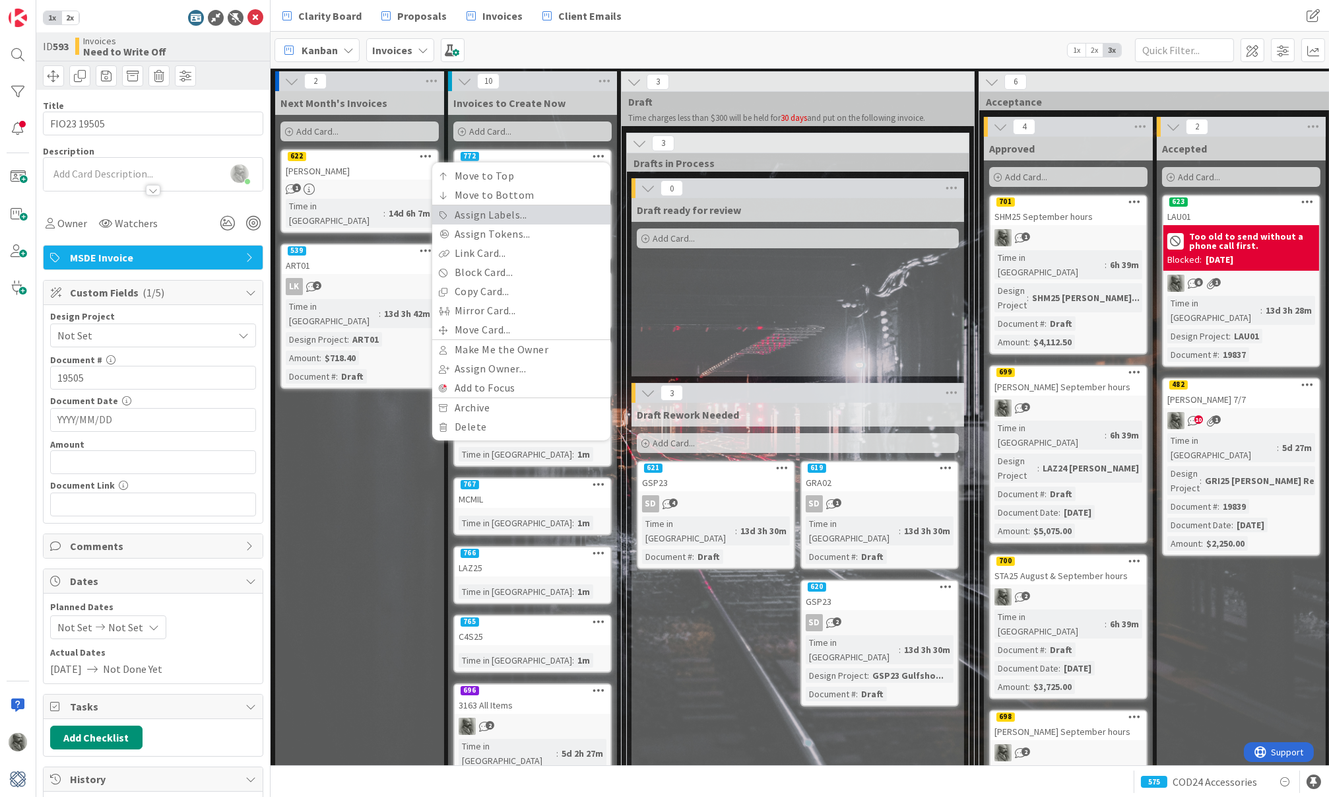
click at [554, 214] on link "Assign Labels..." at bounding box center [521, 214] width 178 height 19
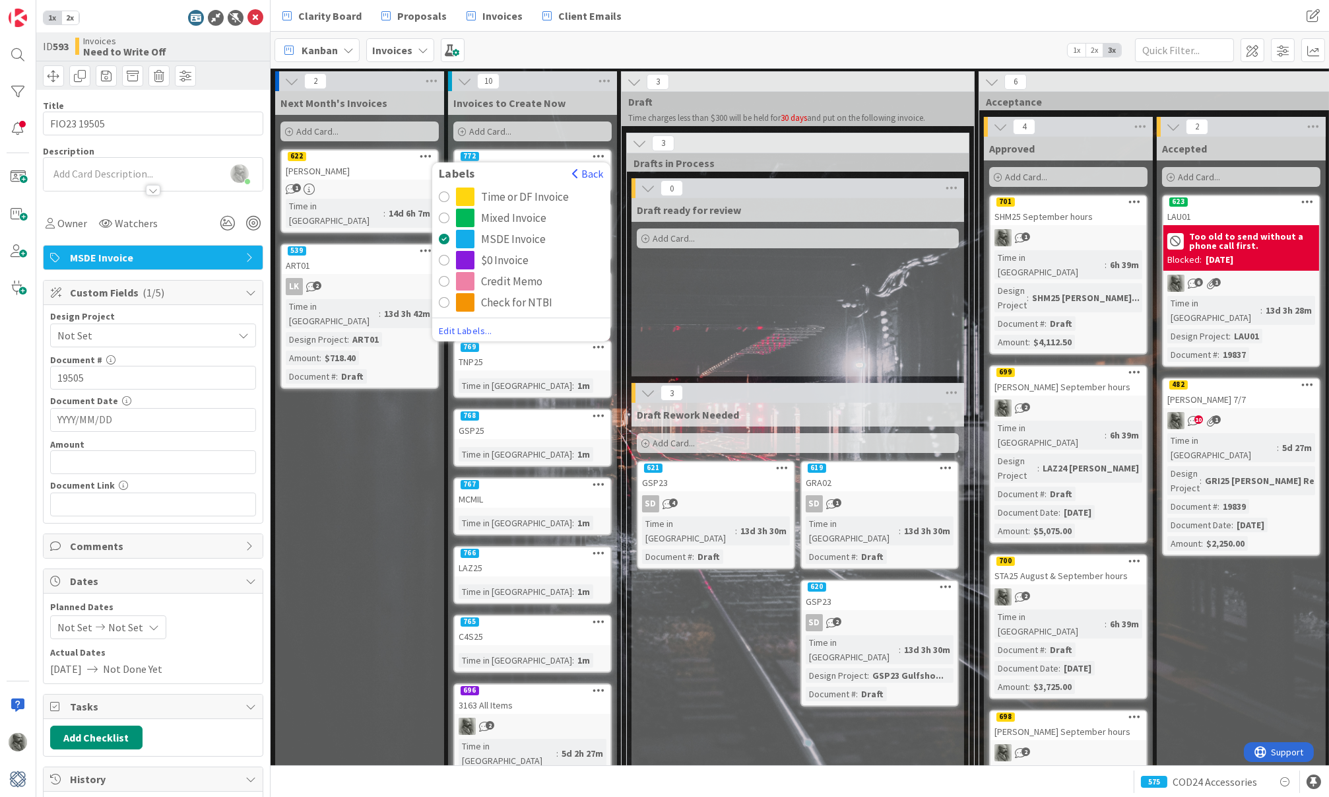
click at [498, 301] on div "Check for NTBI" at bounding box center [516, 302] width 71 height 18
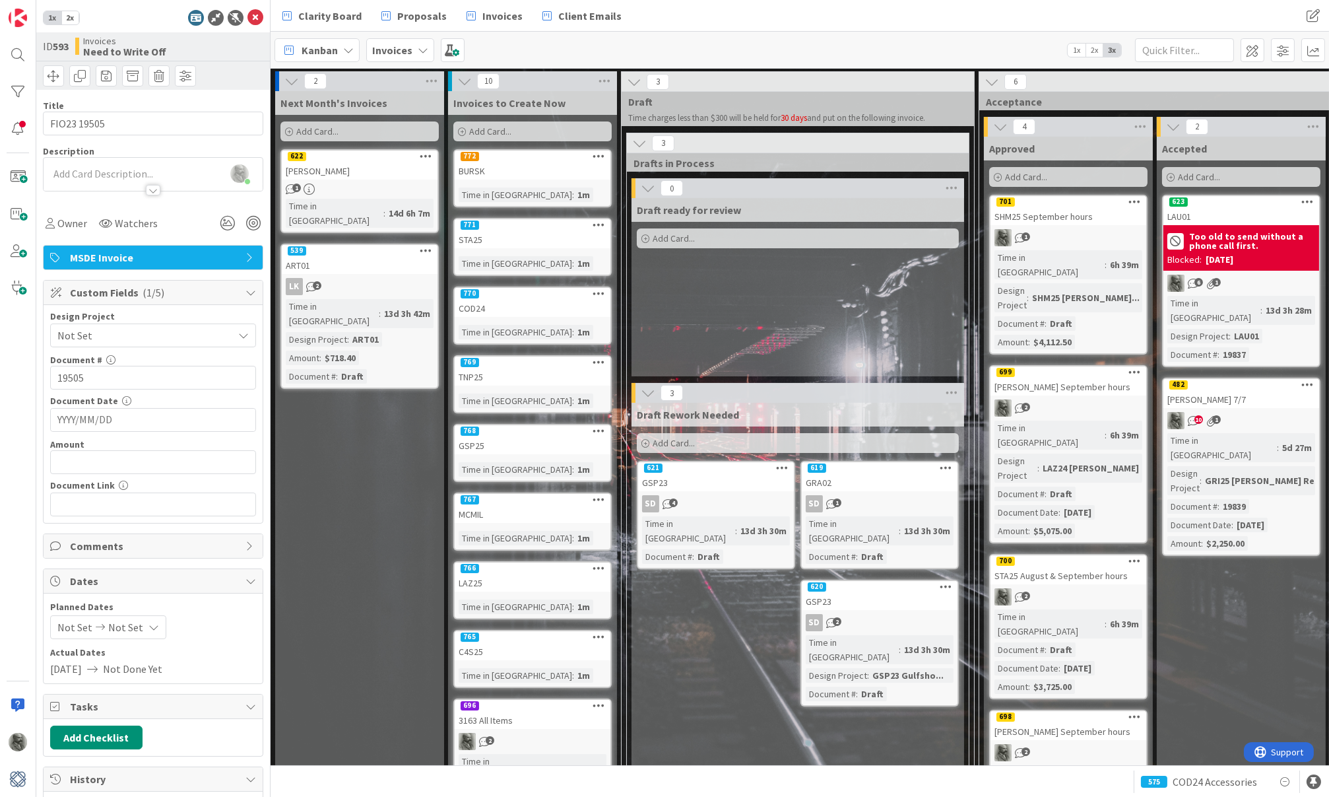
click at [595, 220] on icon at bounding box center [599, 224] width 13 height 9
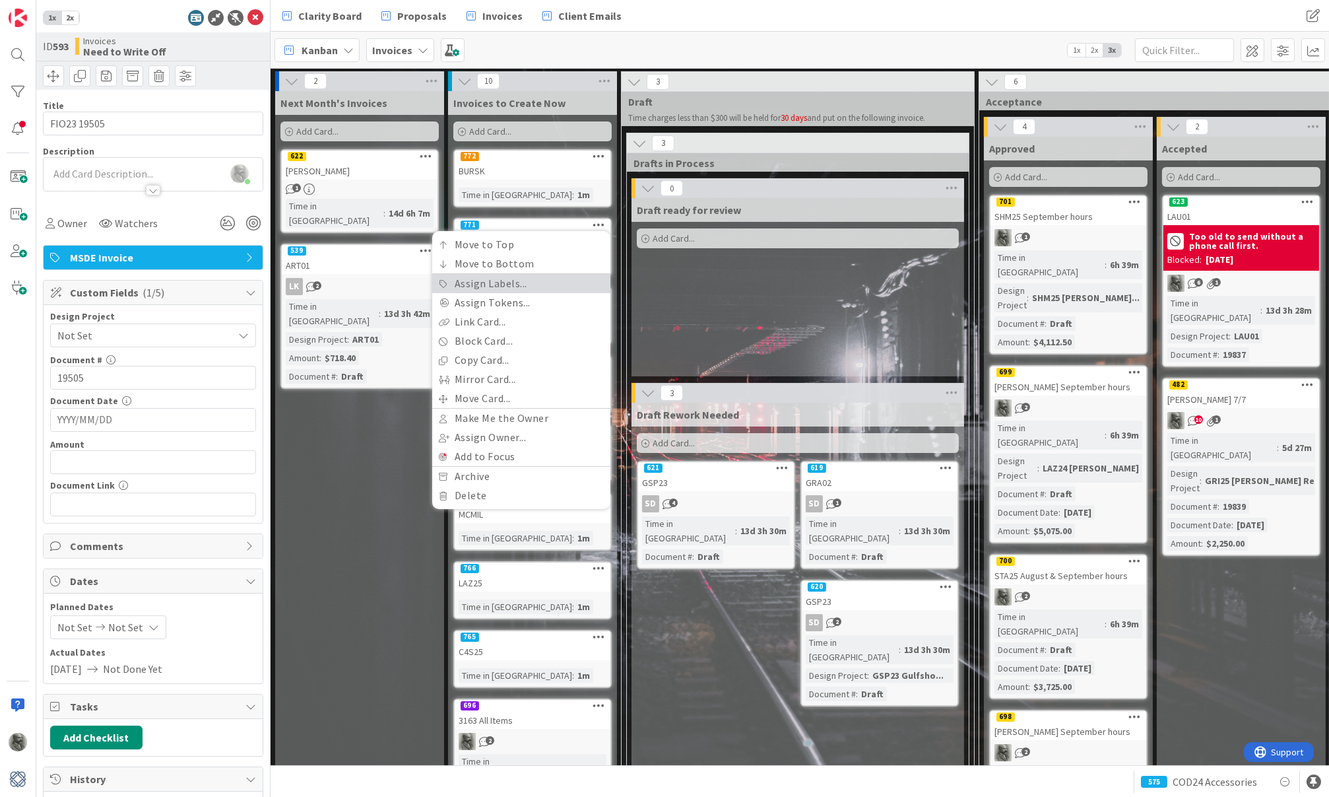
click at [508, 283] on link "Assign Labels..." at bounding box center [521, 283] width 178 height 19
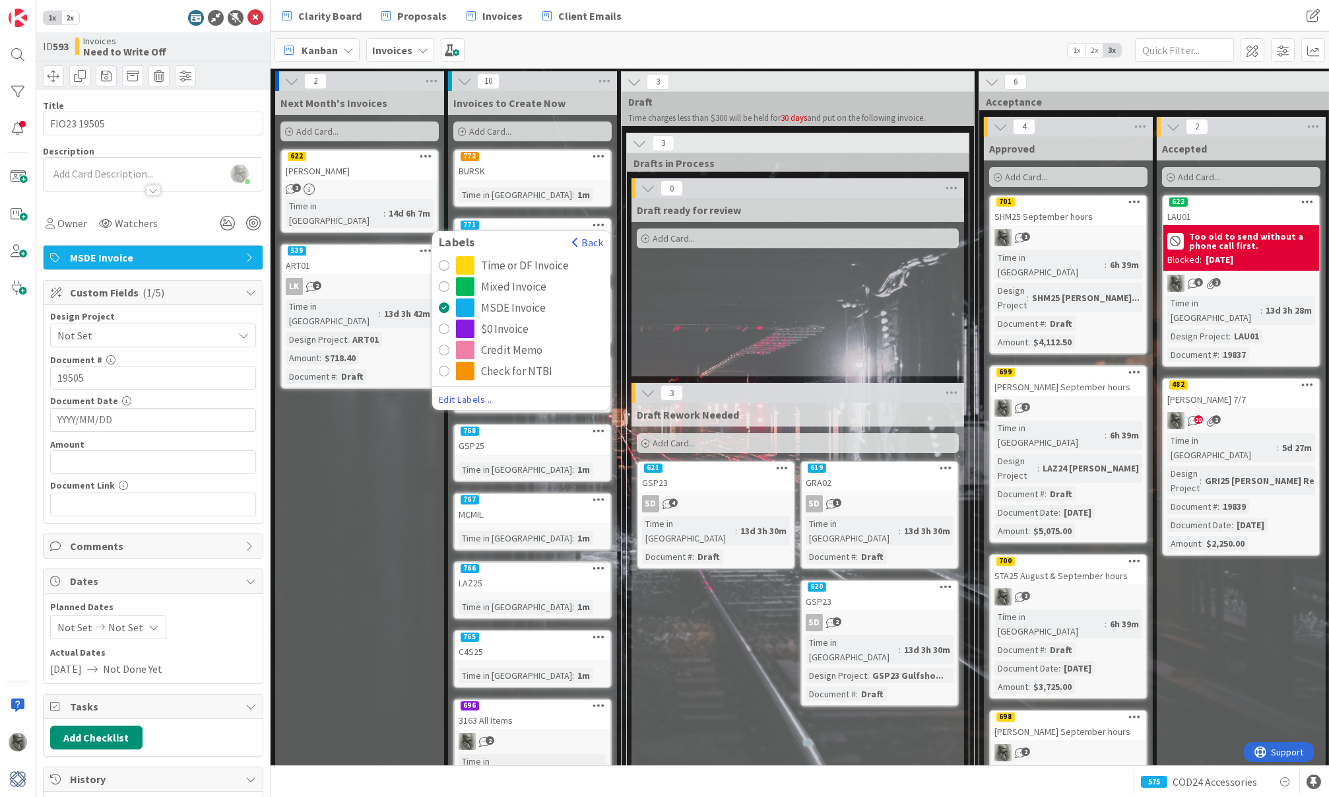
click at [508, 368] on div "Check for NTBI" at bounding box center [516, 371] width 71 height 18
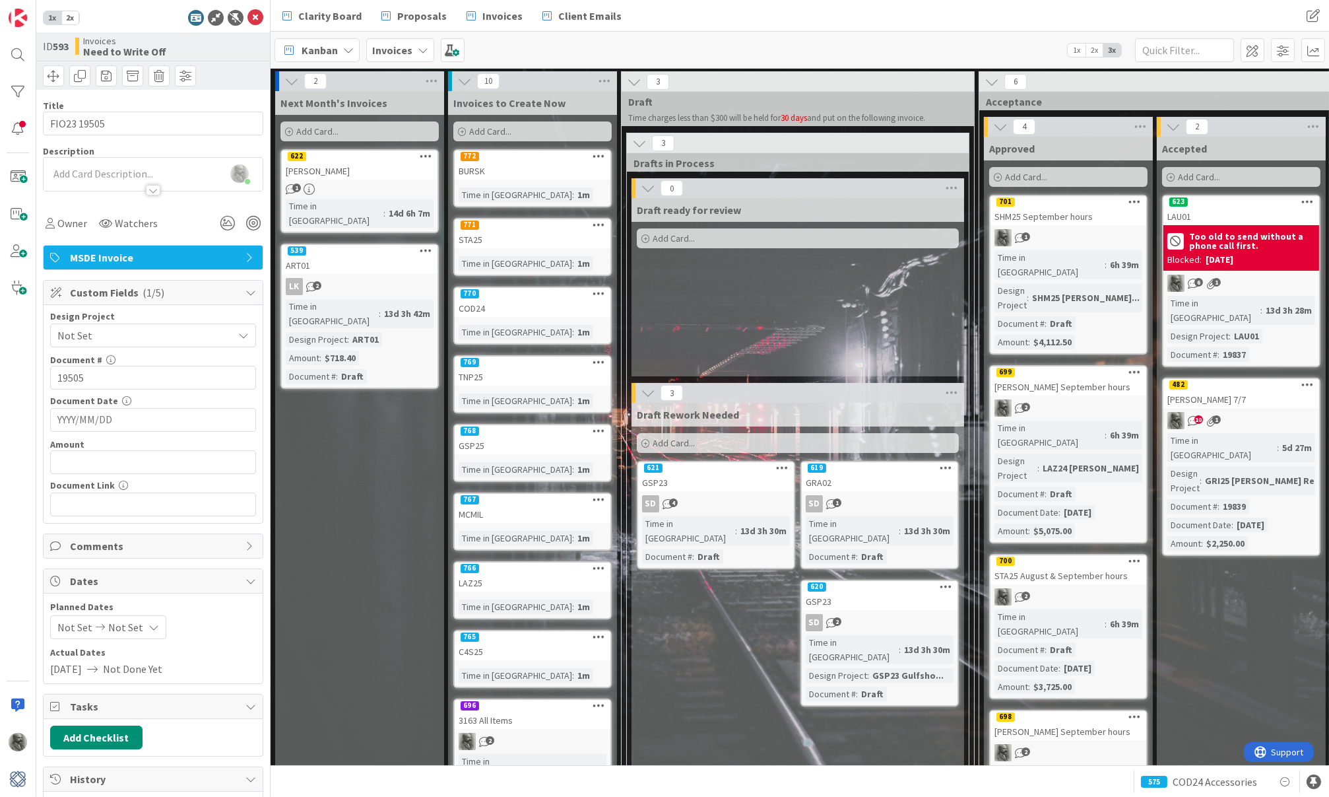
click at [596, 292] on icon at bounding box center [599, 292] width 13 height 9
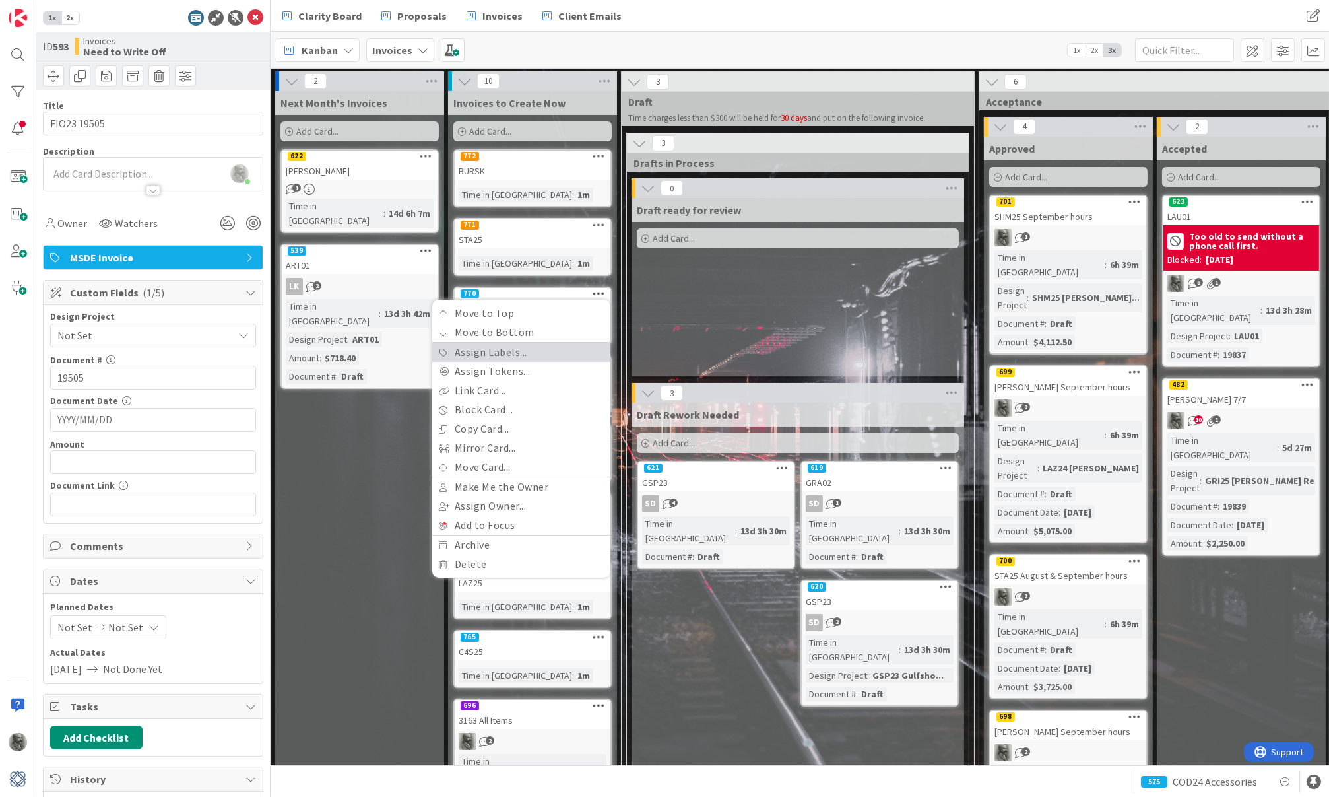
click at [514, 350] on link "Assign Labels..." at bounding box center [521, 352] width 178 height 19
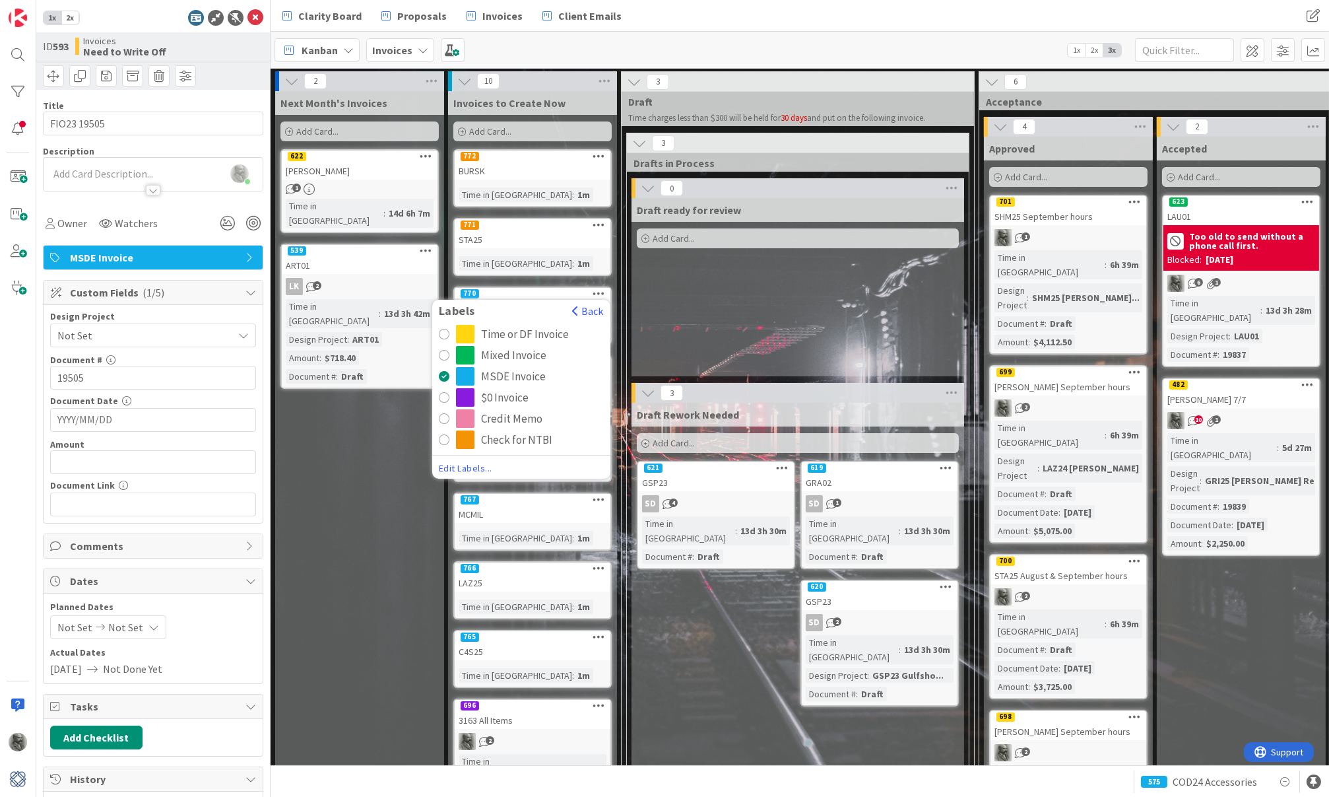
click at [504, 437] on div "Check for NTBI" at bounding box center [516, 439] width 71 height 18
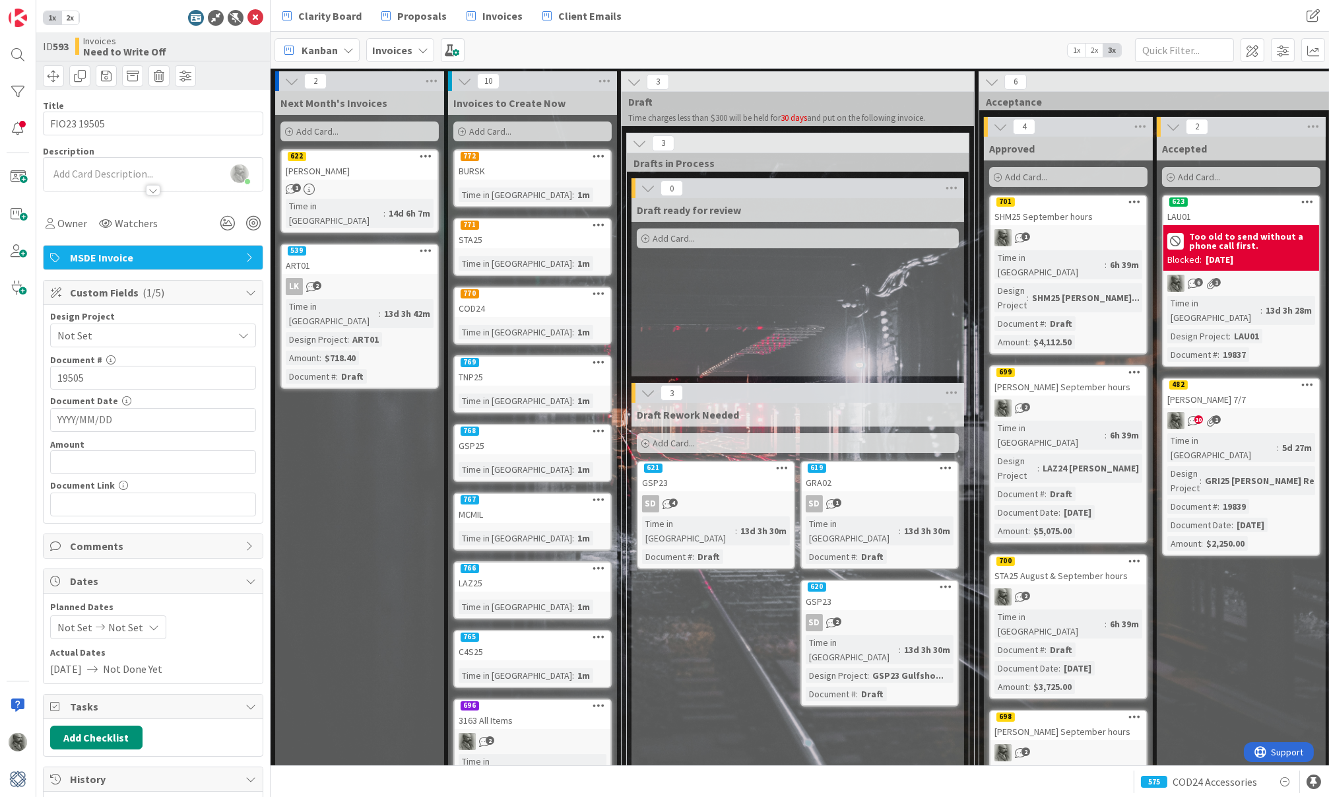
click at [595, 360] on icon at bounding box center [599, 361] width 13 height 9
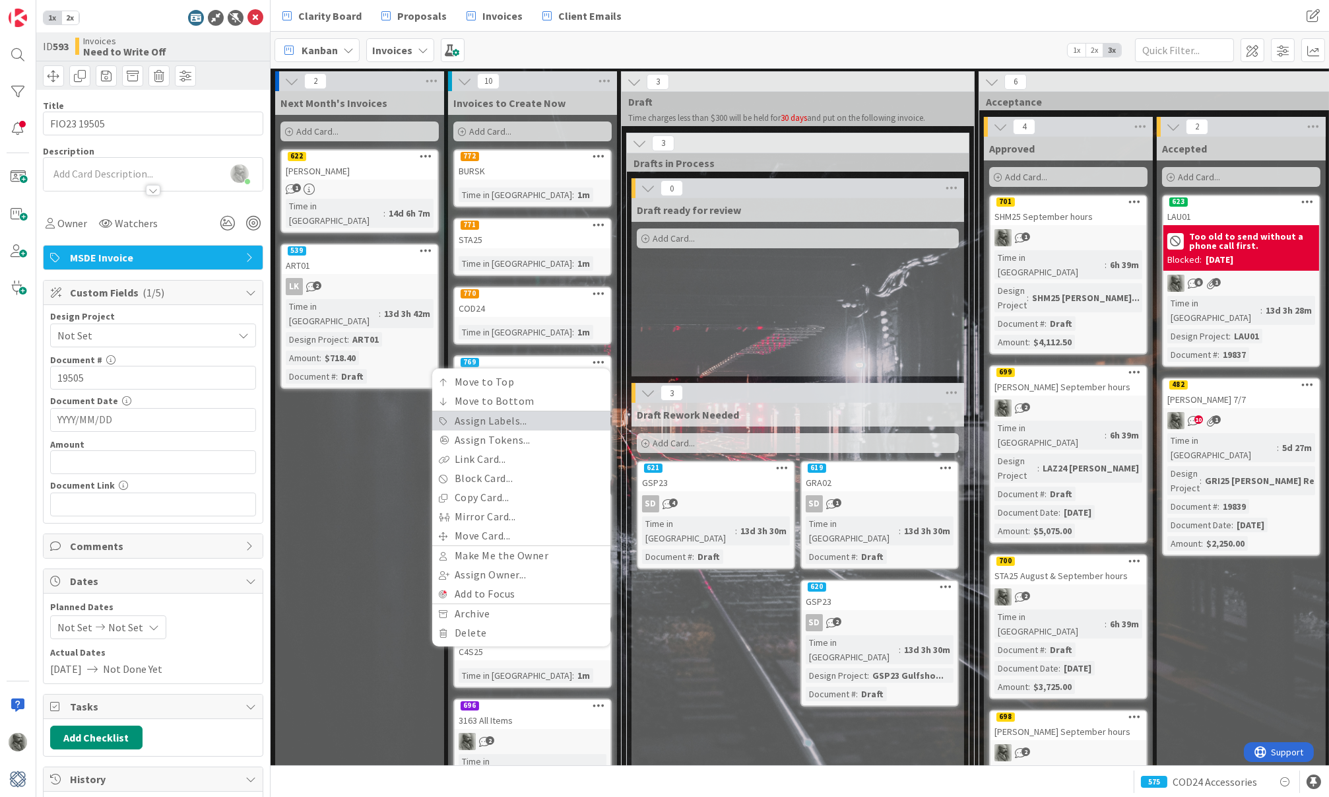
click at [493, 417] on link "Assign Labels..." at bounding box center [521, 420] width 178 height 19
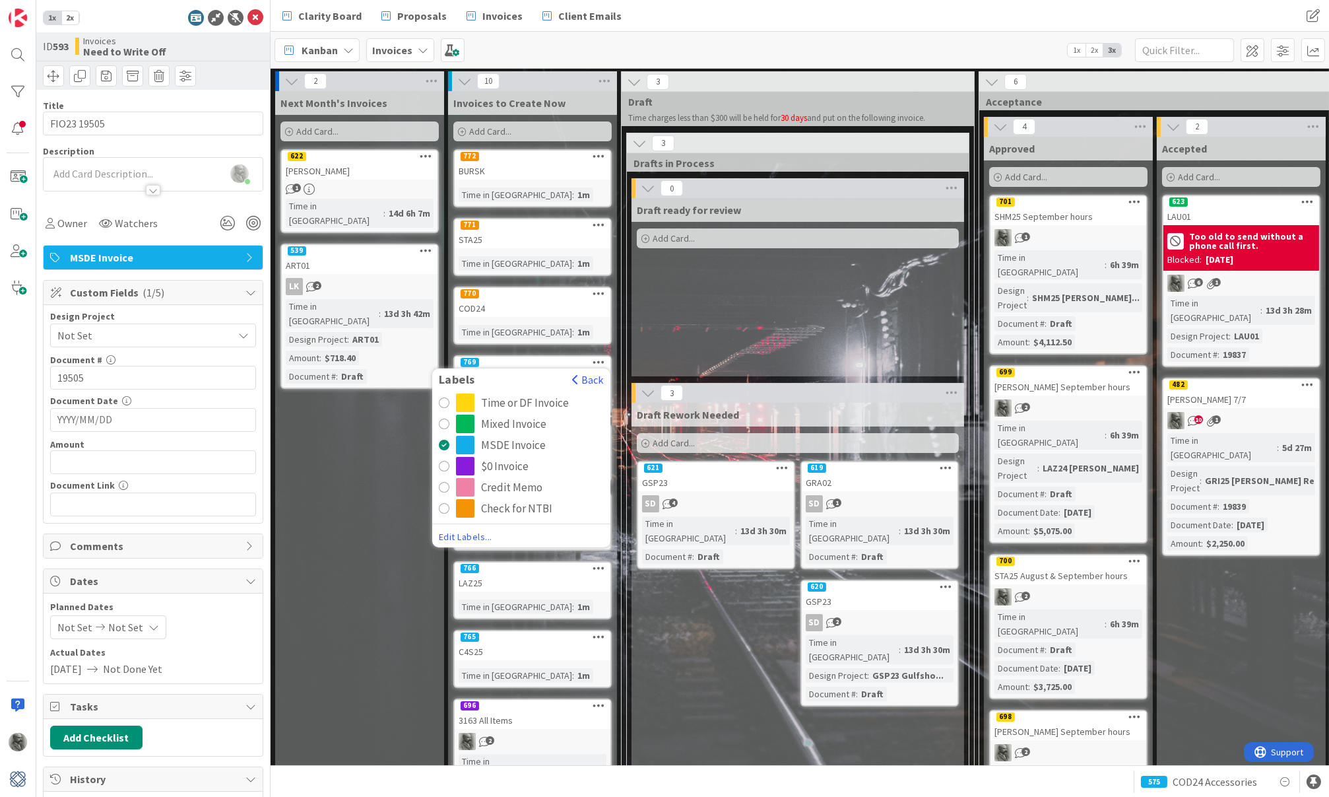
click at [494, 505] on div "Check for NTBI" at bounding box center [516, 508] width 71 height 18
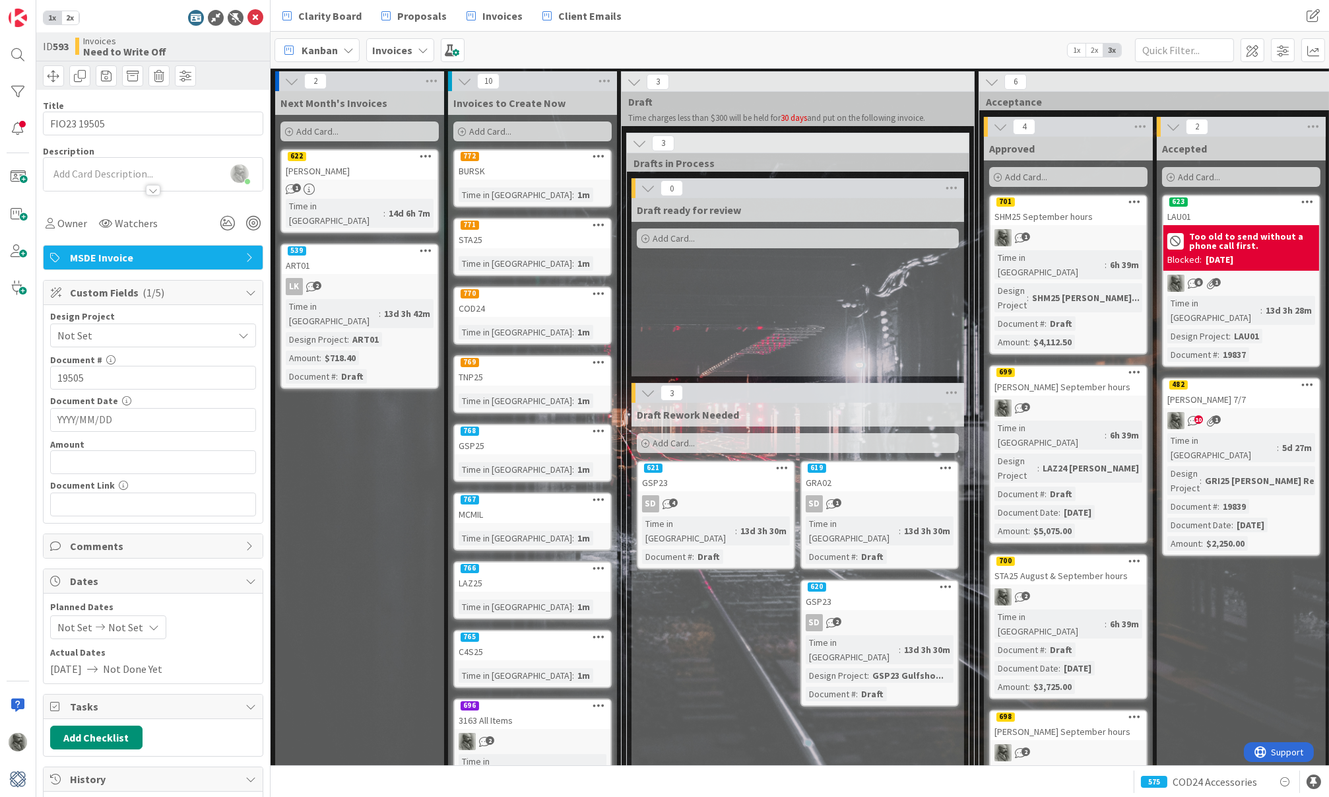
click at [596, 427] on icon at bounding box center [599, 430] width 13 height 9
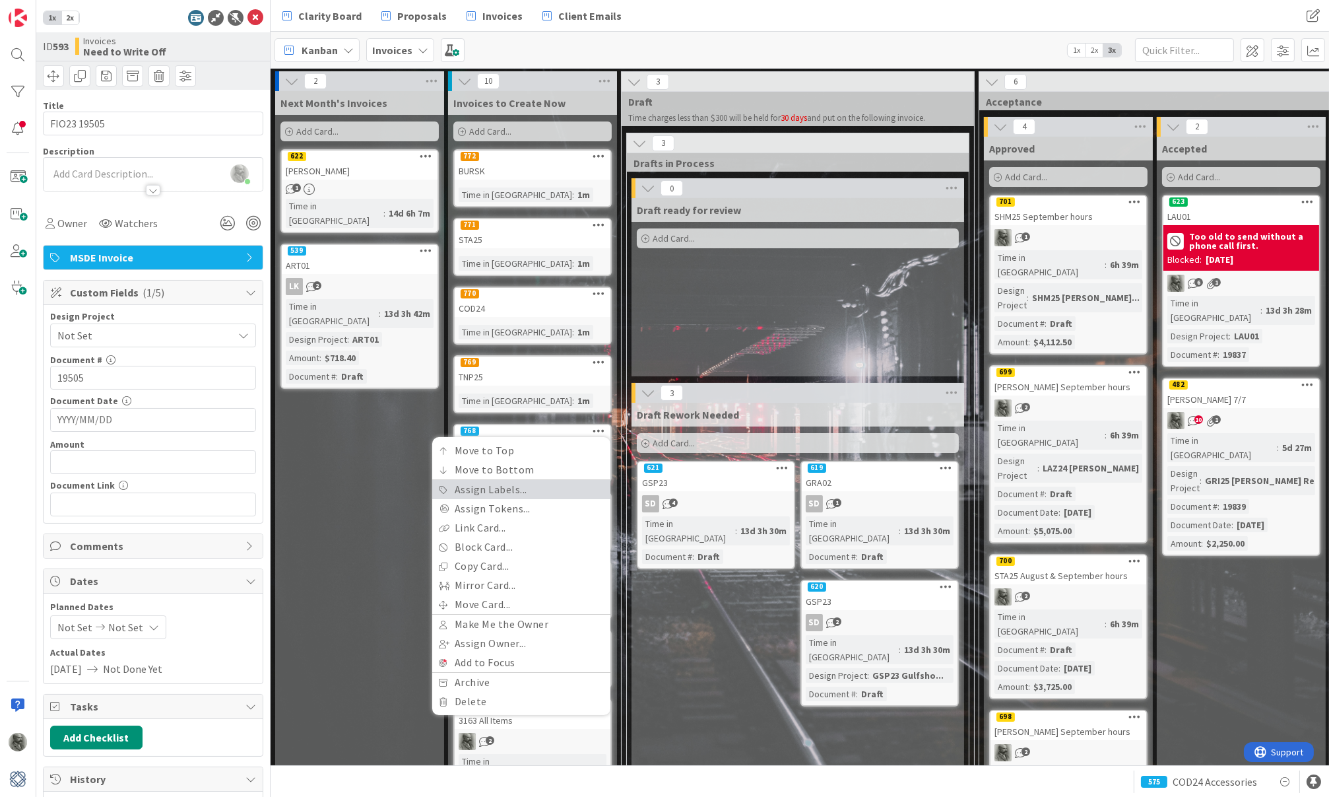
click at [518, 485] on link "Assign Labels..." at bounding box center [521, 489] width 178 height 19
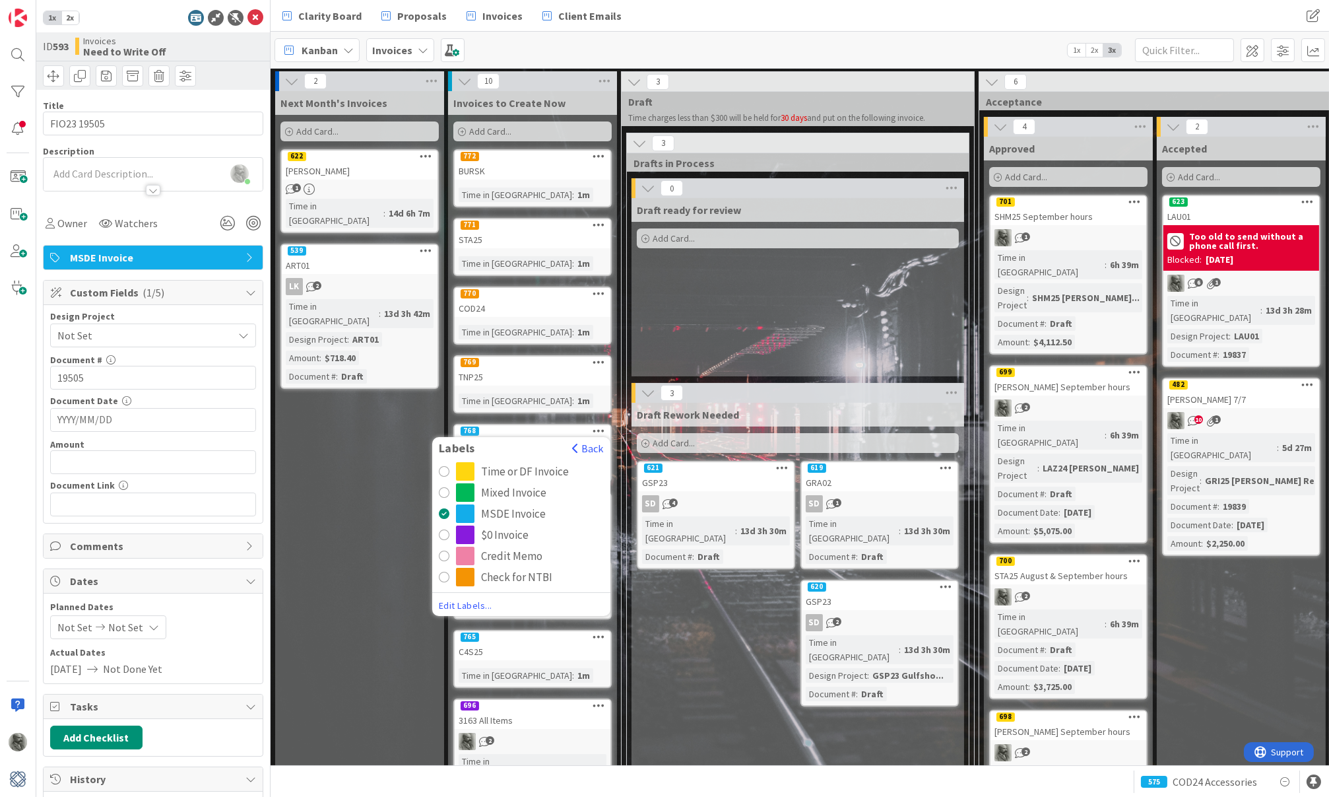
click at [514, 572] on div "Check for NTBI" at bounding box center [516, 577] width 71 height 18
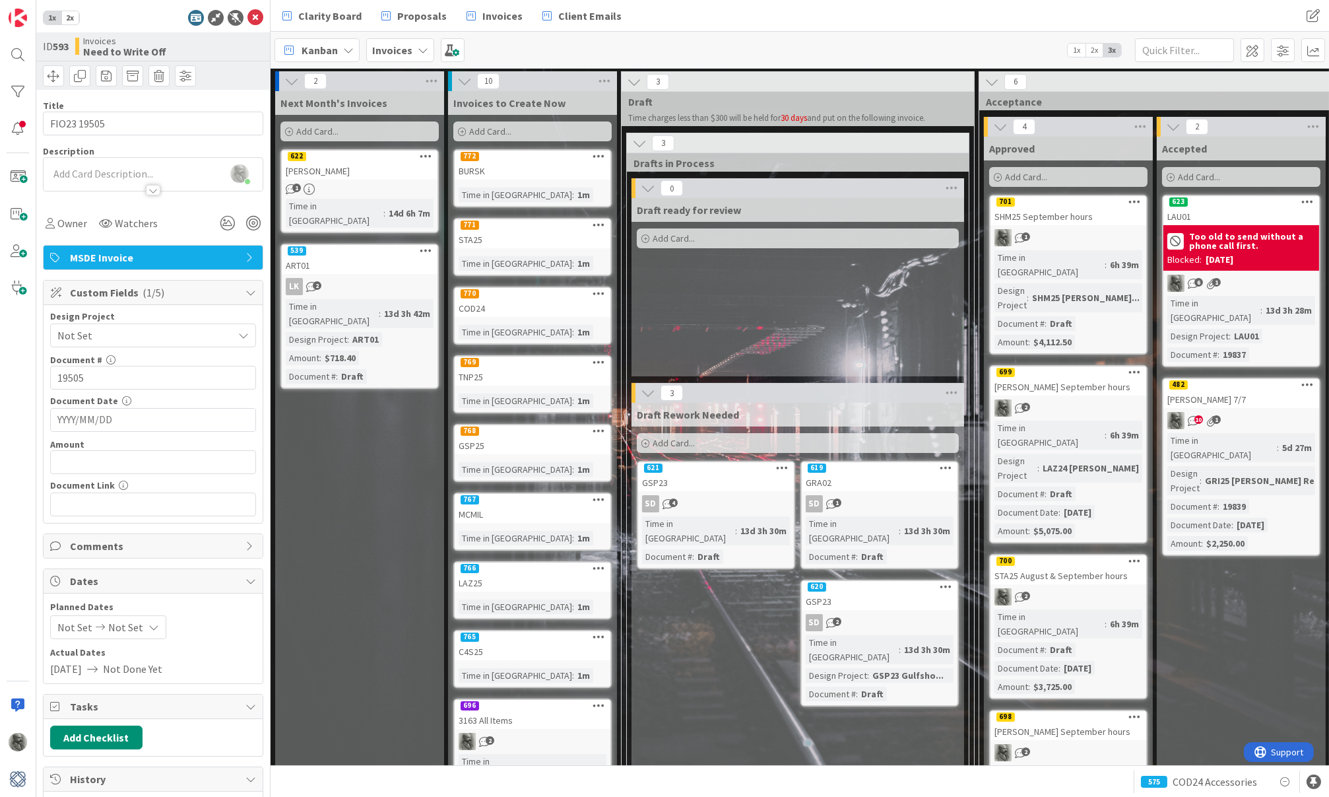
click at [593, 496] on icon at bounding box center [599, 498] width 13 height 9
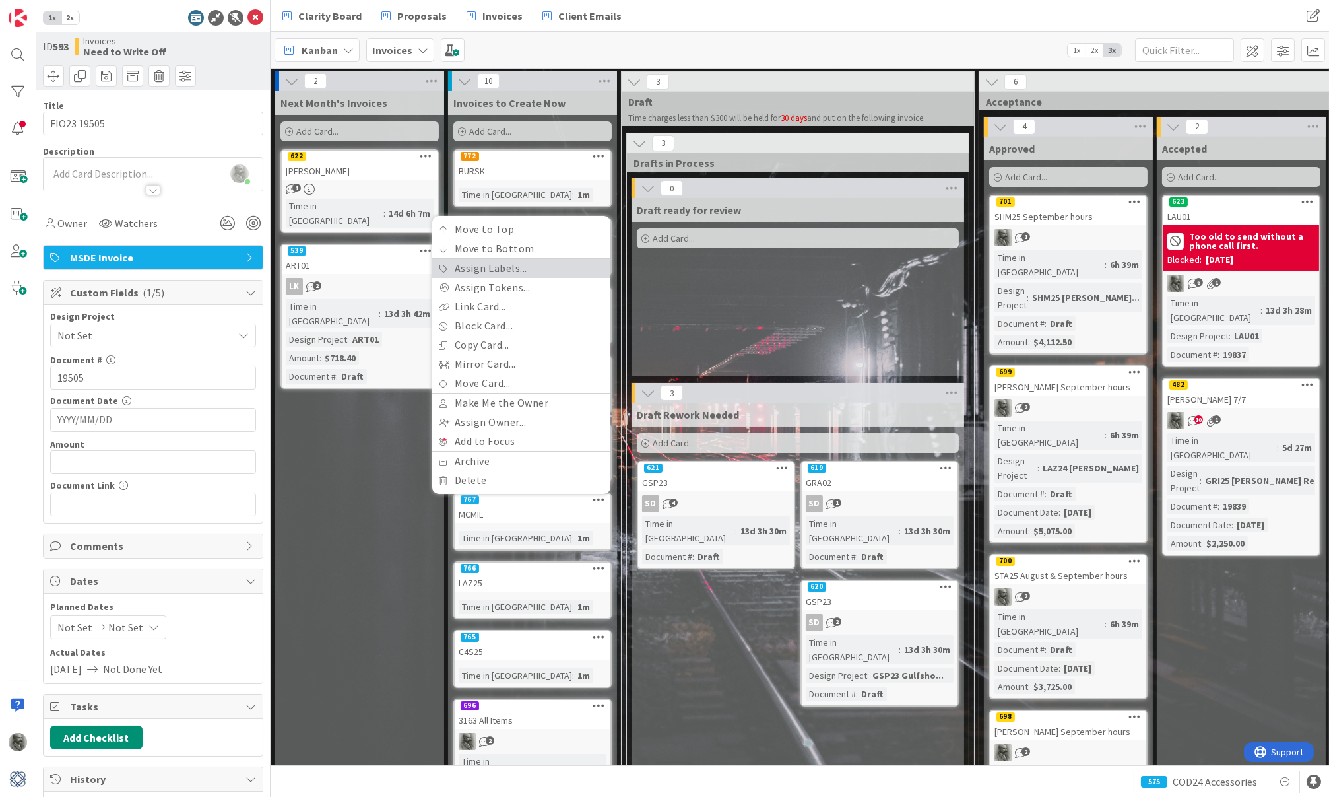
click at [511, 265] on link "Assign Labels..." at bounding box center [521, 268] width 178 height 19
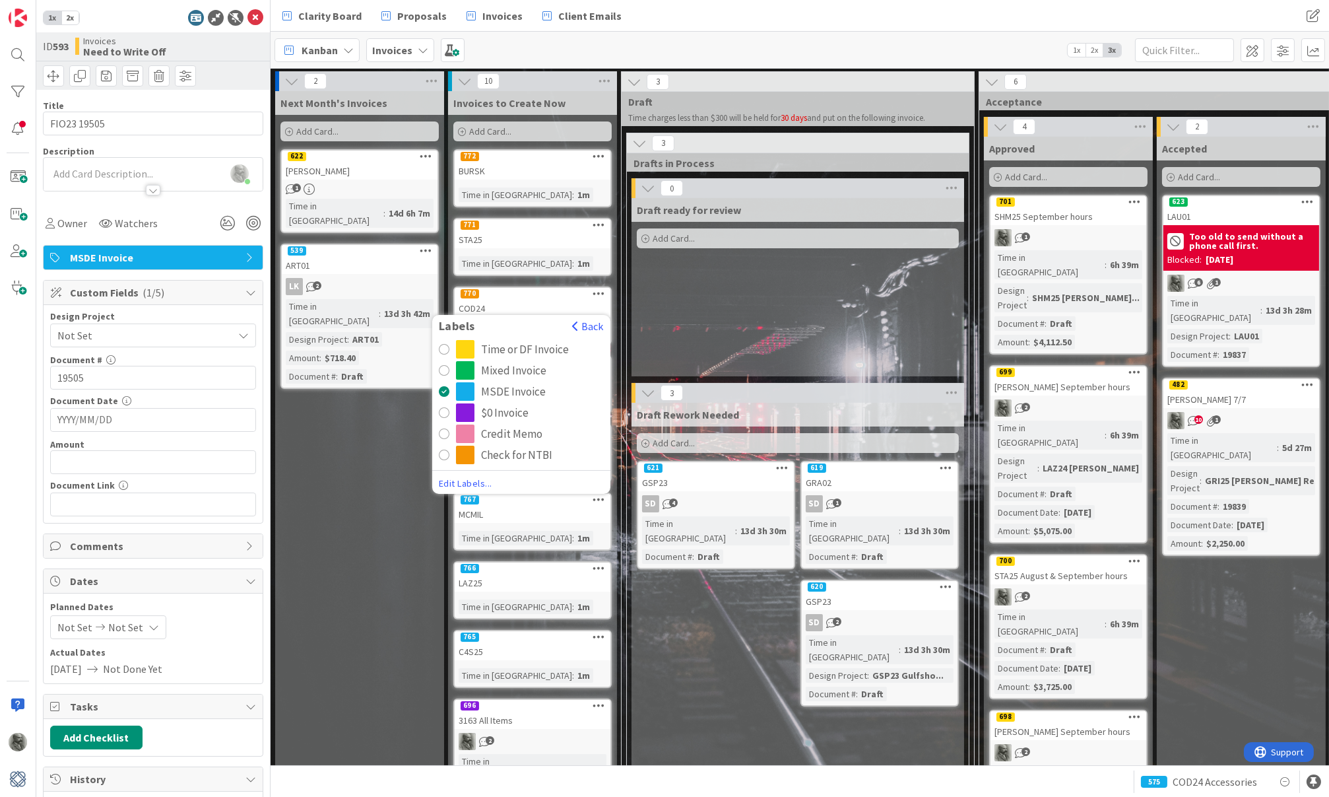
click at [501, 454] on div "Check for NTBI" at bounding box center [516, 455] width 71 height 18
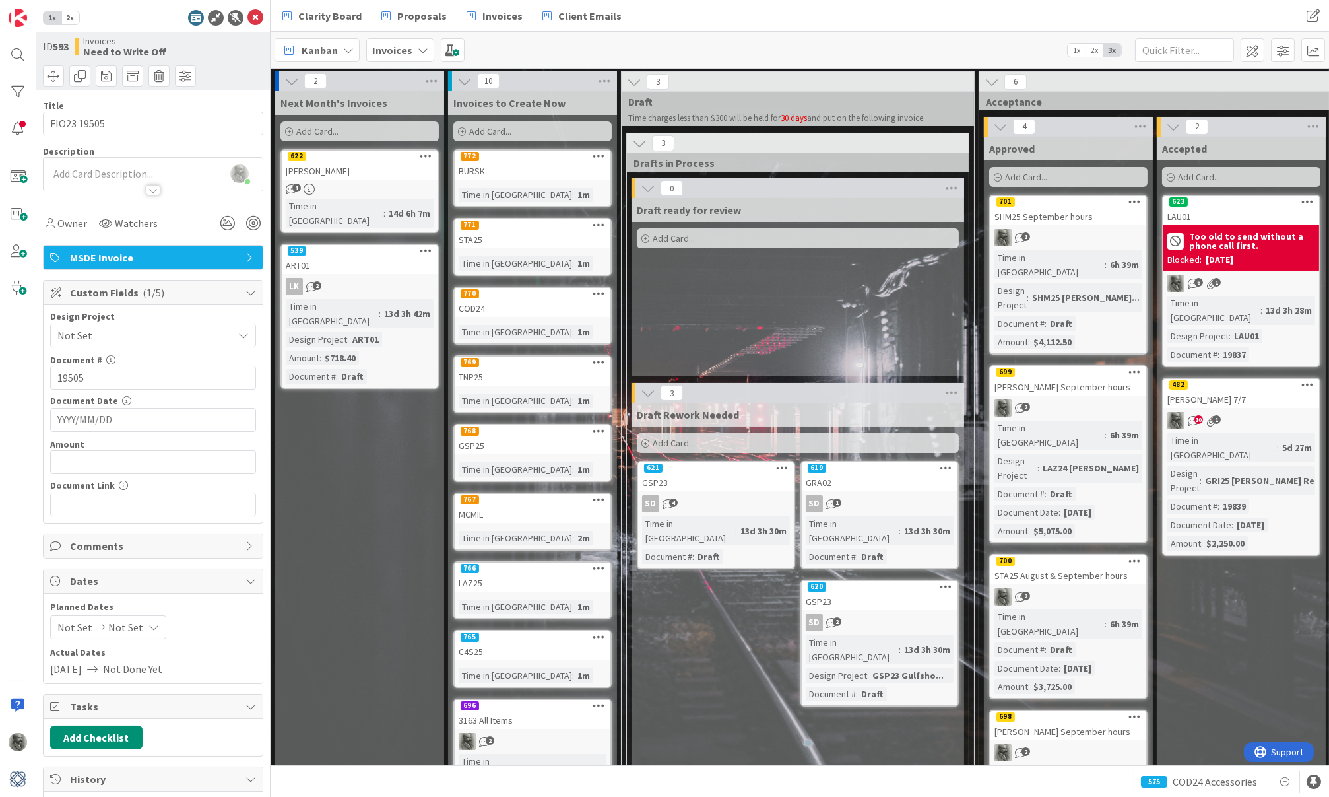
click at [601, 563] on icon at bounding box center [599, 567] width 13 height 9
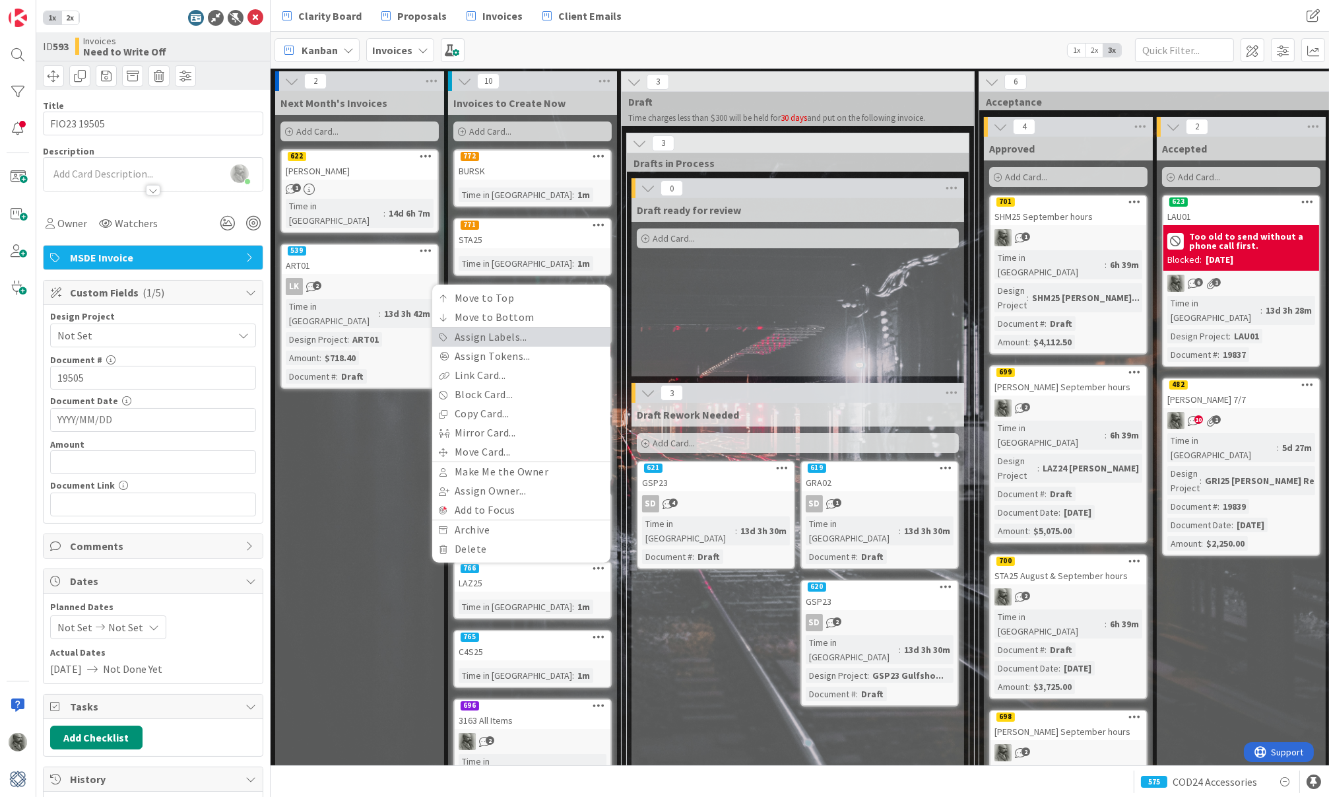
click at [521, 341] on link "Assign Labels..." at bounding box center [521, 336] width 178 height 19
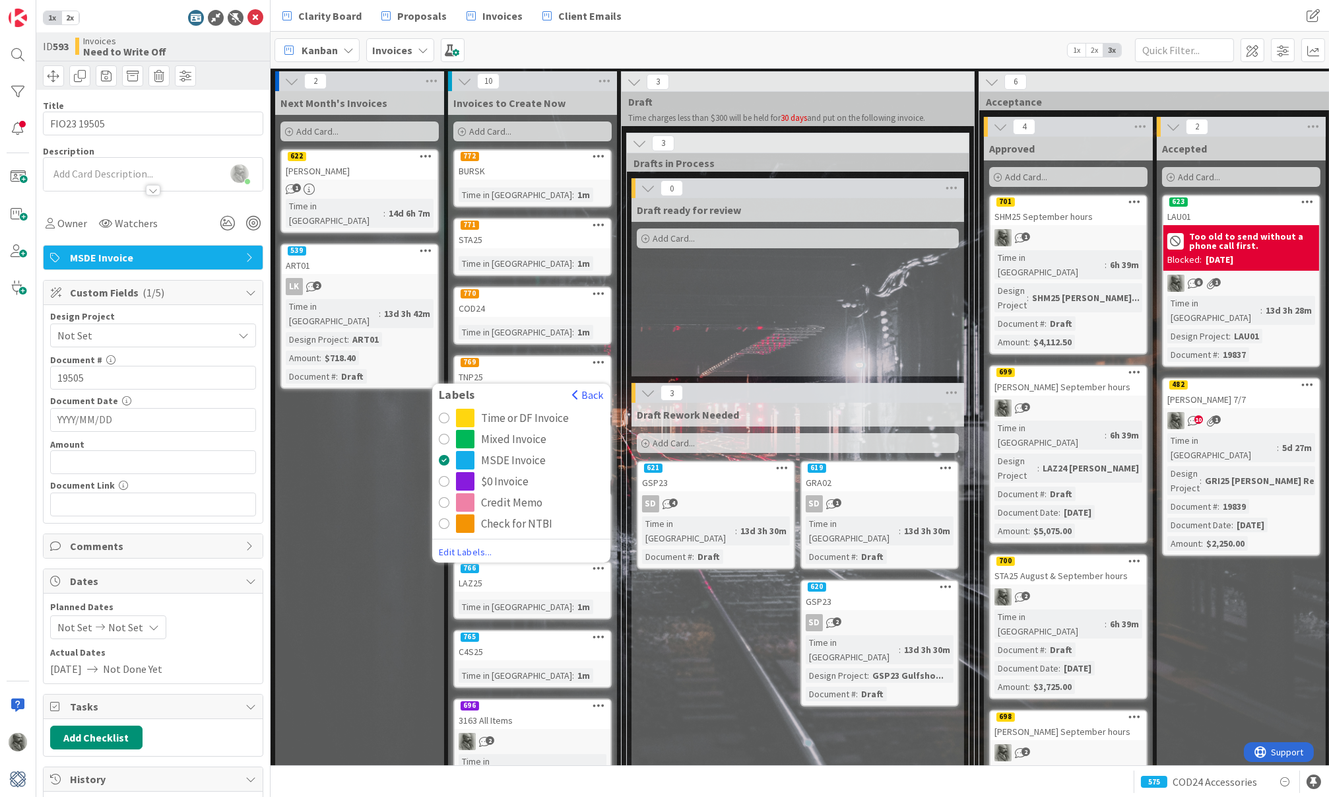
click at [494, 518] on div "Check for NTBI" at bounding box center [516, 523] width 71 height 18
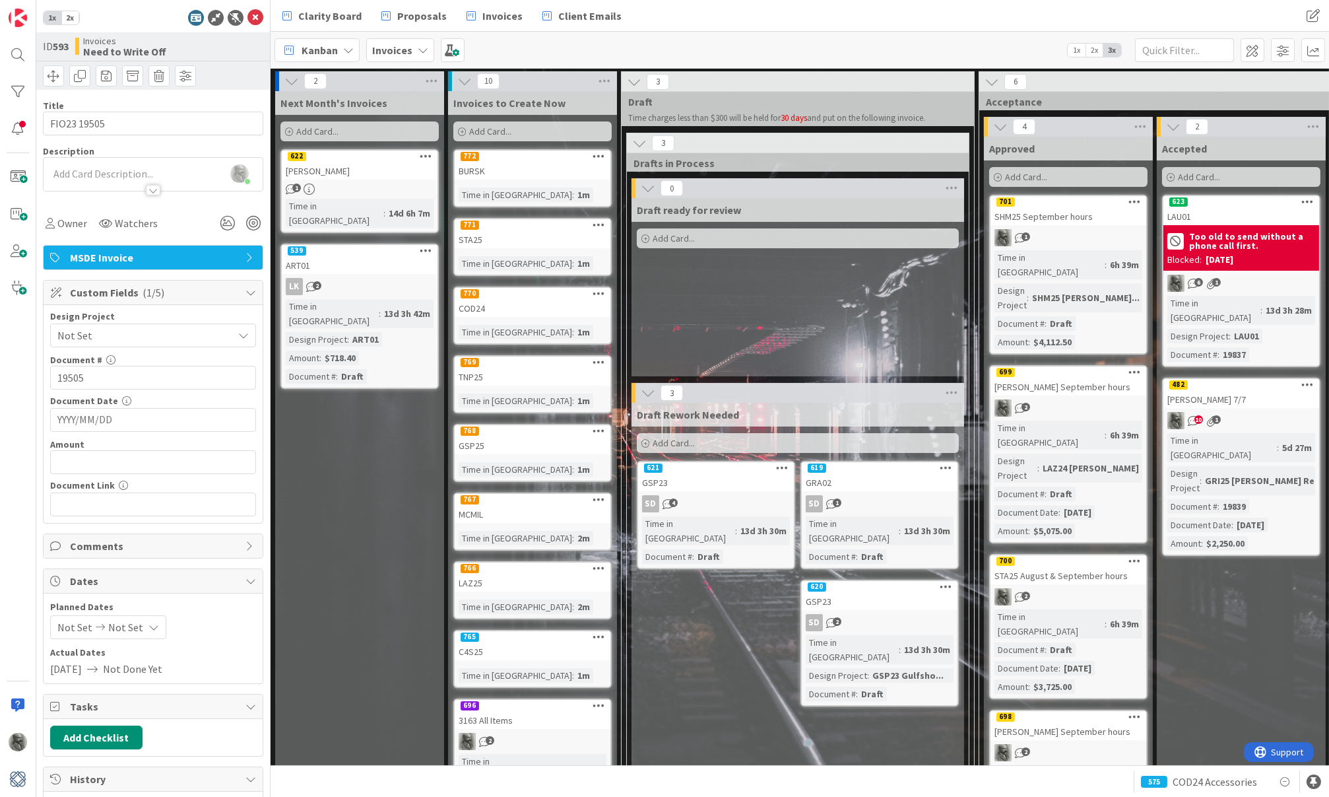
click at [597, 632] on icon at bounding box center [599, 636] width 13 height 9
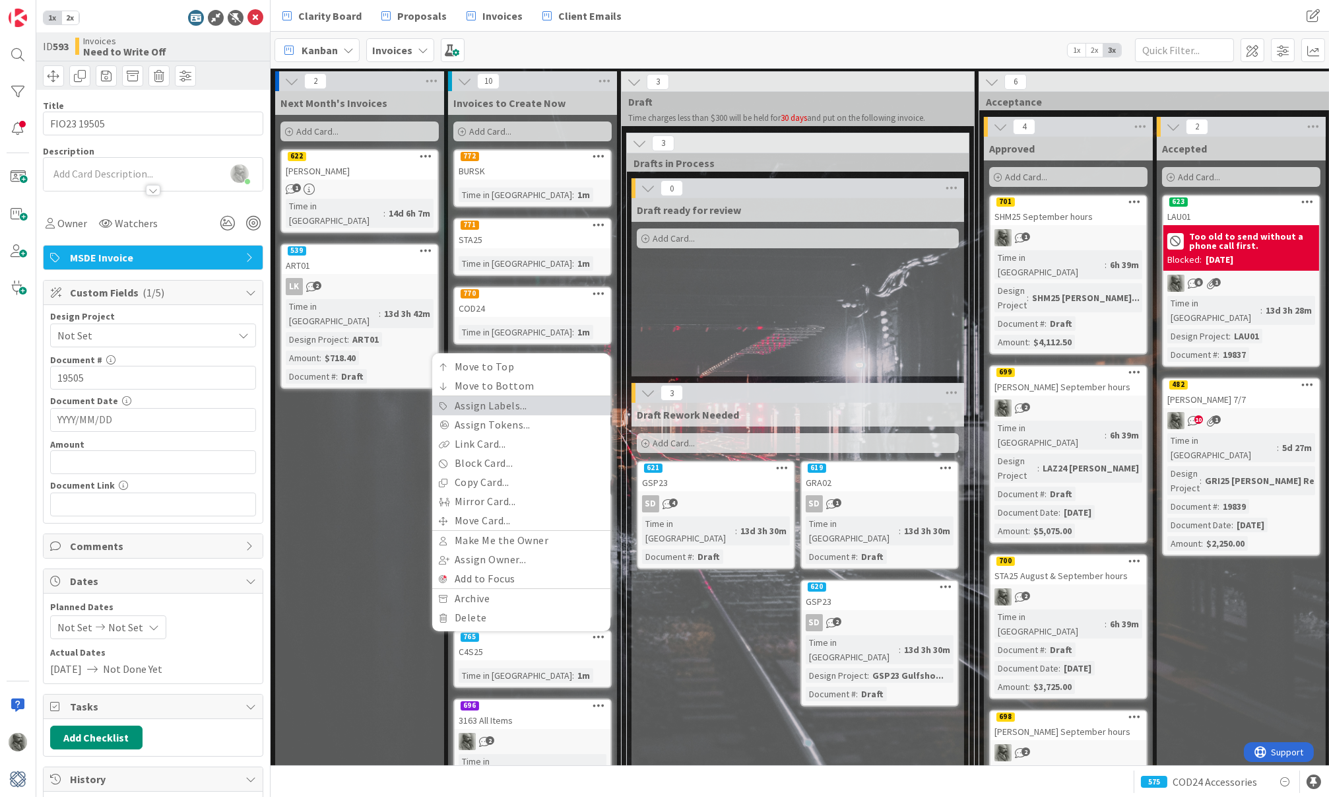
click at [538, 405] on link "Assign Labels..." at bounding box center [521, 405] width 178 height 19
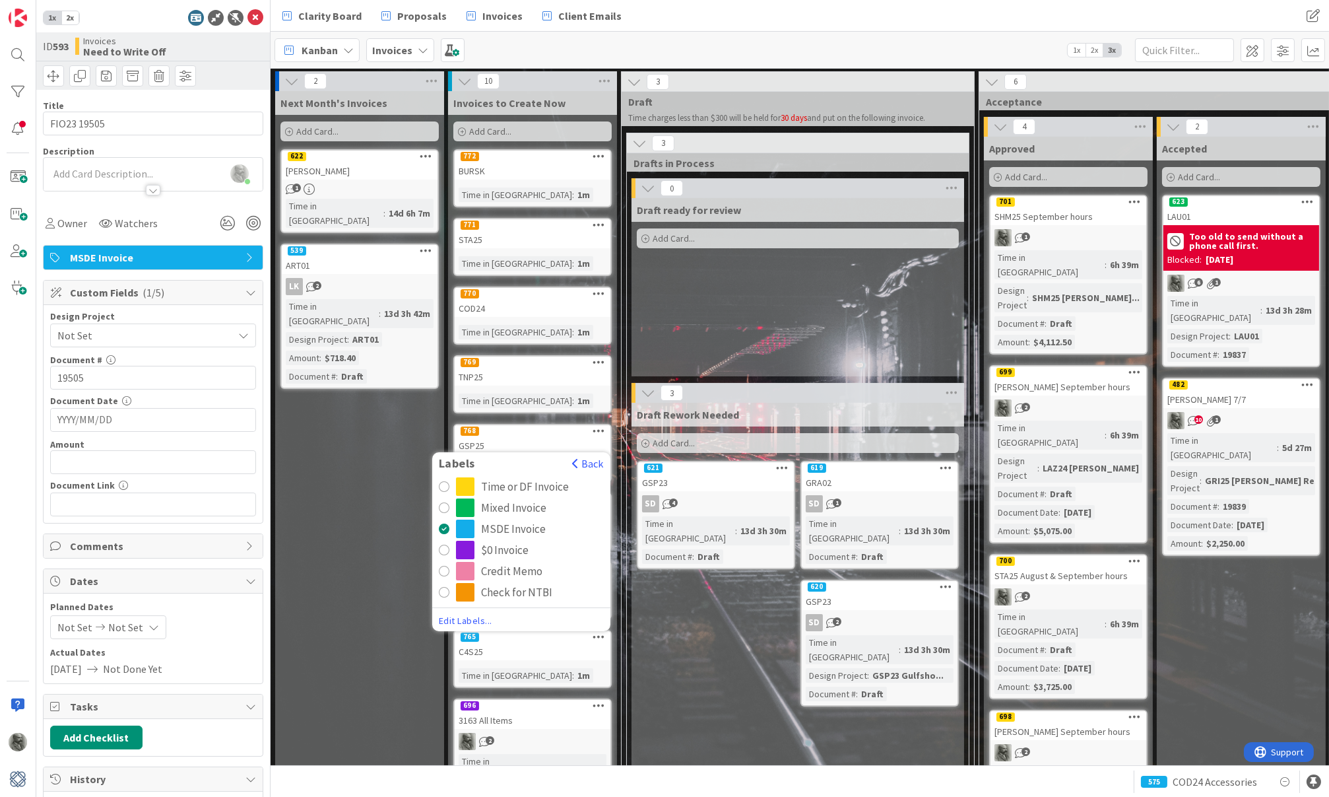
click at [501, 586] on div "Check for NTBI" at bounding box center [516, 592] width 71 height 18
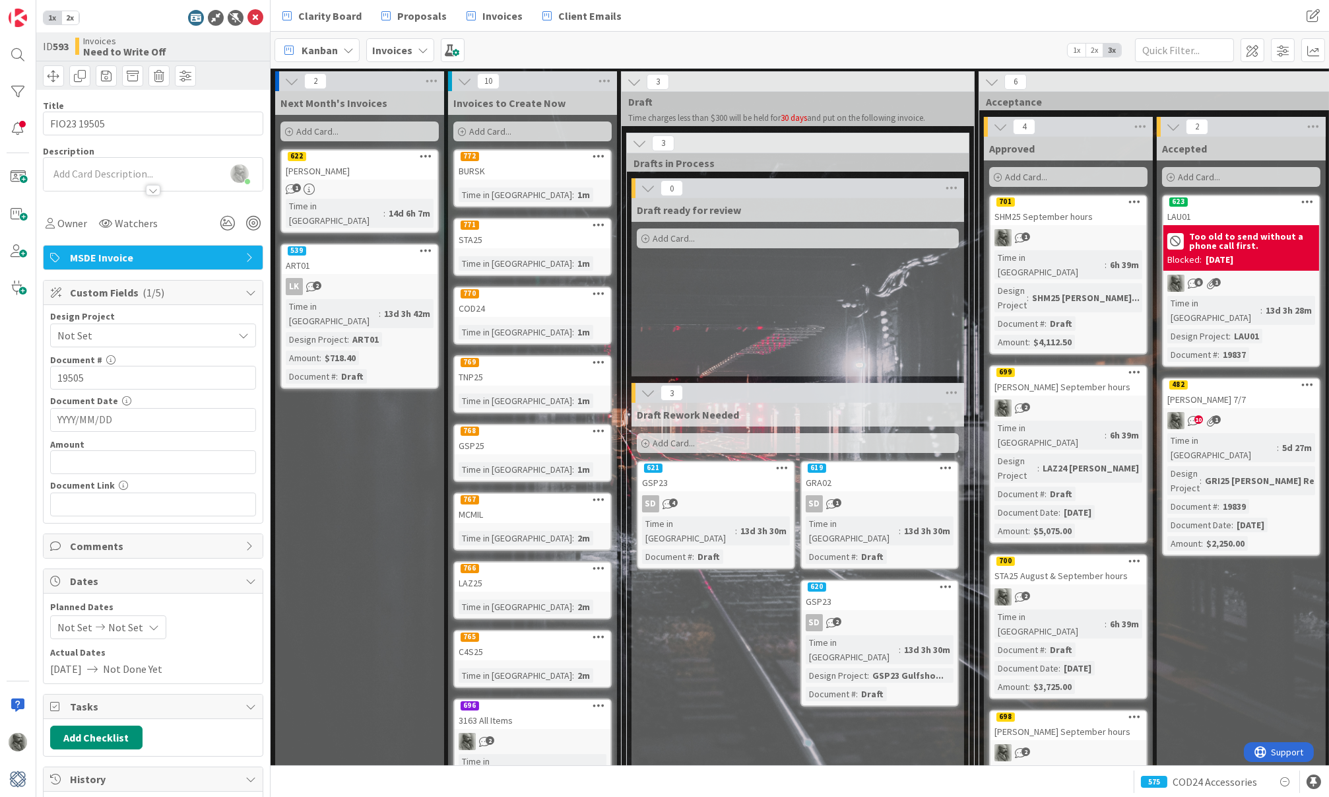
click at [485, 126] on span "Add Card..." at bounding box center [490, 131] width 42 height 12
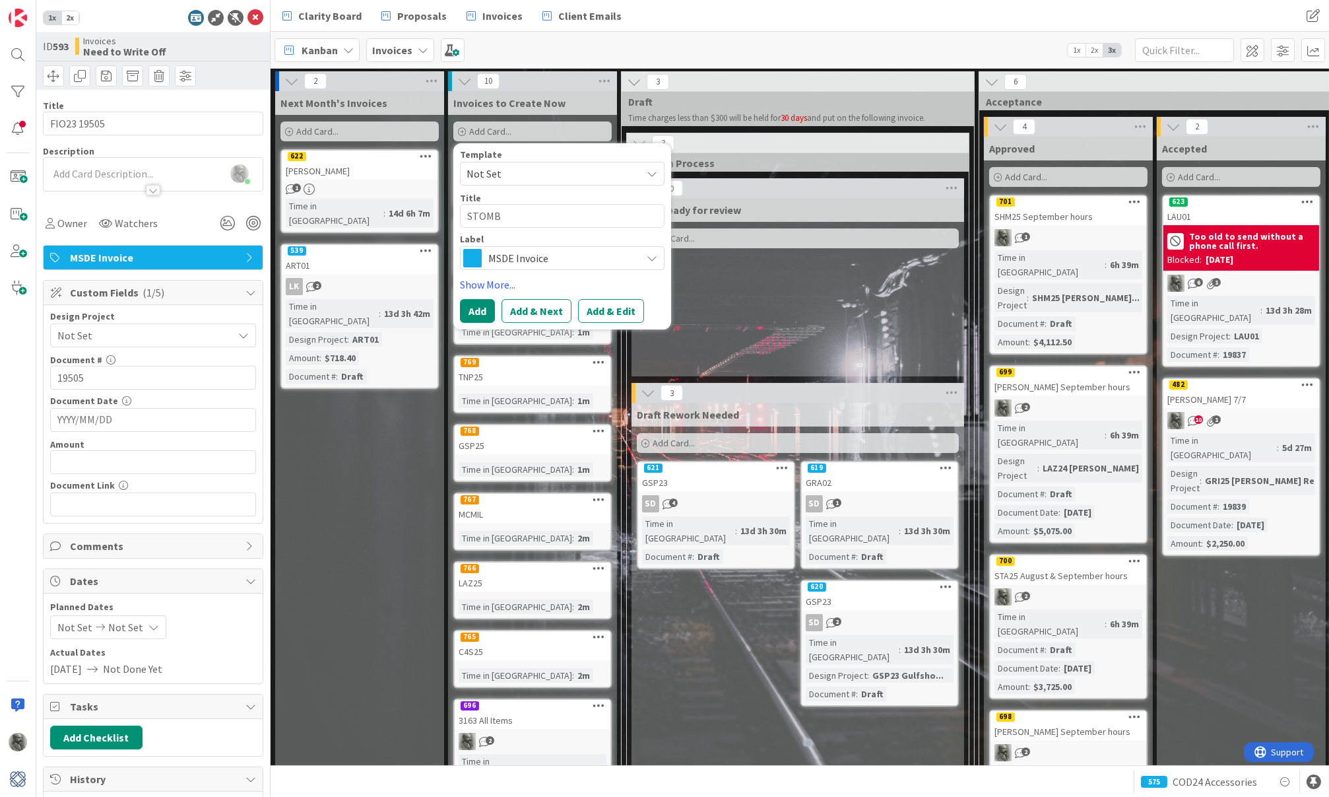
click at [522, 247] on div "MSDE Invoice" at bounding box center [562, 258] width 205 height 24
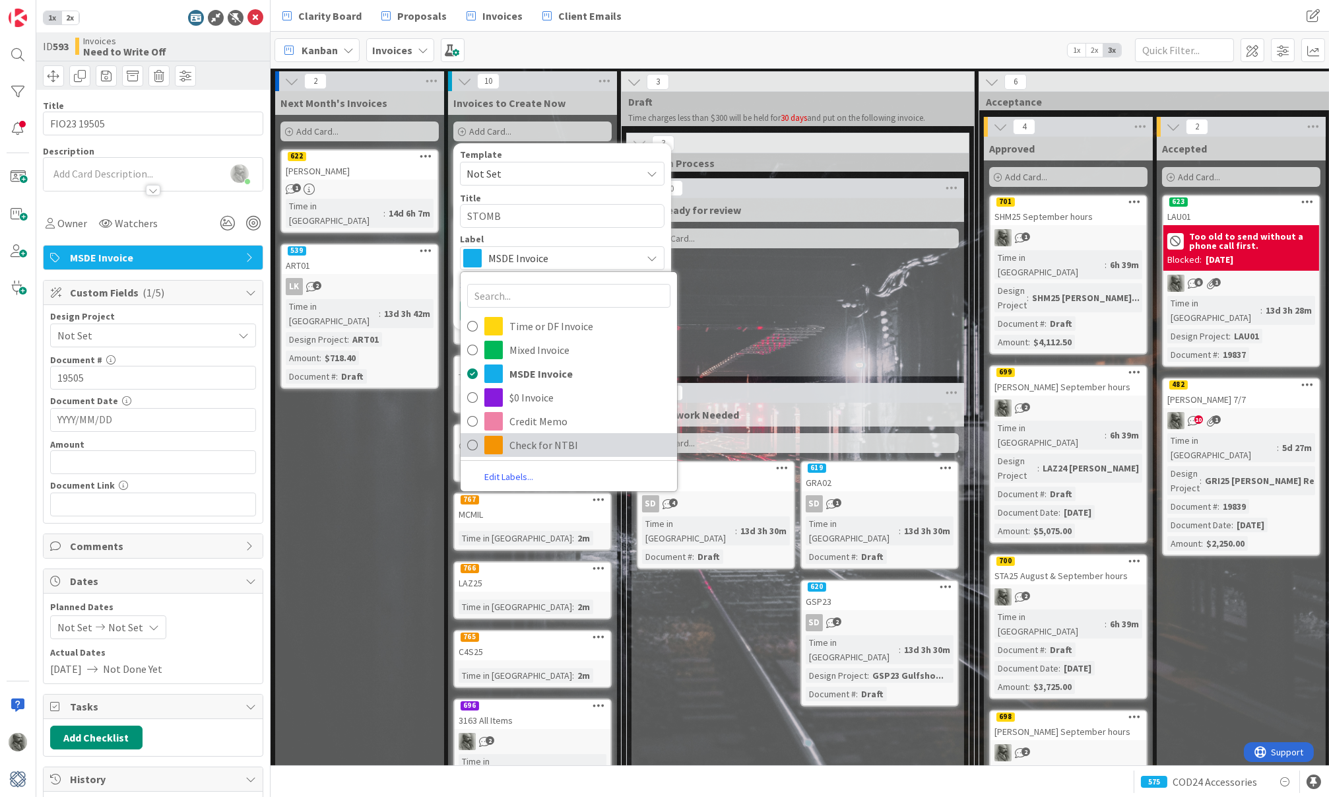
click at [535, 446] on span "Check for NTBI" at bounding box center [590, 445] width 161 height 20
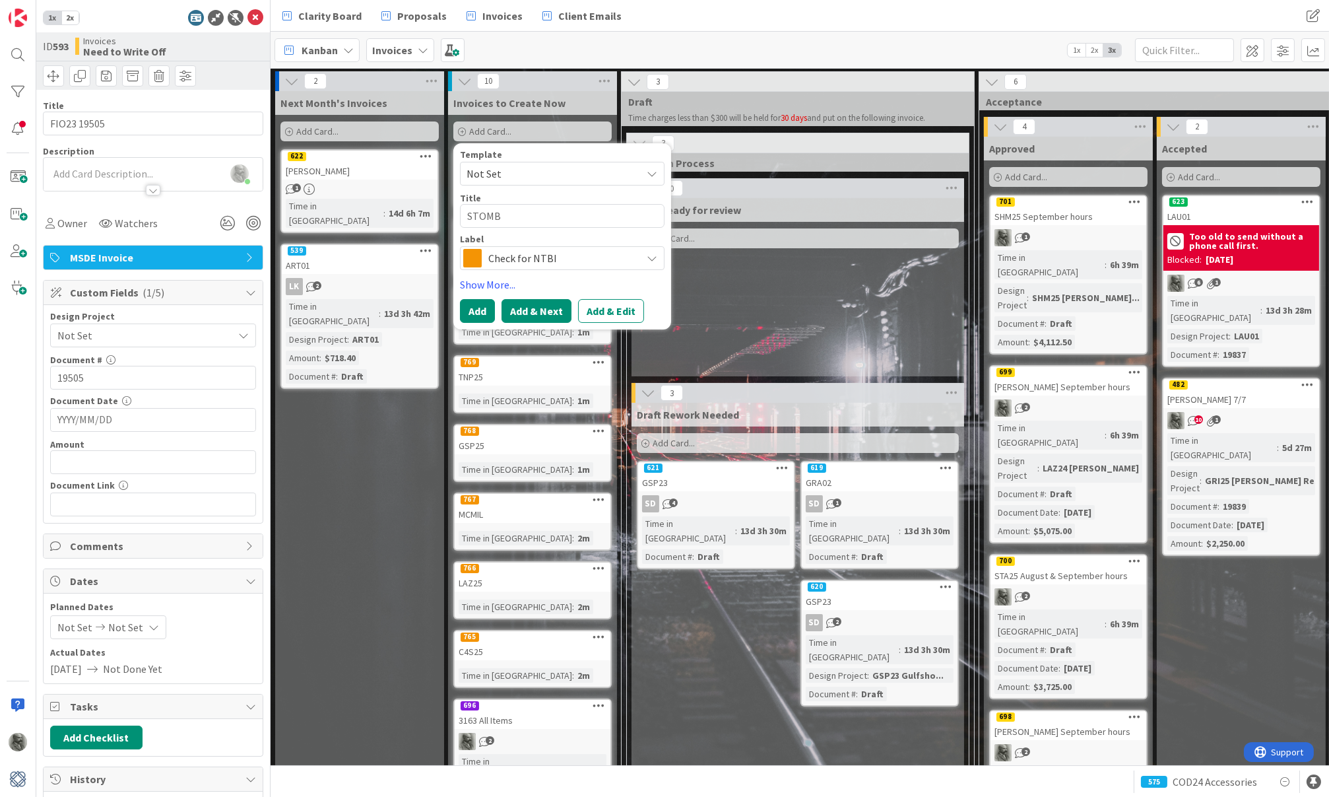
click at [535, 304] on button "Add & Next" at bounding box center [537, 311] width 70 height 24
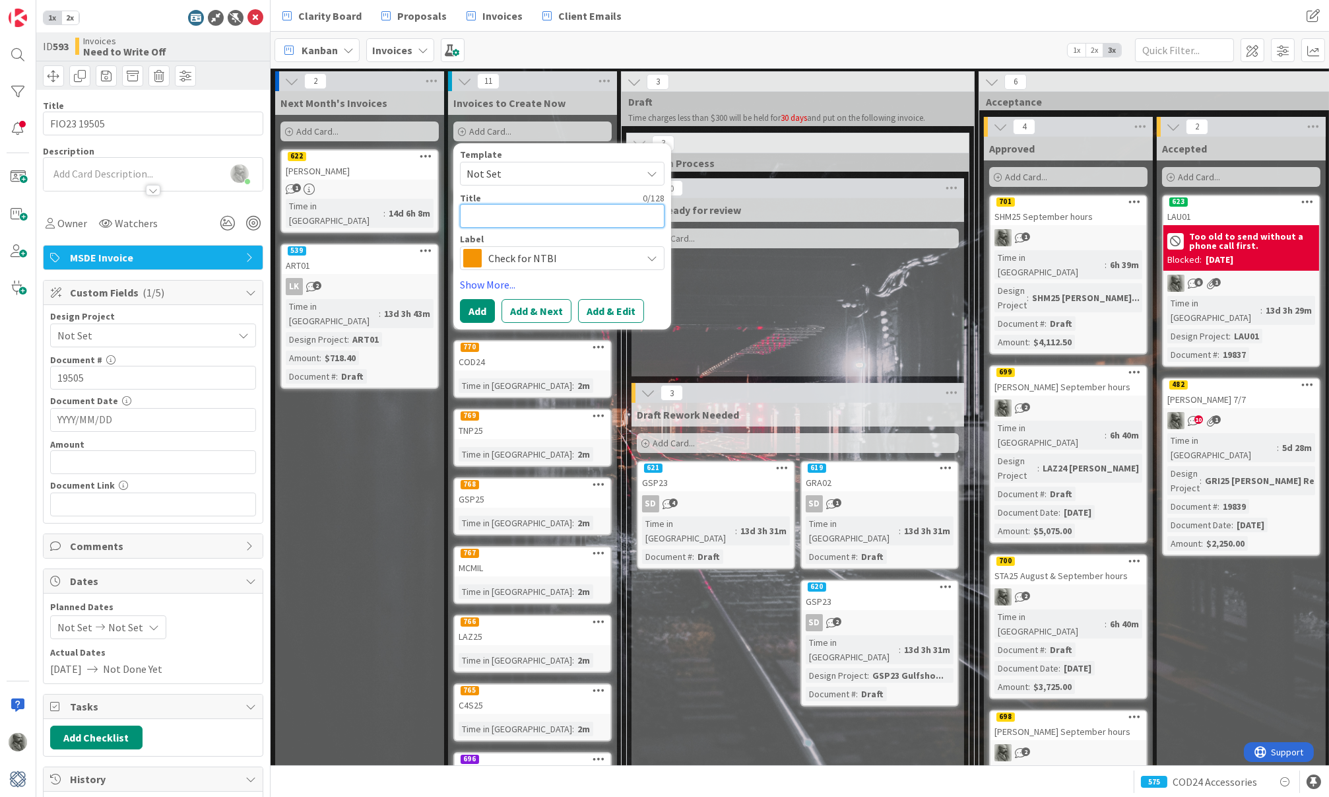
click at [523, 219] on textarea at bounding box center [562, 216] width 205 height 24
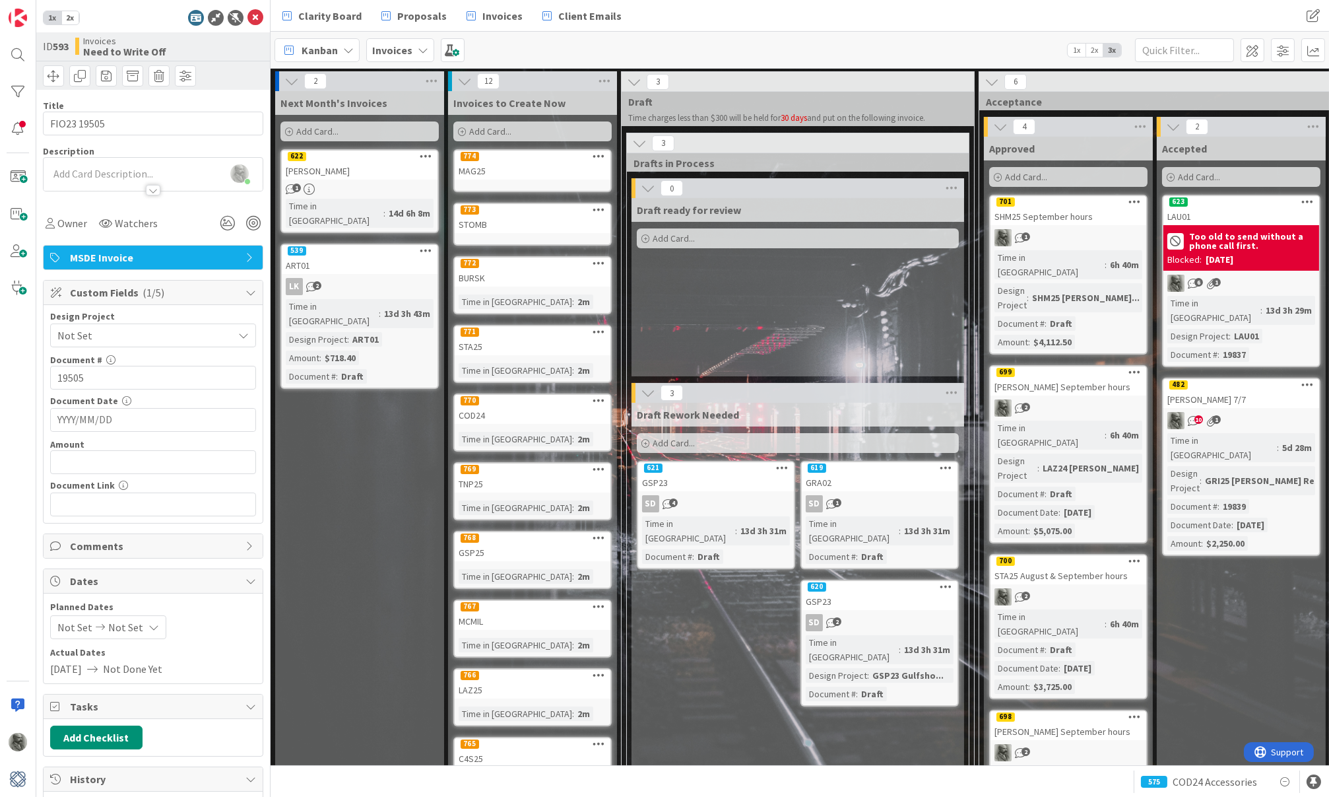
click at [529, 131] on div "Add Card..." at bounding box center [533, 131] width 158 height 20
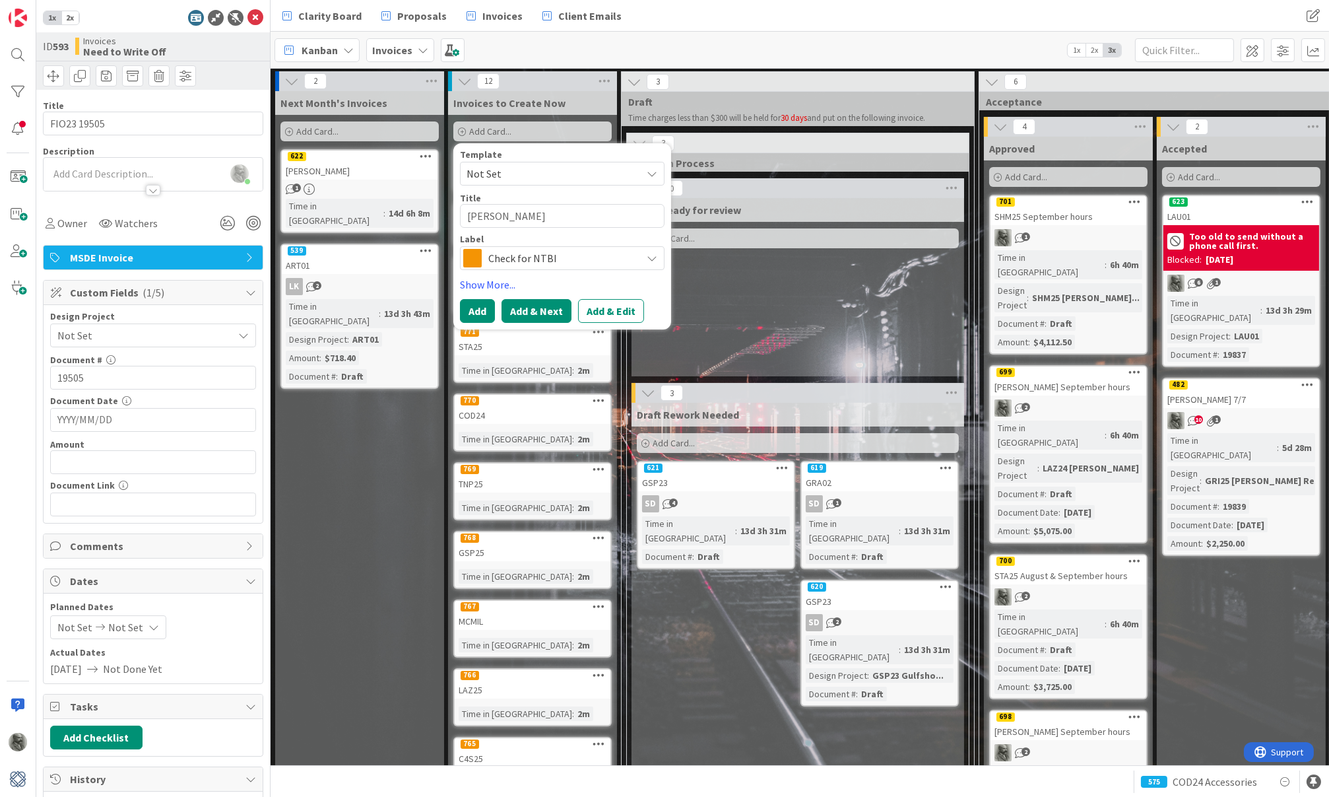
click at [525, 309] on button "Add & Next" at bounding box center [537, 311] width 70 height 24
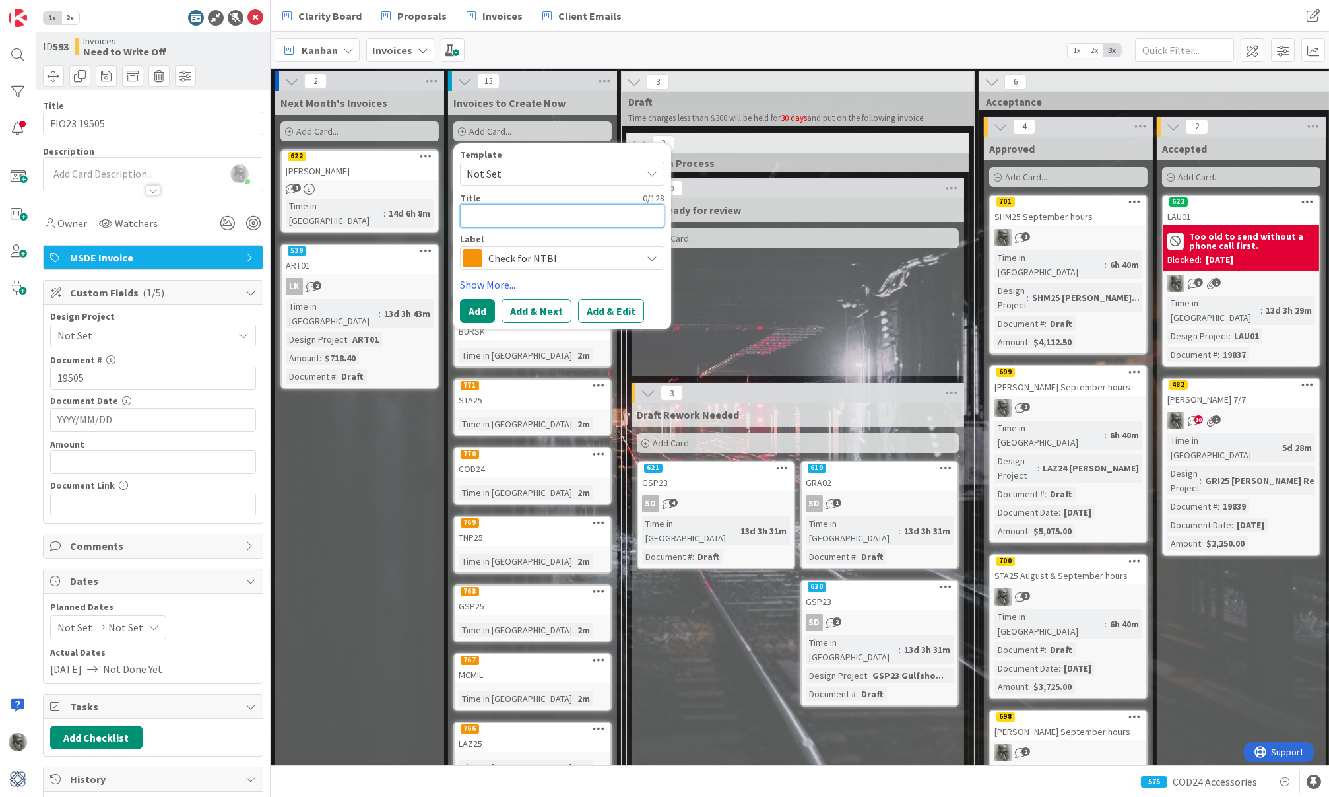
click at [504, 217] on textarea at bounding box center [562, 216] width 205 height 24
click at [536, 307] on button "Add & Next" at bounding box center [537, 311] width 70 height 24
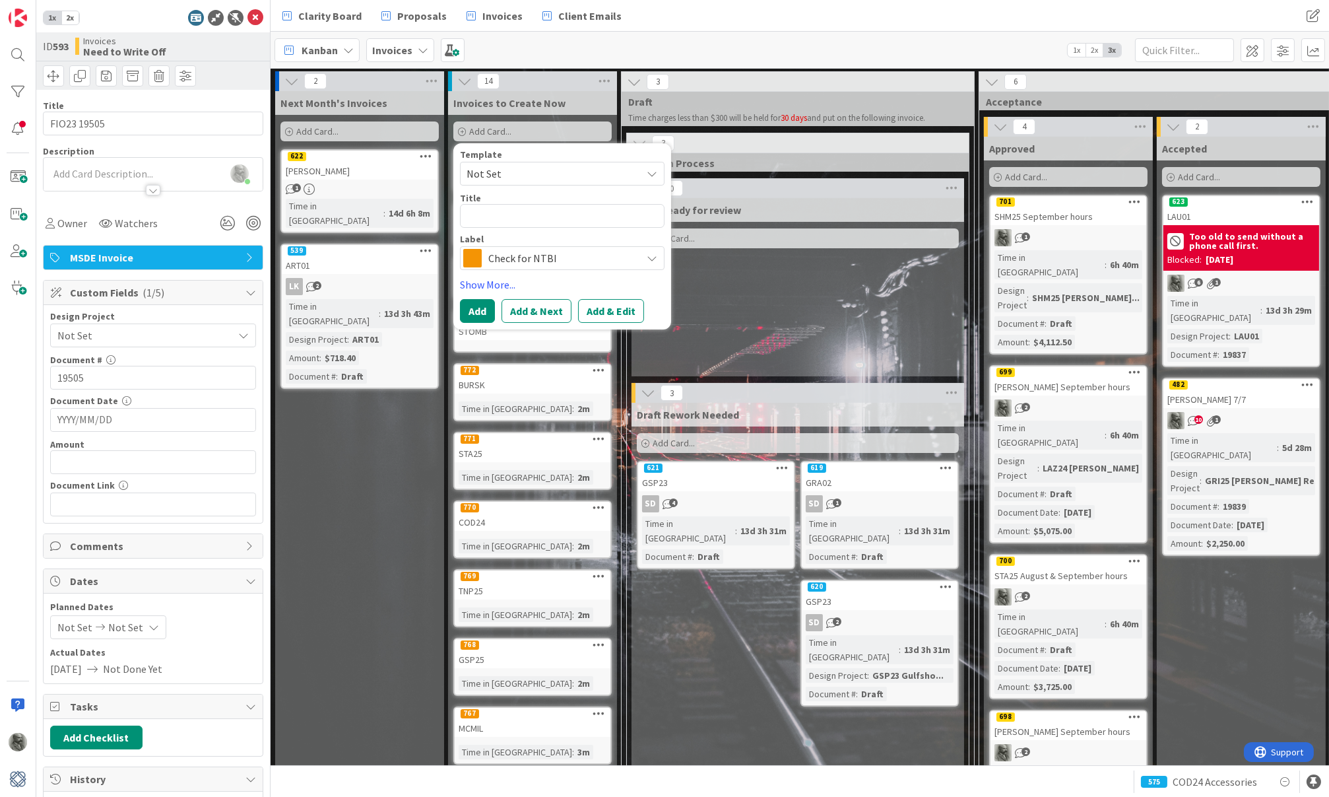
click at [768, 316] on div "Draft ready for review Add Card..." at bounding box center [798, 287] width 333 height 178
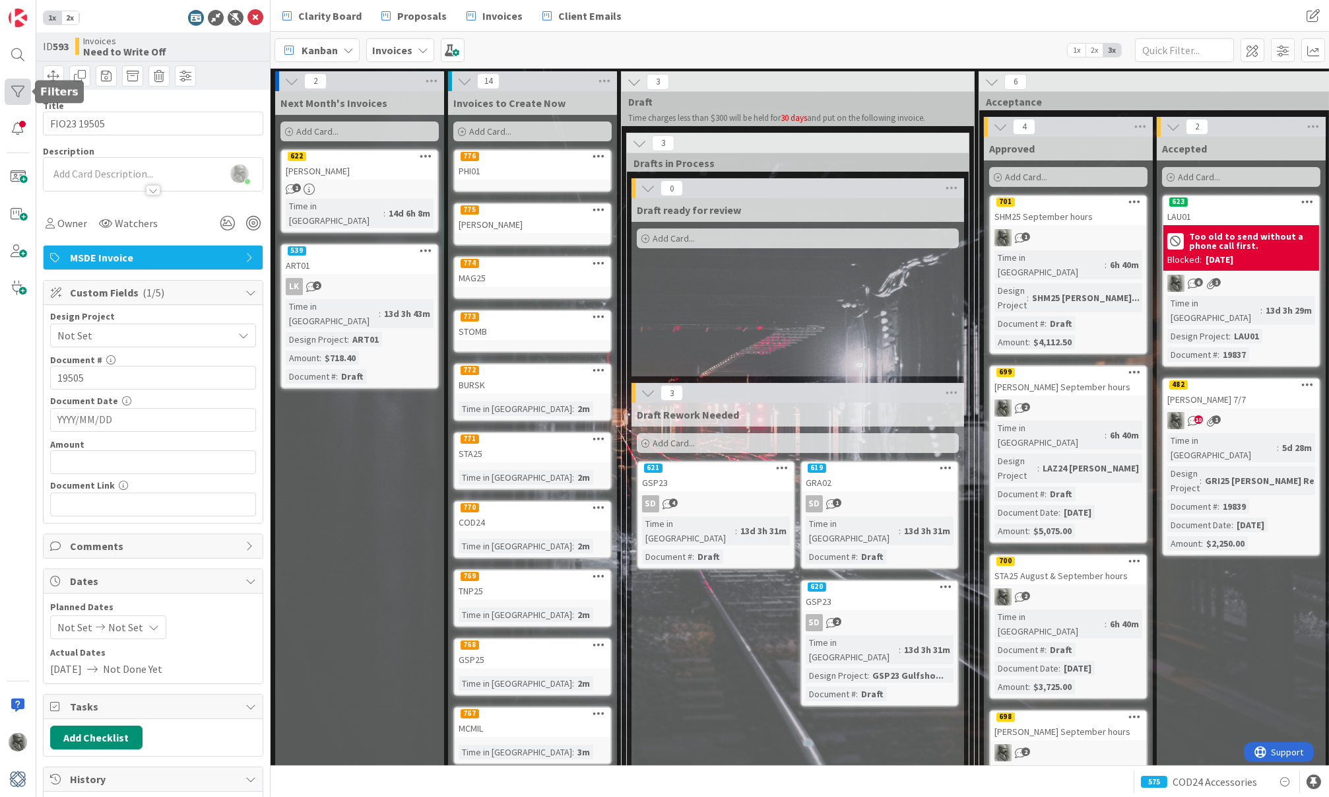
click at [17, 90] on div at bounding box center [18, 92] width 26 height 26
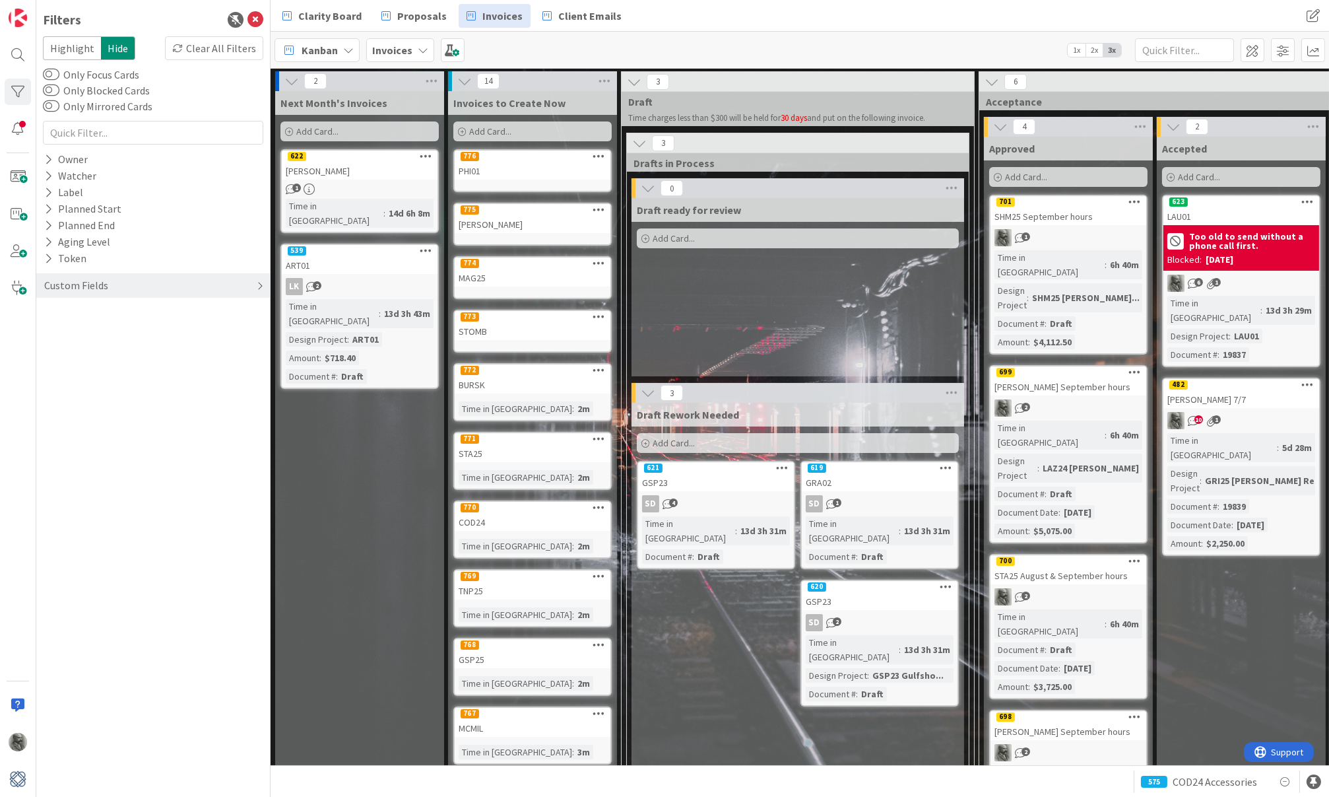
click at [57, 279] on div "Custom Fields" at bounding box center [76, 285] width 67 height 17
click at [50, 309] on icon at bounding box center [48, 312] width 9 height 11
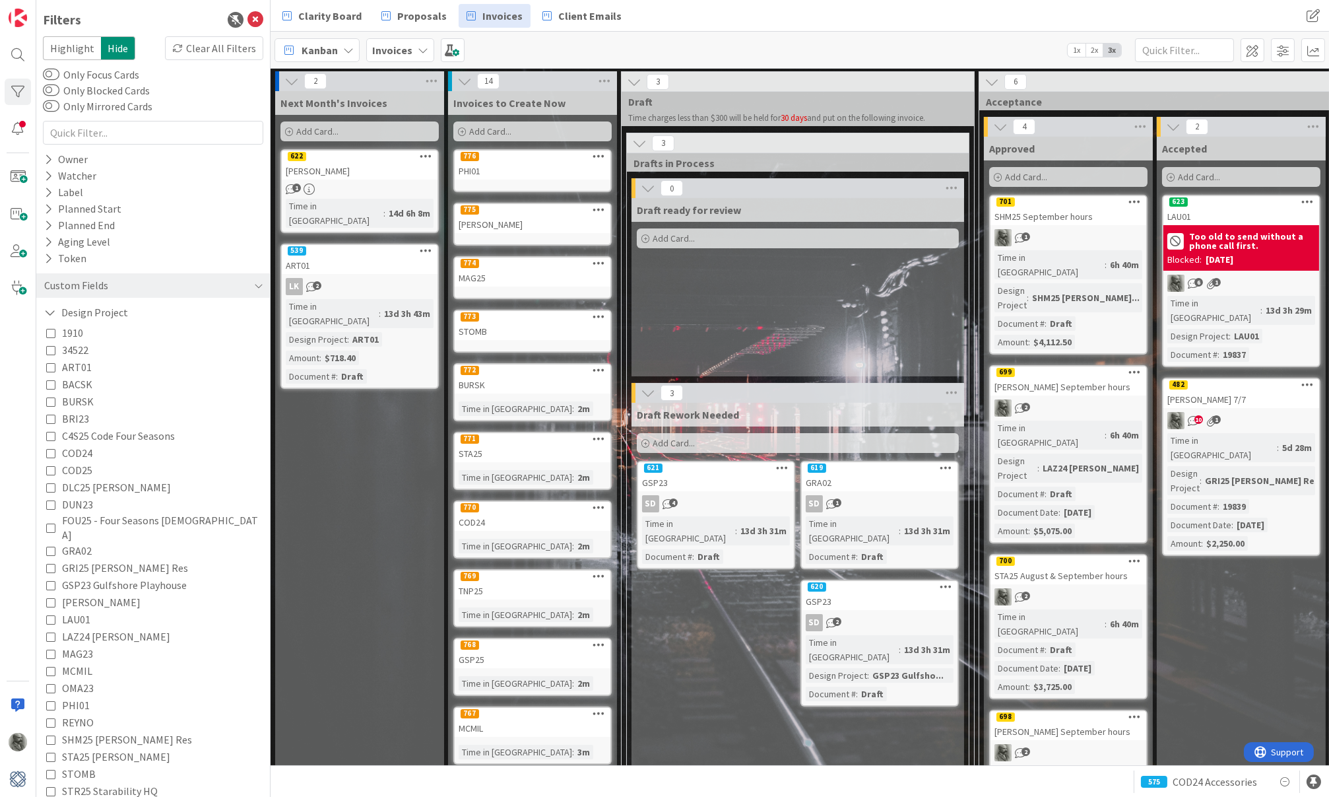
click at [50, 563] on icon at bounding box center [50, 567] width 9 height 9
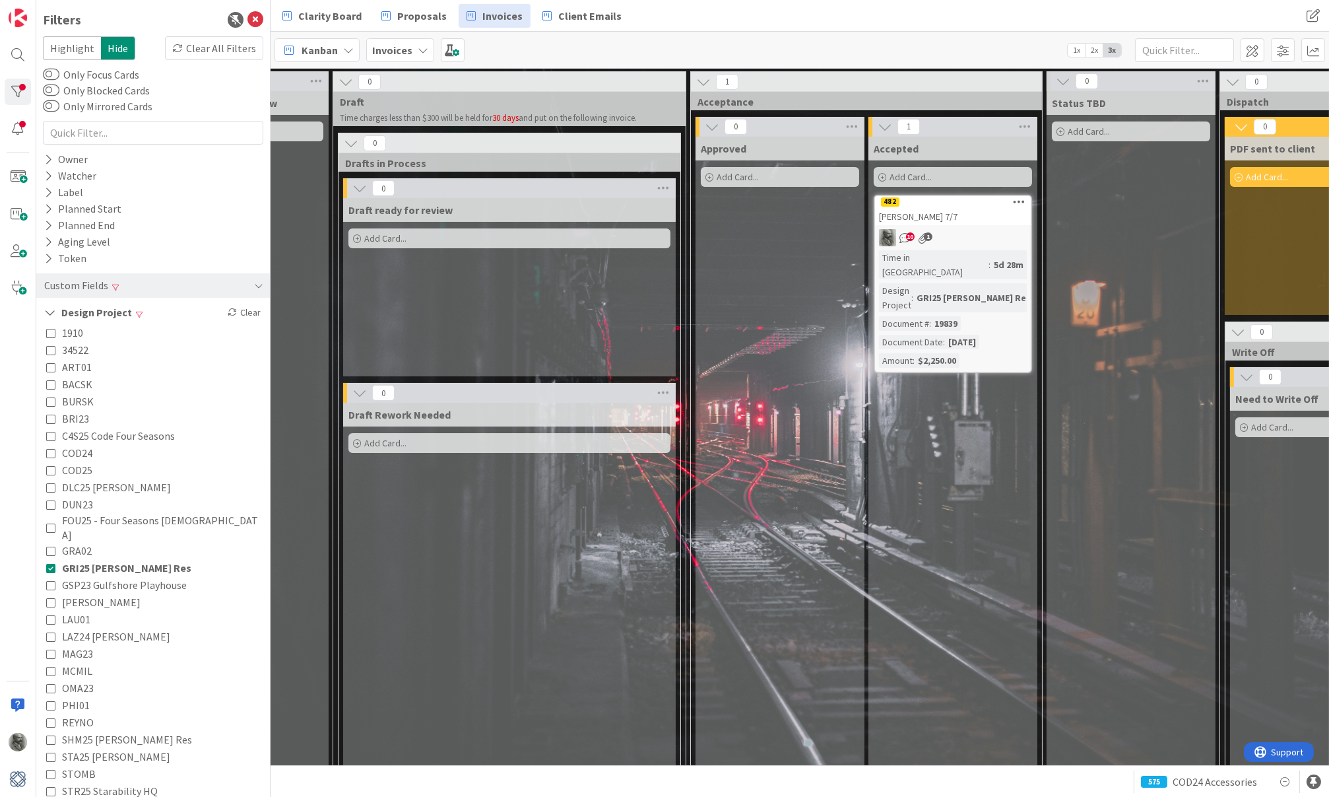
scroll to position [0, 448]
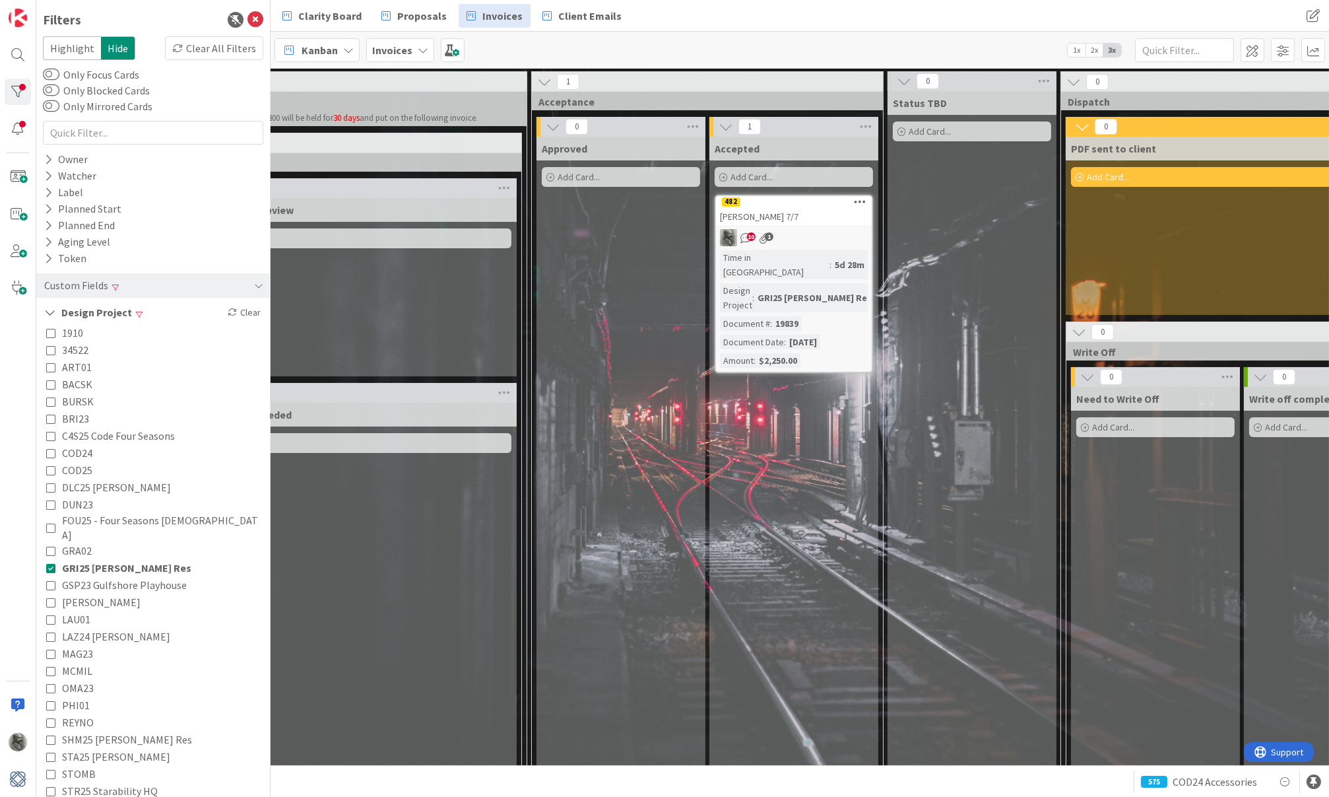
click at [813, 211] on div "[PERSON_NAME] 7/7" at bounding box center [794, 216] width 156 height 17
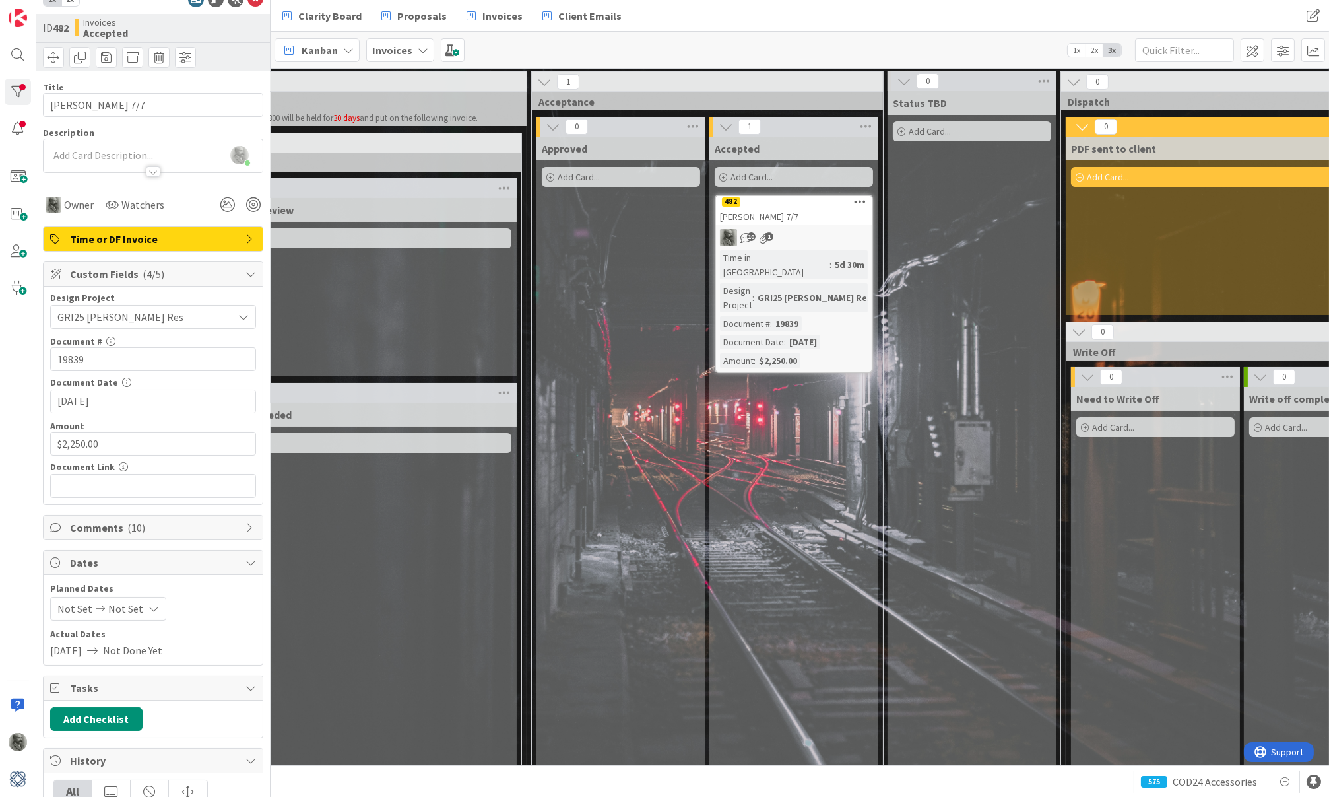
scroll to position [23, 0]
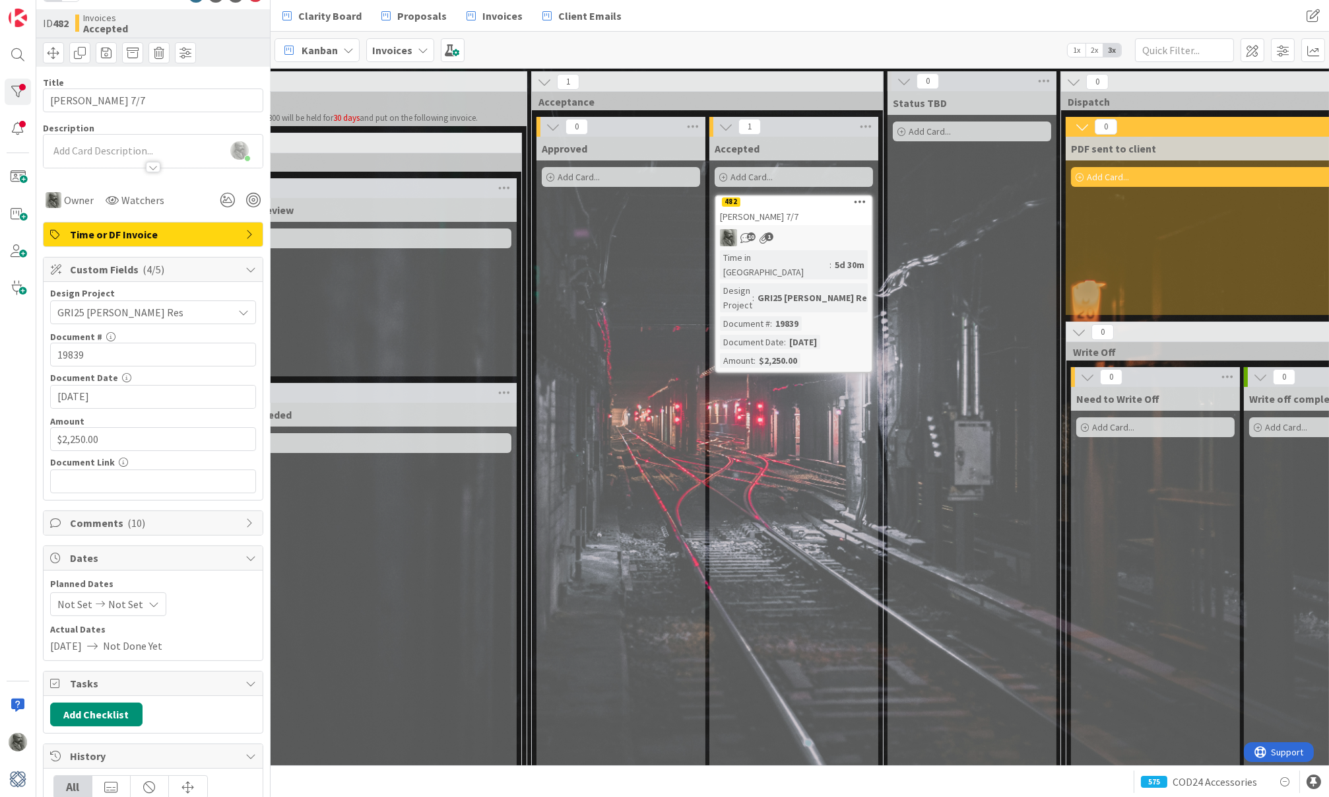
click at [133, 520] on span "( 10 )" at bounding box center [136, 522] width 18 height 13
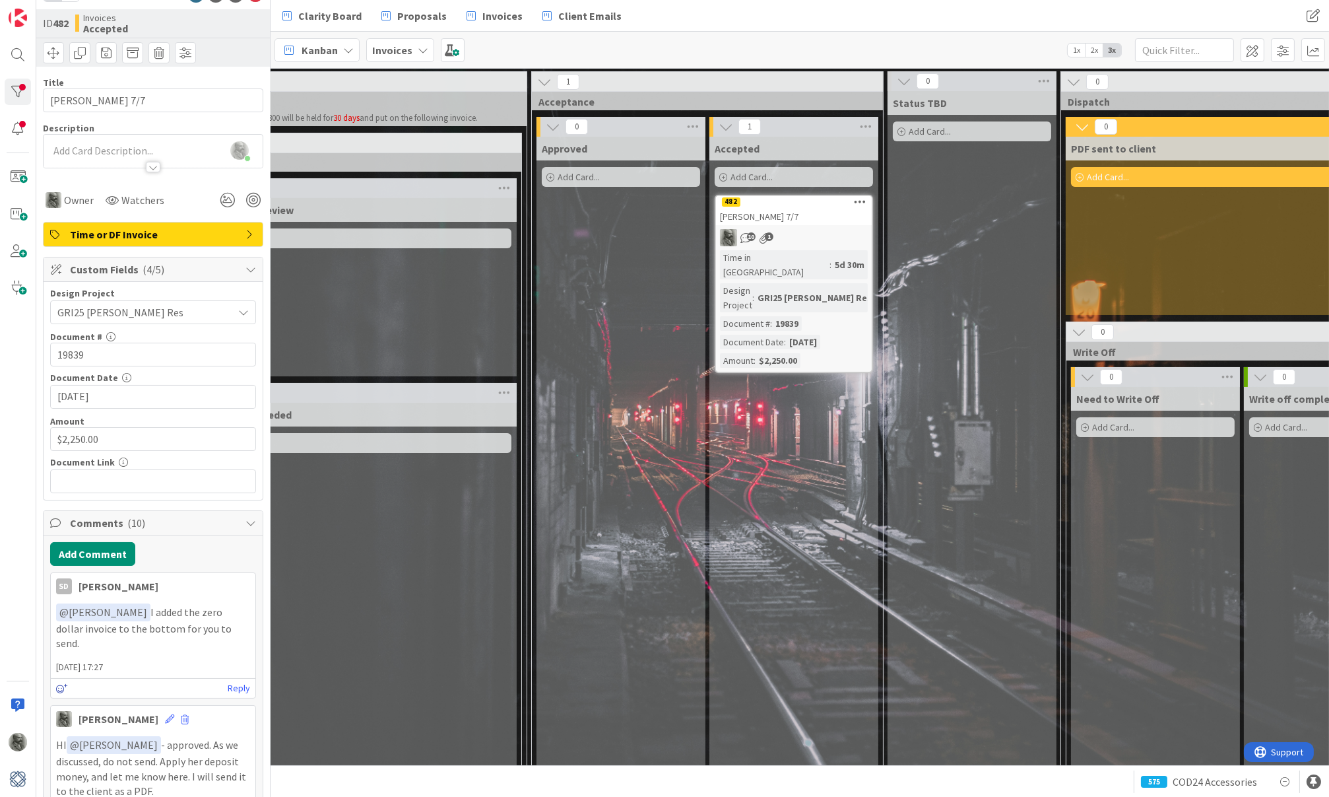
click at [62, 684] on icon at bounding box center [62, 688] width 12 height 9
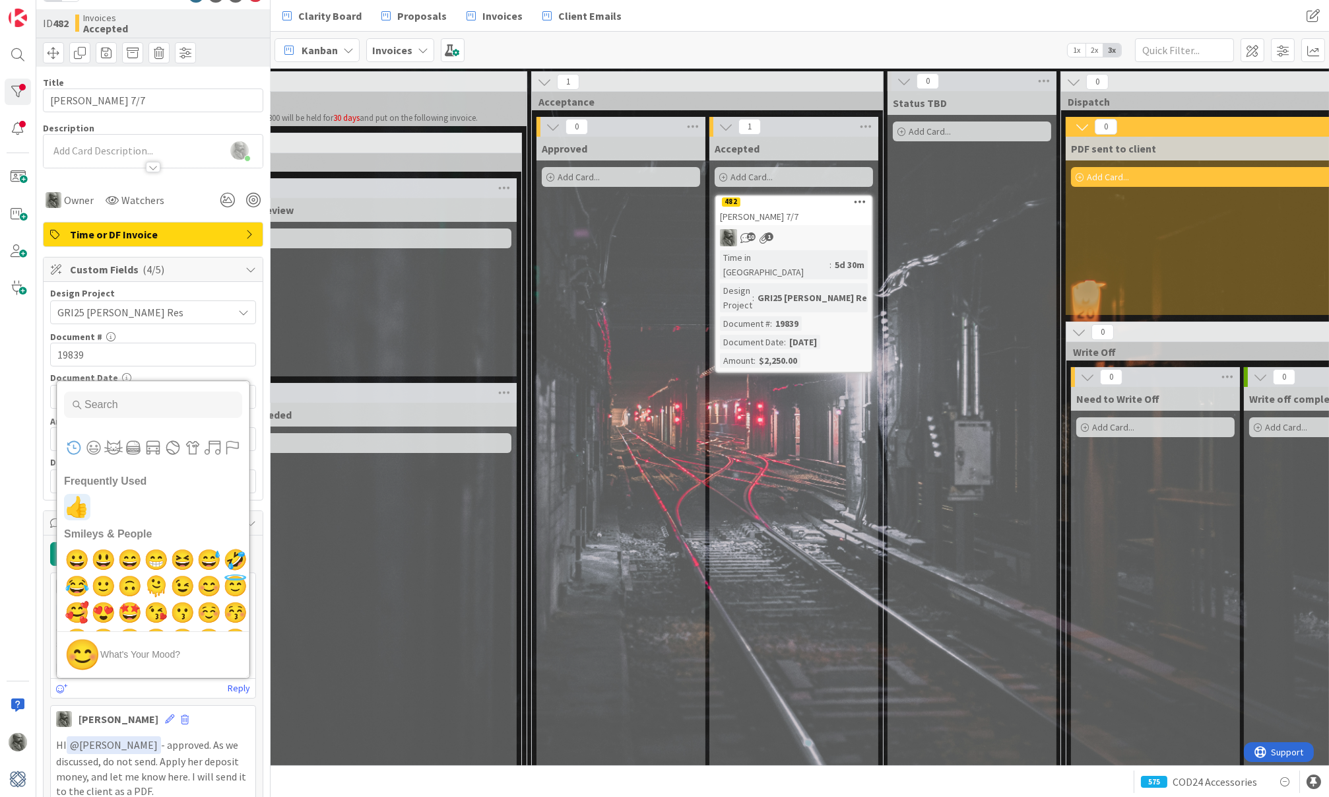
click at [79, 494] on span "👍" at bounding box center [77, 507] width 31 height 26
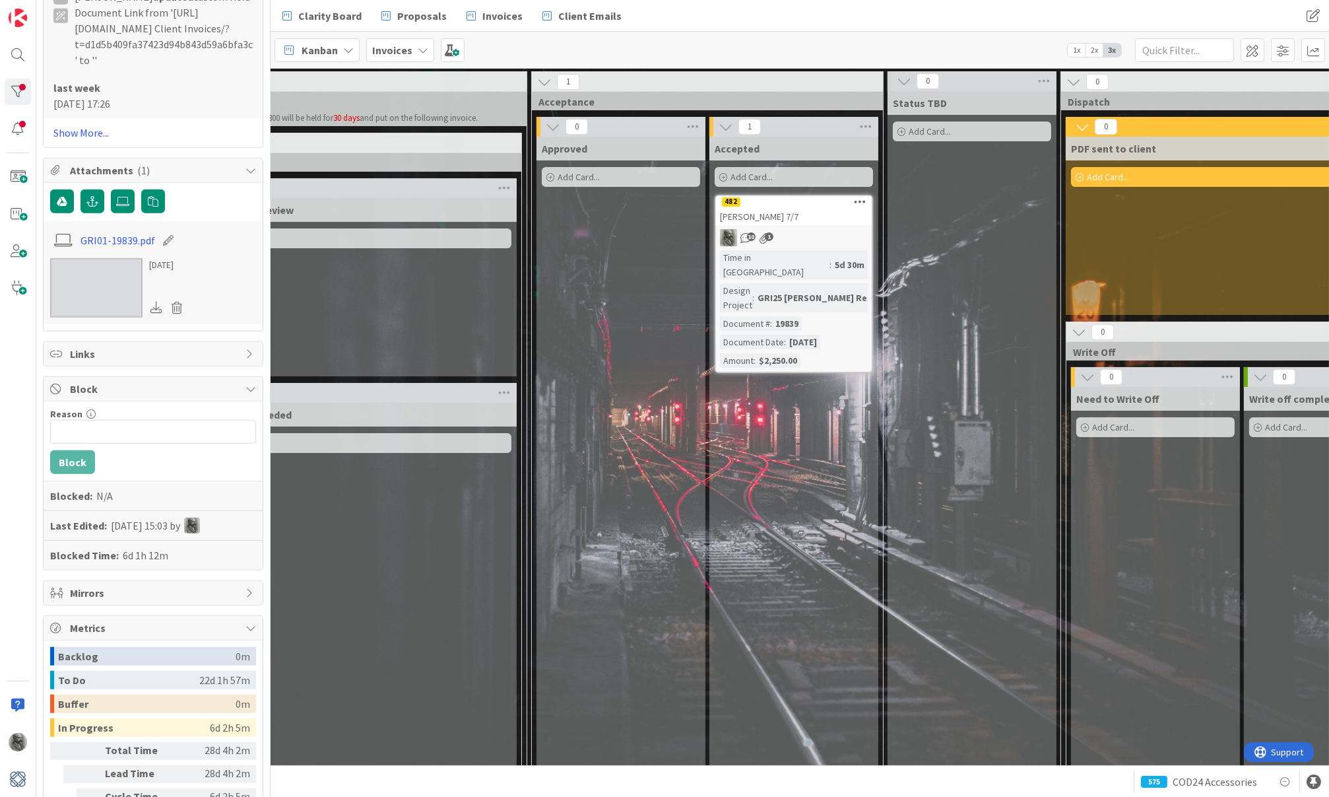
scroll to position [2687, 0]
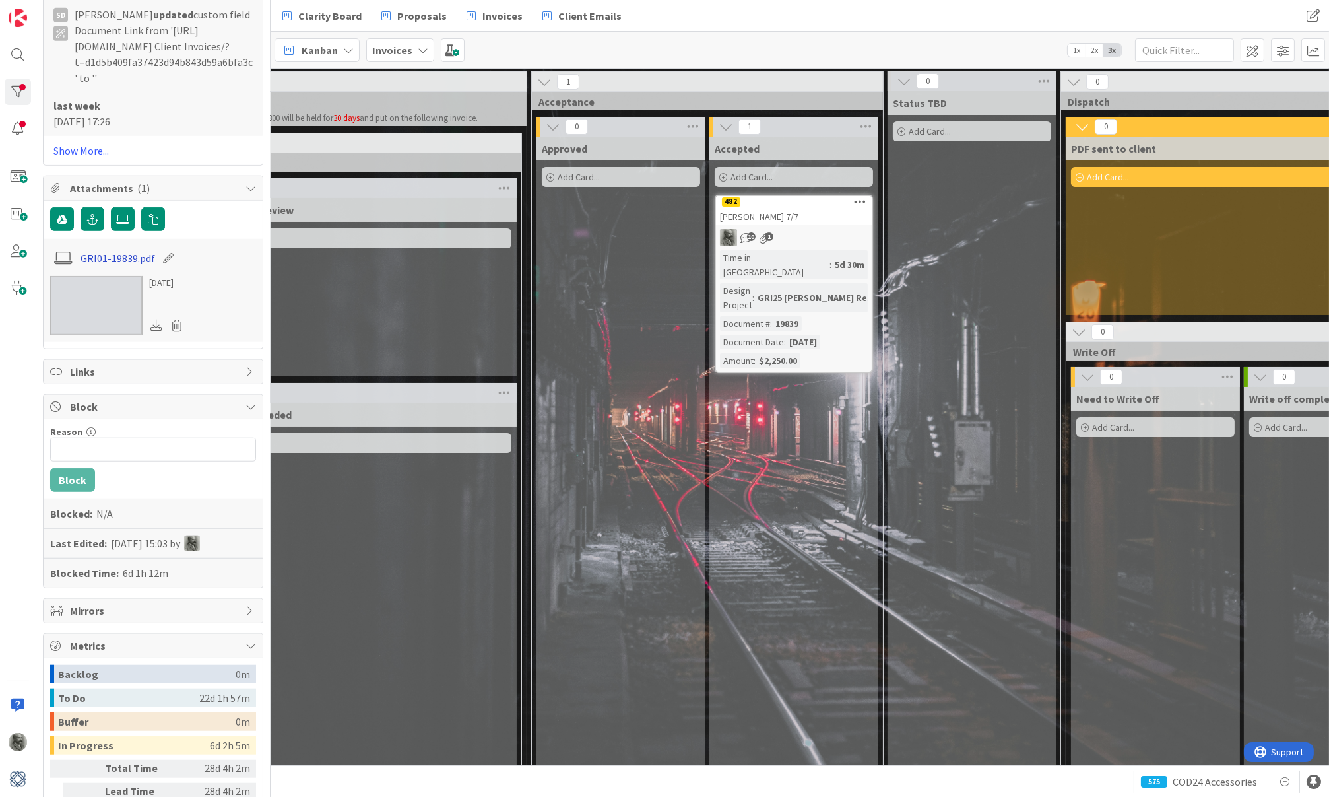
click at [129, 250] on link "GRI01-19839.pdf" at bounding box center [118, 258] width 75 height 16
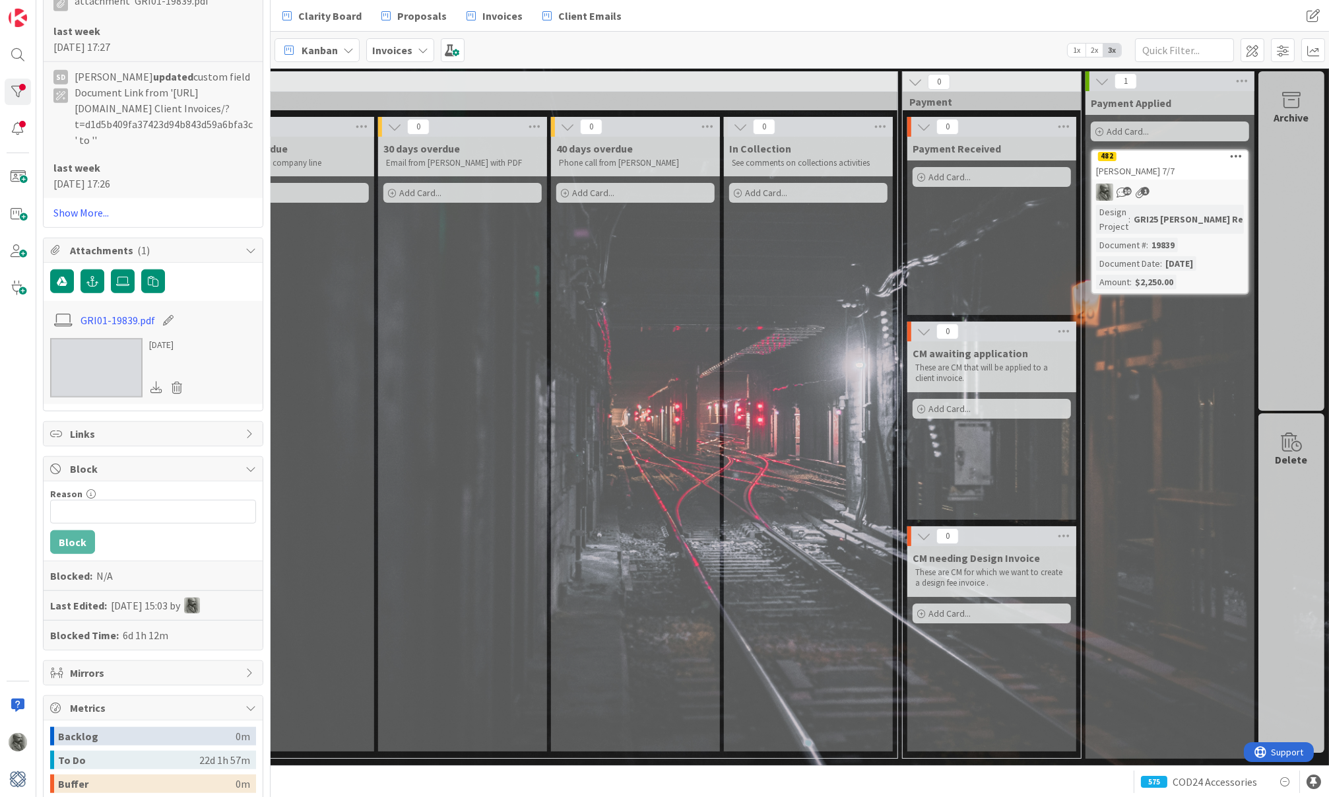
scroll to position [0, 1850]
click at [415, 15] on span "Proposals" at bounding box center [422, 16] width 50 height 16
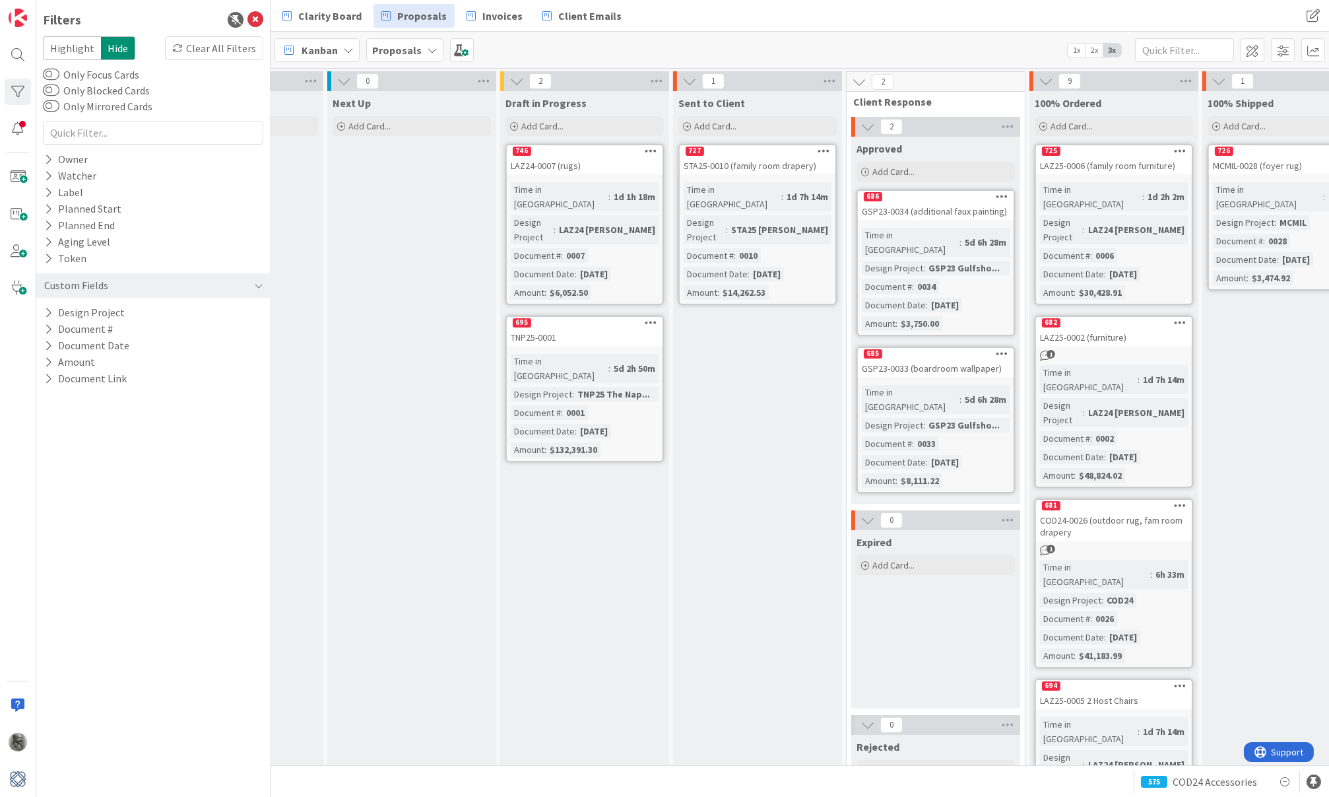
scroll to position [0, 644]
click at [933, 348] on div "685" at bounding box center [932, 354] width 156 height 12
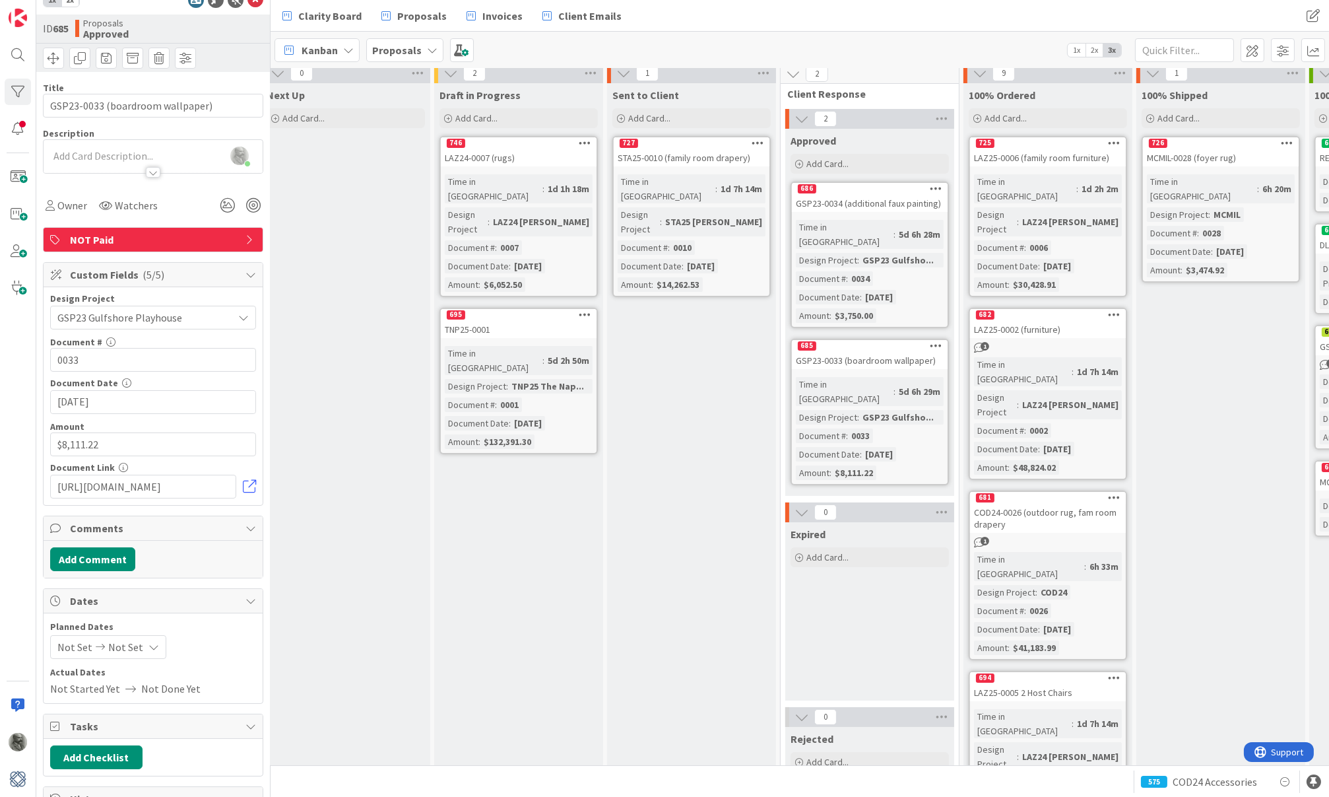
scroll to position [18, 706]
